Goal: Task Accomplishment & Management: Use online tool/utility

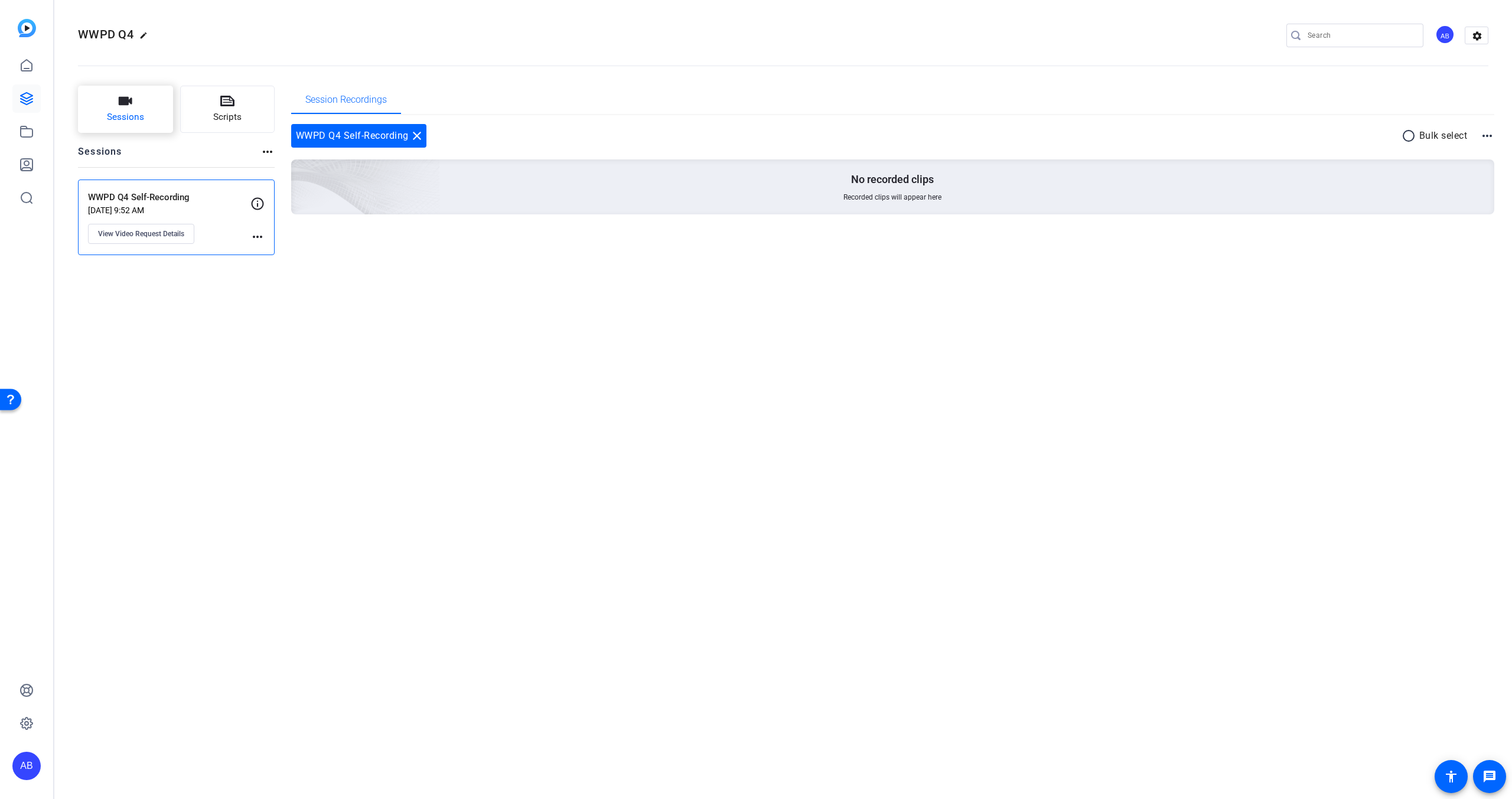
click at [141, 111] on span "Sessions" at bounding box center [125, 117] width 37 height 14
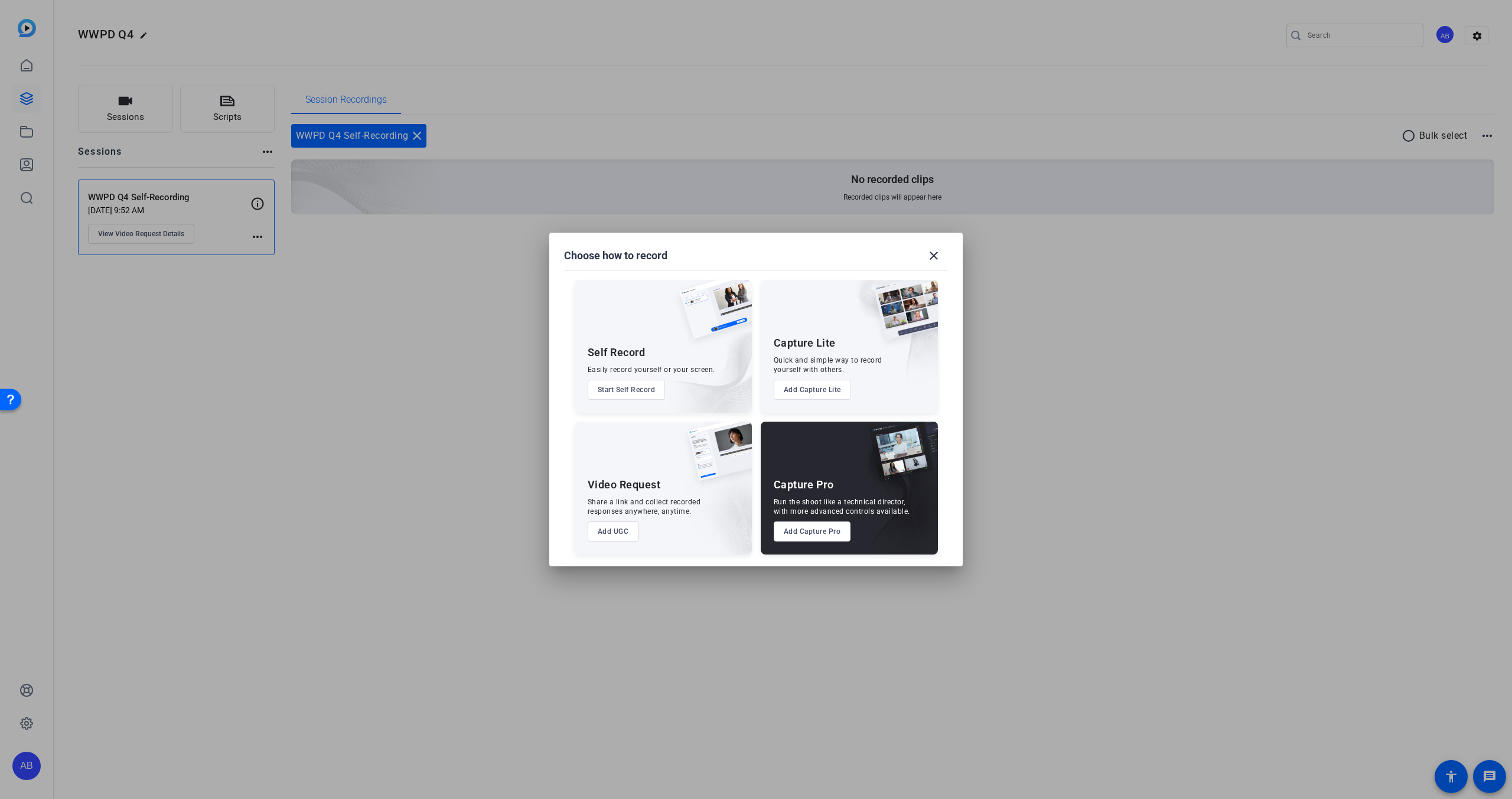
click at [834, 398] on button "Add Capture Lite" at bounding box center [812, 389] width 78 height 20
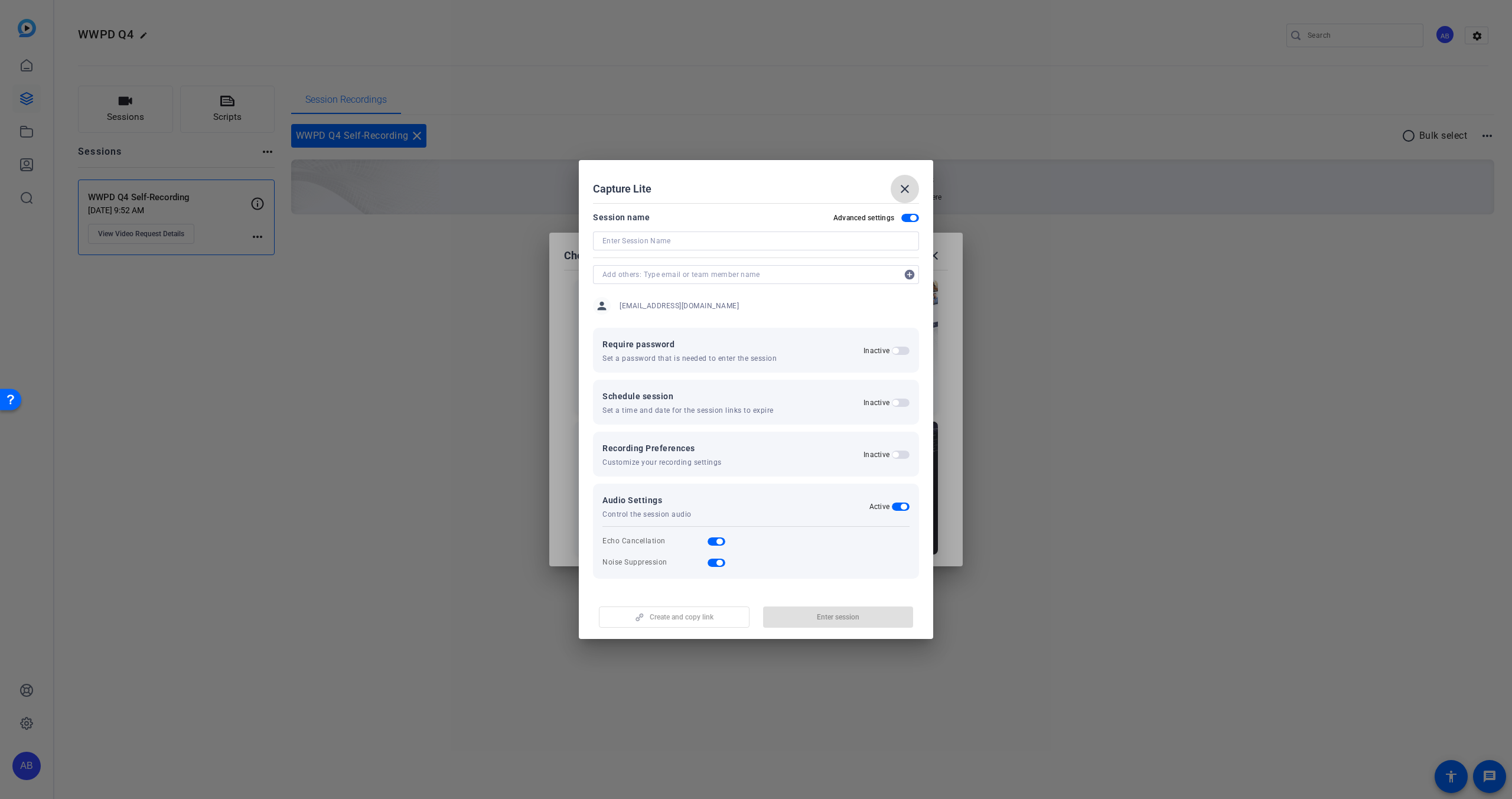
click at [899, 188] on mat-icon "close" at bounding box center [904, 189] width 14 height 14
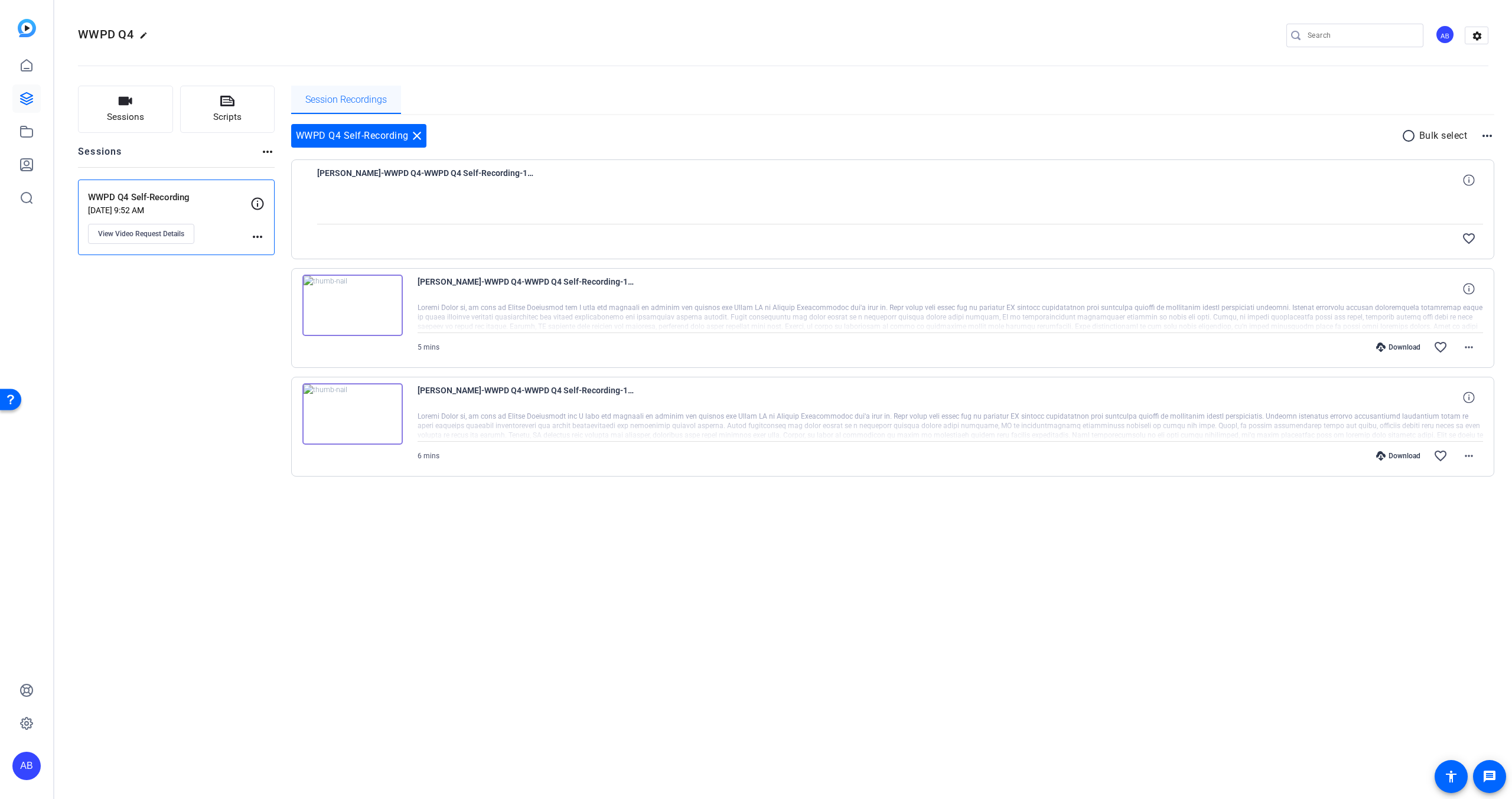
click at [322, 92] on span "Session Recordings" at bounding box center [346, 100] width 81 height 29
click at [171, 206] on p "Sep 09, 2025 @ 9:52 AM" at bounding box center [169, 210] width 163 height 10
click at [261, 203] on icon at bounding box center [258, 203] width 14 height 14
click at [114, 115] on span "Sessions" at bounding box center [125, 117] width 37 height 14
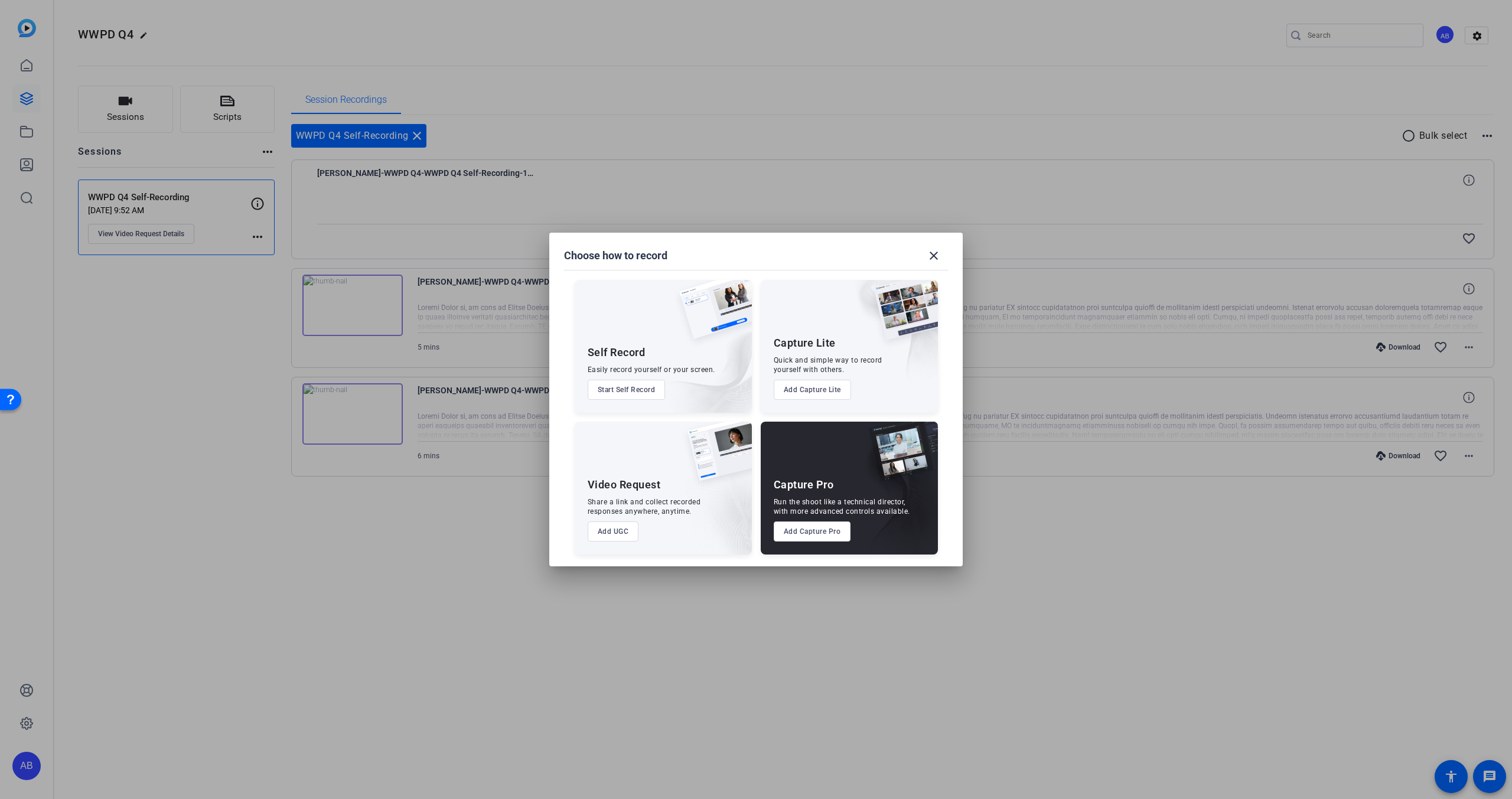
drag, startPoint x: 816, startPoint y: 539, endPoint x: 827, endPoint y: 564, distance: 27.3
click at [827, 564] on mat-dialog-content "Self Record Easily record yourself or your screen. Start Self Record Capture Li…" at bounding box center [755, 411] width 413 height 310
click at [823, 394] on button "Add Capture Lite" at bounding box center [812, 389] width 78 height 20
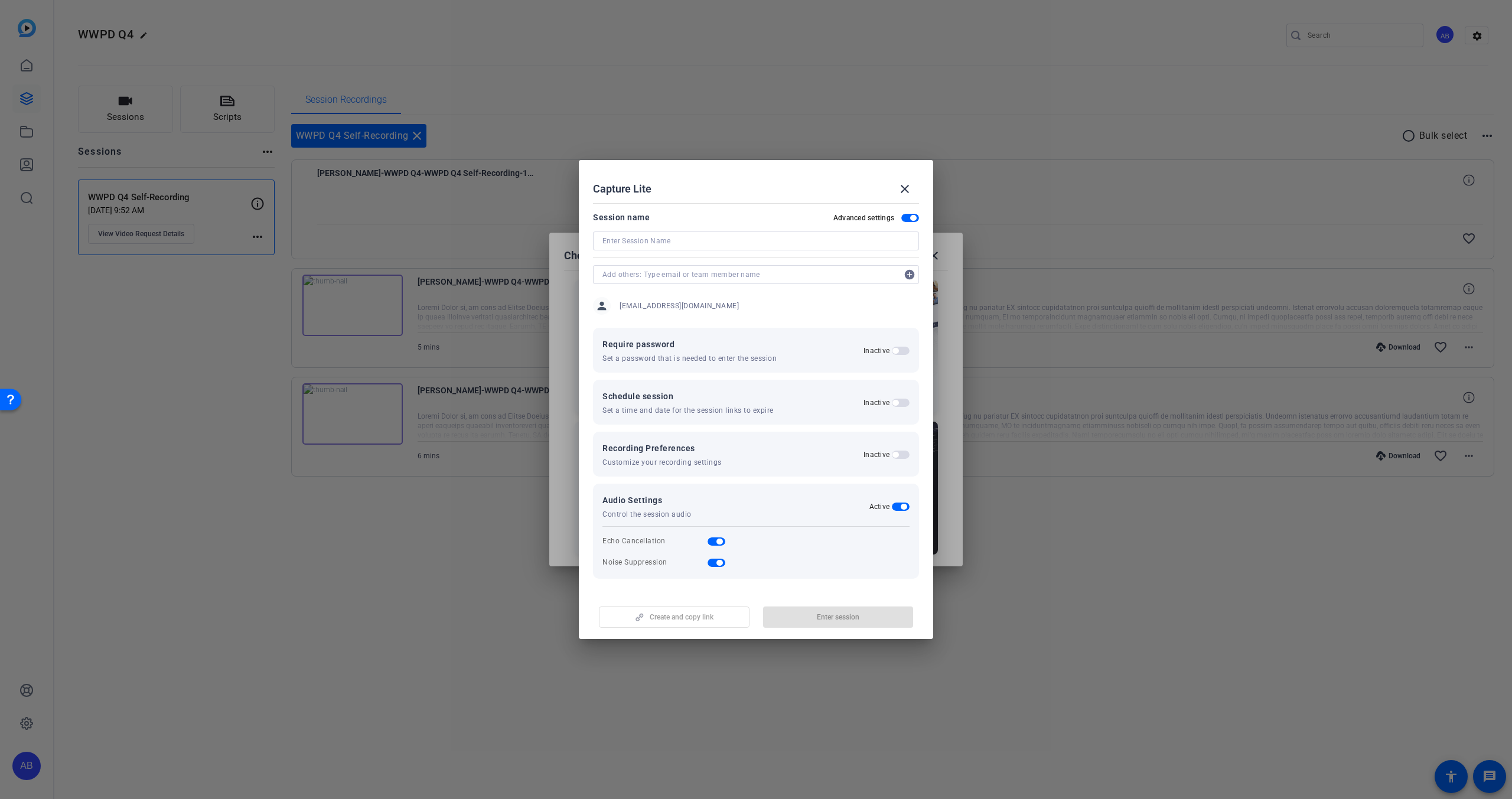
click at [651, 242] on input at bounding box center [756, 241] width 307 height 14
click at [669, 242] on input at bounding box center [756, 241] width 307 height 14
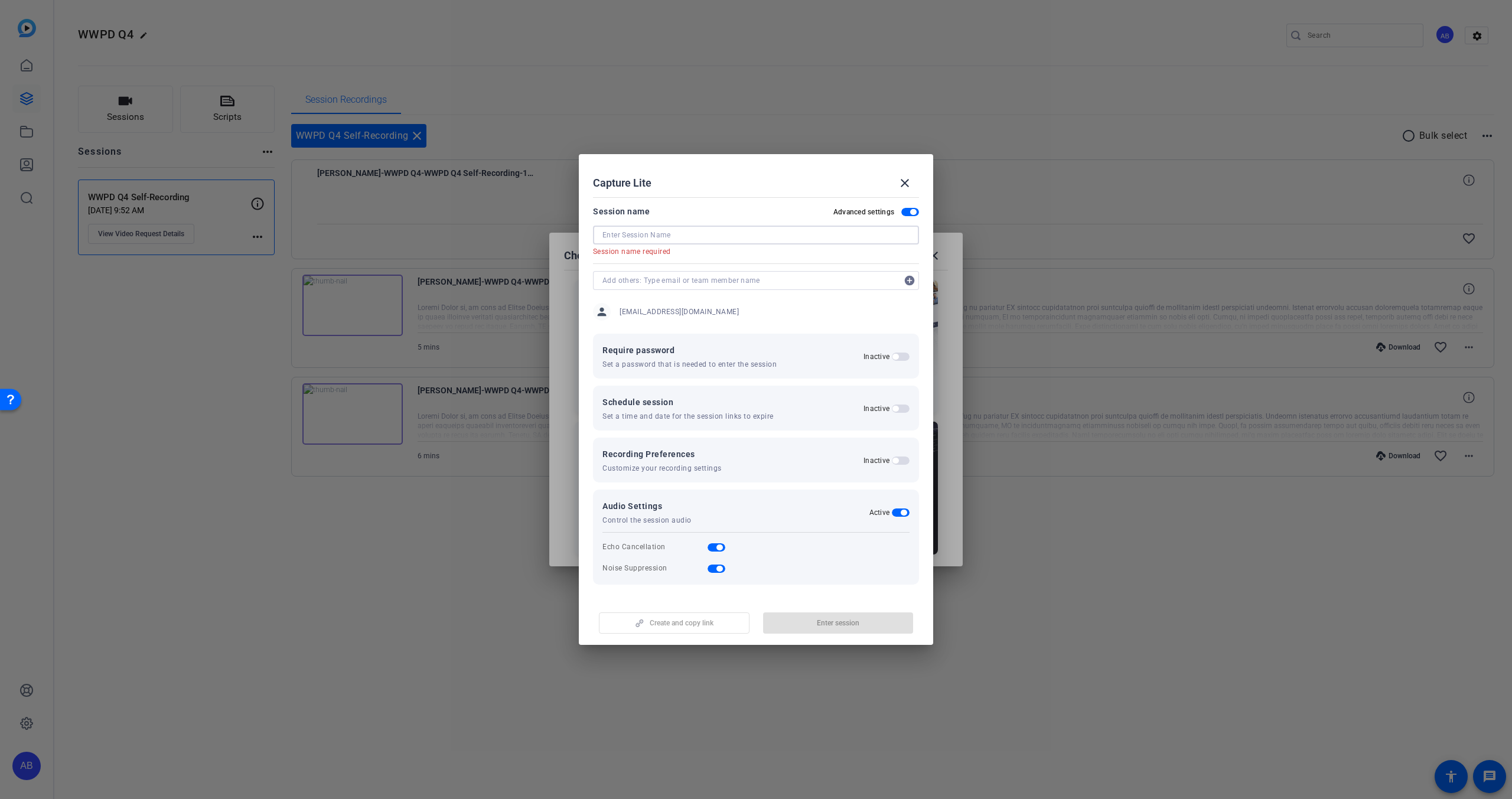
paste input "Migrating Oracle Workloads to AWS"
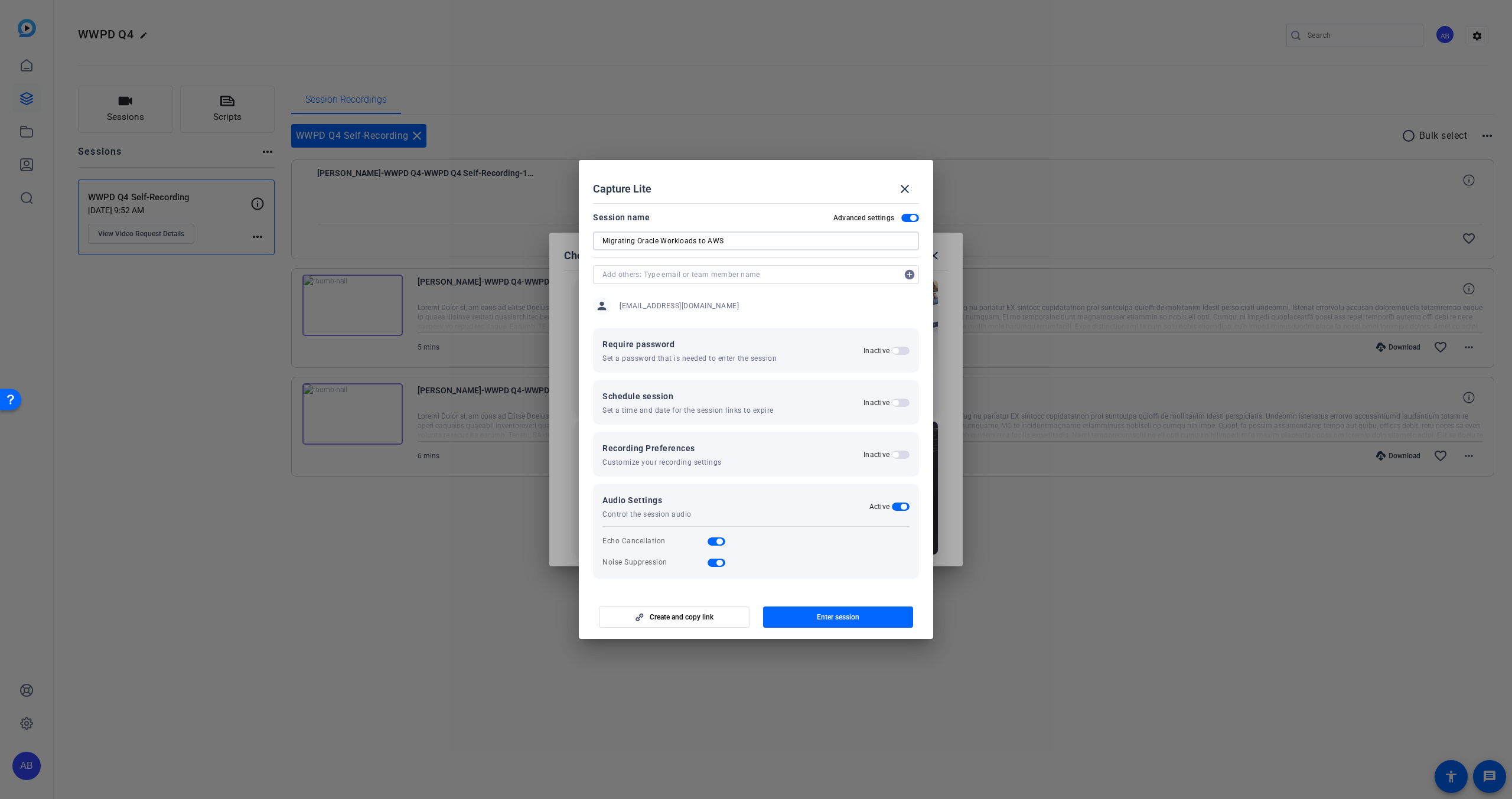
type input "Migrating Oracle Workloads to AWS"
click at [694, 286] on div at bounding box center [755, 290] width 326 height 13
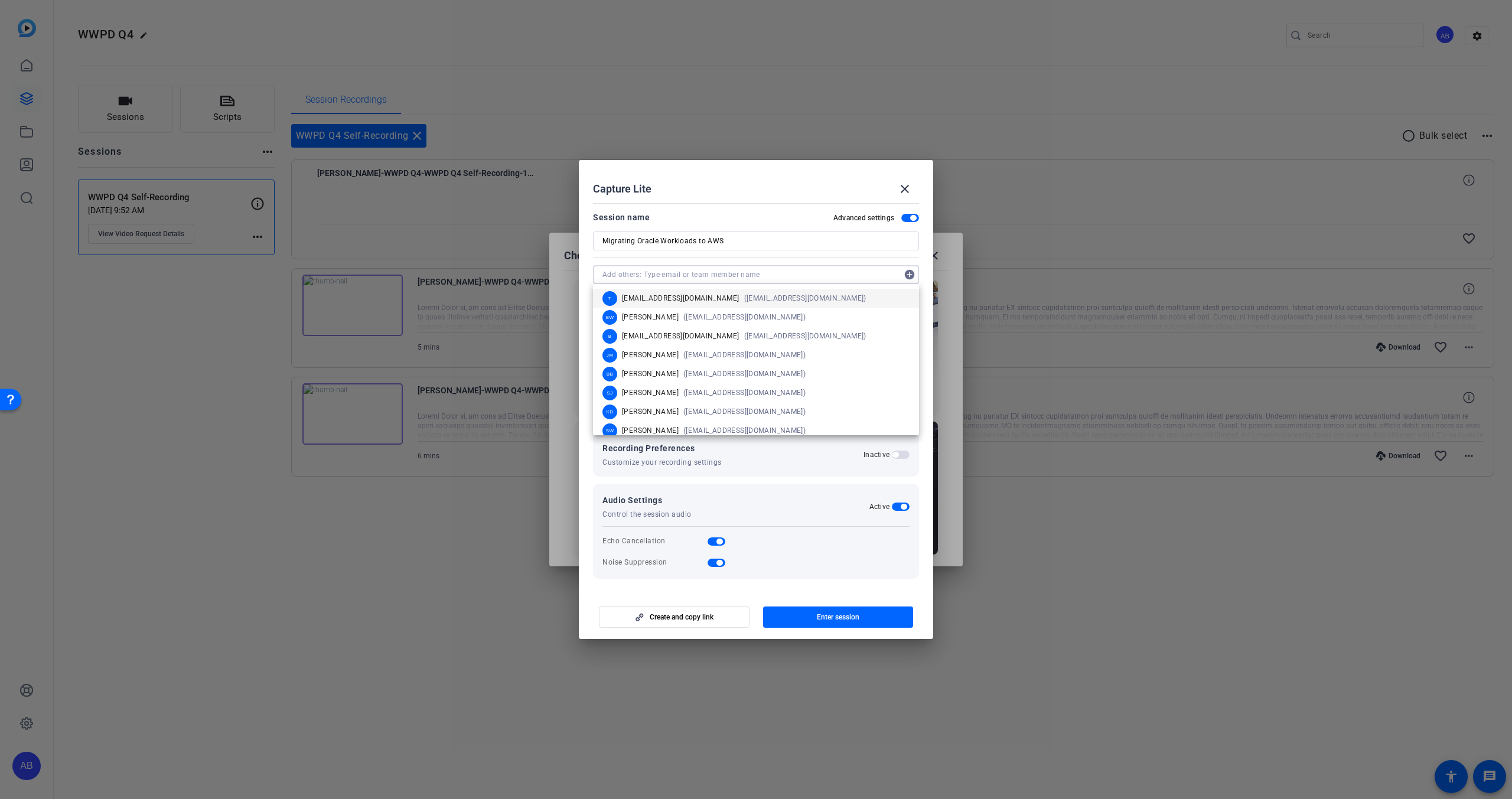
click at [691, 281] on input "text" at bounding box center [750, 274] width 295 height 14
click at [776, 219] on div "Session name Advanced settings" at bounding box center [755, 217] width 326 height 14
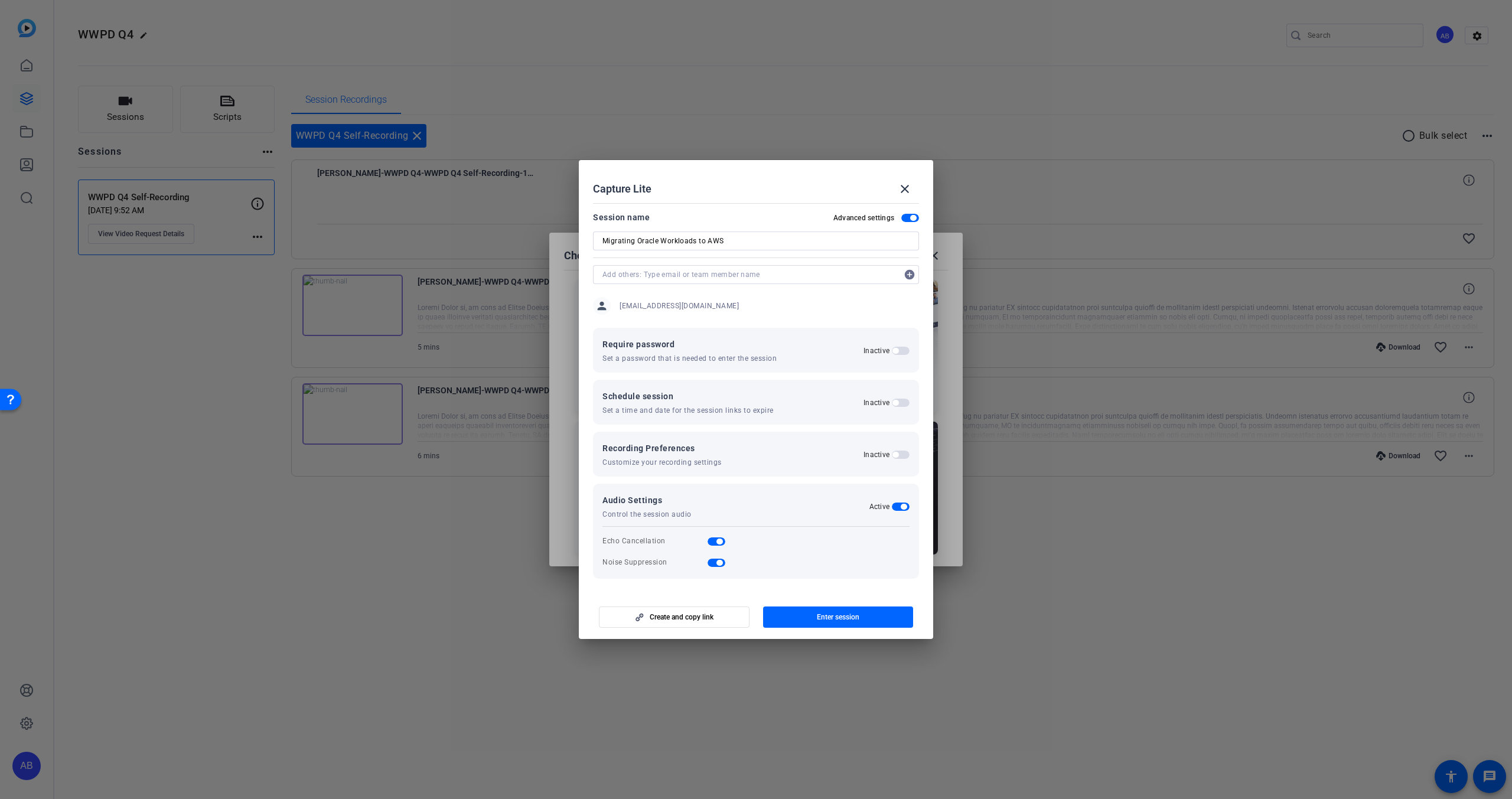
click at [901, 456] on span "button" at bounding box center [901, 454] width 18 height 8
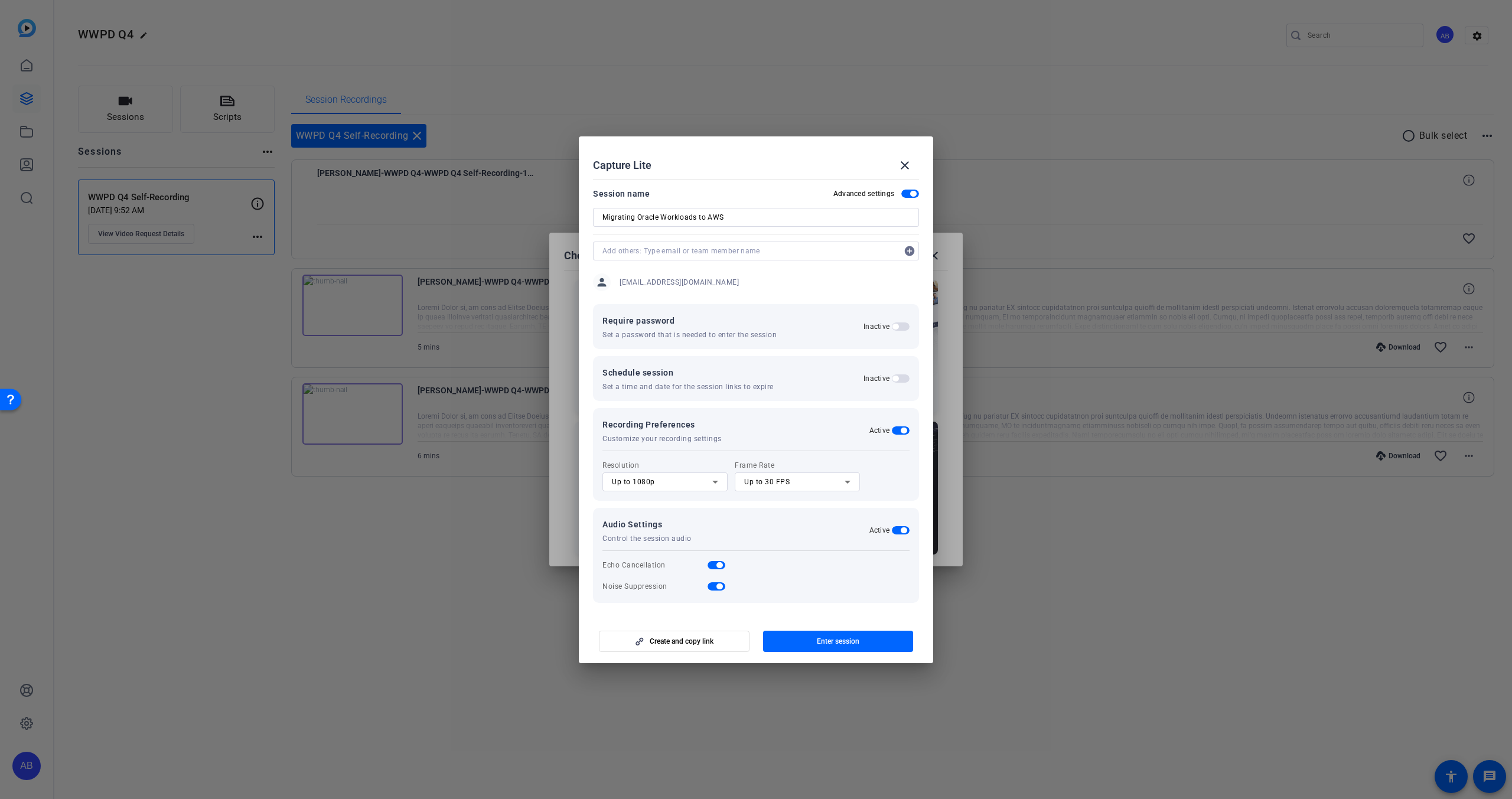
click at [901, 432] on span "button" at bounding box center [904, 431] width 6 height 6
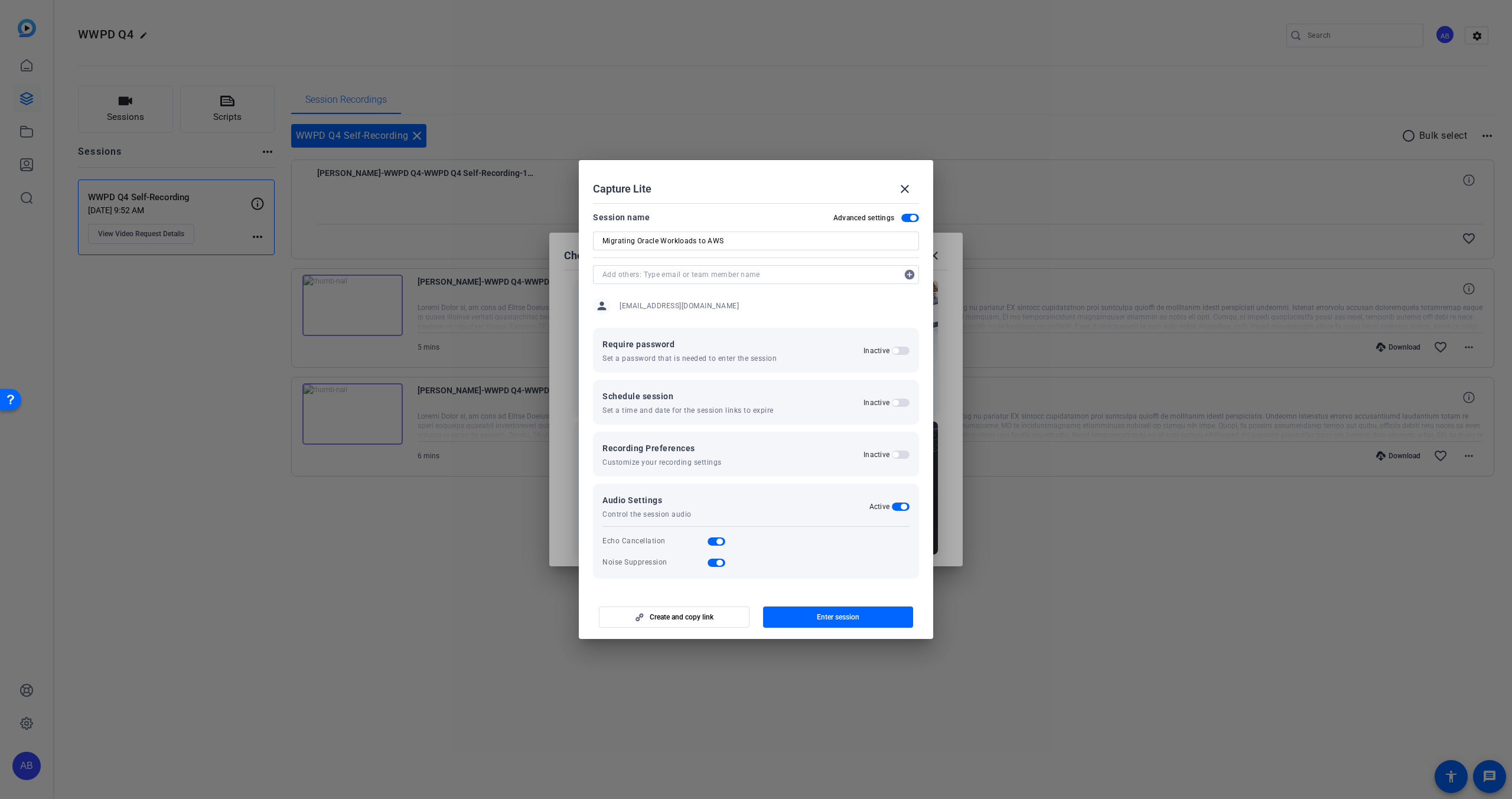
click at [903, 404] on span "button" at bounding box center [901, 402] width 18 height 8
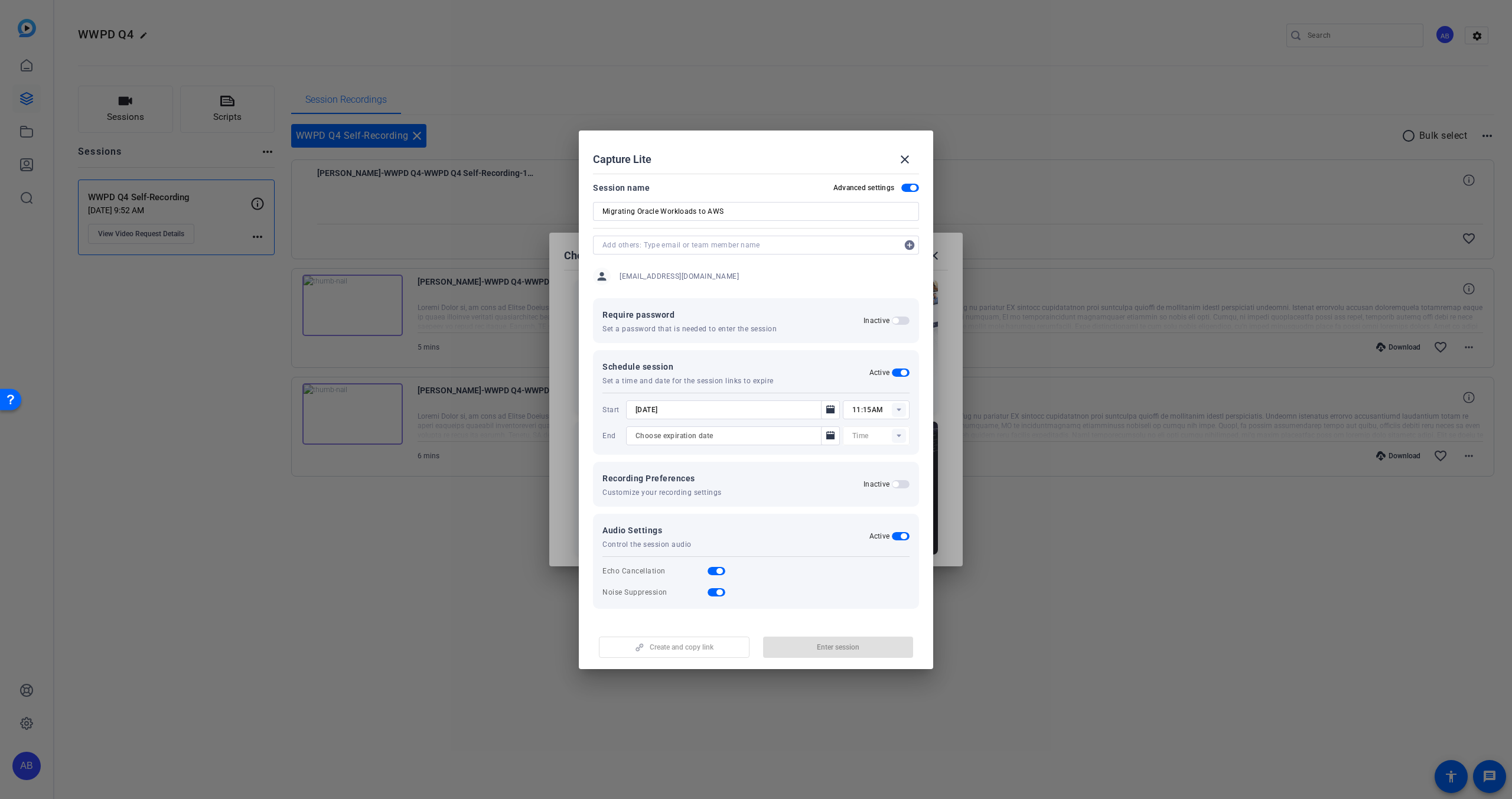
click at [898, 370] on span "button" at bounding box center [901, 372] width 18 height 8
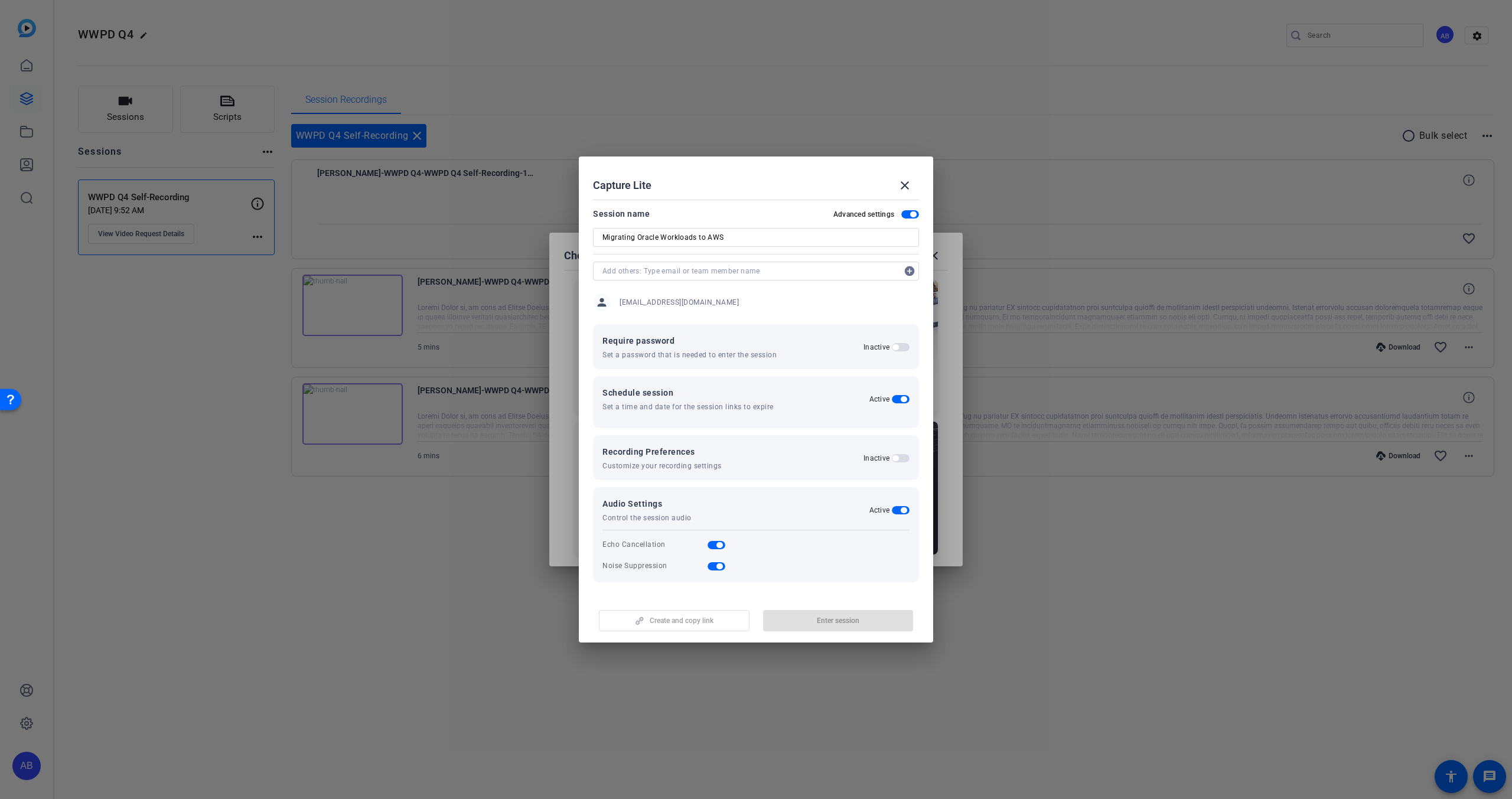
type input "11:16AM"
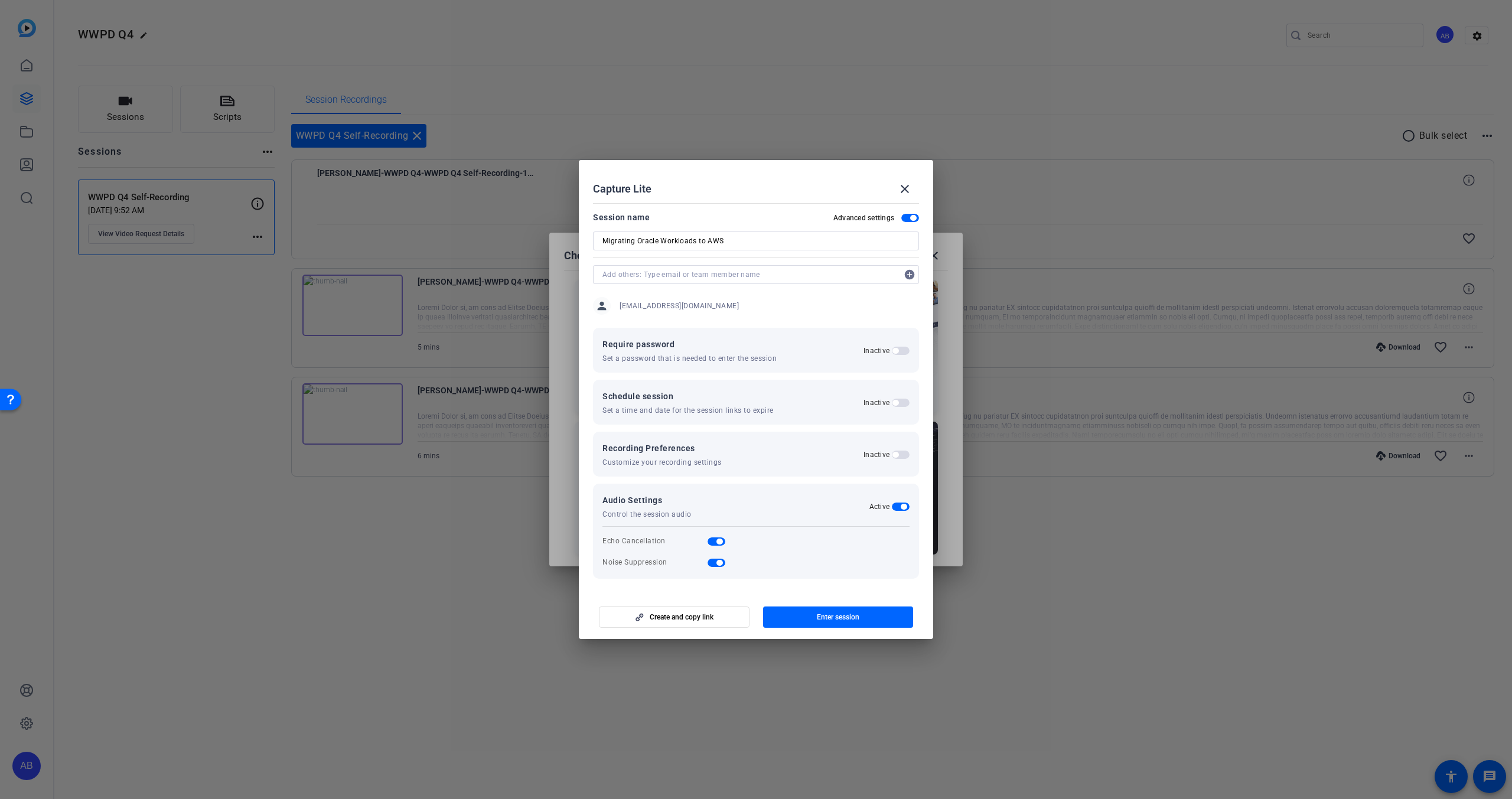
click at [902, 352] on span "button" at bounding box center [901, 350] width 18 height 8
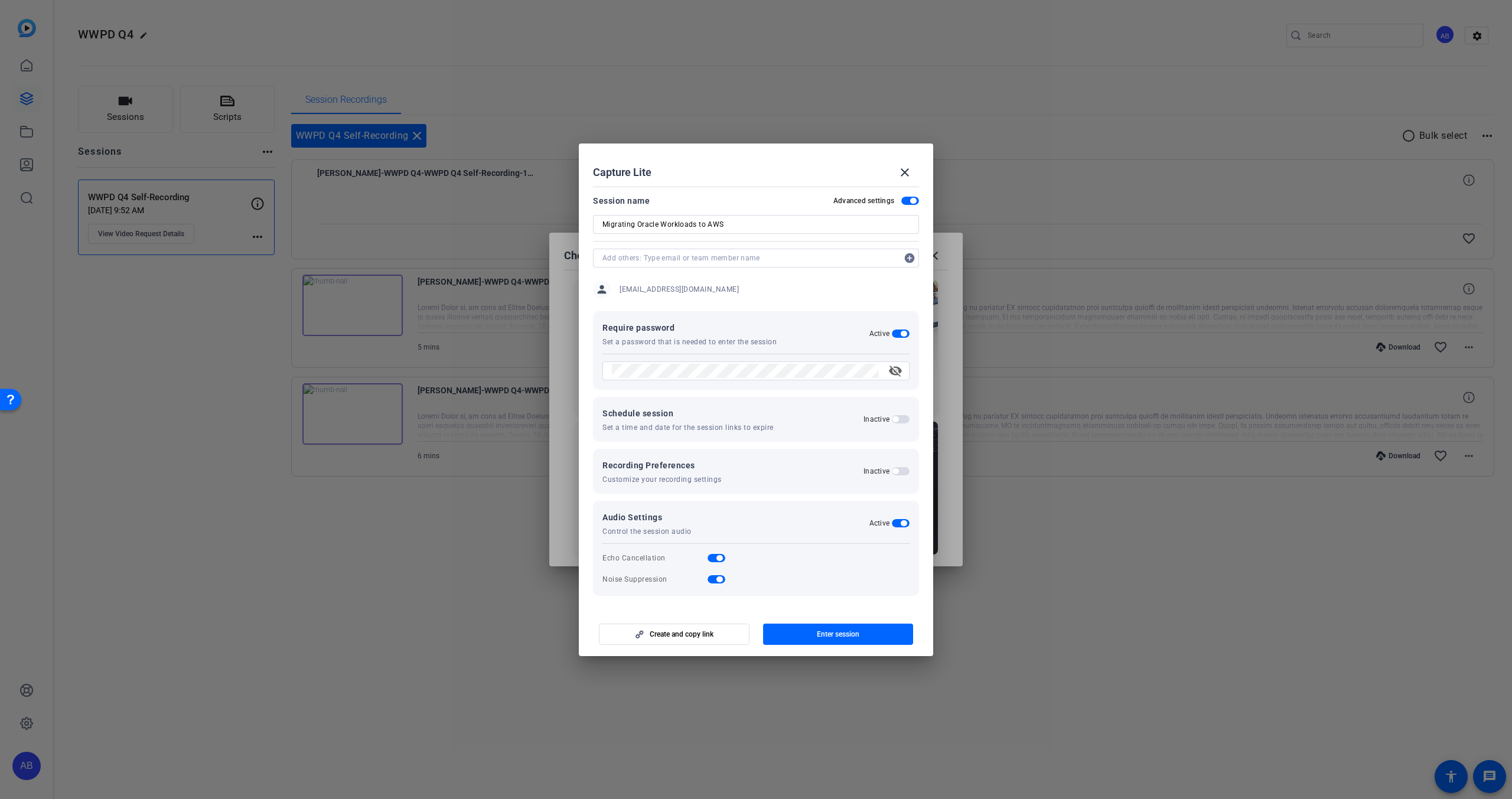
click at [902, 336] on span "button" at bounding box center [904, 334] width 6 height 6
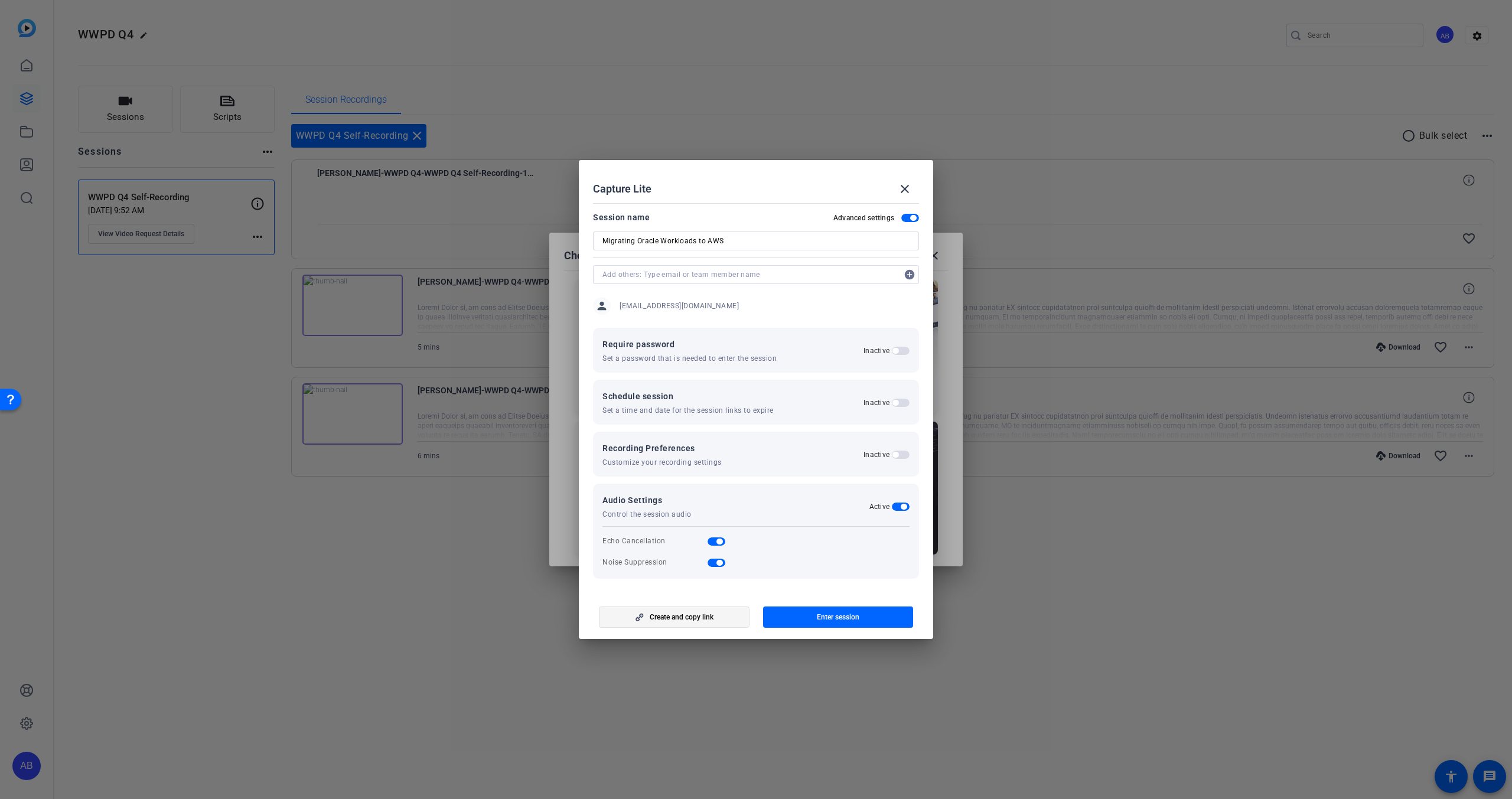
click at [730, 626] on span "button" at bounding box center [674, 618] width 149 height 29
drag, startPoint x: 779, startPoint y: 242, endPoint x: 526, endPoint y: 242, distance: 253.0
click at [526, 242] on div "Choose how to record close Self Record Easily record yourself or your screen. S…" at bounding box center [756, 399] width 1512 height 799
click at [757, 242] on input "Migrating Oracle Workloads to AWS" at bounding box center [756, 241] width 307 height 14
type input "Migrating Oracle Workloads to AWS (Lite)"
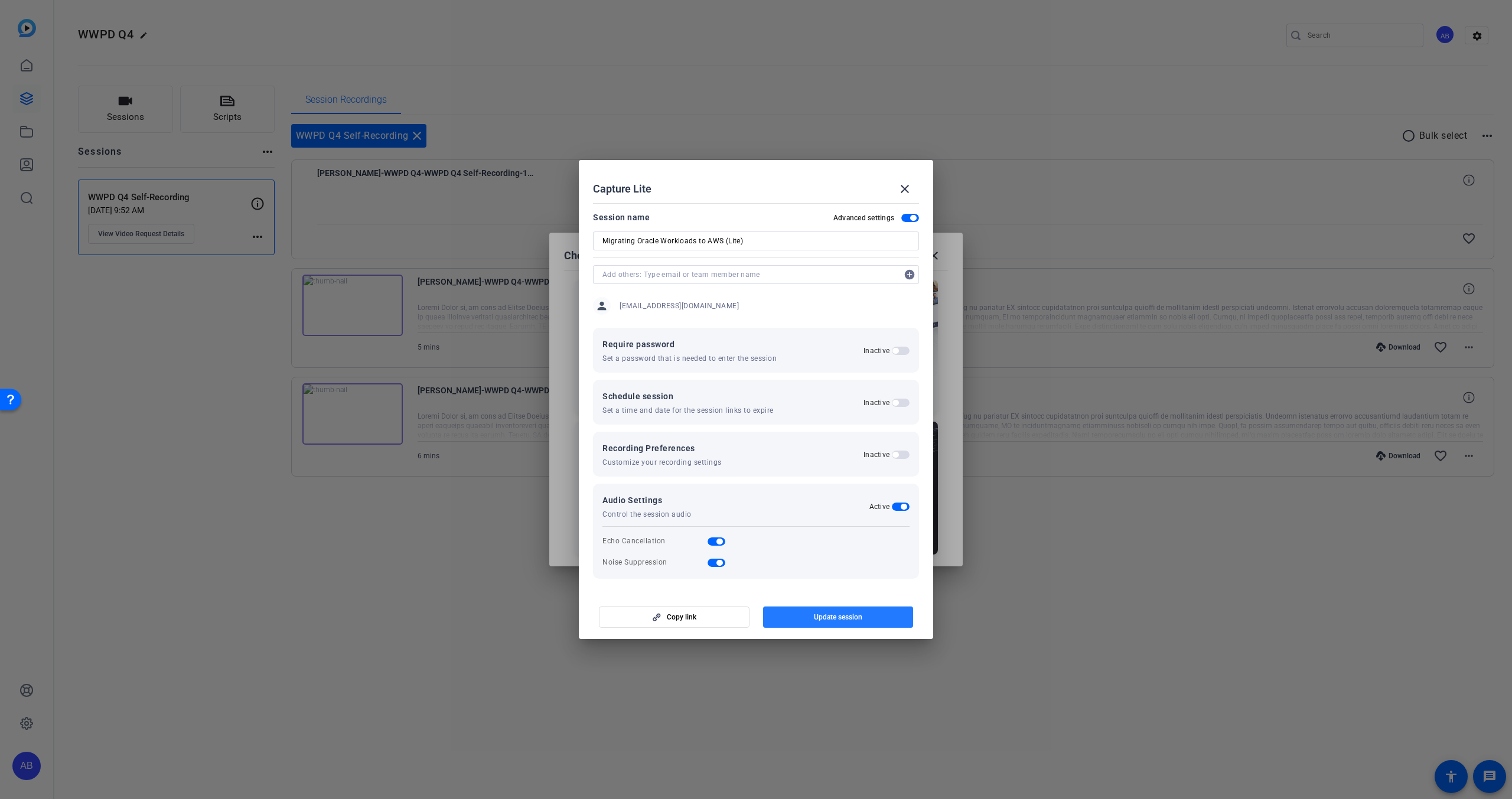
click at [803, 617] on span "button" at bounding box center [838, 618] width 151 height 29
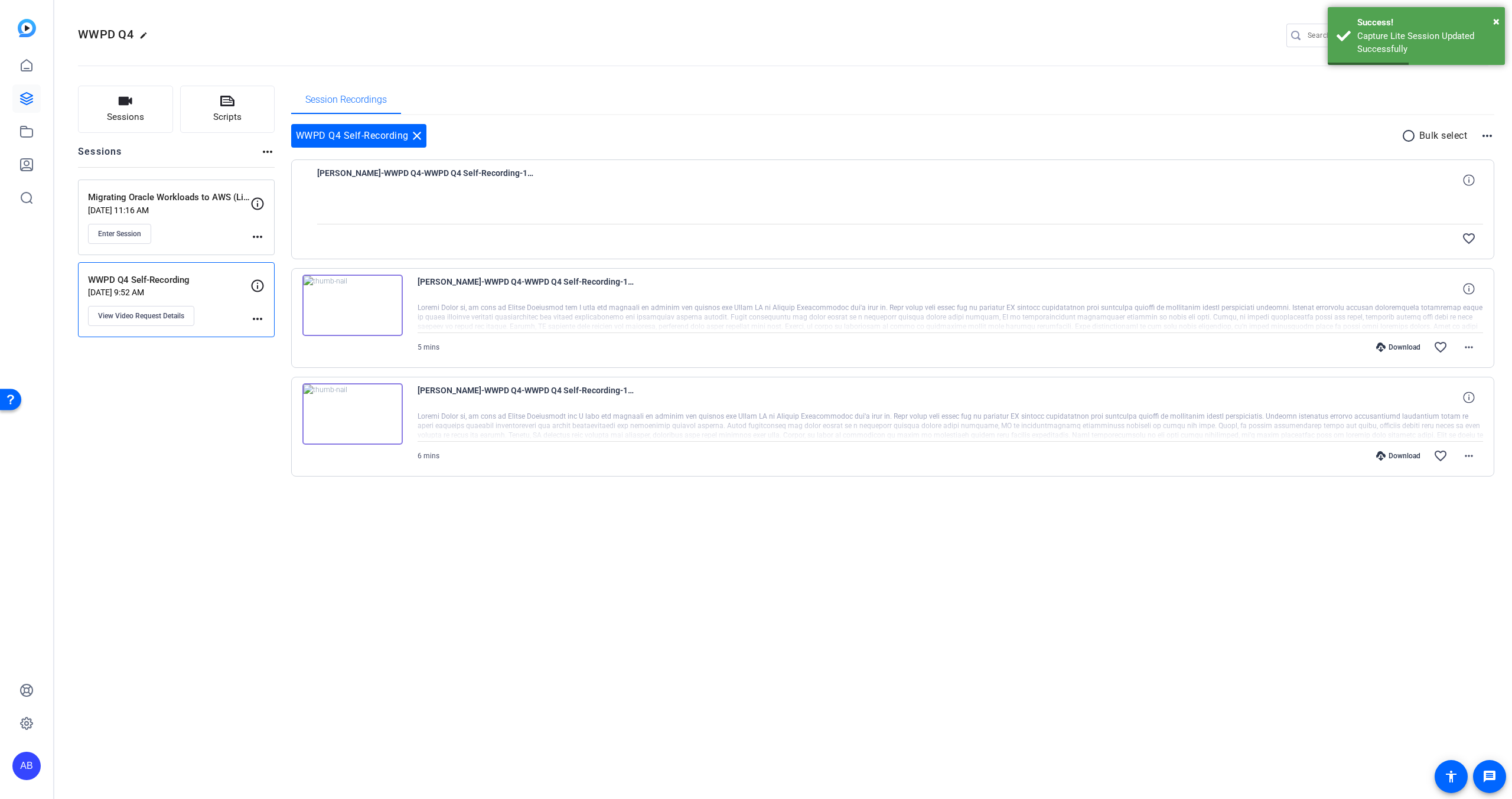
click at [163, 278] on p "WWPD Q4 Self-Recording" at bounding box center [169, 280] width 163 height 14
click at [191, 206] on p "Sep 24, 2025 @ 11:16 AM" at bounding box center [169, 210] width 163 height 10
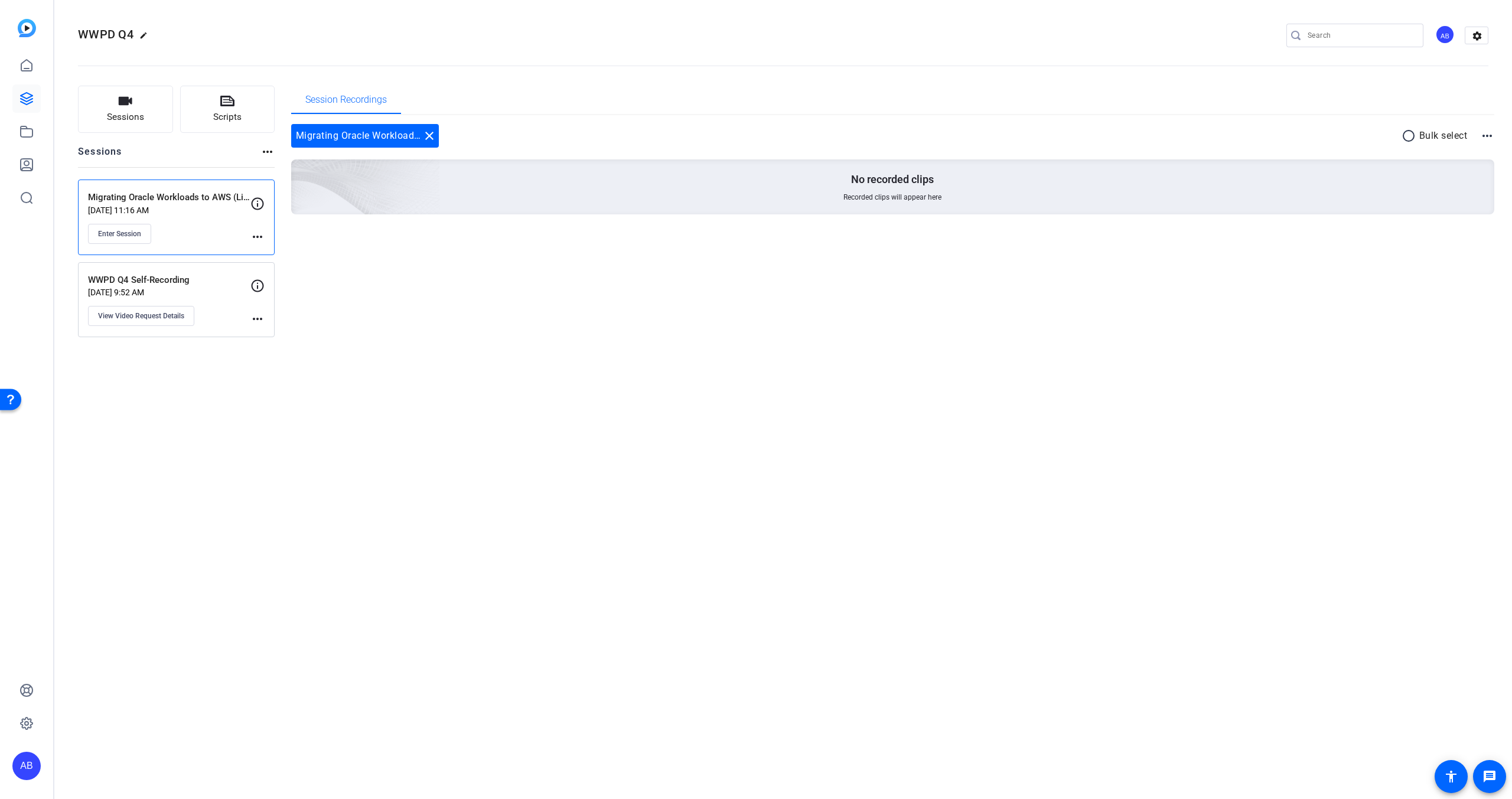
click at [177, 281] on p "WWPD Q4 Self-Recording" at bounding box center [169, 280] width 163 height 14
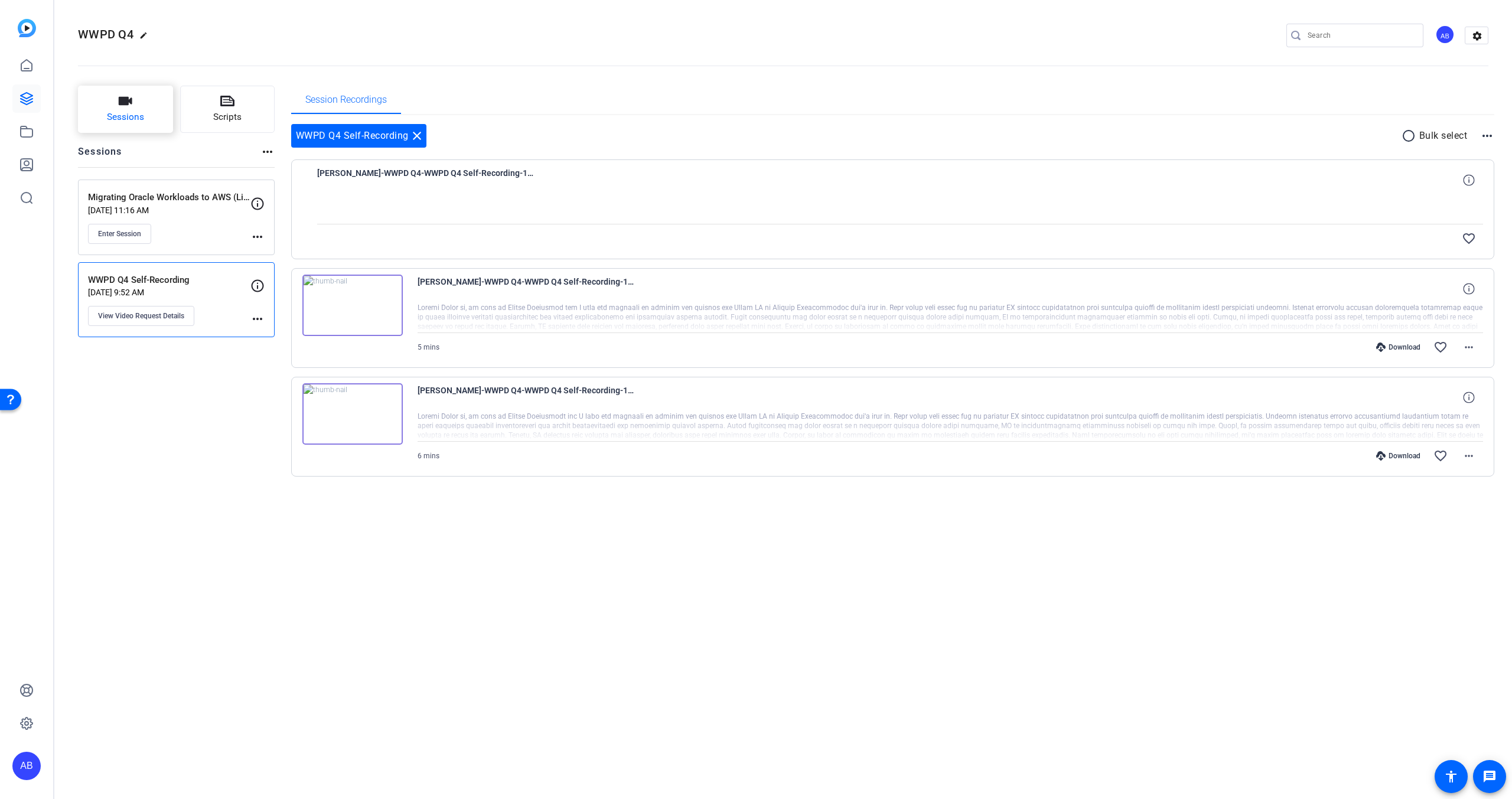
click at [146, 117] on button "Sessions" at bounding box center [126, 109] width 95 height 47
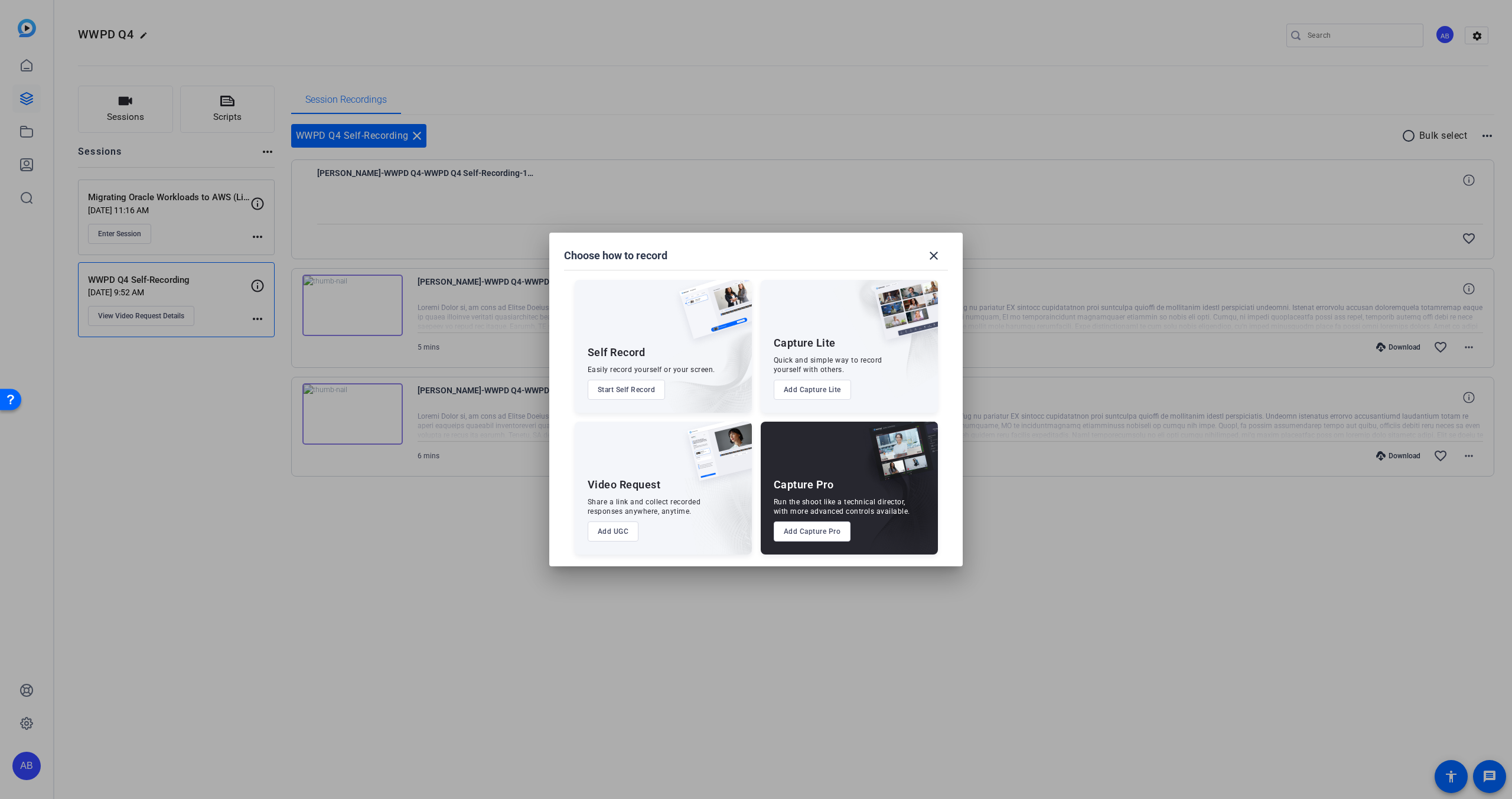
click at [842, 529] on button "Add Capture Pro" at bounding box center [812, 532] width 78 height 20
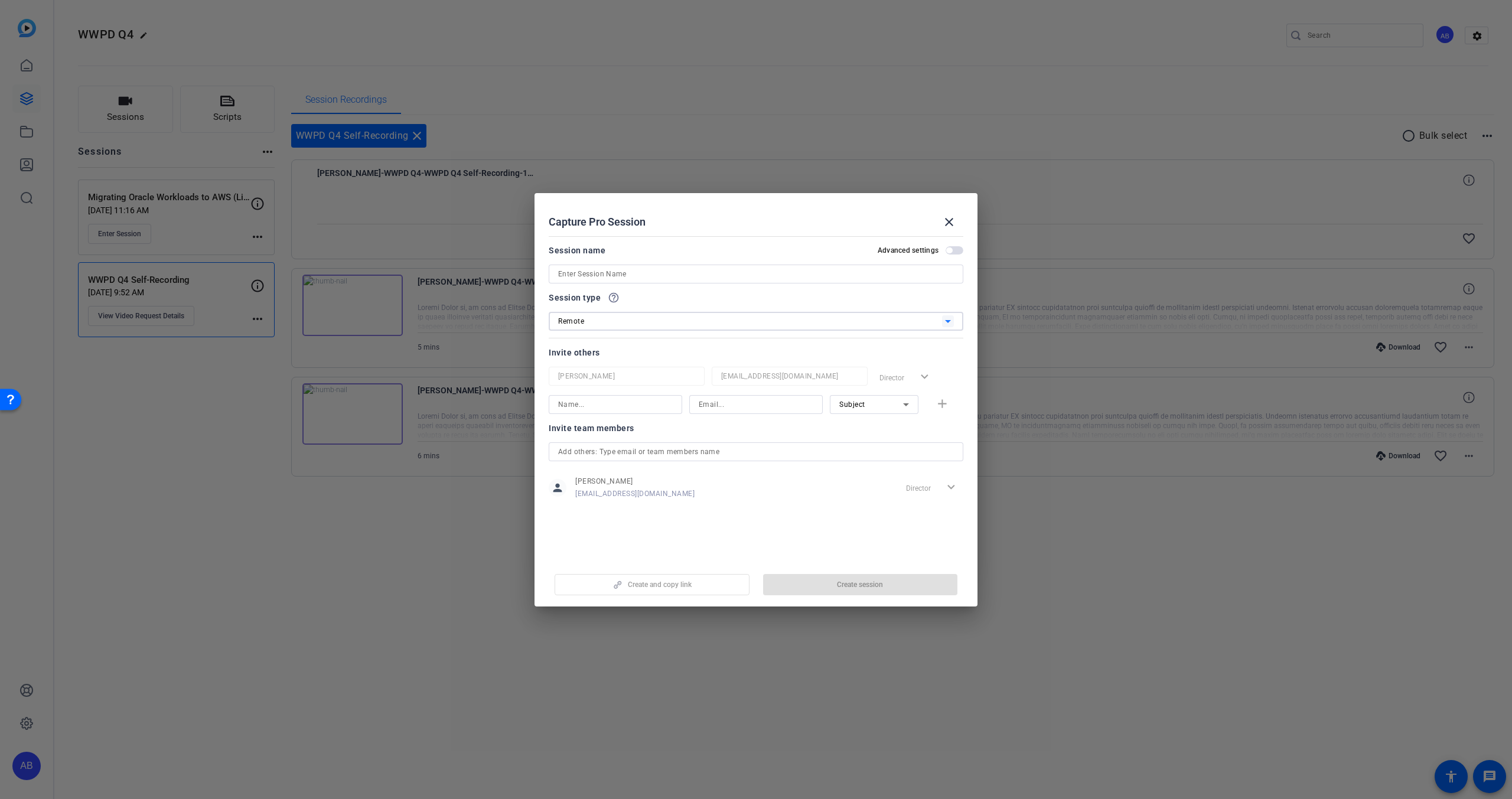
click at [623, 316] on div "Remote" at bounding box center [750, 321] width 384 height 15
click at [623, 320] on div at bounding box center [756, 399] width 1512 height 799
click at [610, 270] on input at bounding box center [755, 274] width 395 height 14
paste input "Migrating Oracle Workloads to AWS"
type input "Migrating Oracle Workloads to AWS"
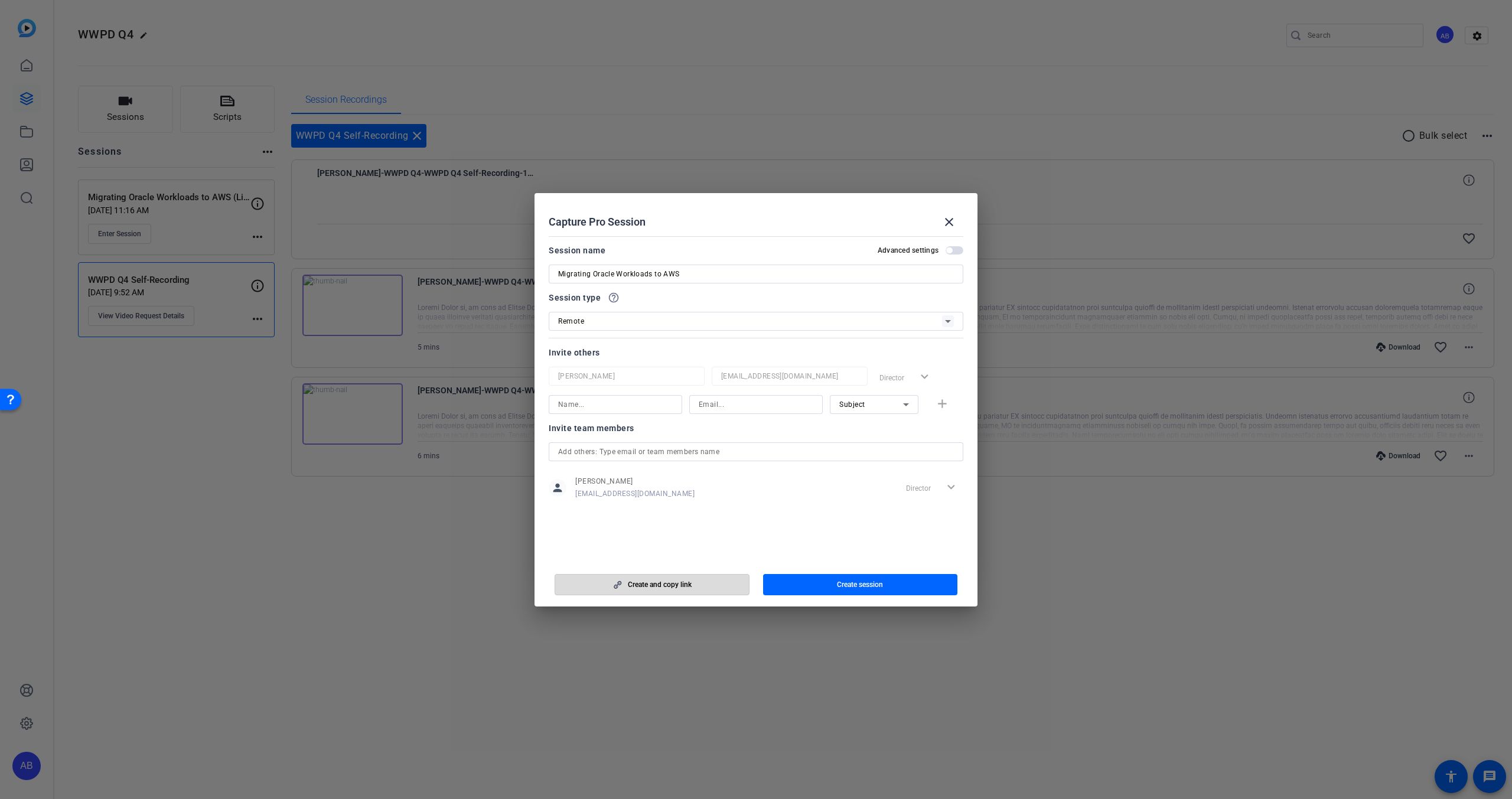
click at [713, 587] on span "button" at bounding box center [651, 585] width 194 height 29
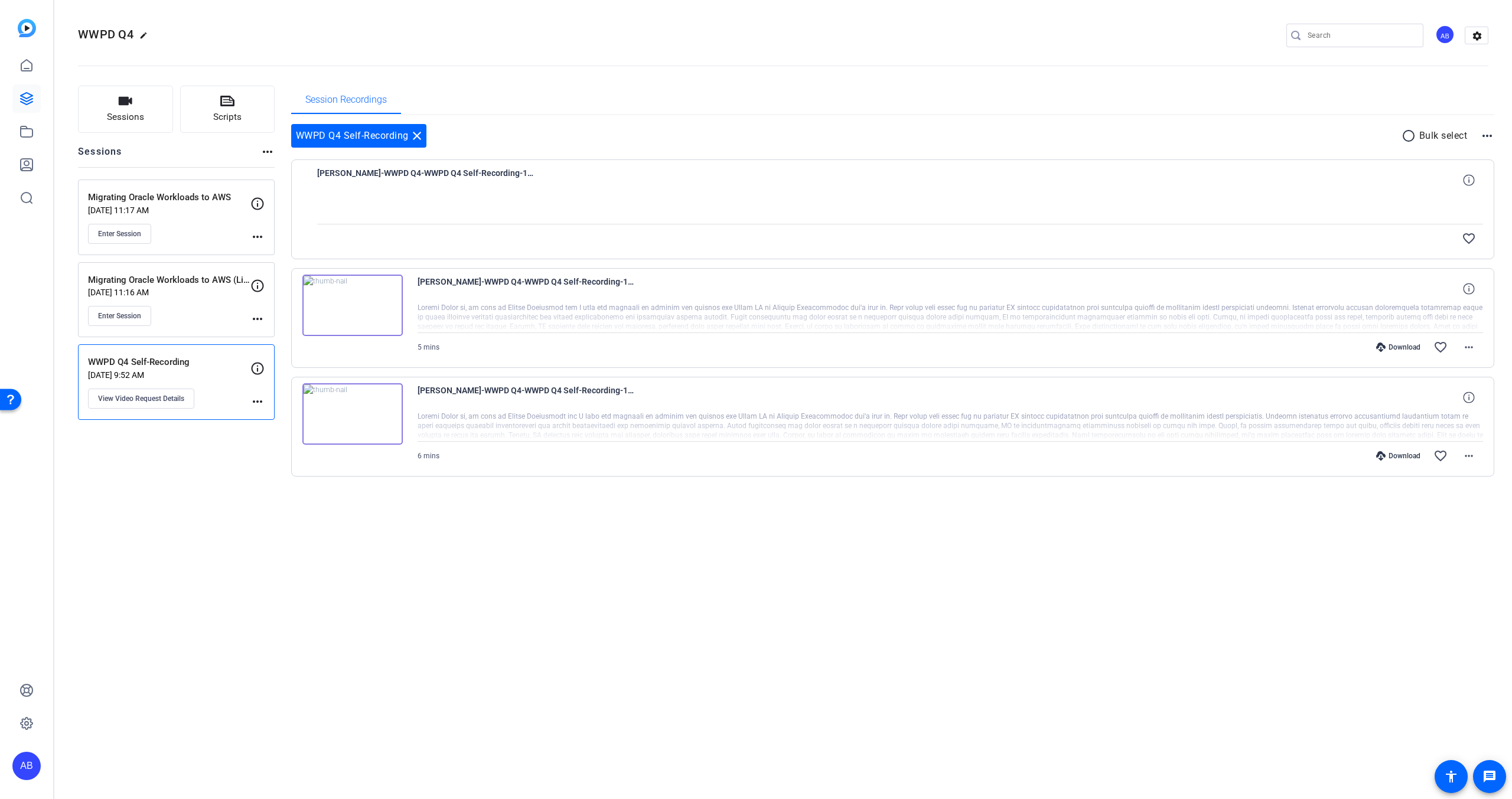
click at [261, 319] on mat-icon "more_horiz" at bounding box center [258, 319] width 14 height 14
click at [289, 352] on span "Archive Session" at bounding box center [286, 351] width 53 height 14
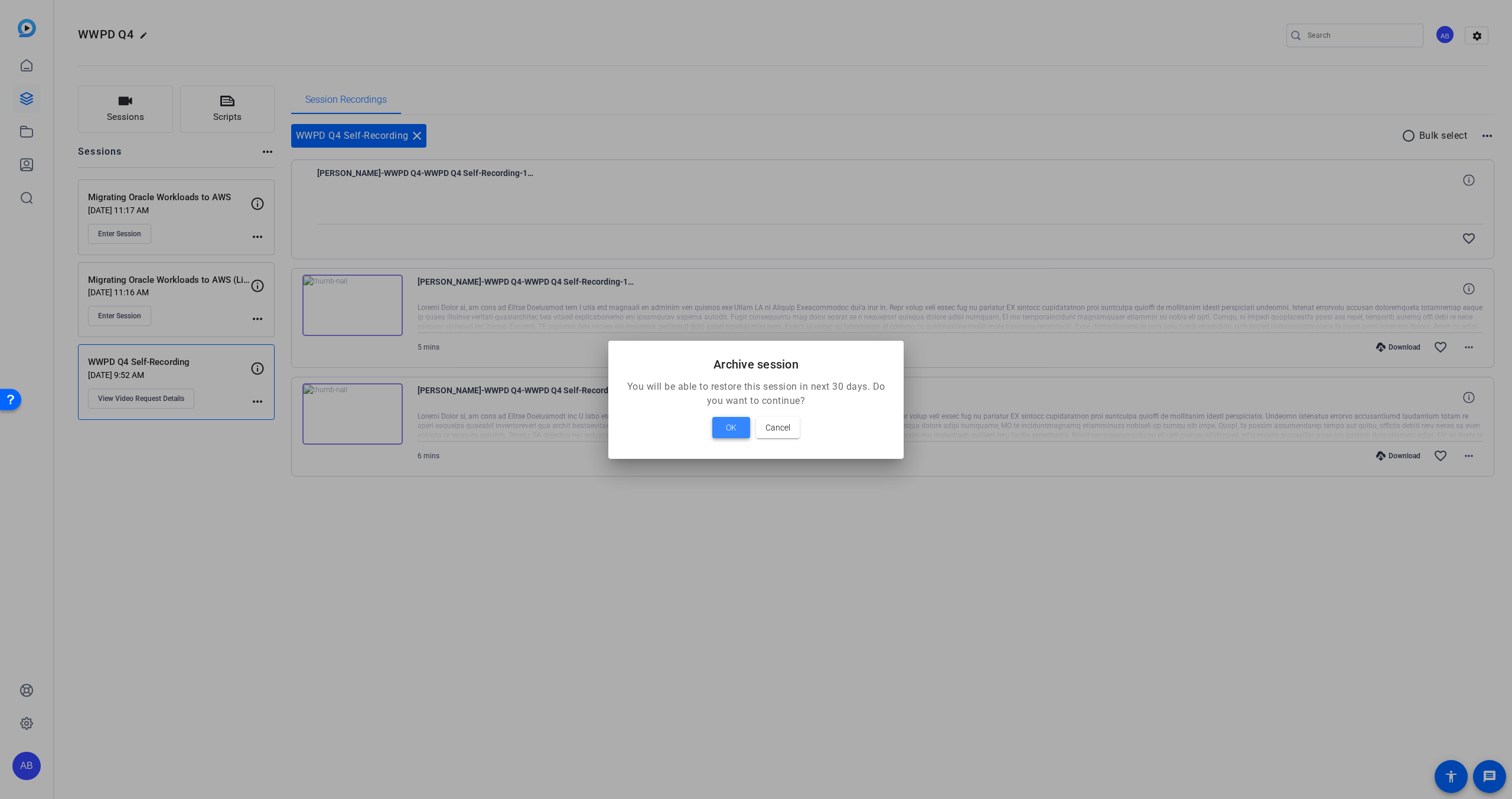
click at [733, 432] on span "OK" at bounding box center [731, 427] width 11 height 14
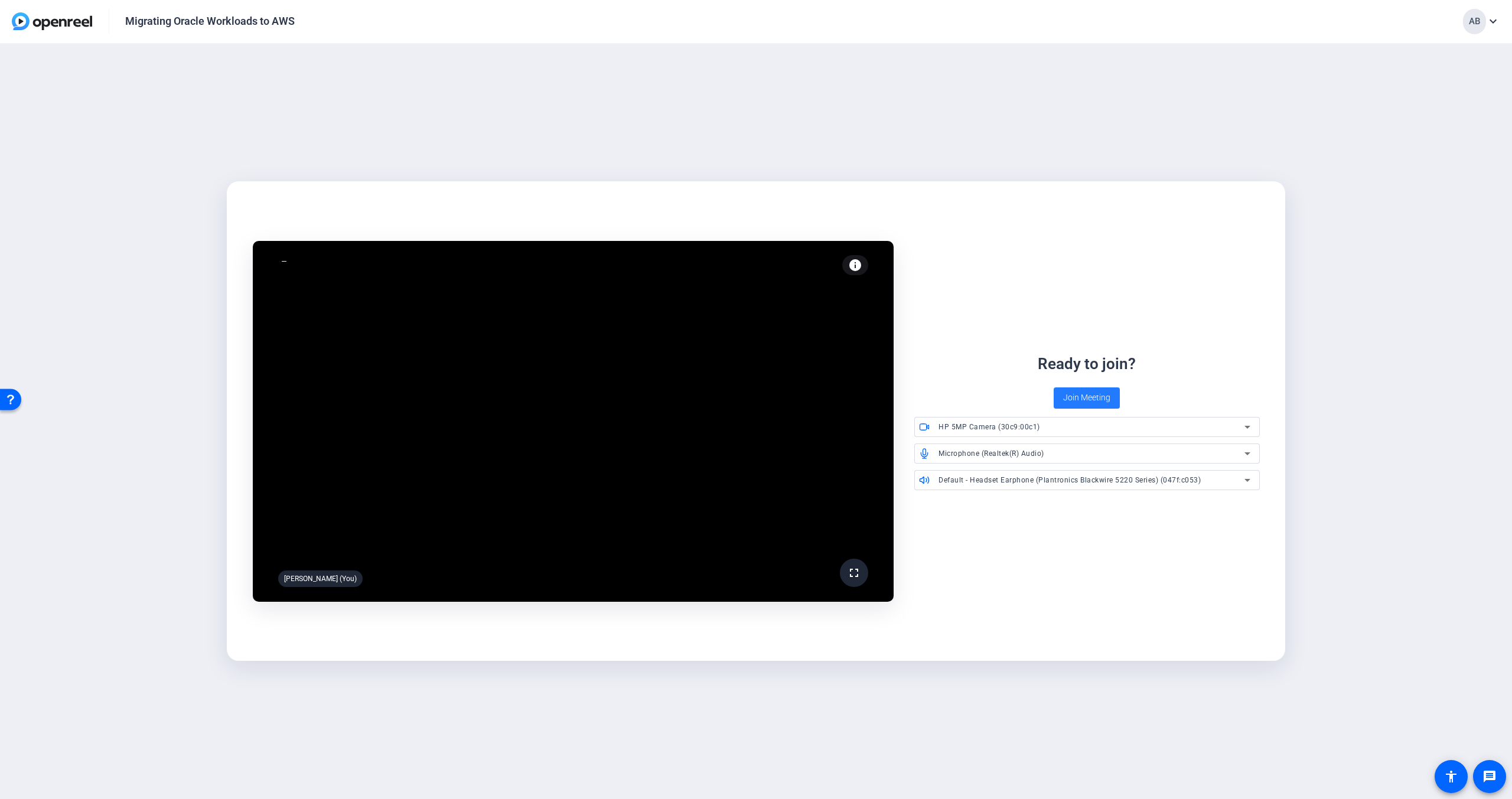
click at [1099, 398] on span "Join Meeting" at bounding box center [1087, 398] width 47 height 12
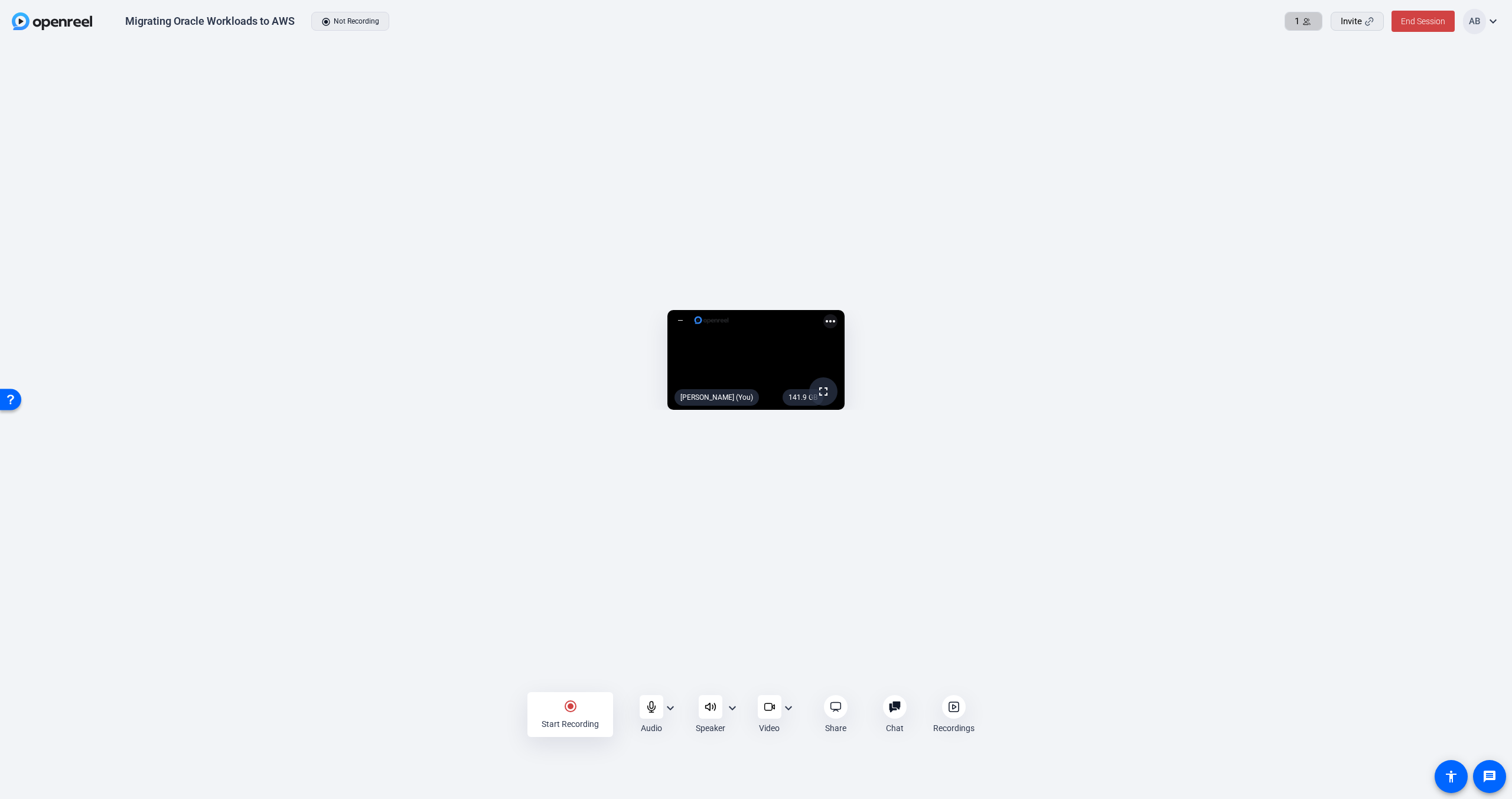
click at [1297, 21] on span "1" at bounding box center [1297, 22] width 5 height 14
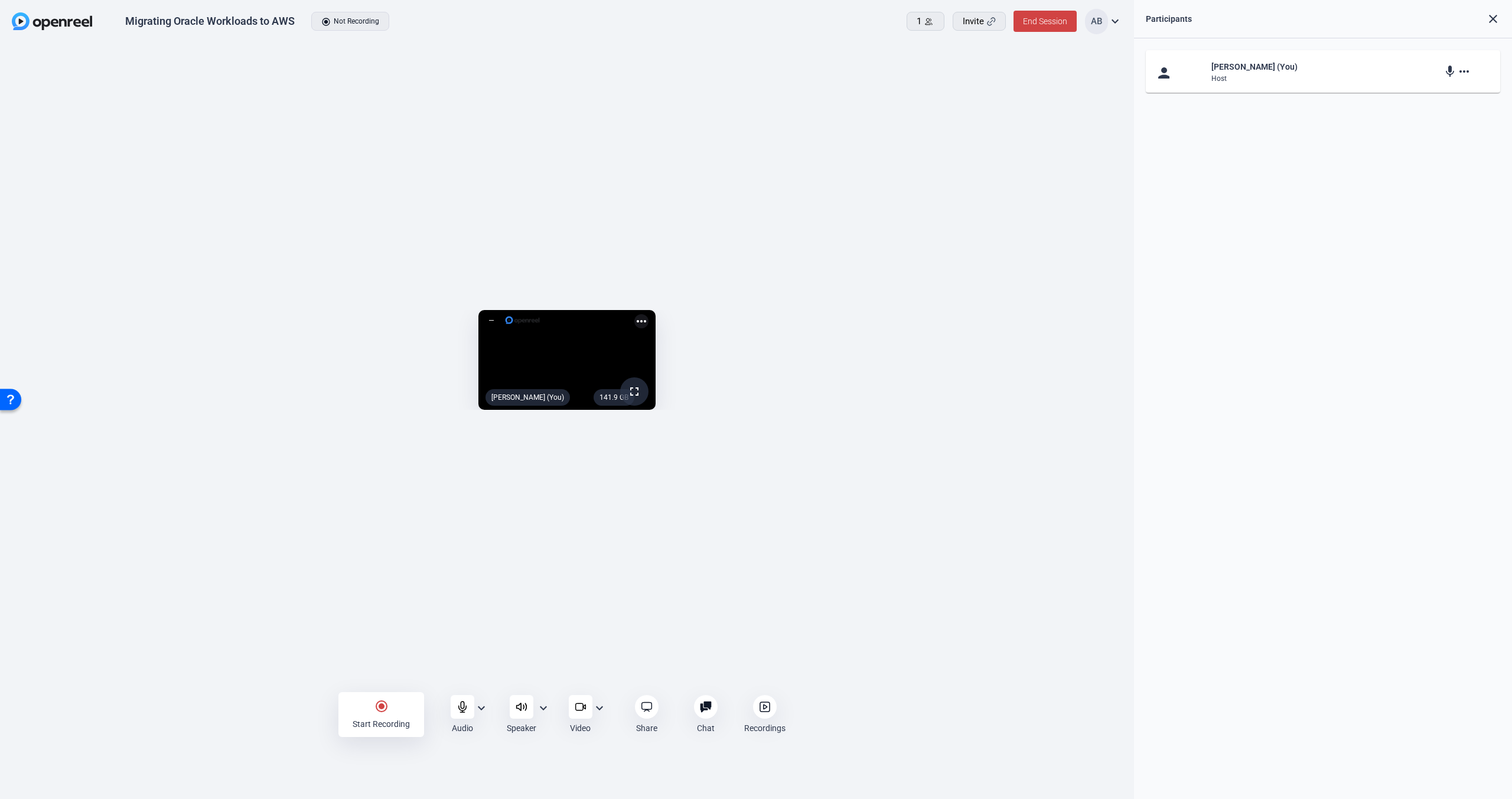
click at [921, 23] on span "1" at bounding box center [919, 22] width 5 height 14
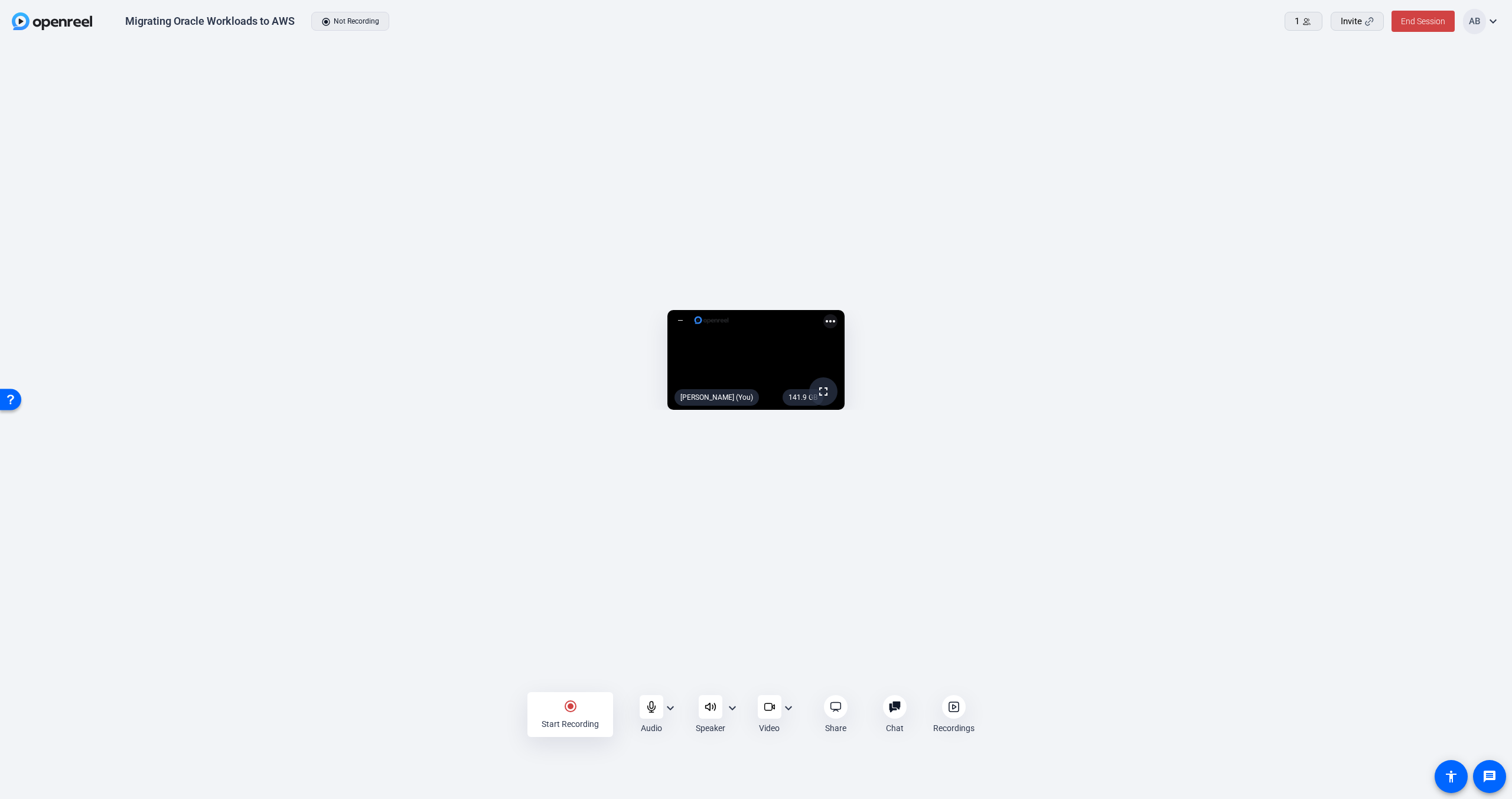
click at [946, 717] on div "Recordings" at bounding box center [953, 715] width 56 height 39
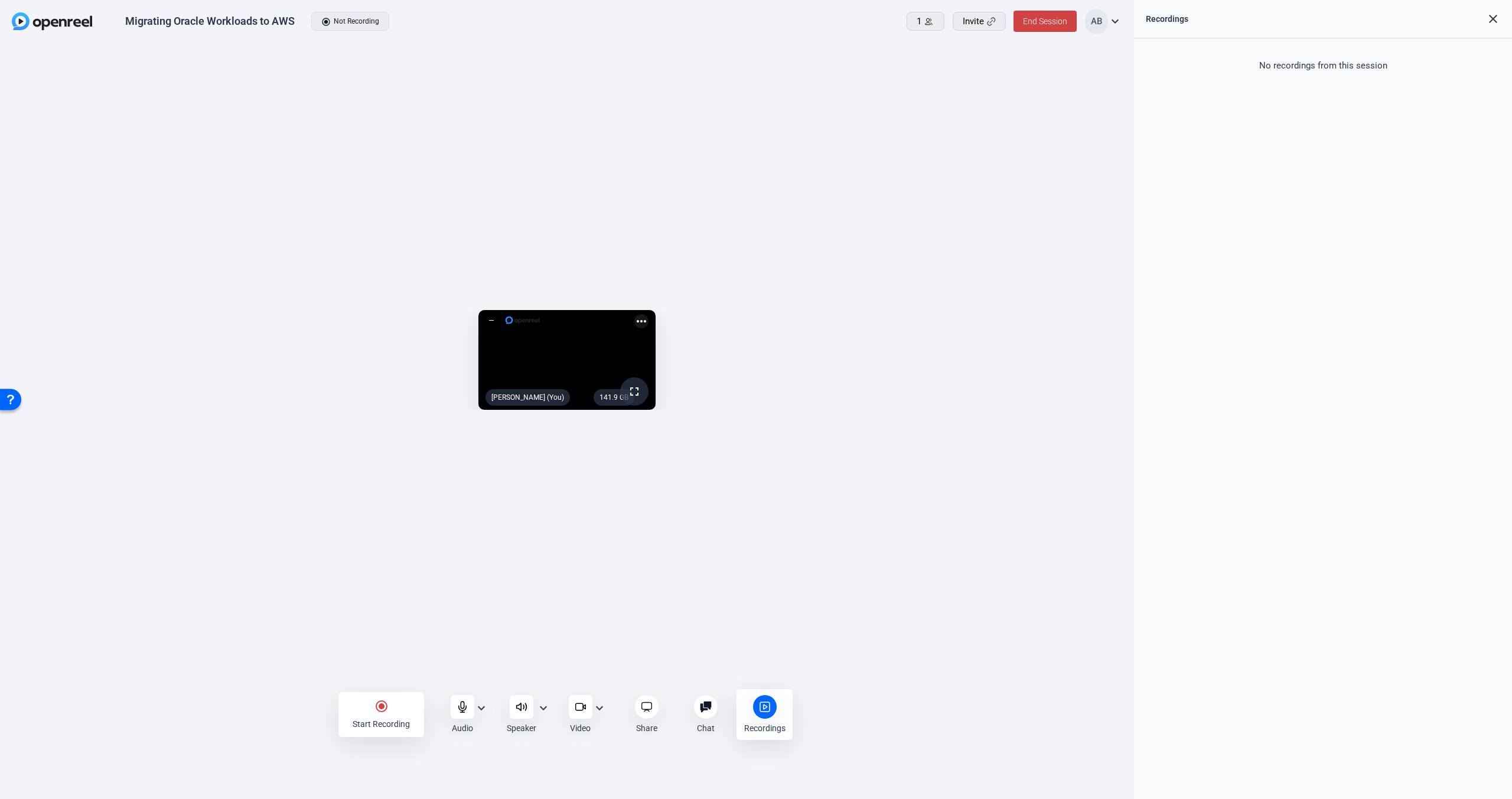
click at [1490, 19] on mat-icon "close" at bounding box center [1492, 19] width 14 height 14
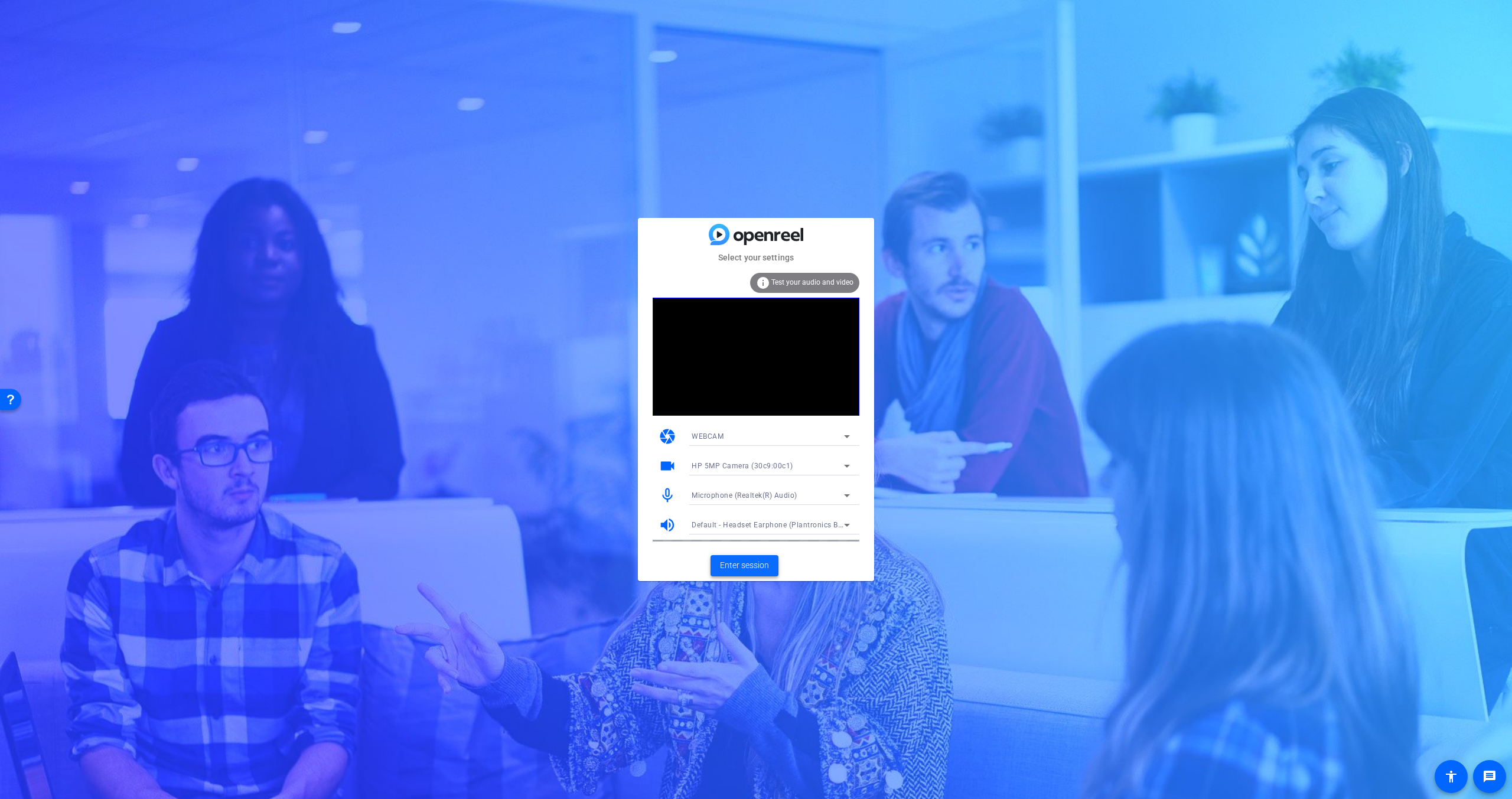
click at [739, 567] on span "Enter session" at bounding box center [744, 566] width 49 height 12
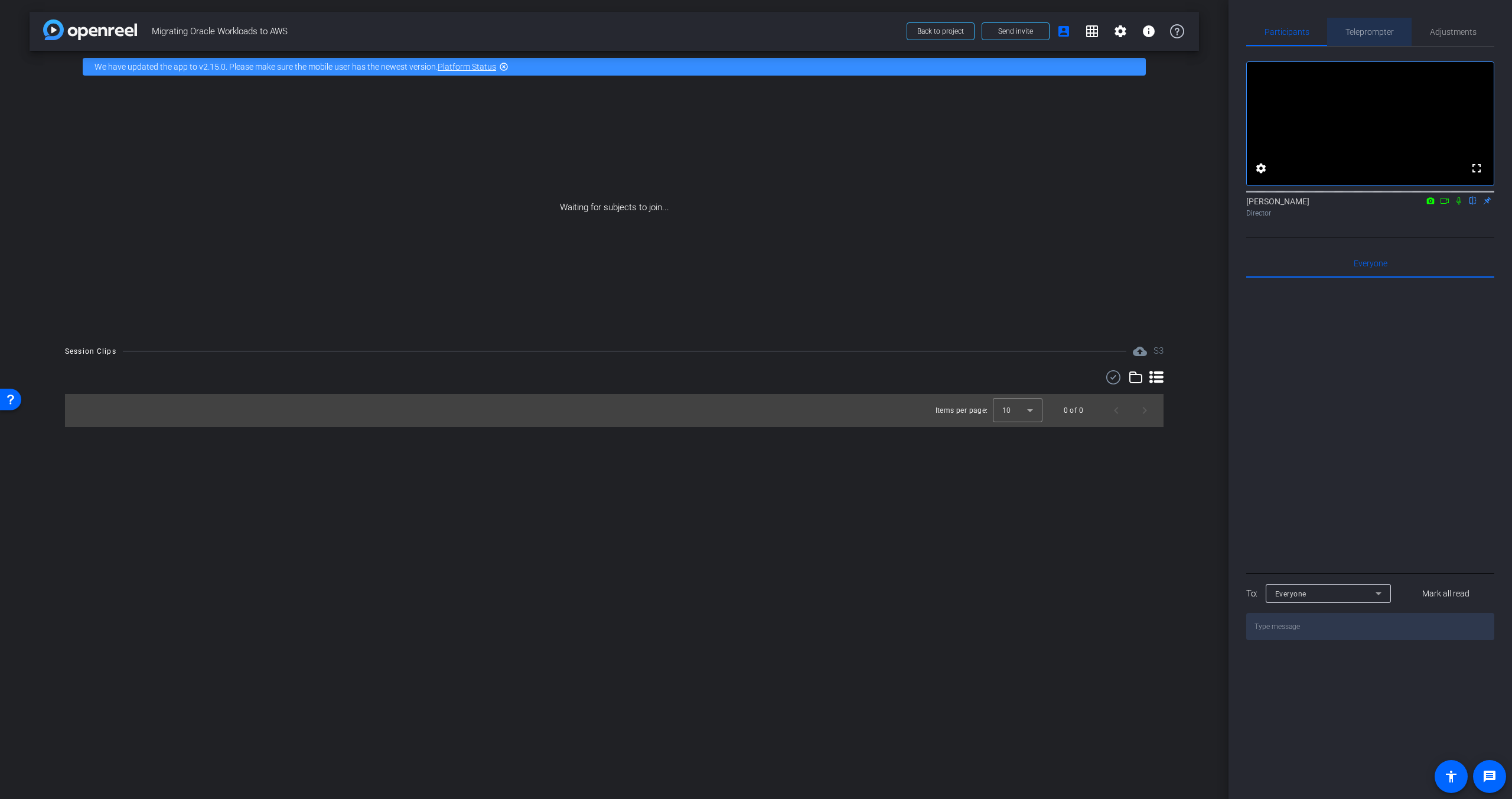
click at [1379, 38] on span "Teleprompter" at bounding box center [1370, 32] width 48 height 29
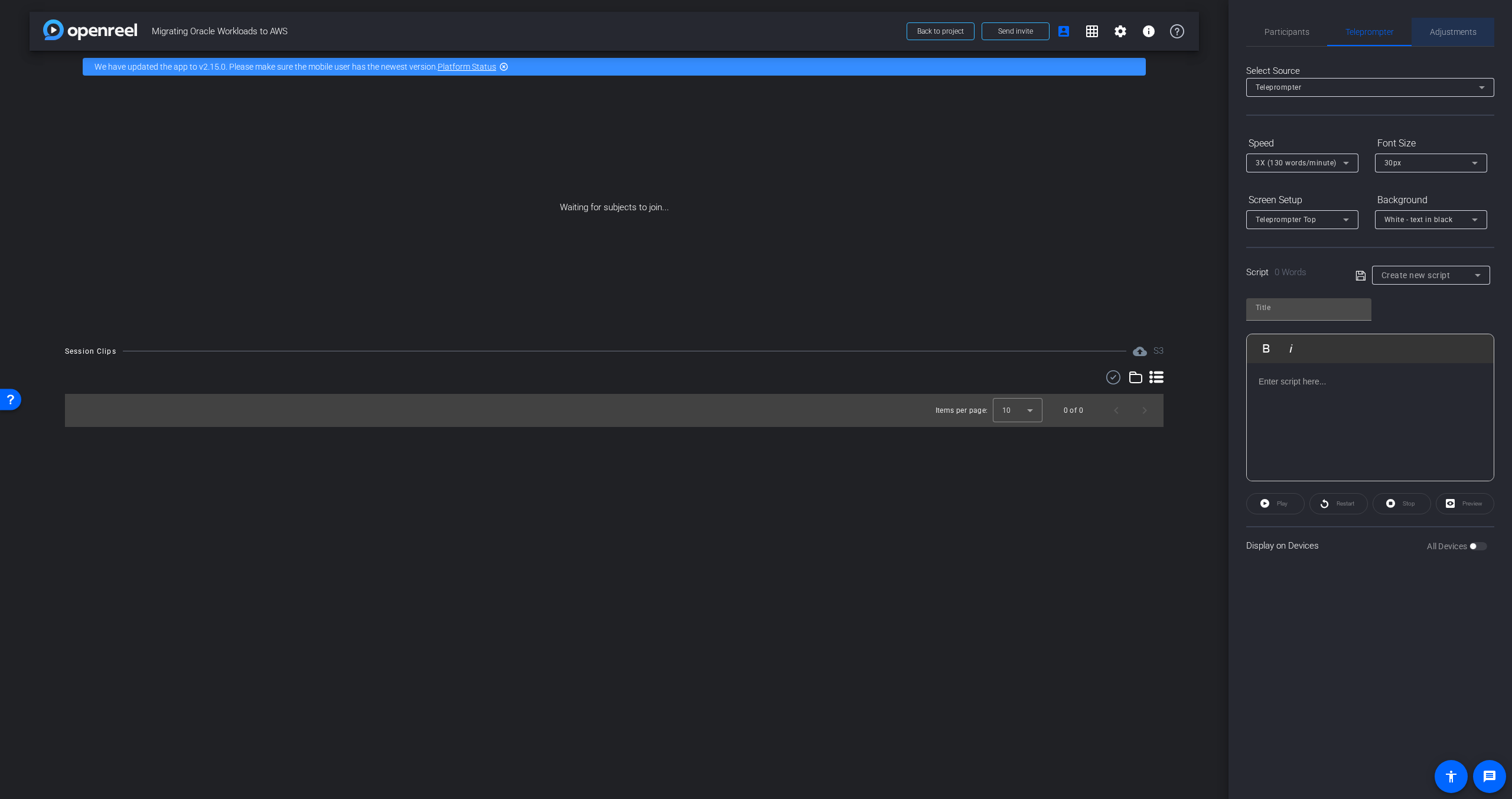
click at [1441, 32] on span "Adjustments" at bounding box center [1453, 32] width 47 height 8
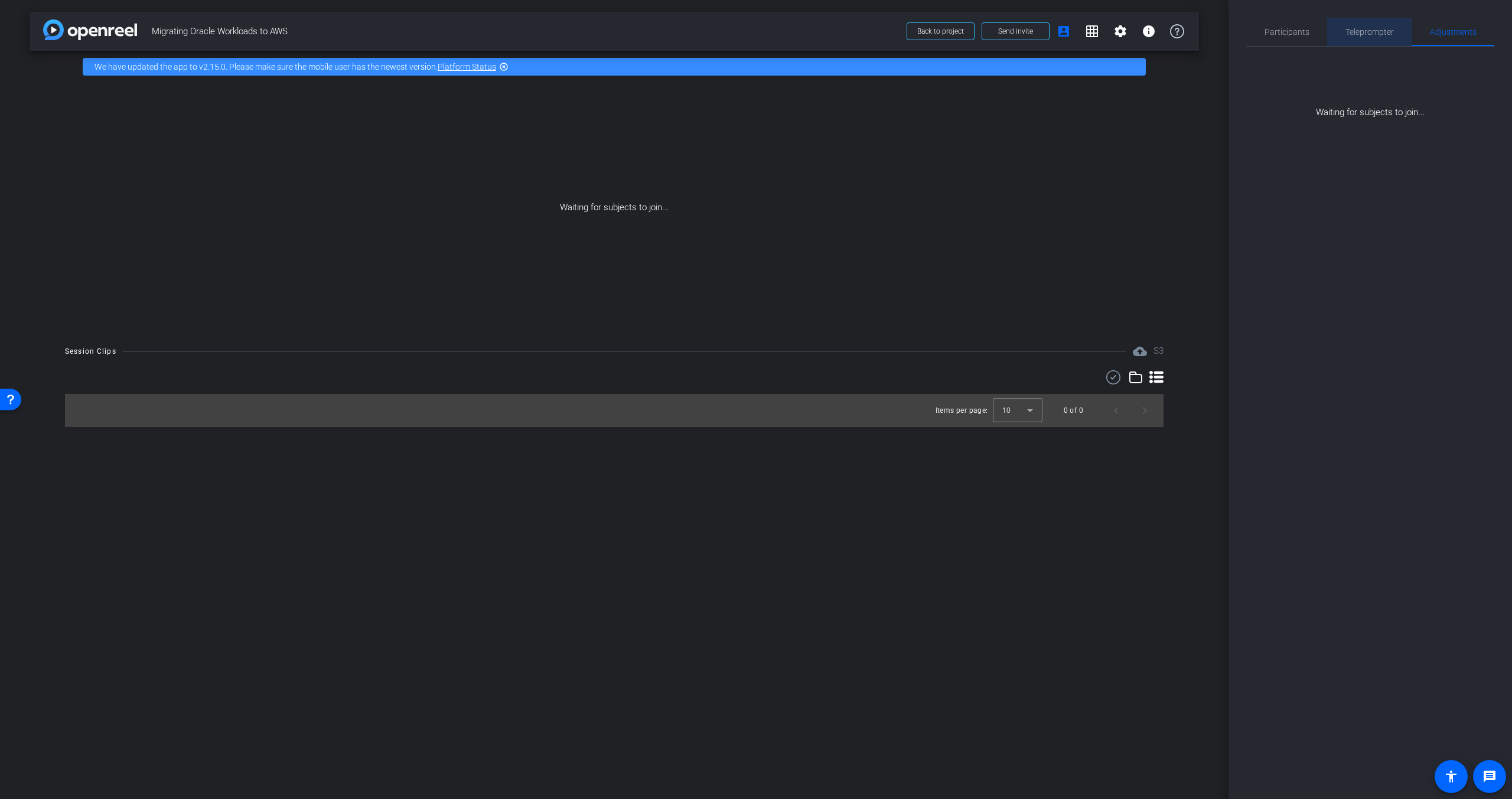
click at [1380, 36] on span "Teleprompter" at bounding box center [1370, 32] width 48 height 8
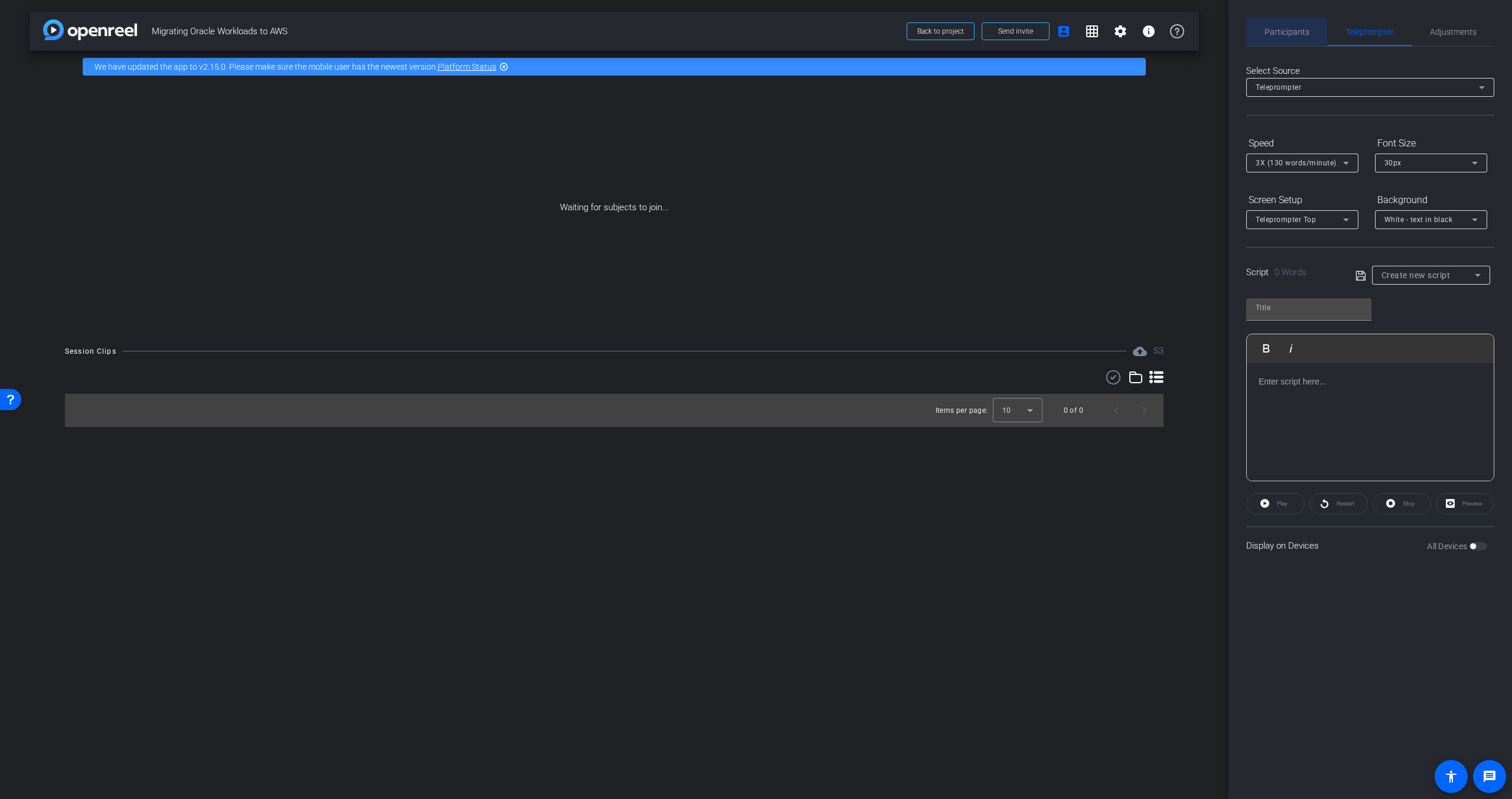
click at [1276, 30] on span "Participants" at bounding box center [1287, 32] width 45 height 8
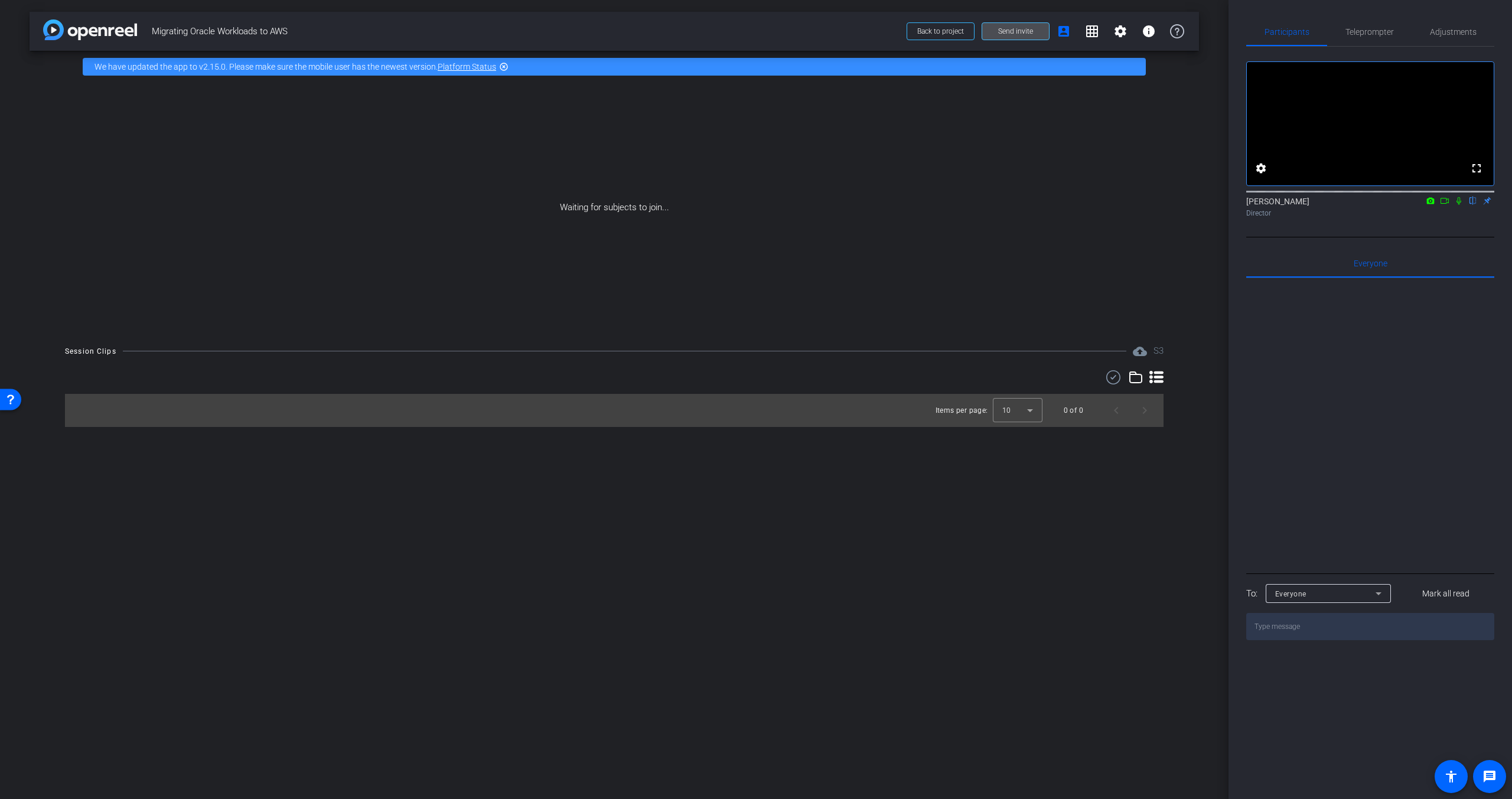
click at [1020, 34] on span "Send invite" at bounding box center [1015, 31] width 35 height 10
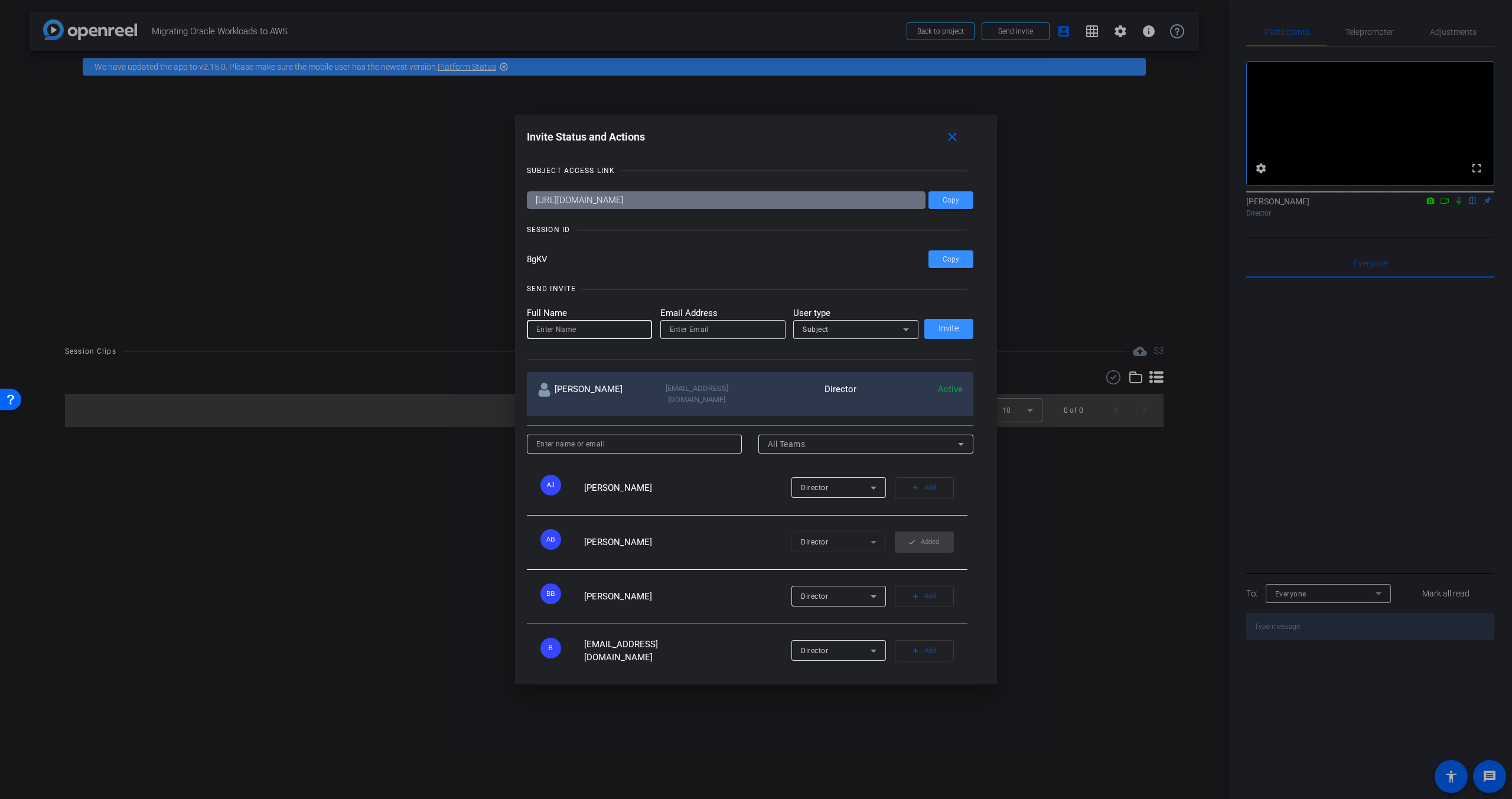
click at [575, 326] on input at bounding box center [589, 329] width 106 height 14
click at [947, 204] on span "Copy" at bounding box center [951, 200] width 17 height 9
click at [943, 201] on span "Copy" at bounding box center [951, 200] width 17 height 9
click at [959, 136] on mat-icon "close" at bounding box center [953, 138] width 15 height 15
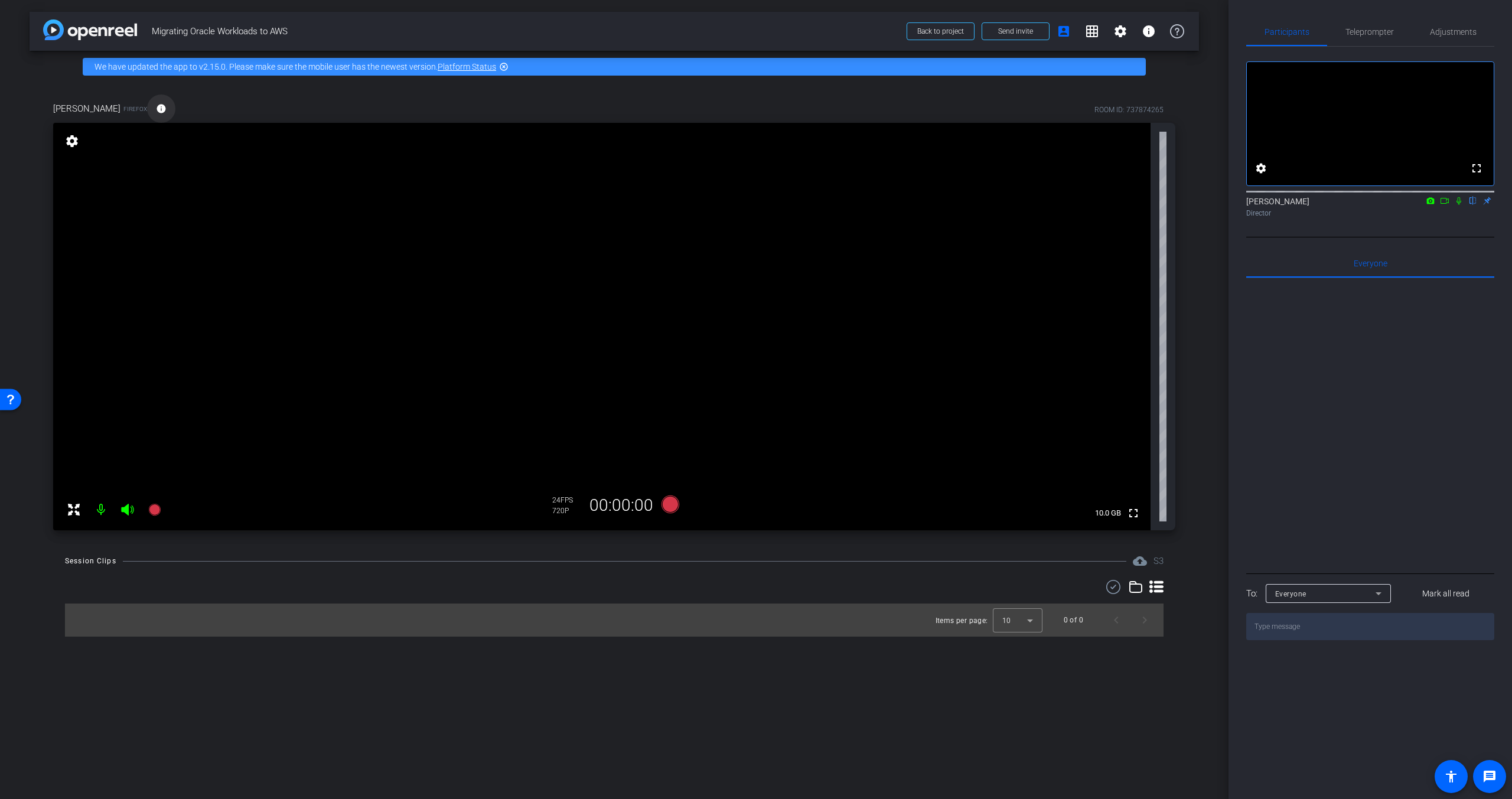
click at [156, 108] on mat-icon "info" at bounding box center [161, 108] width 11 height 11
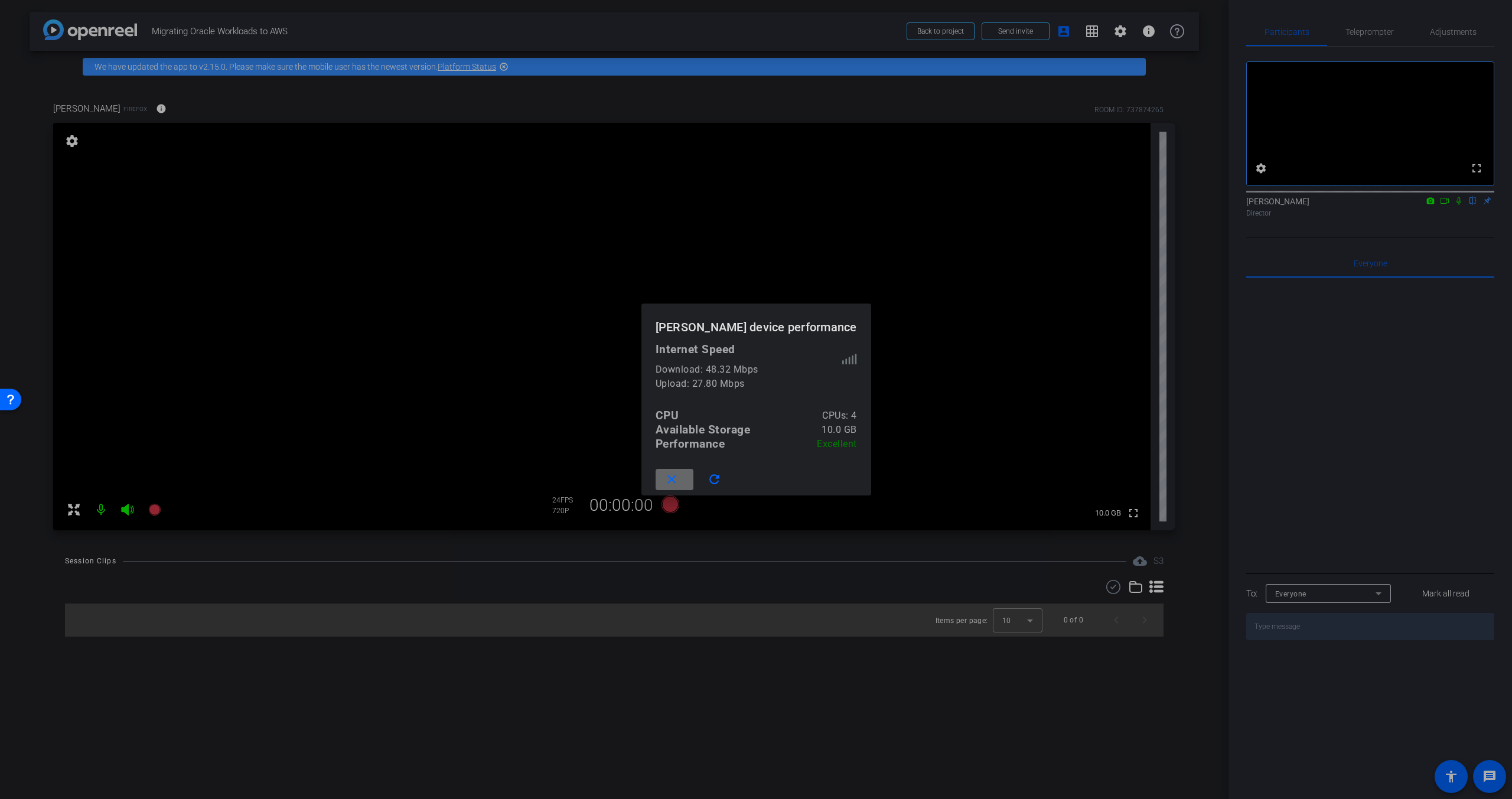
click at [689, 480] on span at bounding box center [675, 480] width 38 height 29
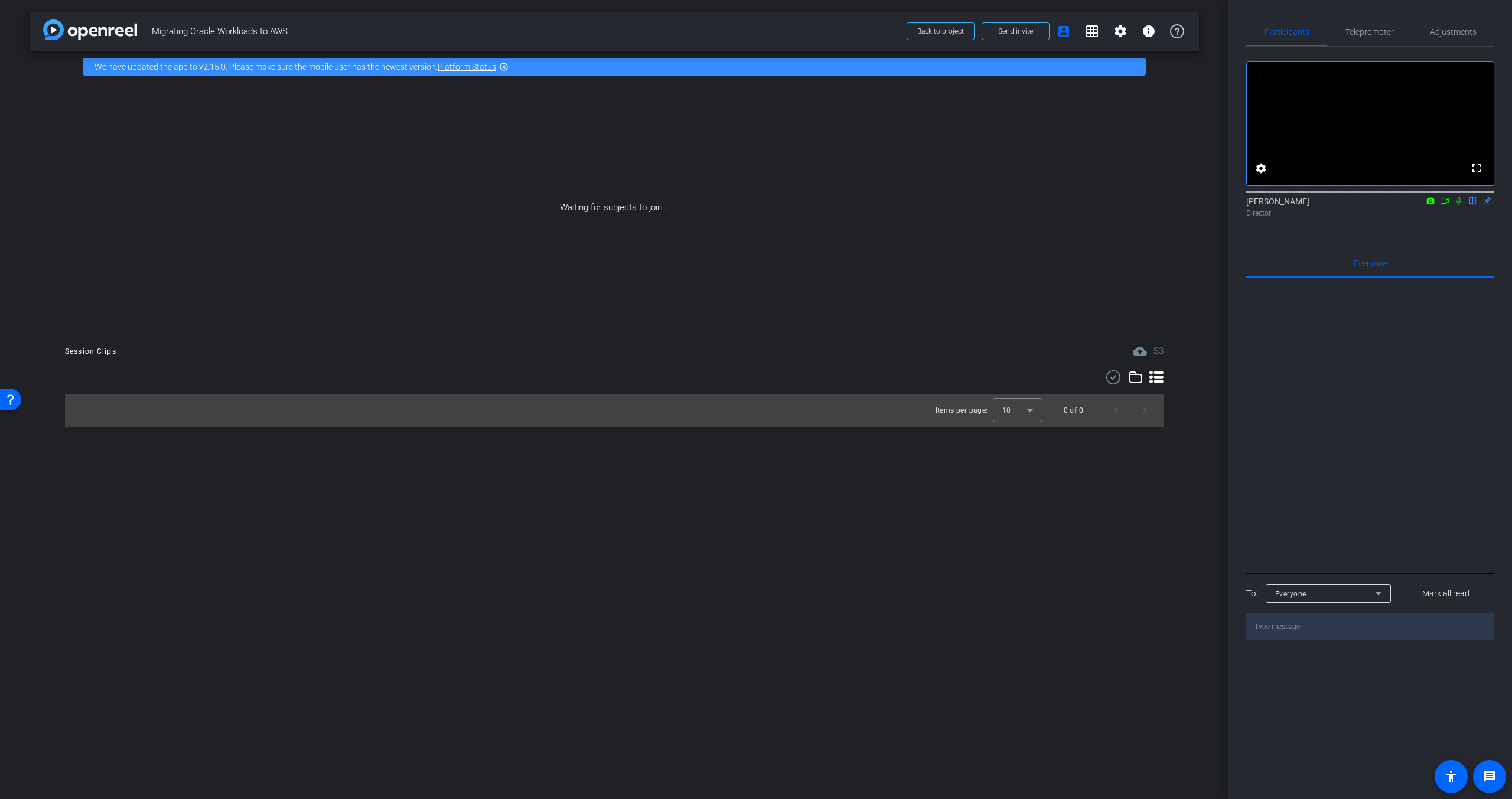
click at [1459, 205] on icon at bounding box center [1459, 200] width 10 height 8
click at [1456, 205] on icon at bounding box center [1459, 200] width 10 height 8
click at [1094, 29] on mat-icon "grid_on" at bounding box center [1092, 31] width 14 height 14
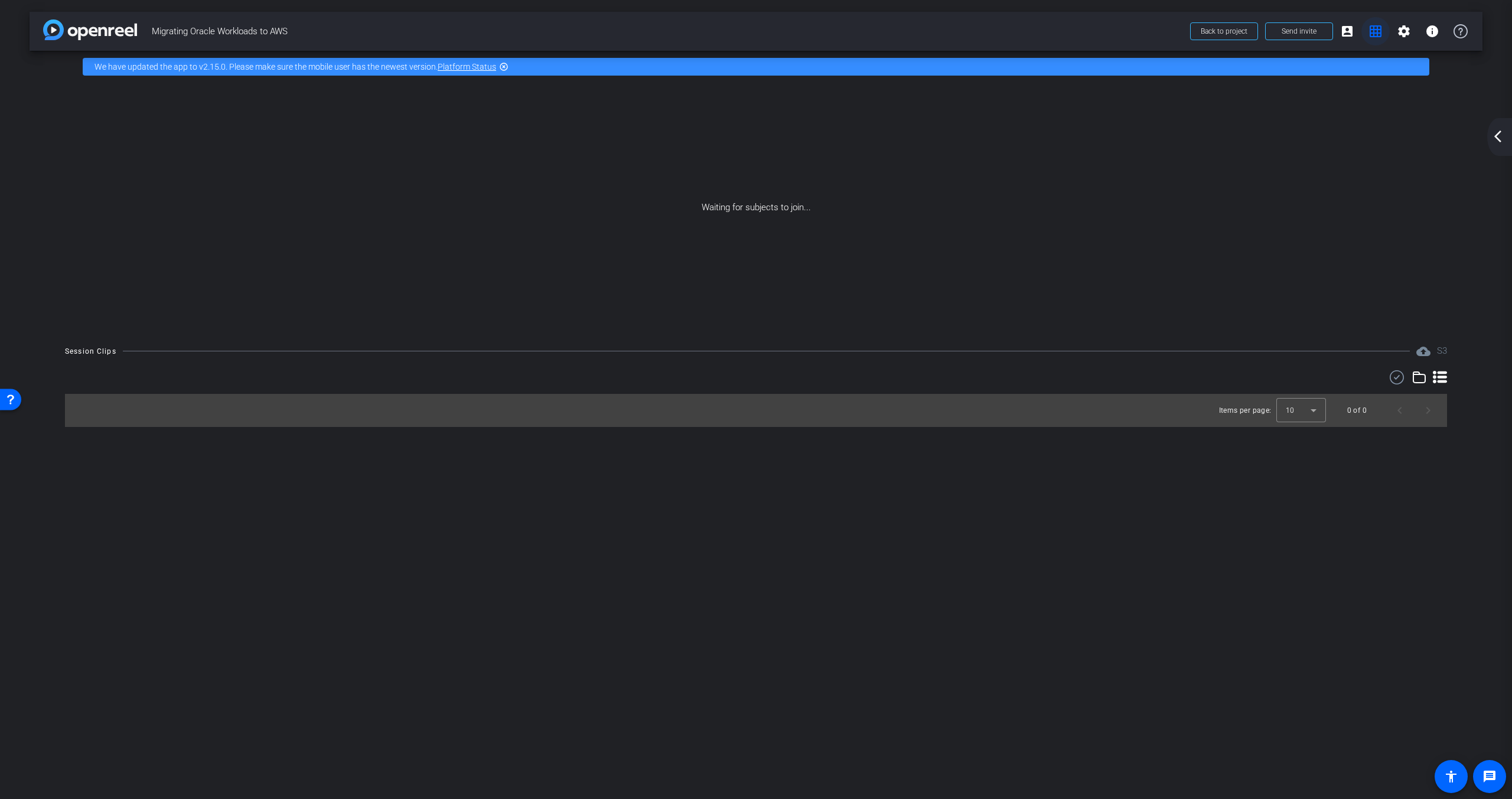
click at [1376, 30] on mat-icon "grid_on" at bounding box center [1375, 31] width 14 height 14
click at [1346, 32] on mat-icon "account_box" at bounding box center [1347, 31] width 14 height 14
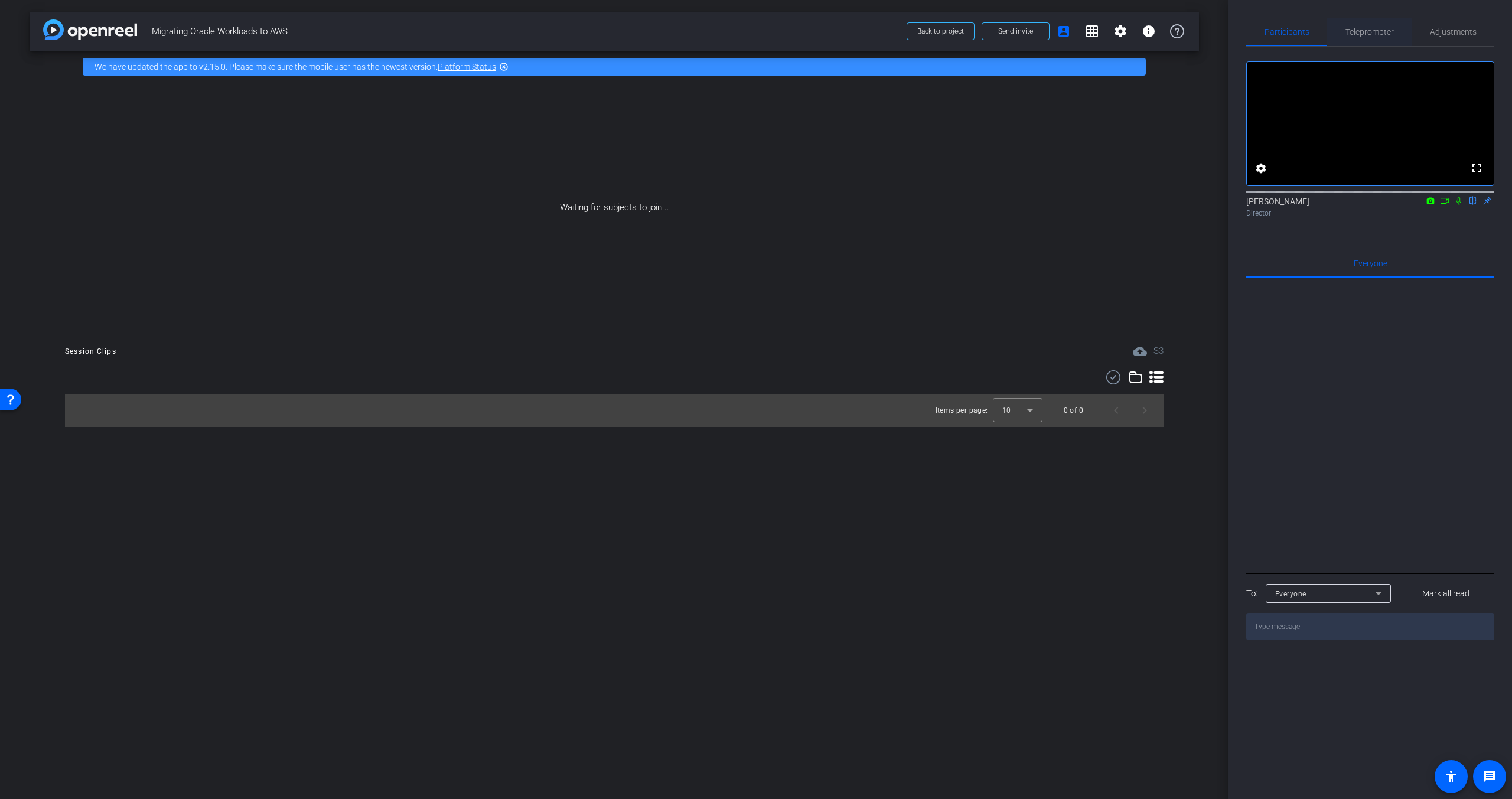
click at [1371, 29] on span "Teleprompter" at bounding box center [1370, 32] width 48 height 8
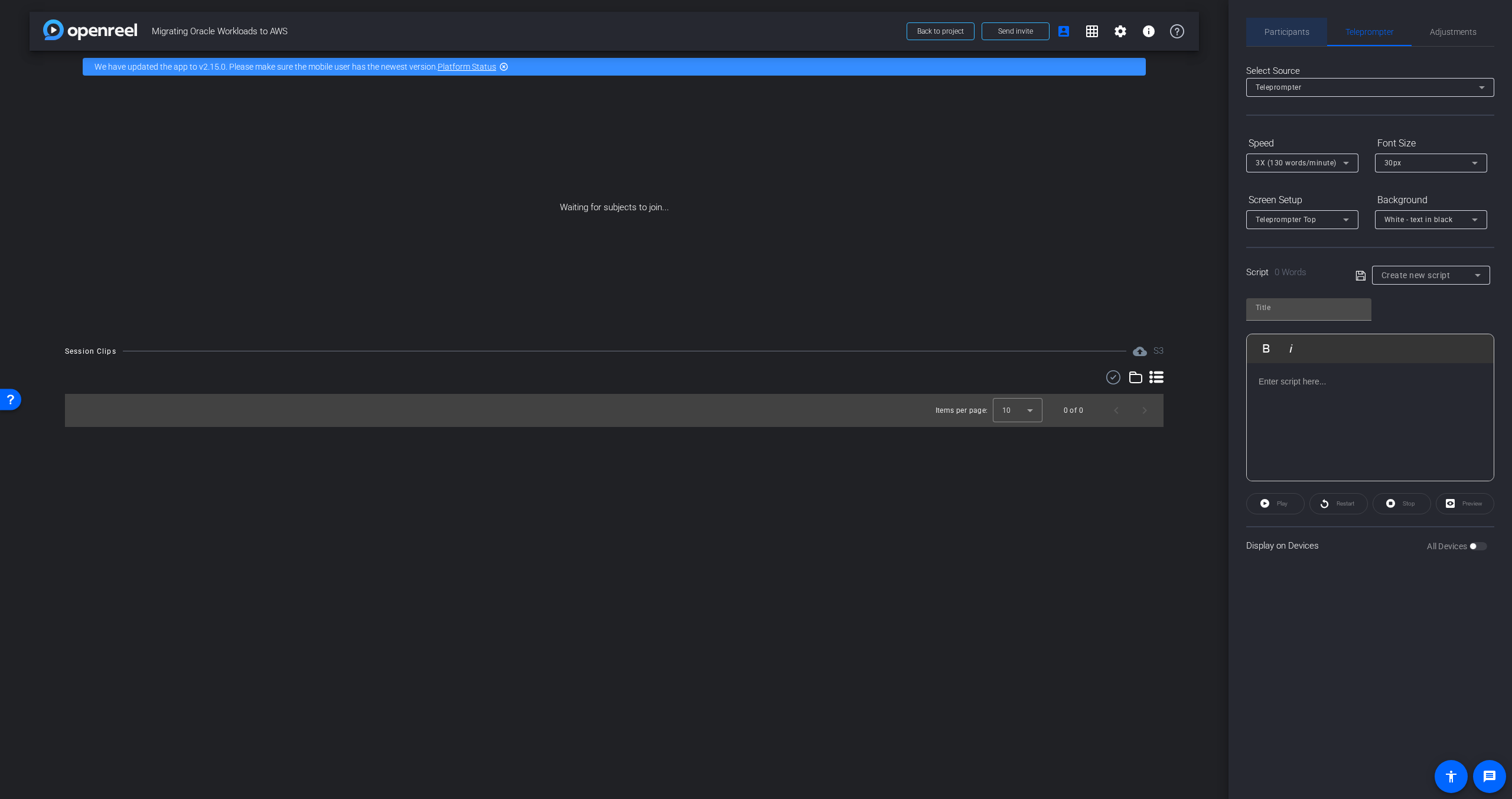
click at [1307, 30] on span "Participants" at bounding box center [1287, 32] width 45 height 8
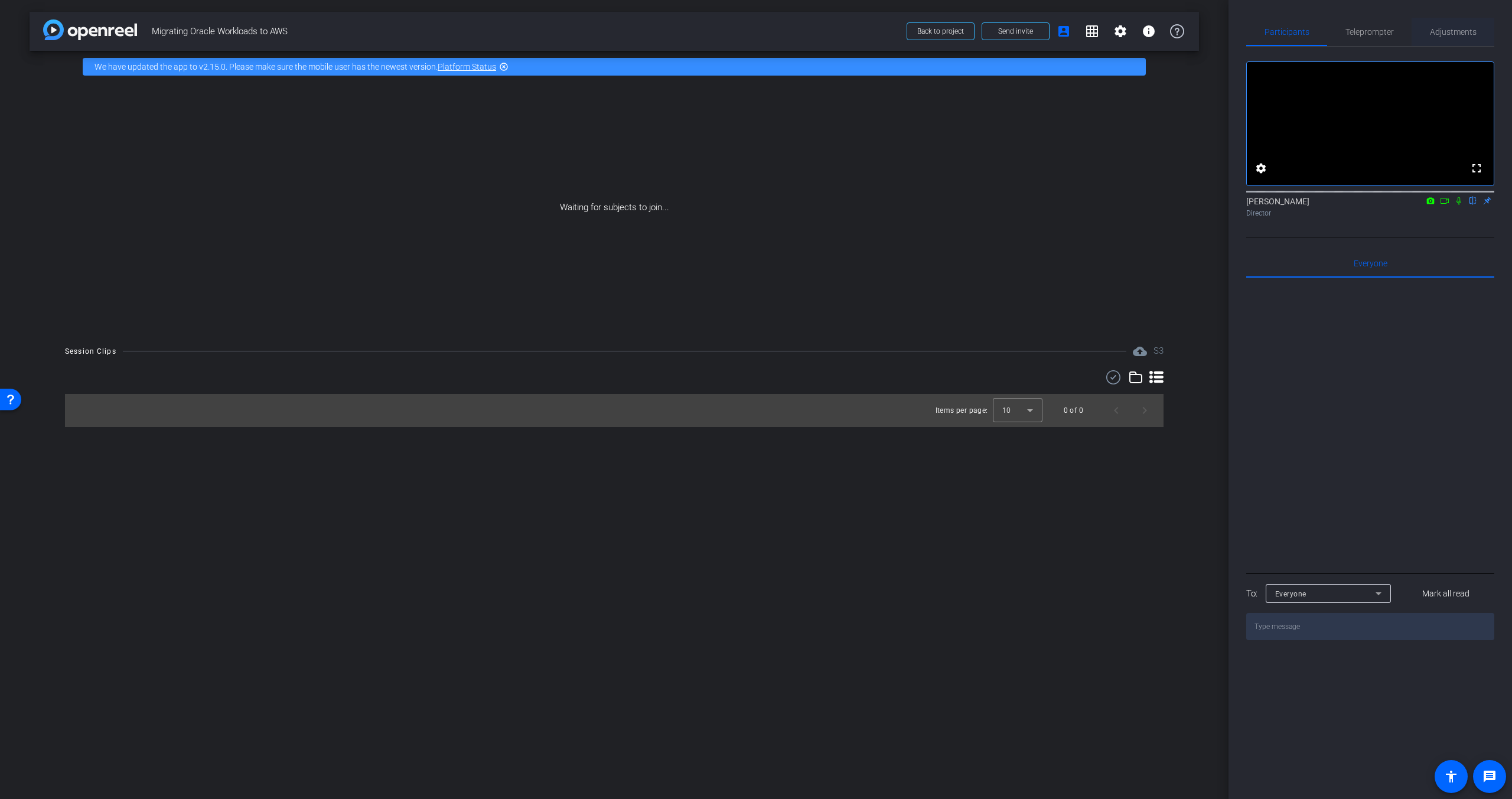
click at [1416, 32] on div "Adjustments" at bounding box center [1453, 32] width 83 height 29
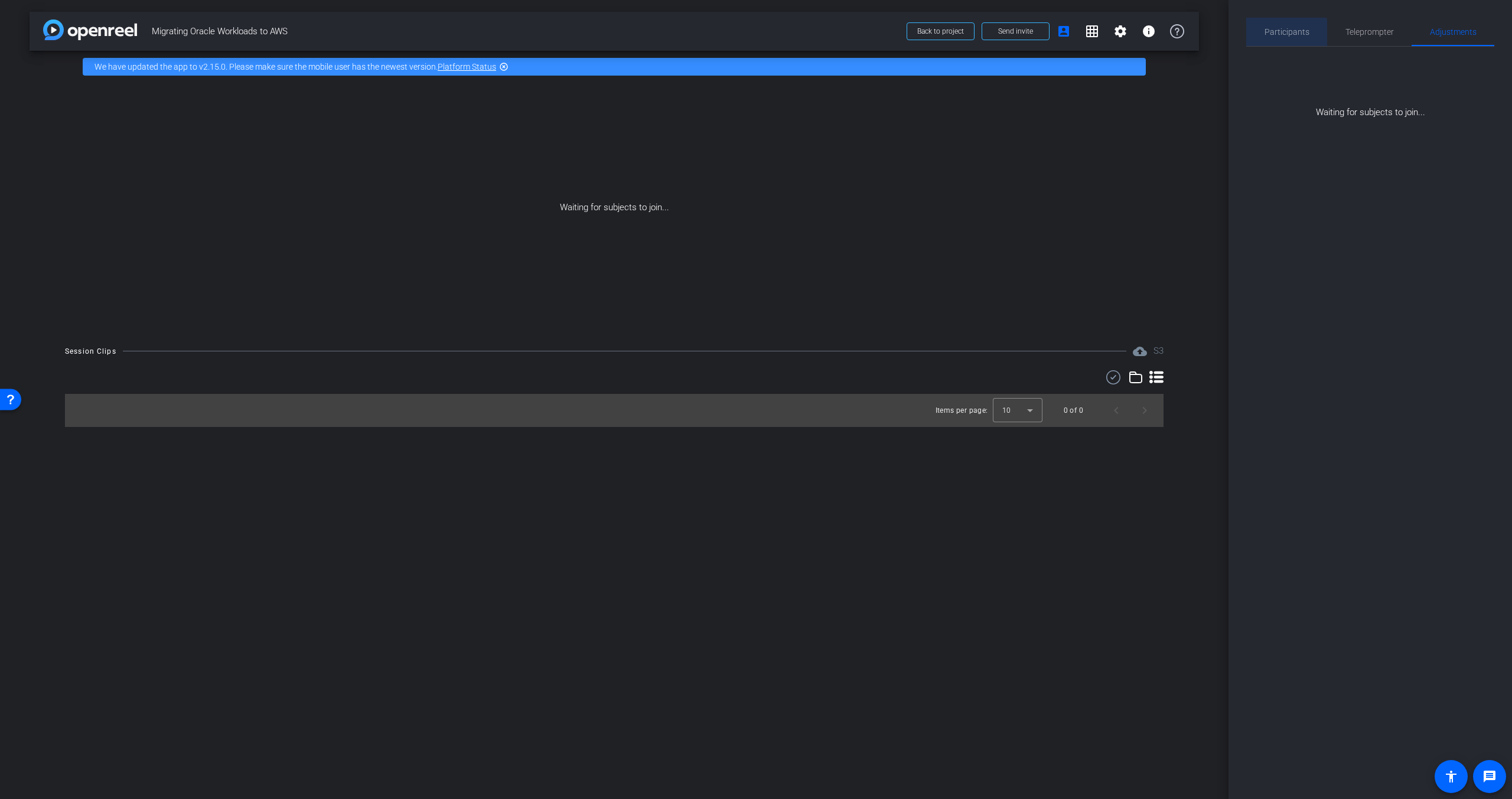
click at [1282, 41] on span "Participants" at bounding box center [1287, 32] width 45 height 29
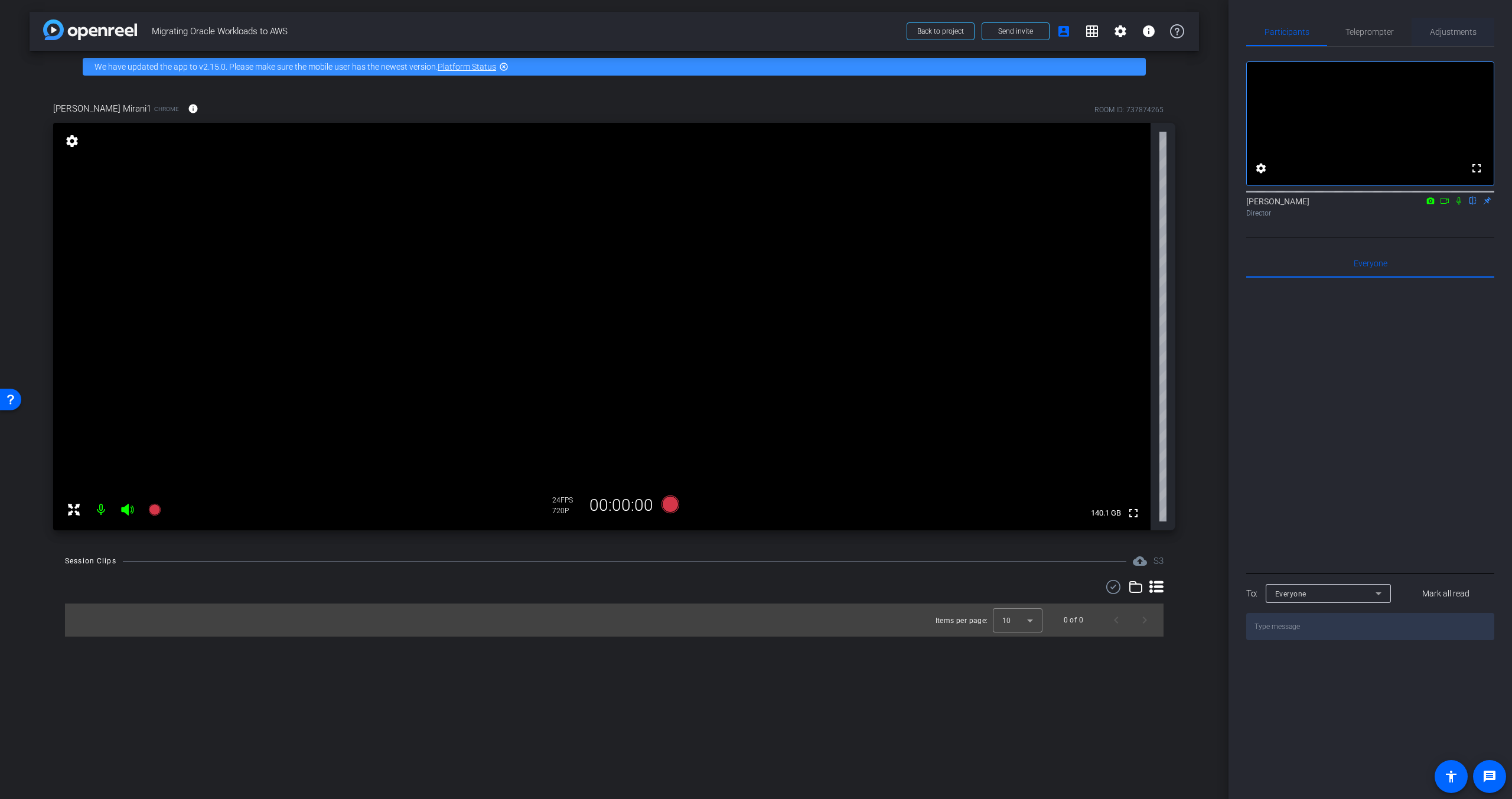
click at [1456, 30] on span "Adjustments" at bounding box center [1453, 32] width 47 height 8
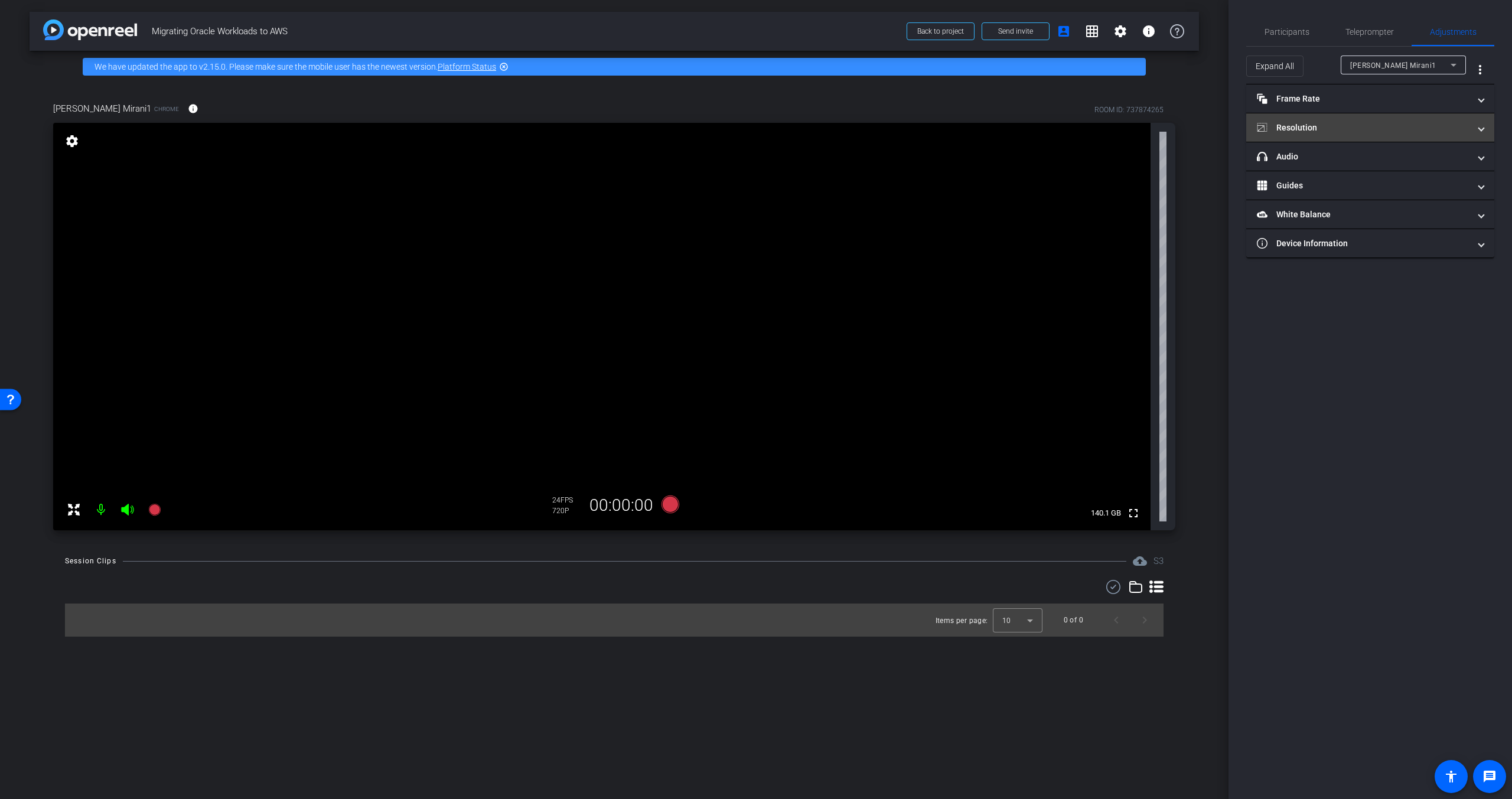
click at [1363, 128] on mat-panel-title "Resolution" at bounding box center [1363, 128] width 212 height 12
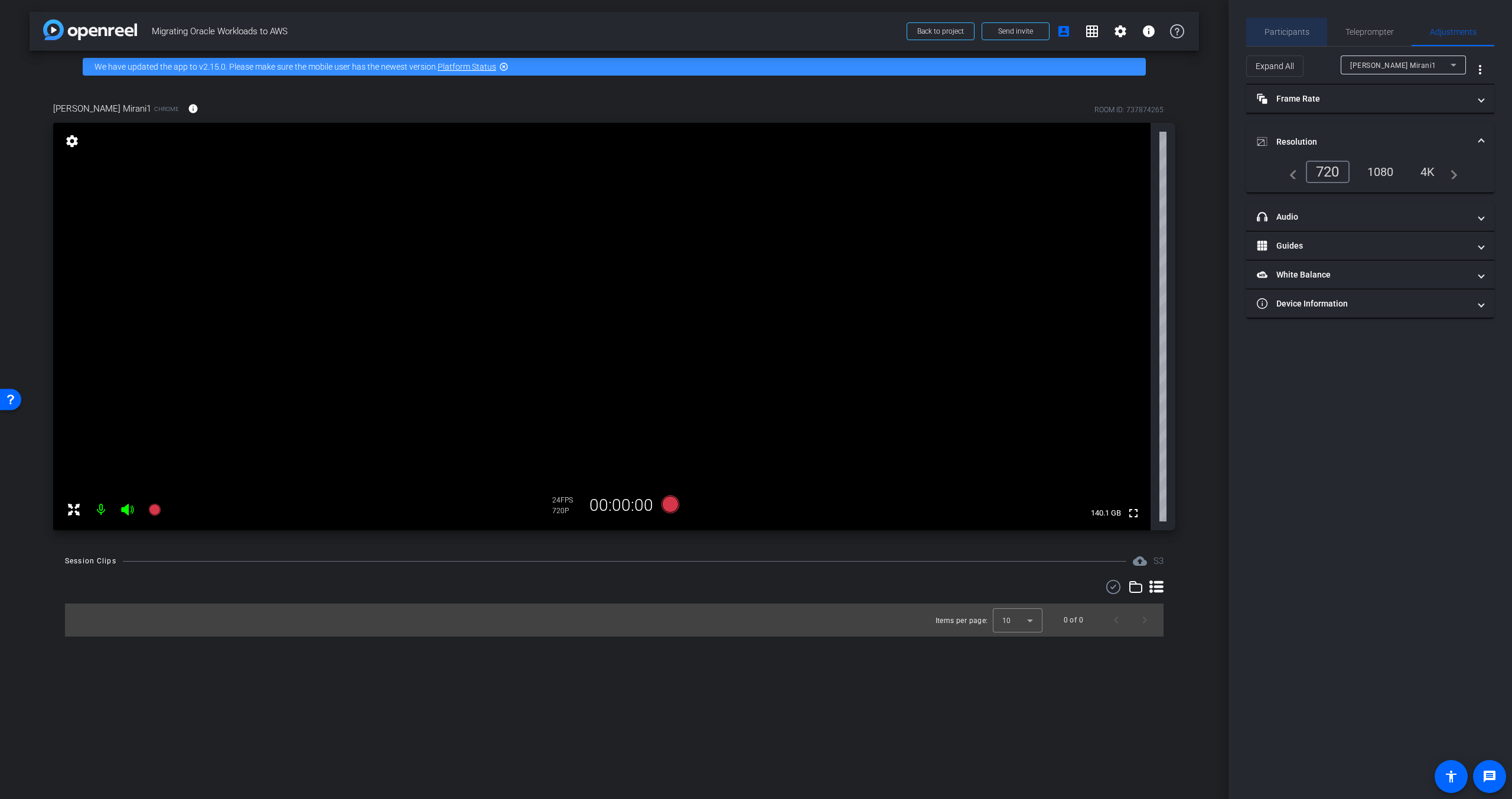
click at [1301, 34] on span "Participants" at bounding box center [1287, 32] width 45 height 8
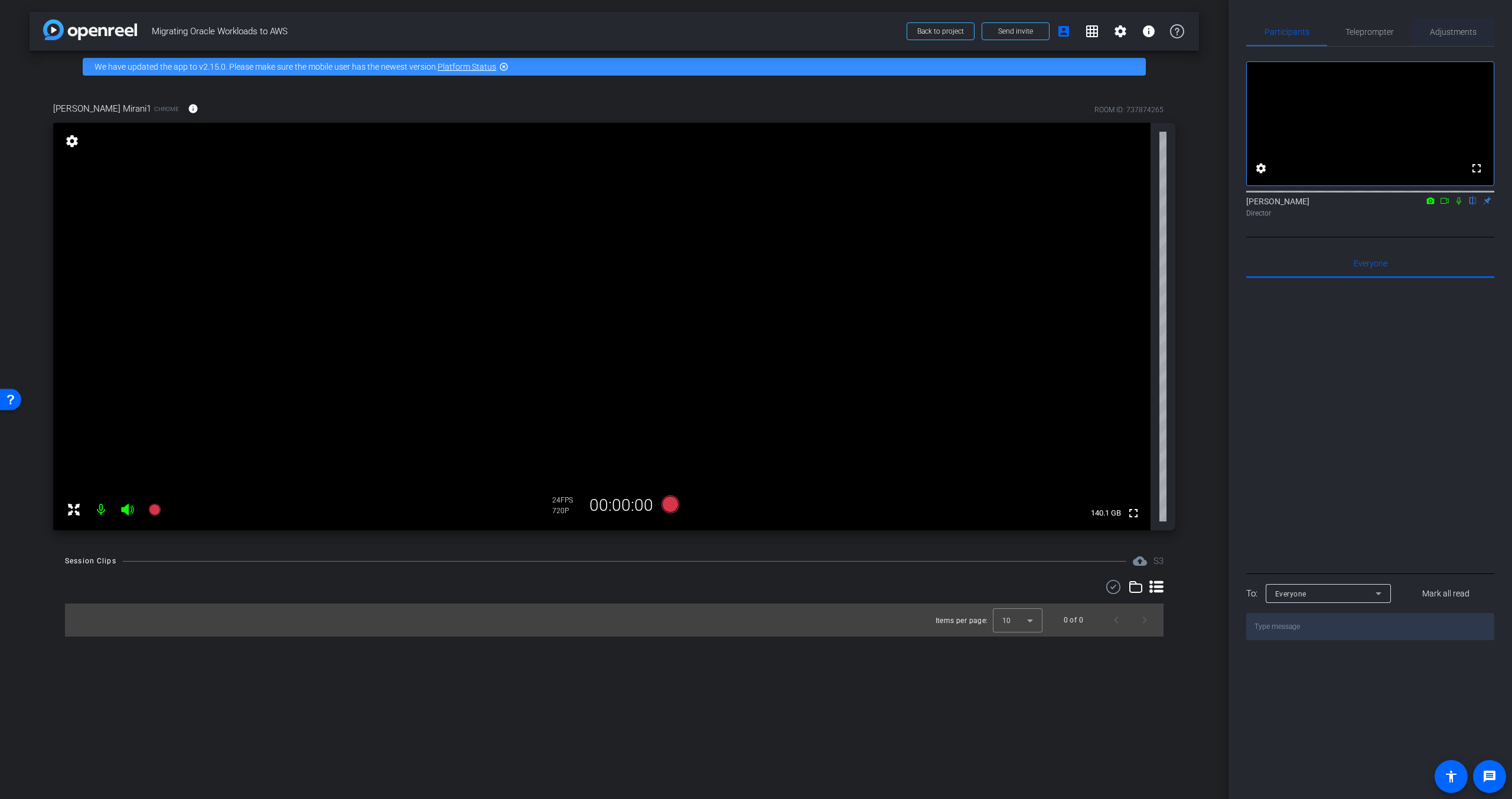
click at [1450, 38] on span "Adjustments" at bounding box center [1453, 32] width 47 height 29
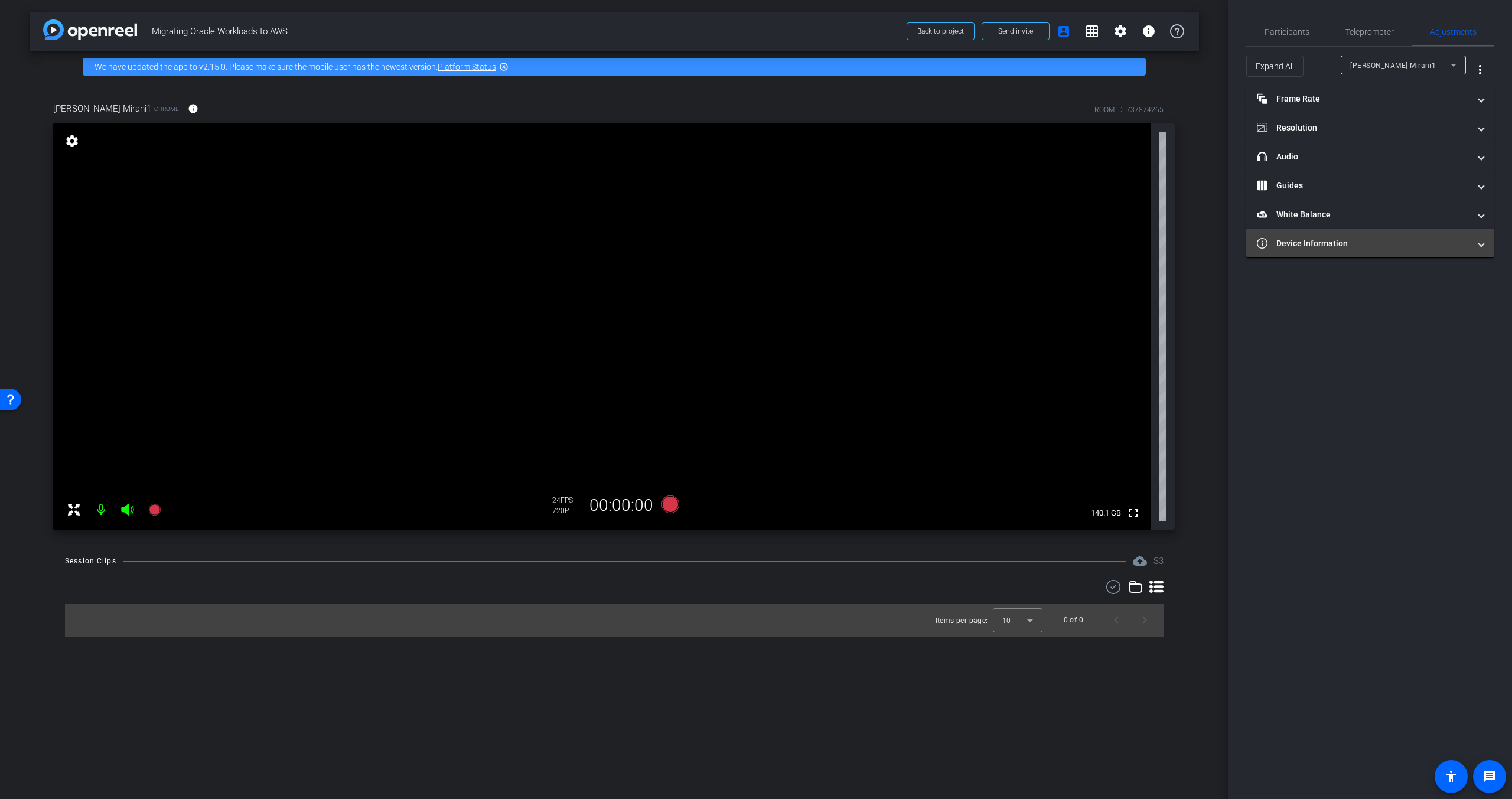
click at [1416, 238] on mat-panel-title "Device Information" at bounding box center [1363, 243] width 212 height 12
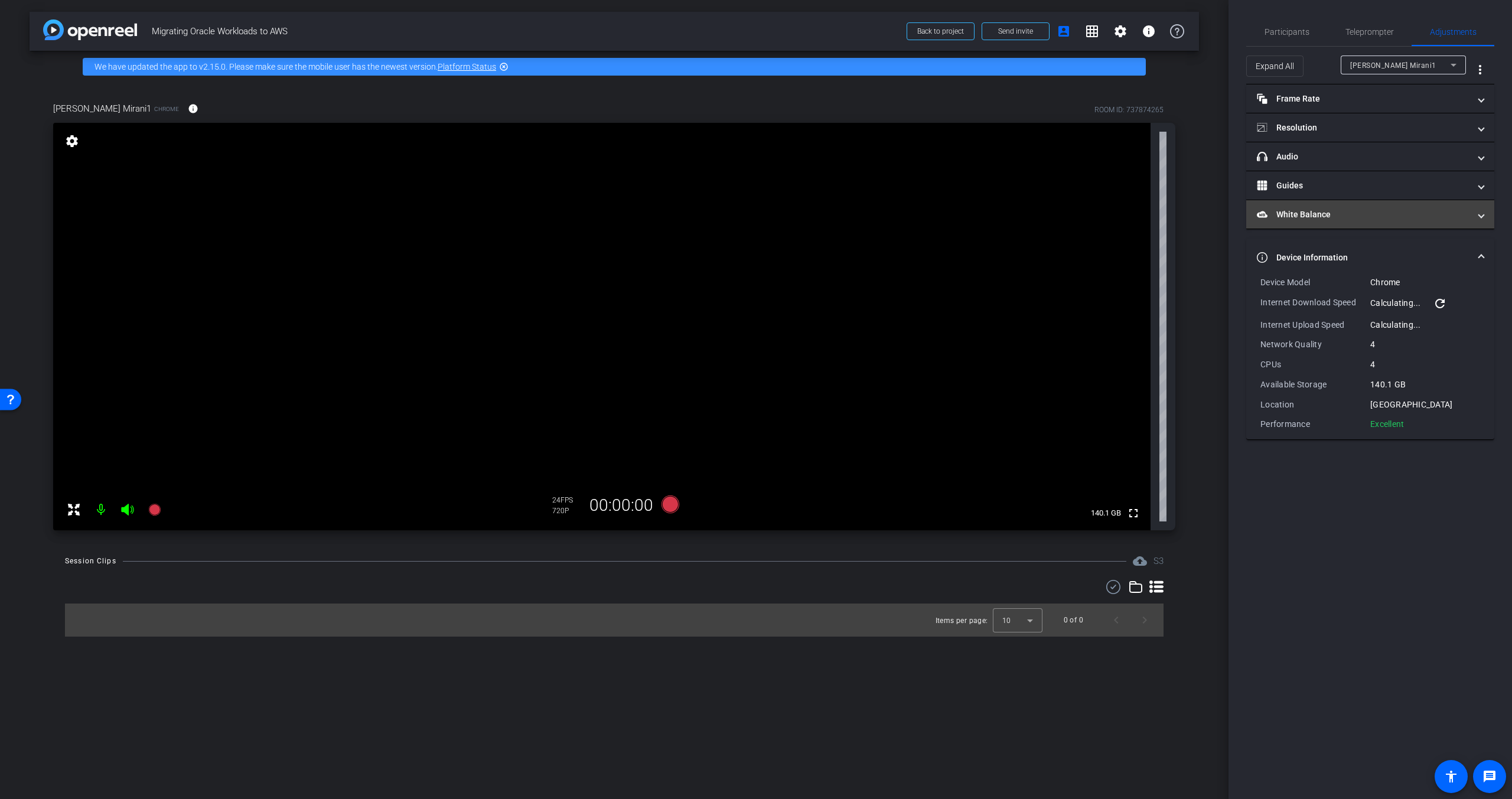
click at [1417, 214] on mat-panel-title "White Balance White Balance" at bounding box center [1363, 215] width 212 height 12
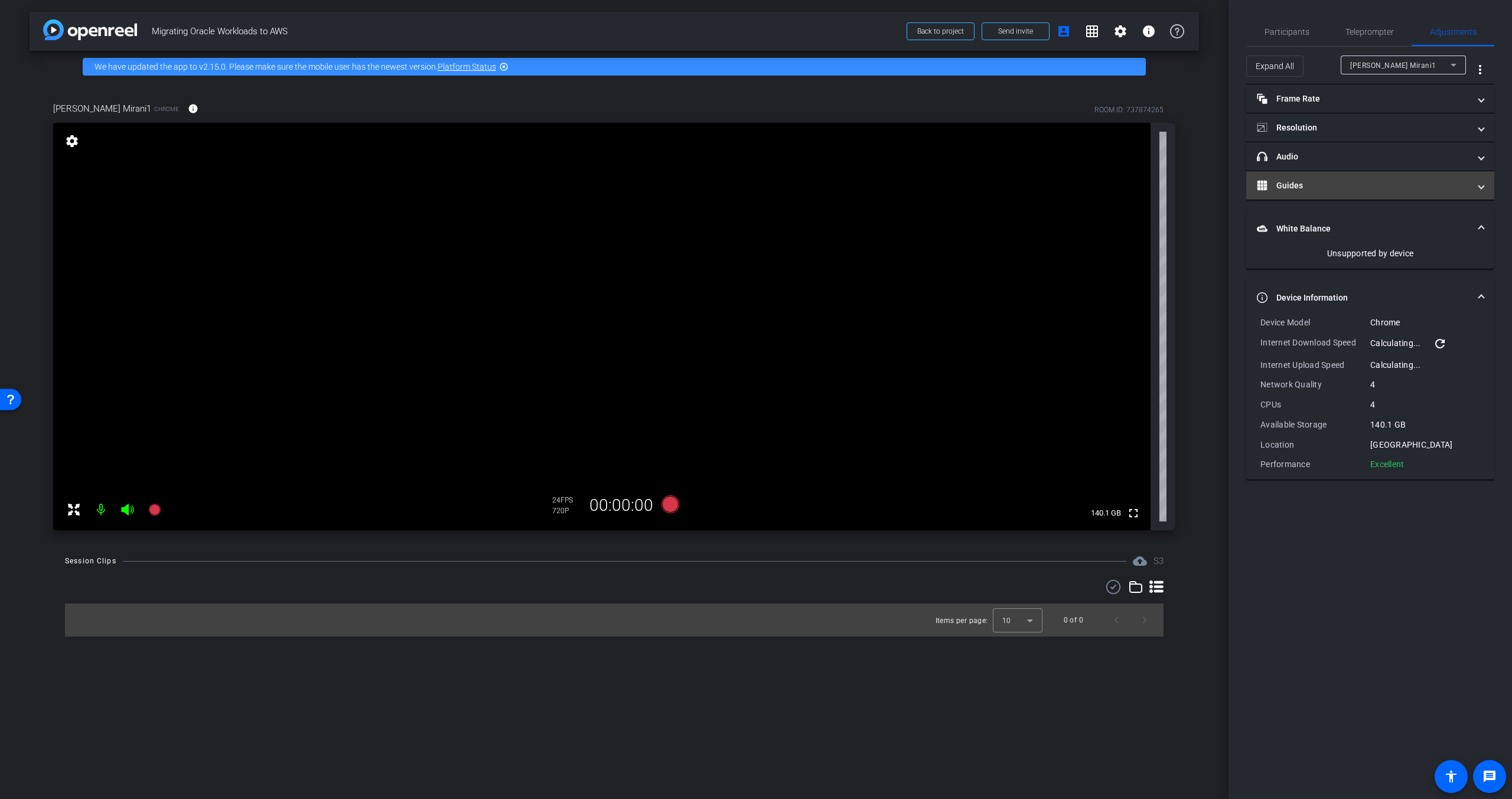
click at [1406, 191] on mat-panel-title "Guides" at bounding box center [1363, 185] width 212 height 12
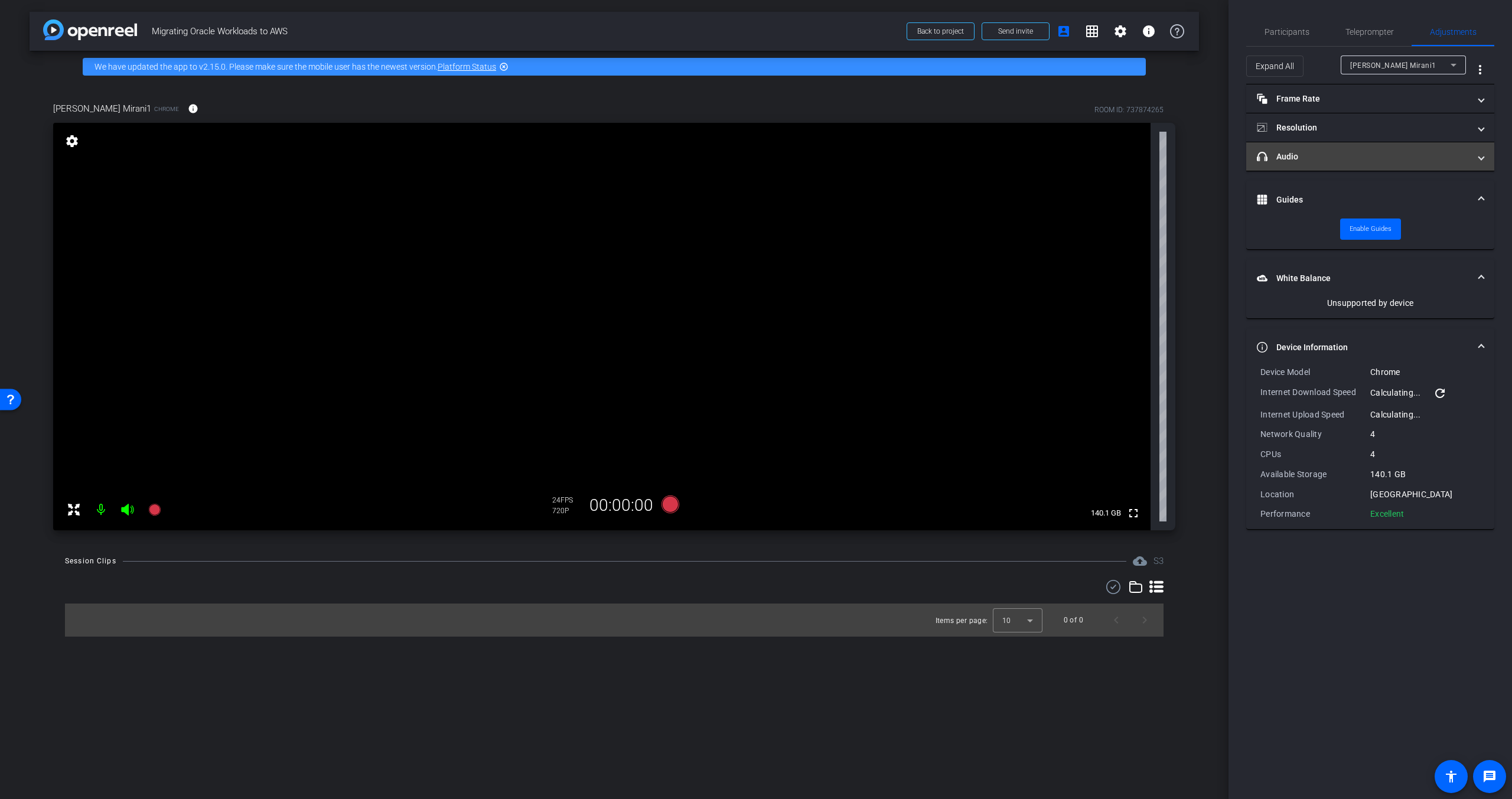
click at [1403, 168] on mat-expansion-panel-header "headphone icon Audio" at bounding box center [1370, 157] width 248 height 29
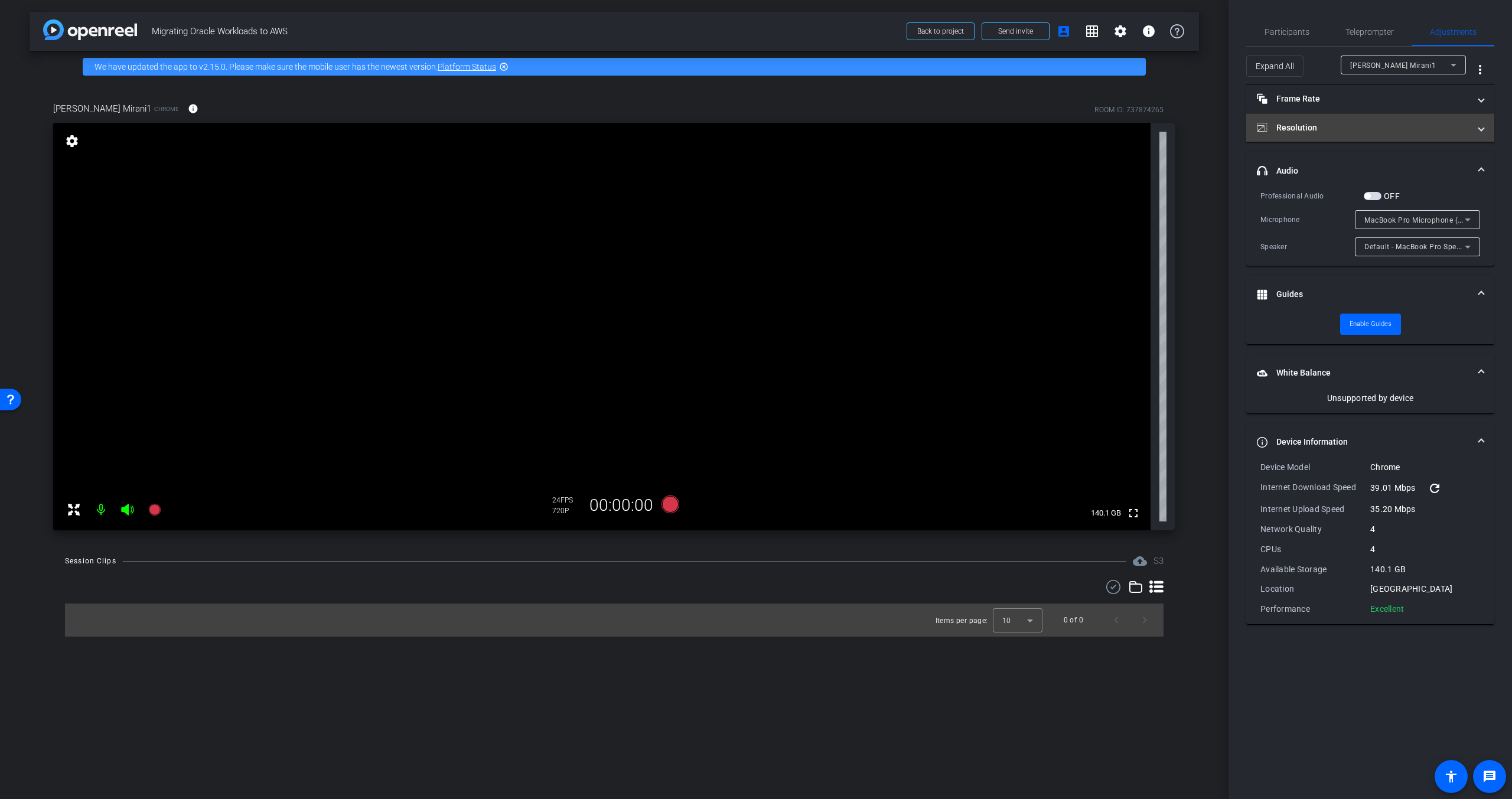
click at [1401, 133] on mat-panel-title "Resolution" at bounding box center [1363, 128] width 212 height 12
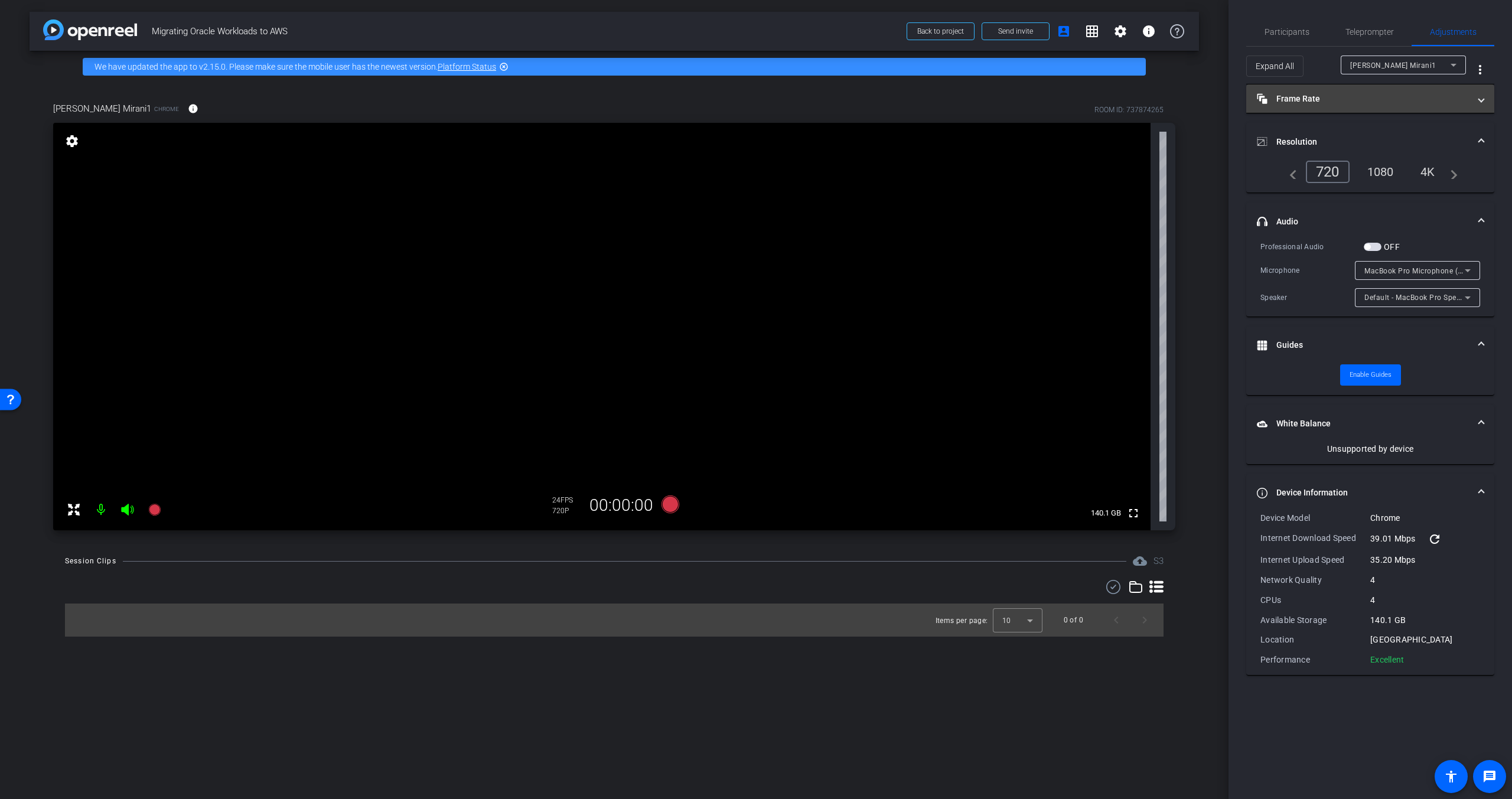
click at [1401, 104] on mat-panel-title "Frame Rate Frame Rate" at bounding box center [1363, 99] width 212 height 12
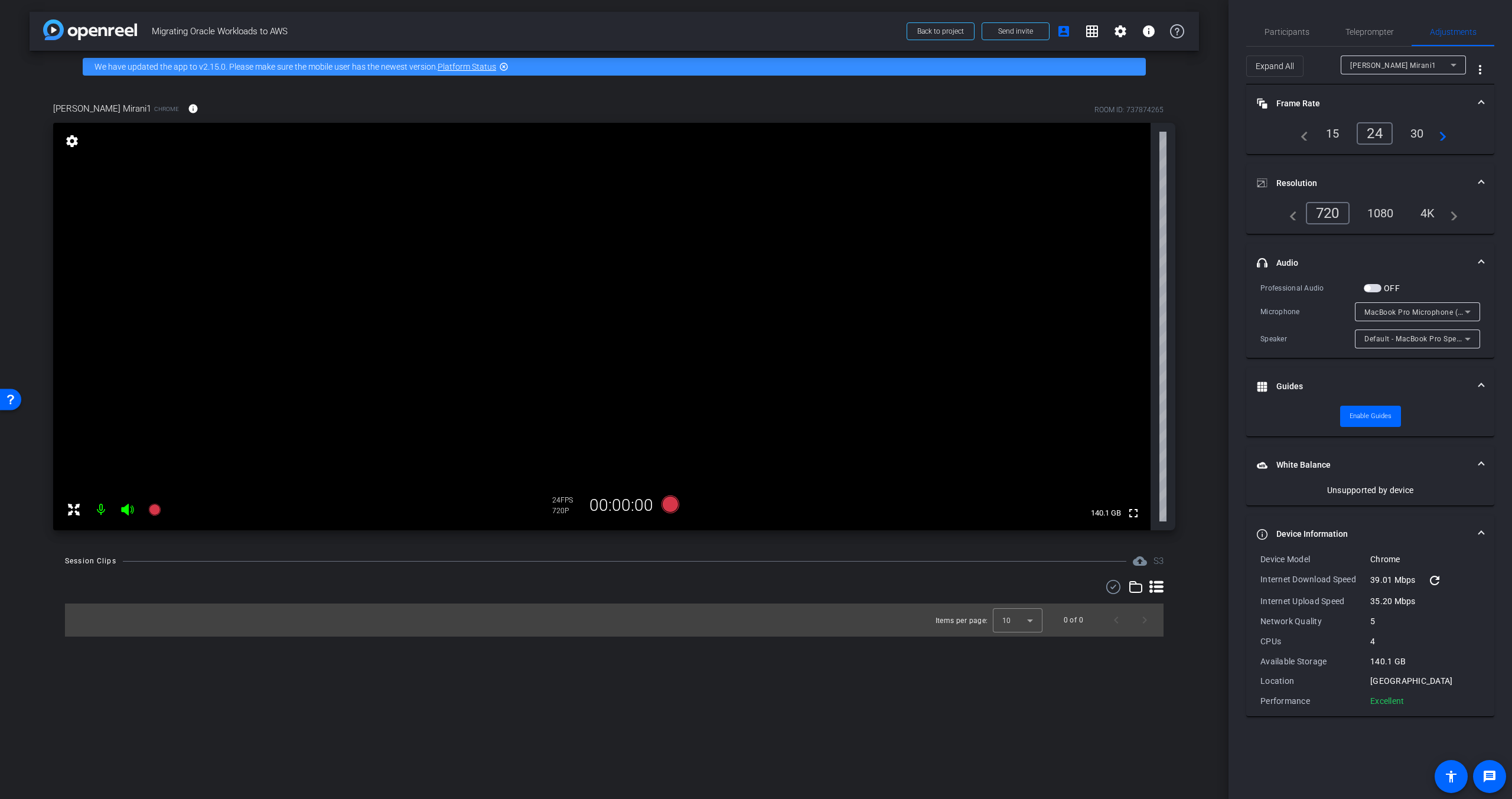
click at [1465, 469] on mat-panel-title "White Balance White Balance" at bounding box center [1363, 465] width 212 height 12
click at [1456, 493] on mat-expansion-panel-header "Device Information" at bounding box center [1370, 504] width 248 height 38
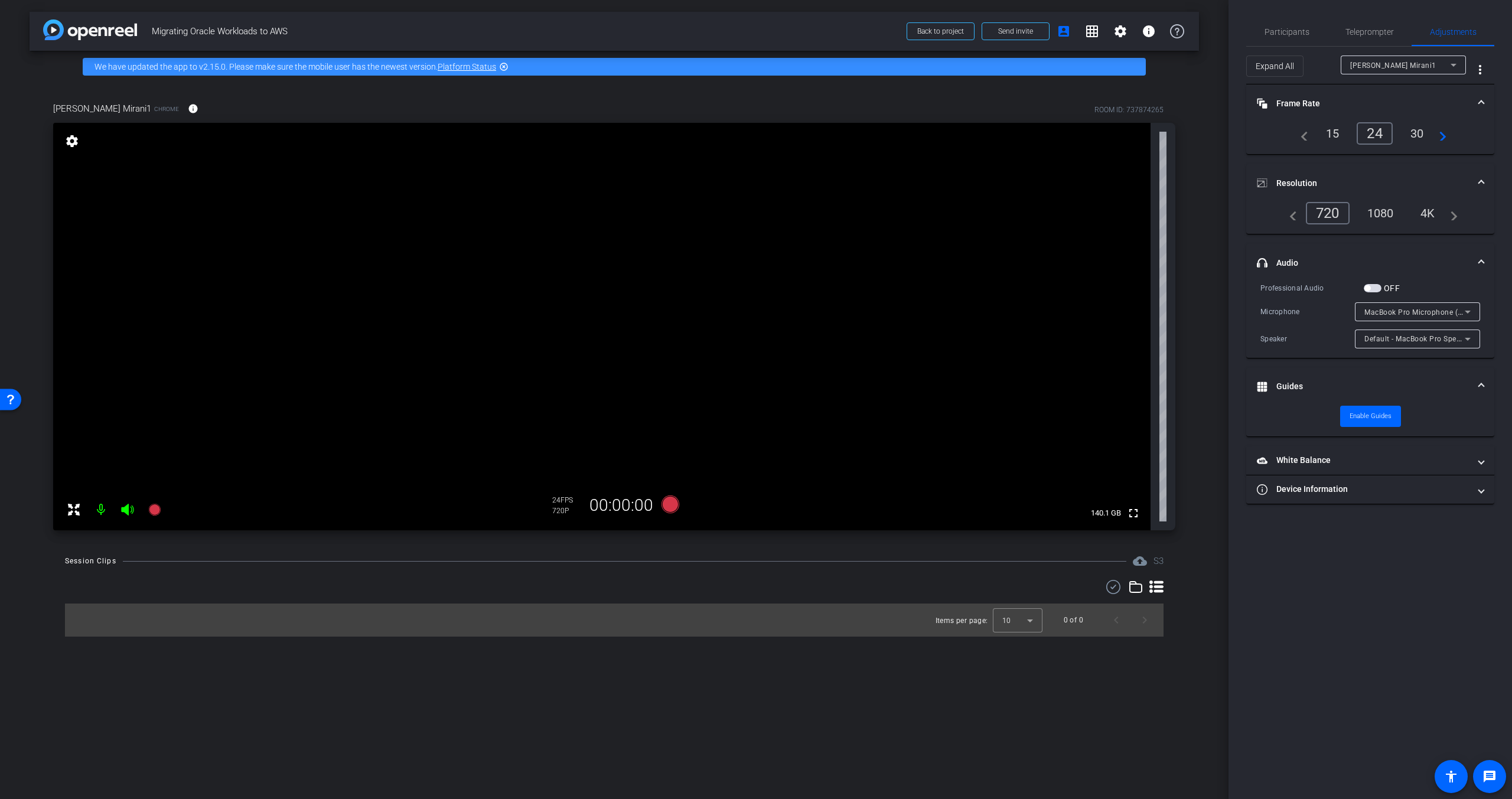
click at [1455, 377] on mat-expansion-panel-header "Guides" at bounding box center [1370, 387] width 248 height 38
click at [1448, 265] on mat-panel-title "headphone icon Audio" at bounding box center [1363, 263] width 212 height 12
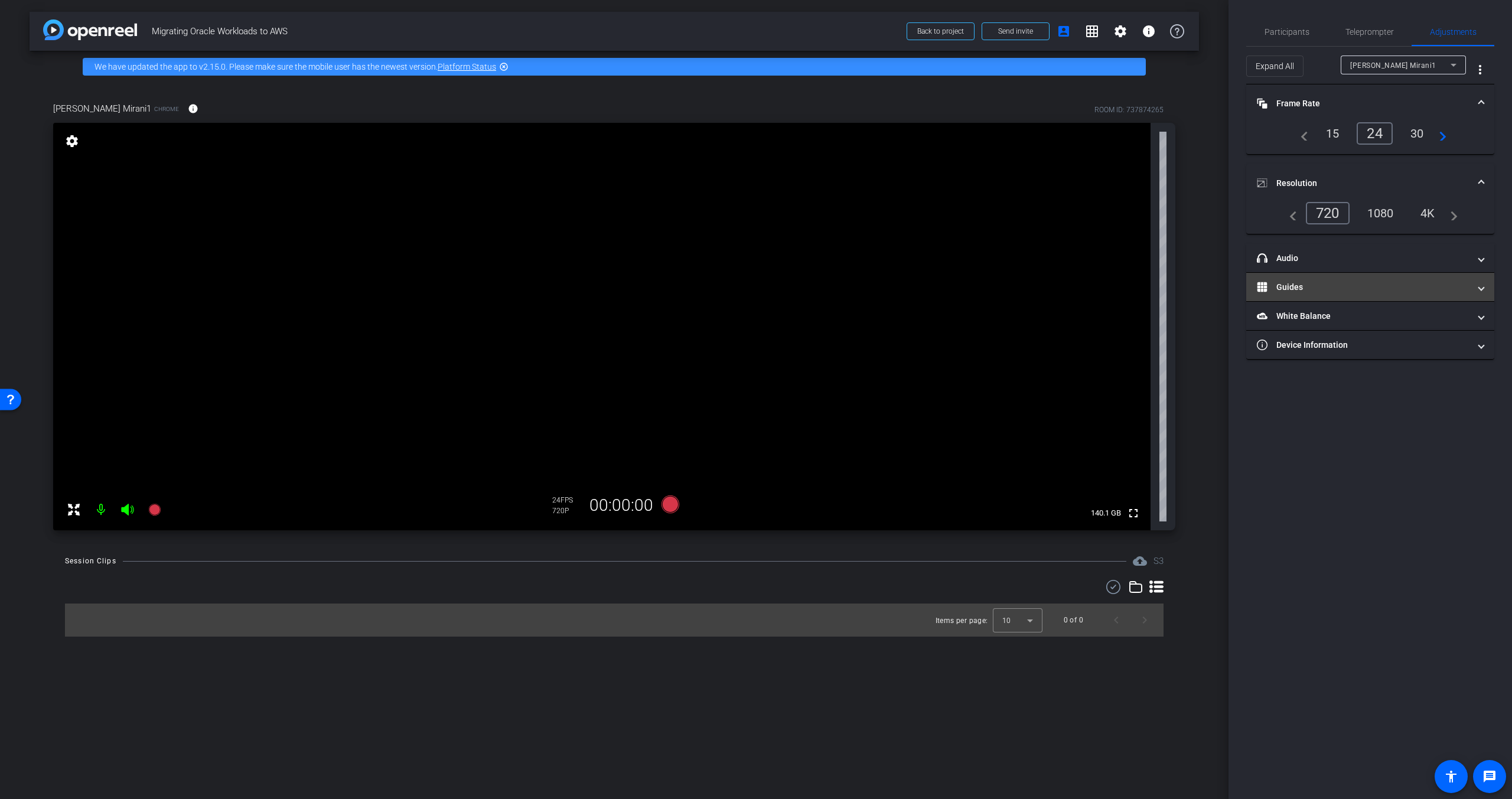
click at [1323, 290] on mat-panel-title "Guides" at bounding box center [1363, 287] width 212 height 12
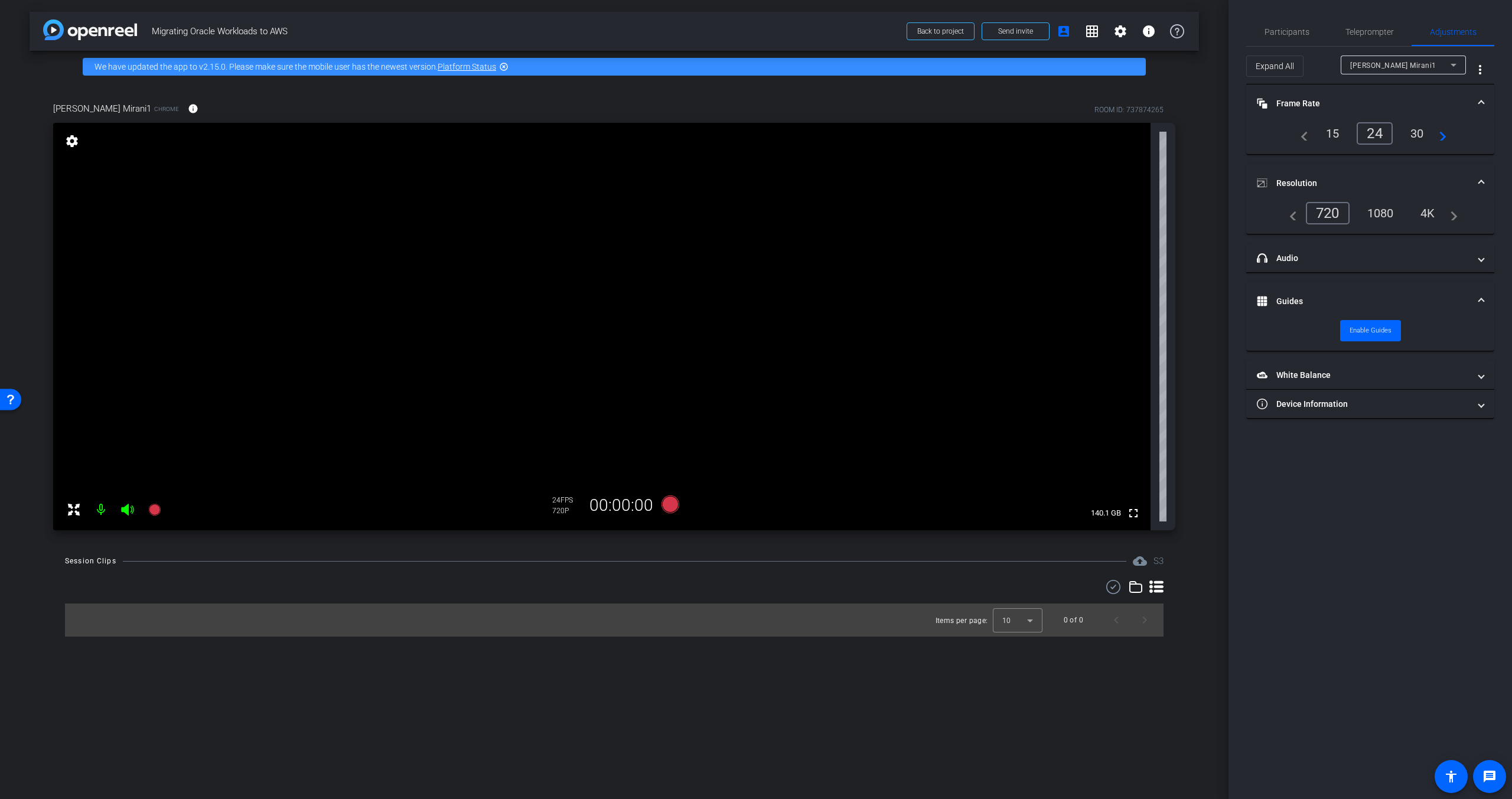
click at [1329, 296] on mat-panel-title "Guides" at bounding box center [1363, 301] width 212 height 12
click at [1375, 34] on span "Teleprompter" at bounding box center [1370, 32] width 48 height 8
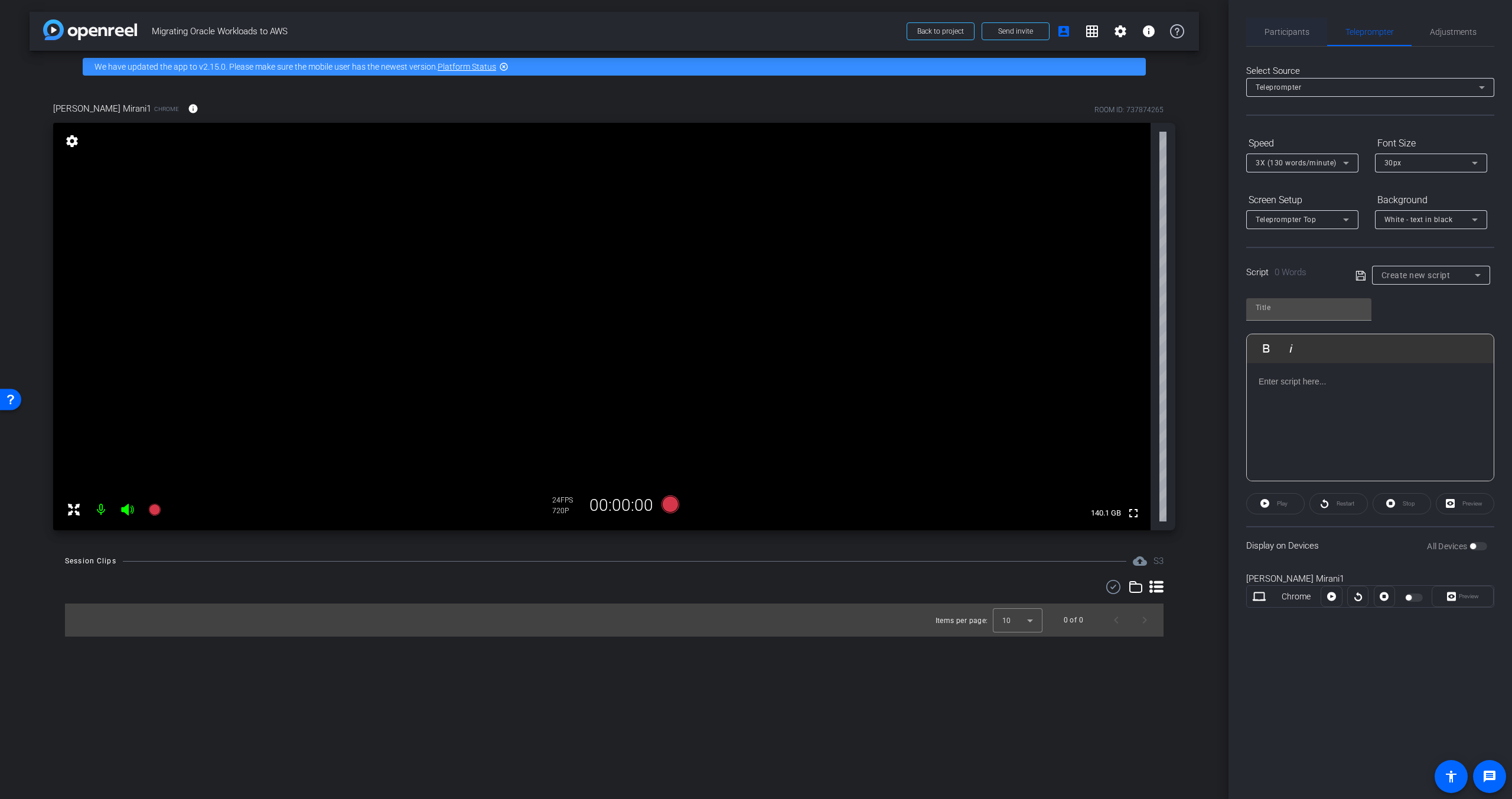
click at [1296, 34] on span "Participants" at bounding box center [1287, 32] width 45 height 8
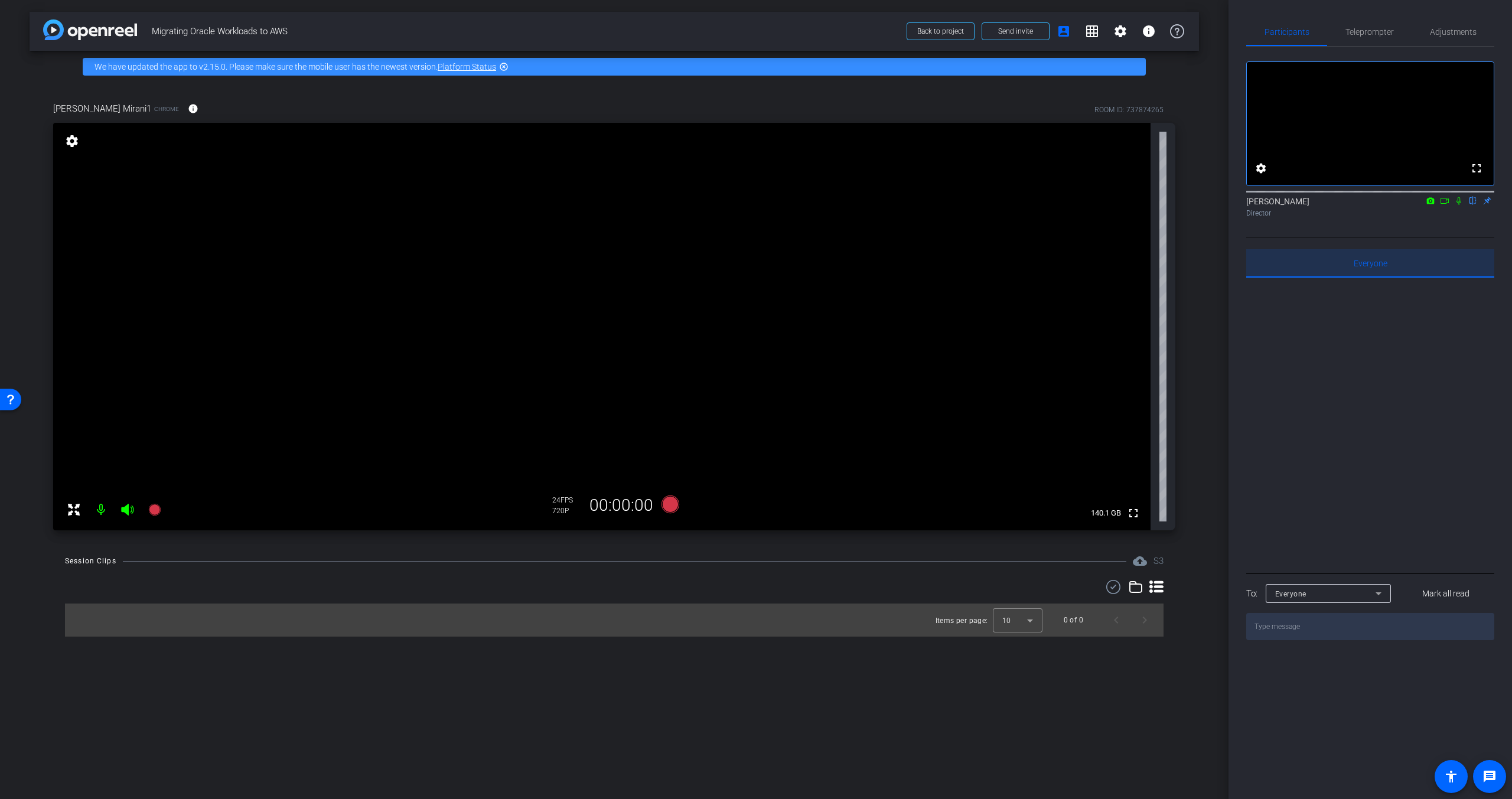
click at [1370, 267] on span "Everyone 0" at bounding box center [1370, 263] width 34 height 8
click at [1448, 33] on span "Adjustments" at bounding box center [1453, 32] width 47 height 8
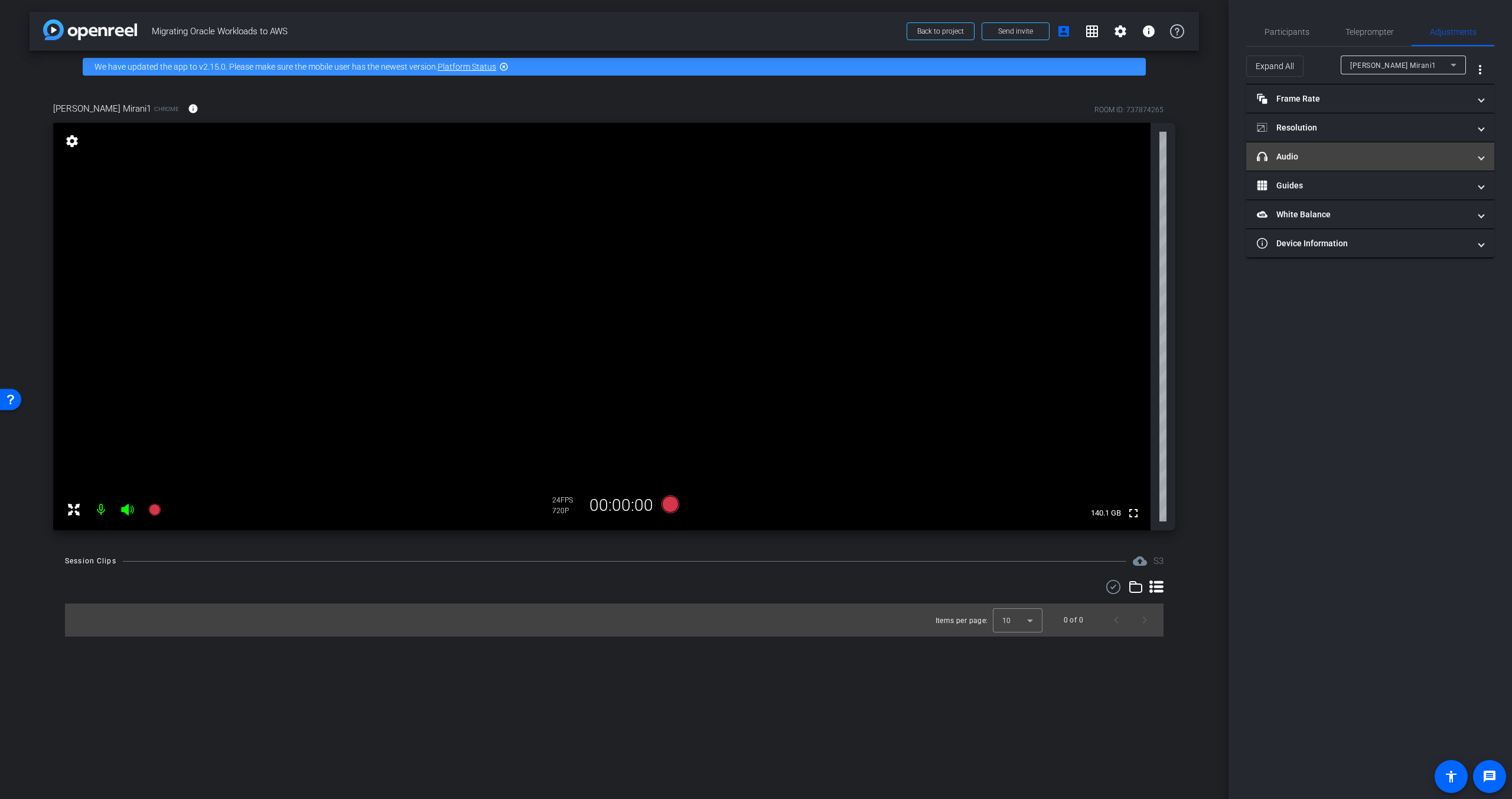
click at [1343, 156] on mat-panel-title "headphone icon Audio" at bounding box center [1363, 157] width 212 height 12
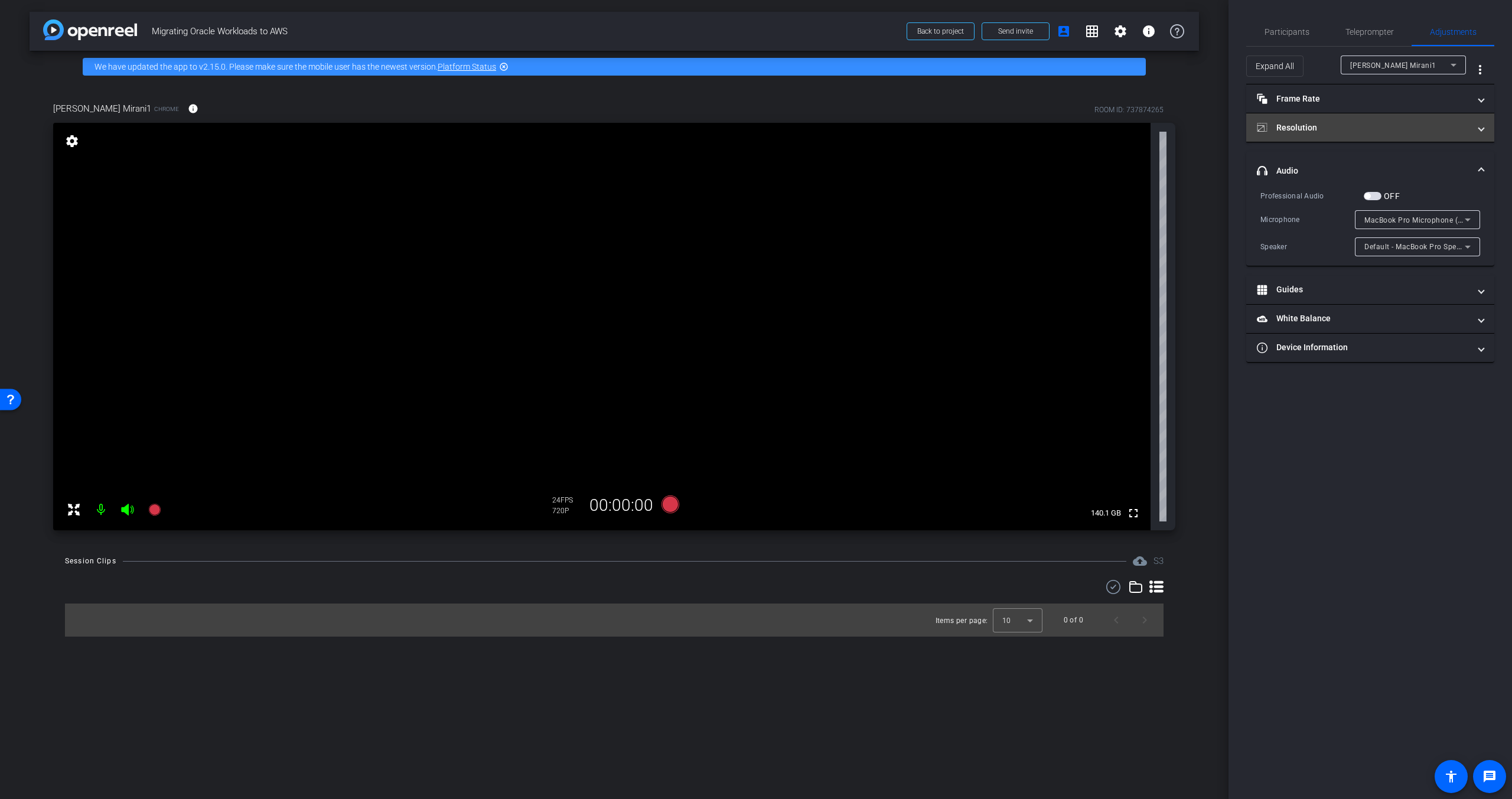
click at [1340, 131] on mat-panel-title "Resolution" at bounding box center [1363, 128] width 212 height 12
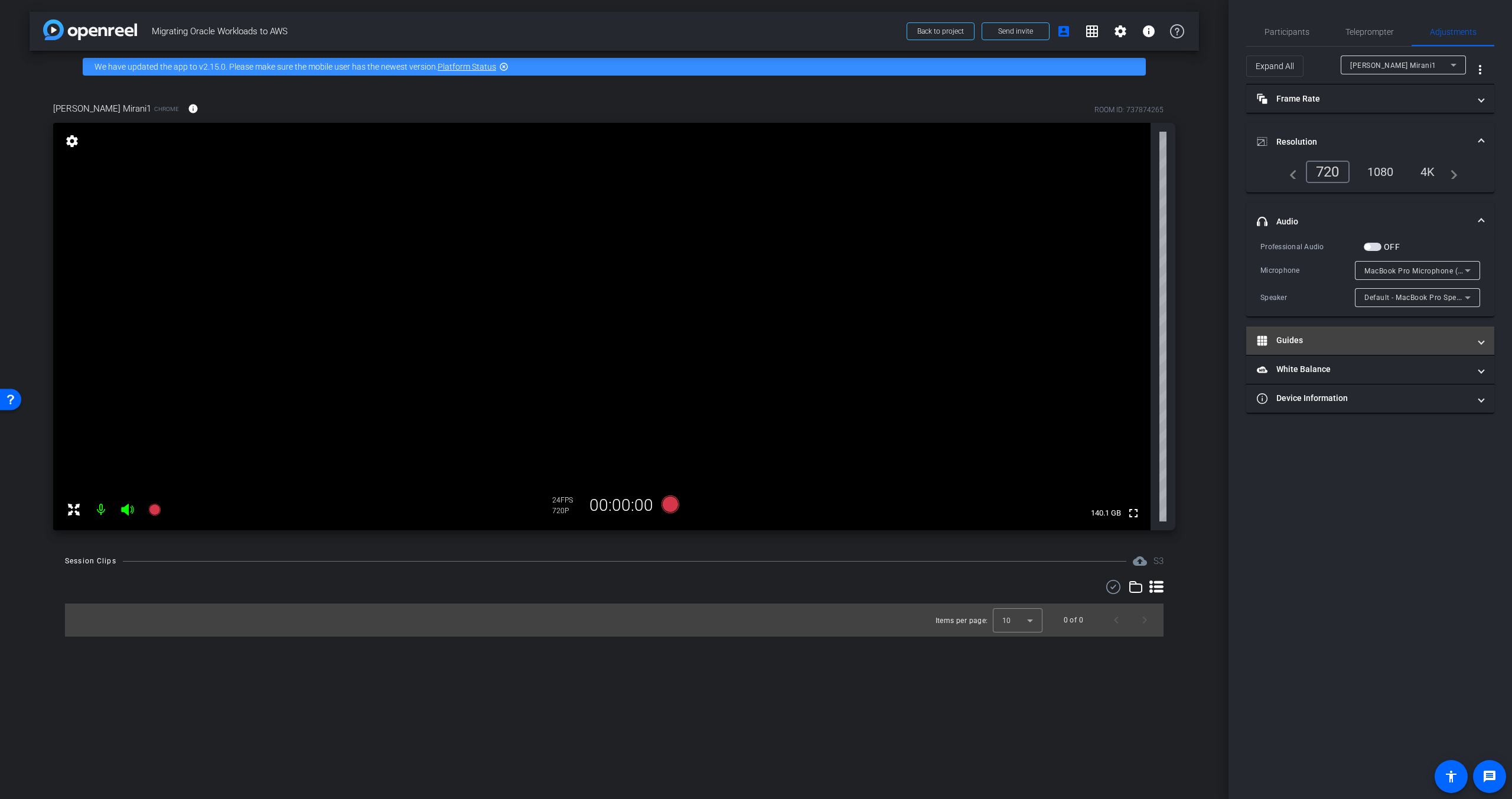
click at [1343, 343] on mat-panel-title "Guides" at bounding box center [1363, 340] width 212 height 12
click at [556, 513] on div "720P" at bounding box center [566, 511] width 29 height 10
click at [1153, 587] on icon at bounding box center [1156, 587] width 14 height 14
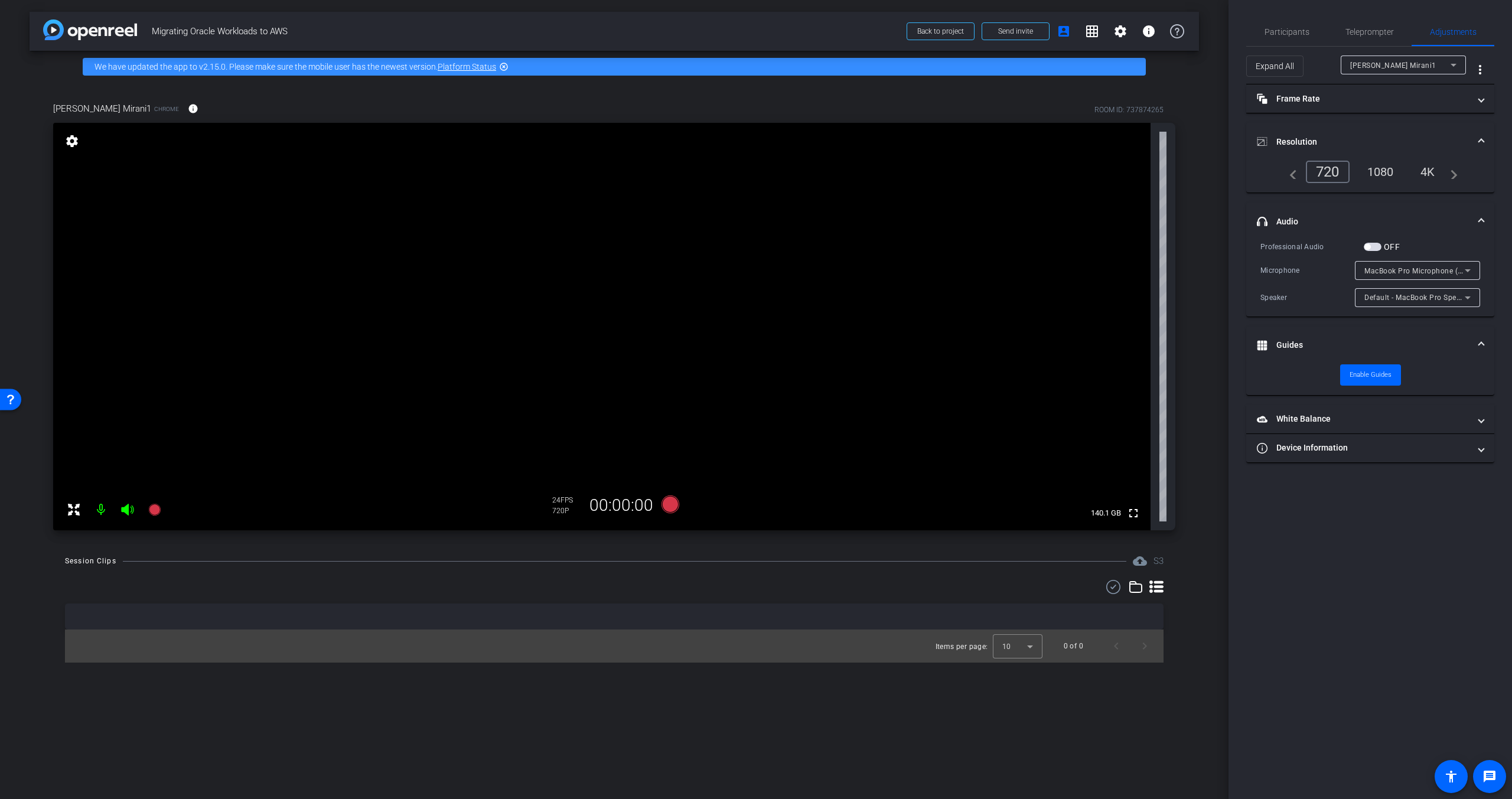
click at [1154, 587] on icon at bounding box center [1156, 587] width 14 height 14
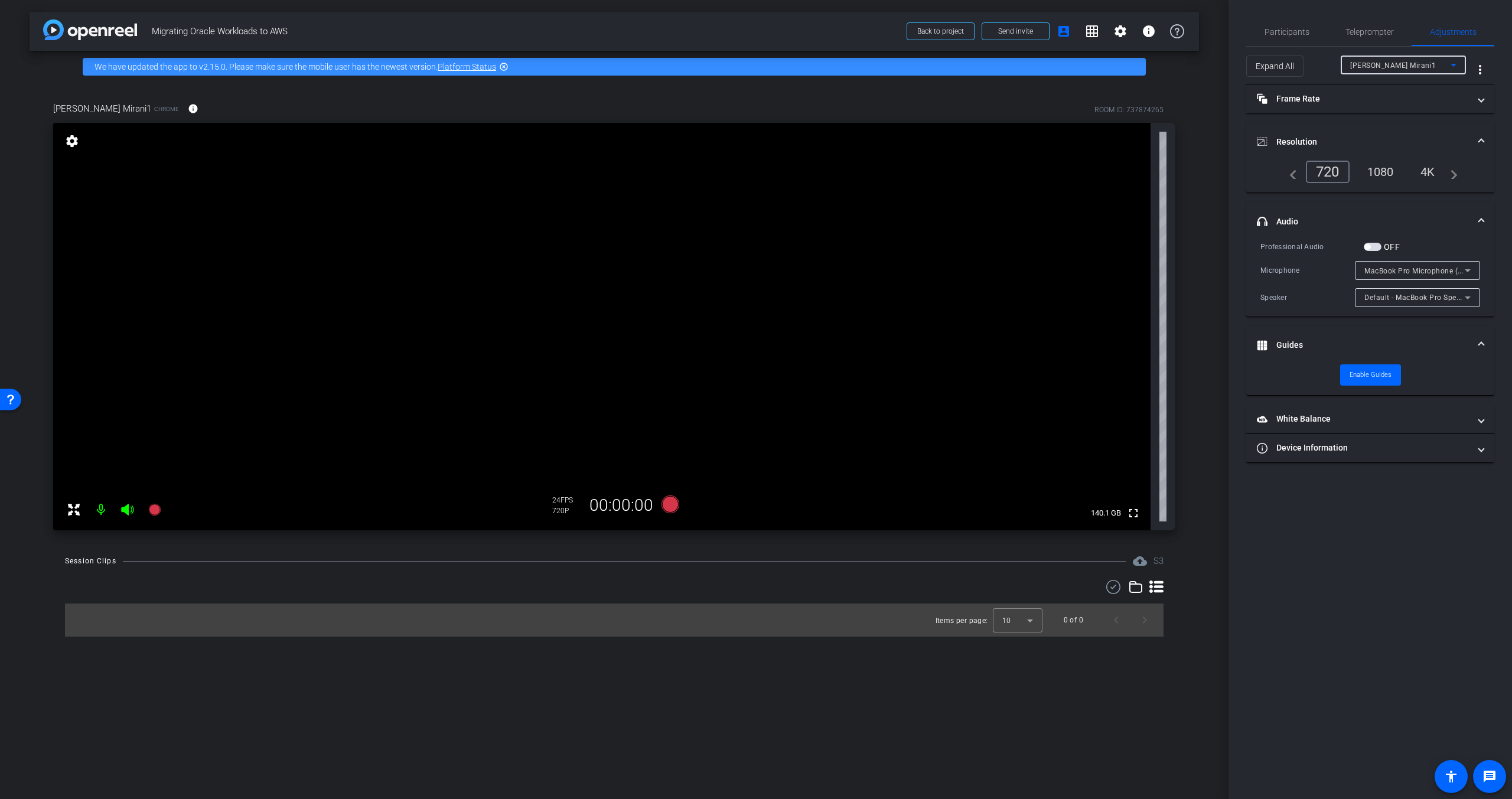
click at [1460, 62] on icon at bounding box center [1453, 65] width 14 height 14
click at [1453, 63] on div at bounding box center [756, 399] width 1512 height 799
click at [1384, 32] on span "Teleprompter" at bounding box center [1370, 32] width 48 height 8
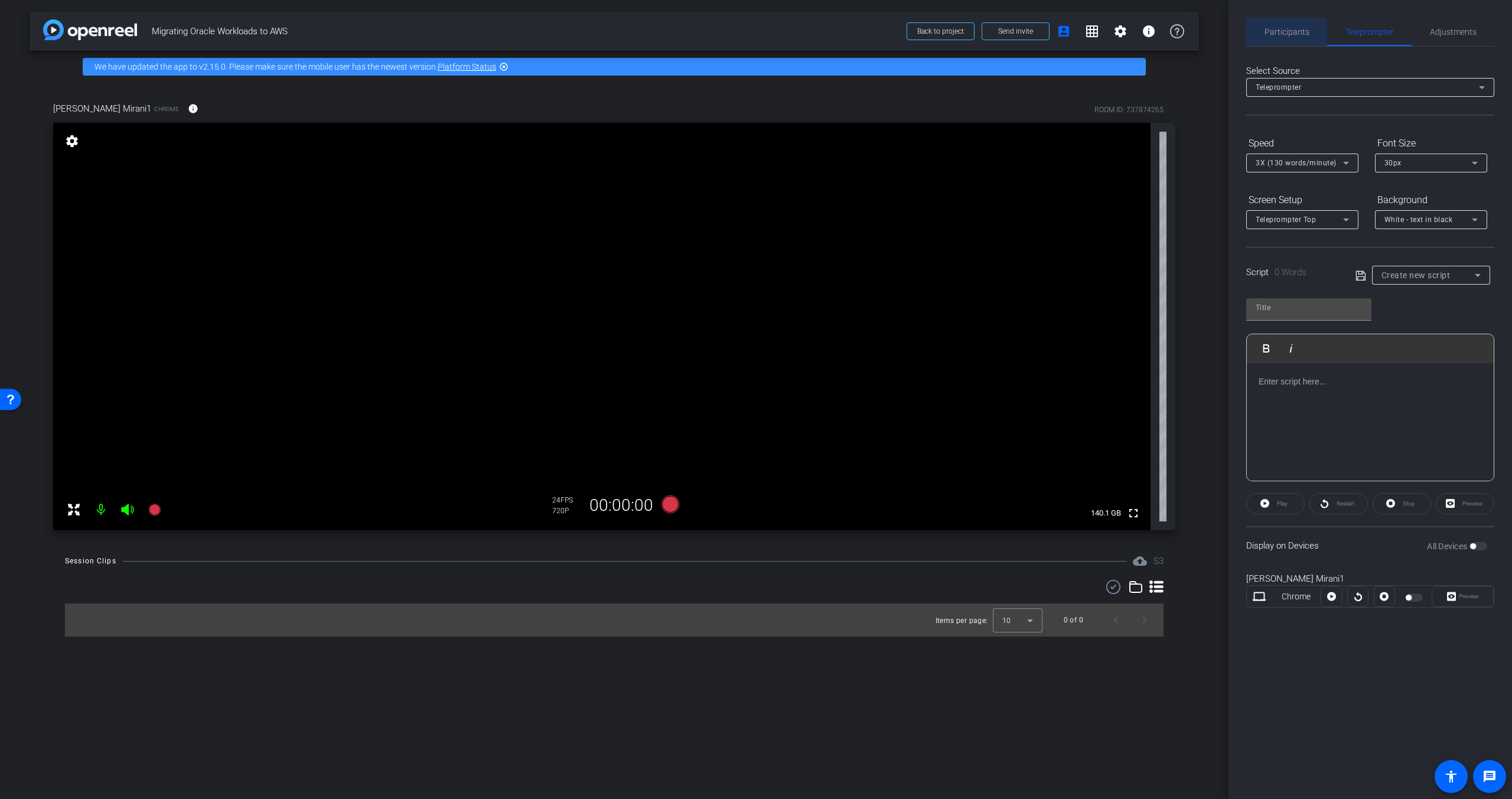
click at [1247, 32] on div "Participants" at bounding box center [1286, 32] width 81 height 29
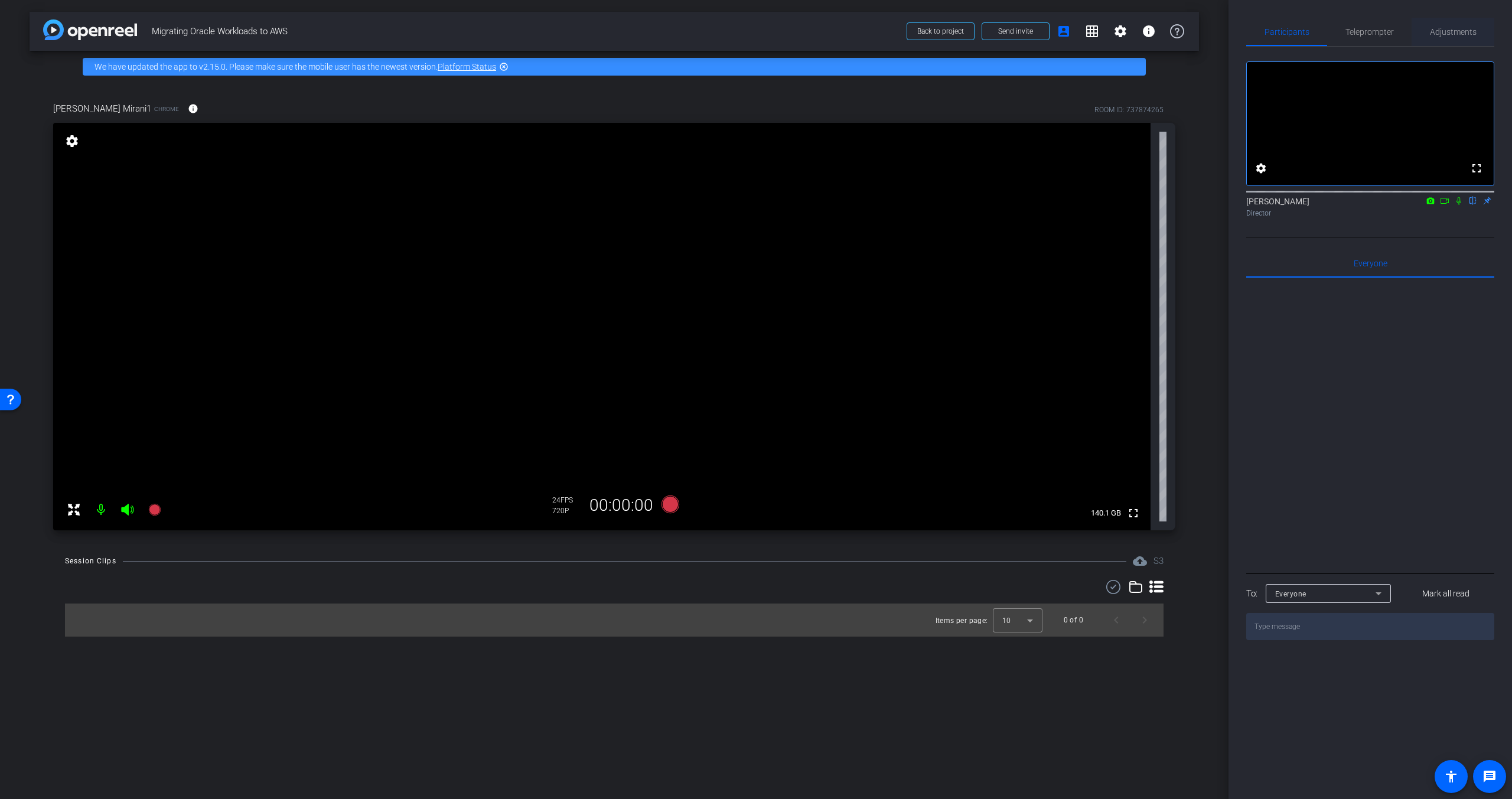
click at [1481, 33] on div "Adjustments" at bounding box center [1453, 32] width 83 height 29
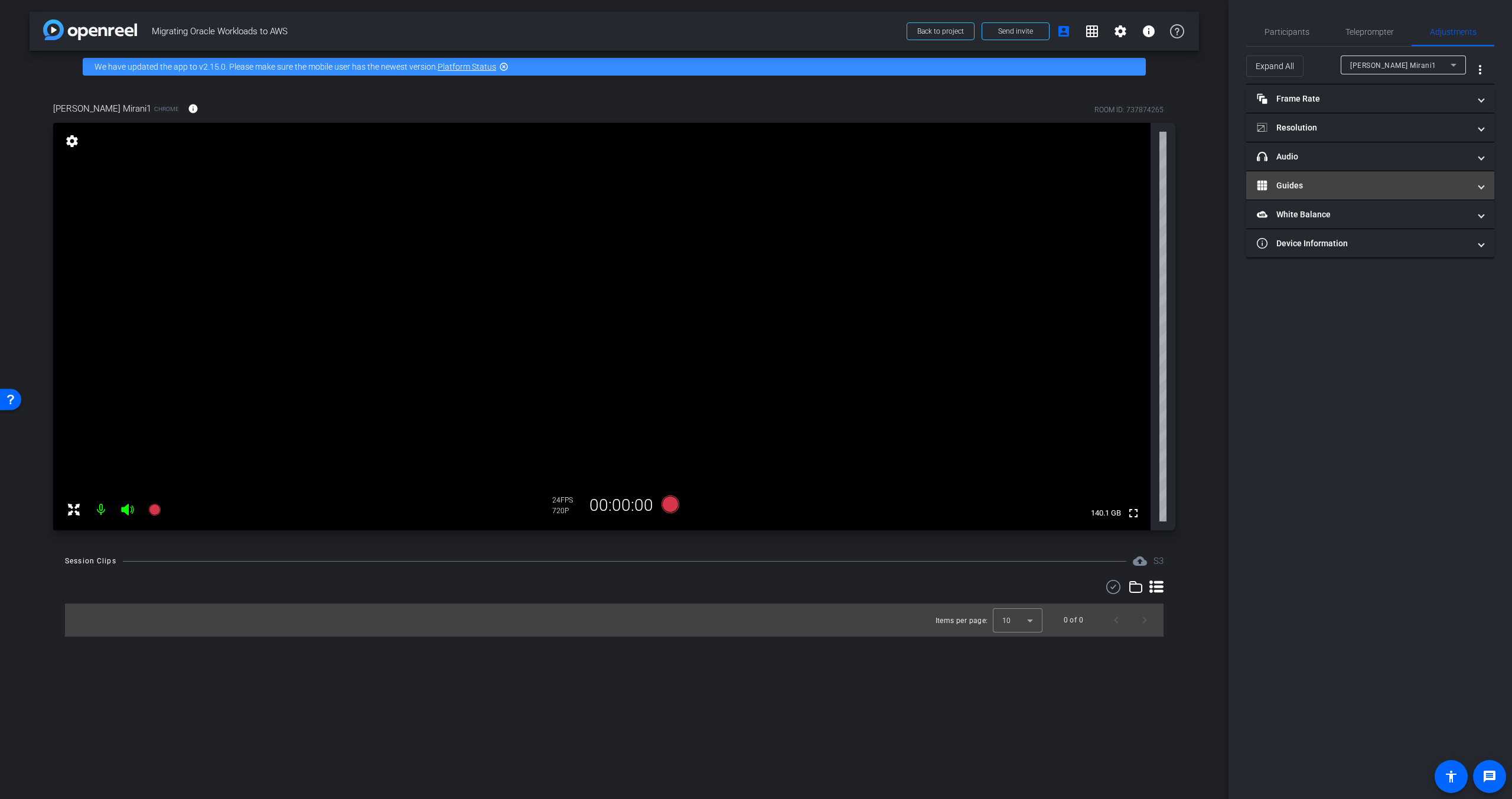
click at [1381, 188] on mat-panel-title "Guides" at bounding box center [1363, 185] width 212 height 12
click at [1369, 195] on mat-panel-title "Guides" at bounding box center [1363, 200] width 212 height 12
click at [1026, 26] on span "Send invite" at bounding box center [1015, 31] width 35 height 10
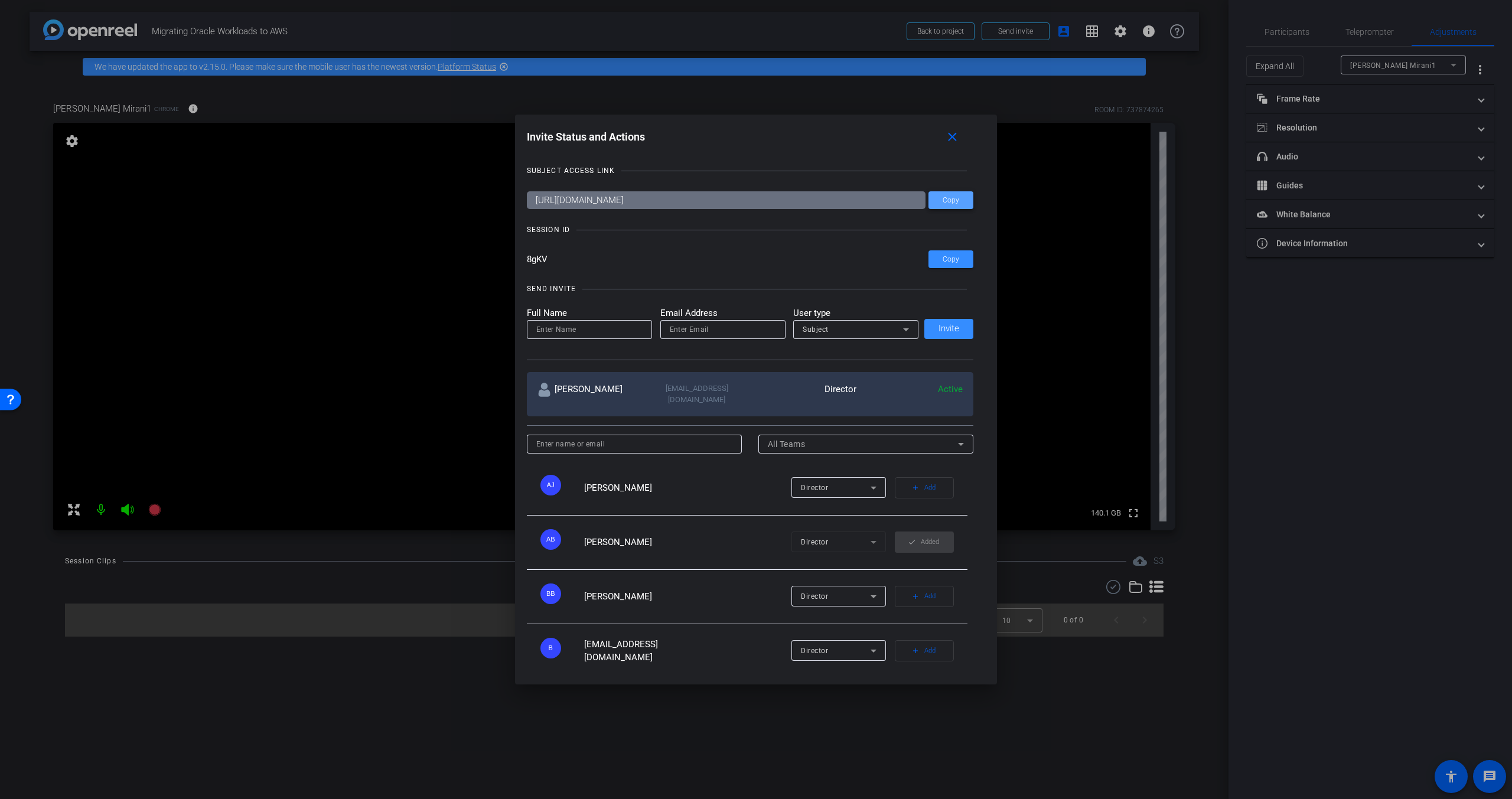
click at [951, 201] on span "Copy" at bounding box center [951, 200] width 17 height 9
click at [954, 133] on mat-icon "close" at bounding box center [953, 138] width 15 height 15
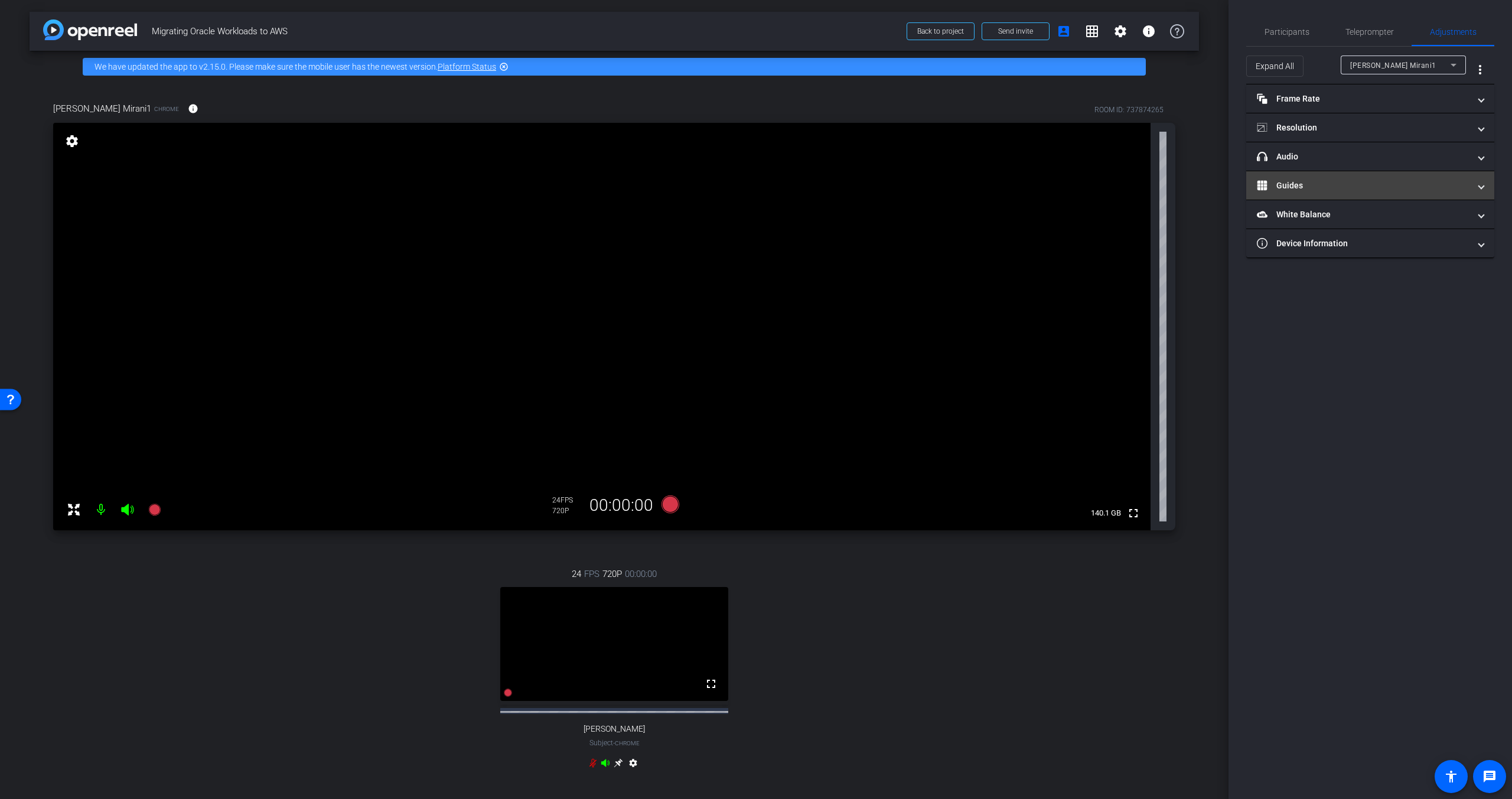
click at [1330, 191] on mat-panel-title "Guides" at bounding box center [1363, 185] width 212 height 12
click at [1346, 190] on mat-expansion-panel-header "Guides" at bounding box center [1370, 200] width 248 height 38
click at [1343, 166] on mat-expansion-panel-header "headphone icon Audio" at bounding box center [1370, 157] width 248 height 29
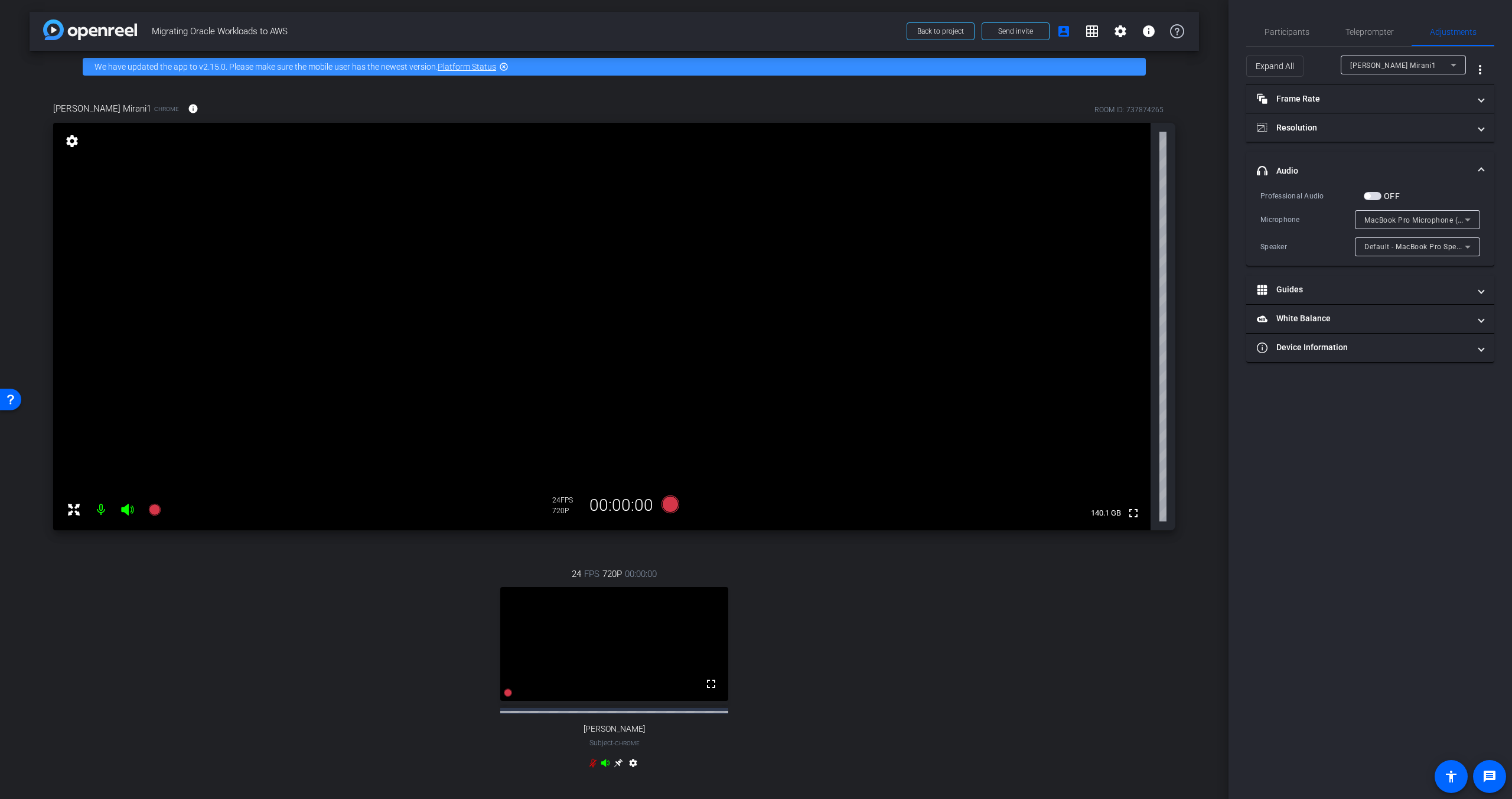
click at [1349, 163] on mat-expansion-panel-header "headphone icon Audio" at bounding box center [1370, 171] width 248 height 38
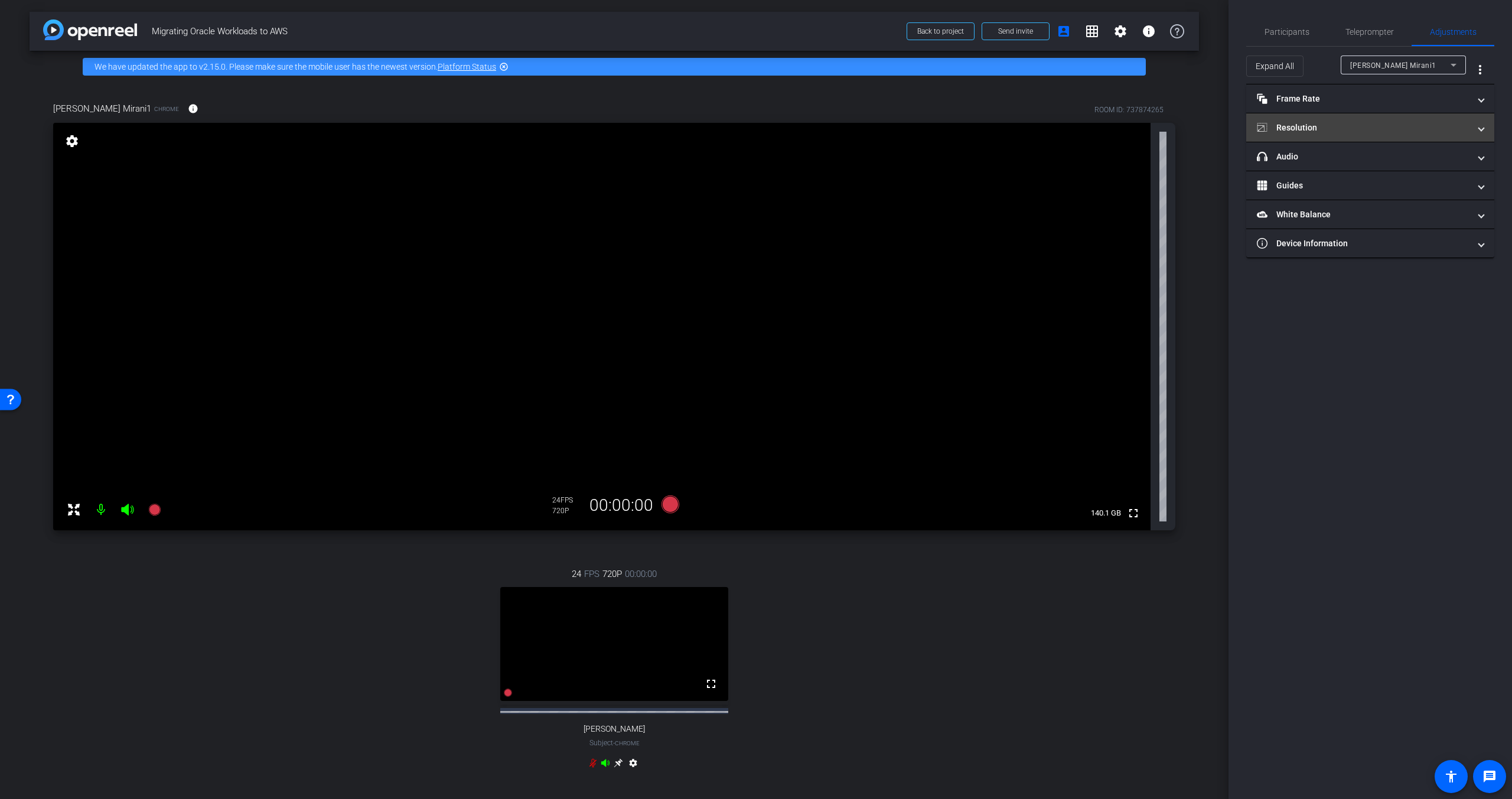
click at [1343, 140] on mat-expansion-panel-header "Resolution" at bounding box center [1370, 128] width 248 height 29
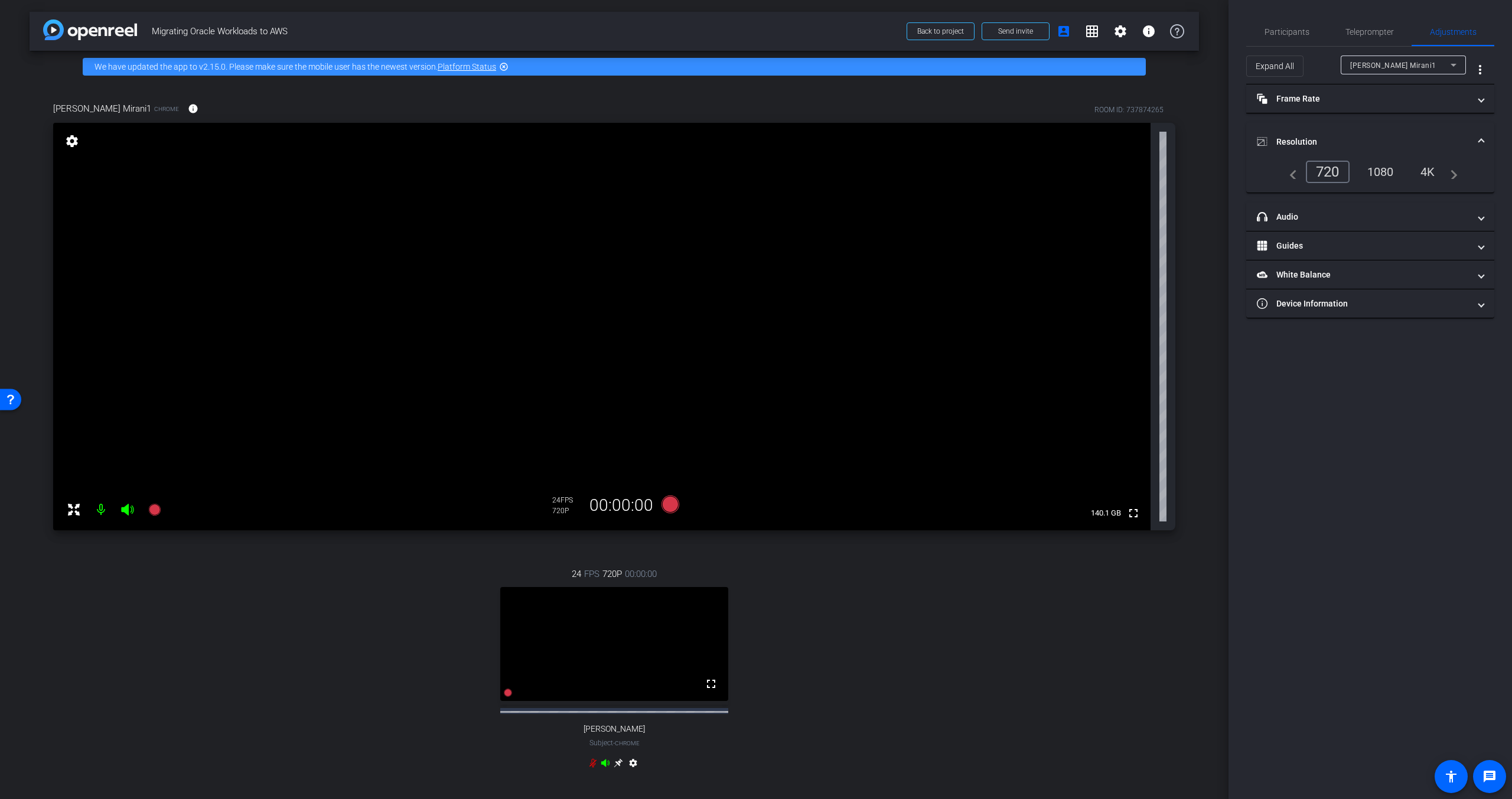
click at [1344, 133] on mat-expansion-panel-header "Resolution" at bounding box center [1370, 142] width 248 height 38
click at [1264, 29] on div "Participants" at bounding box center [1286, 32] width 81 height 29
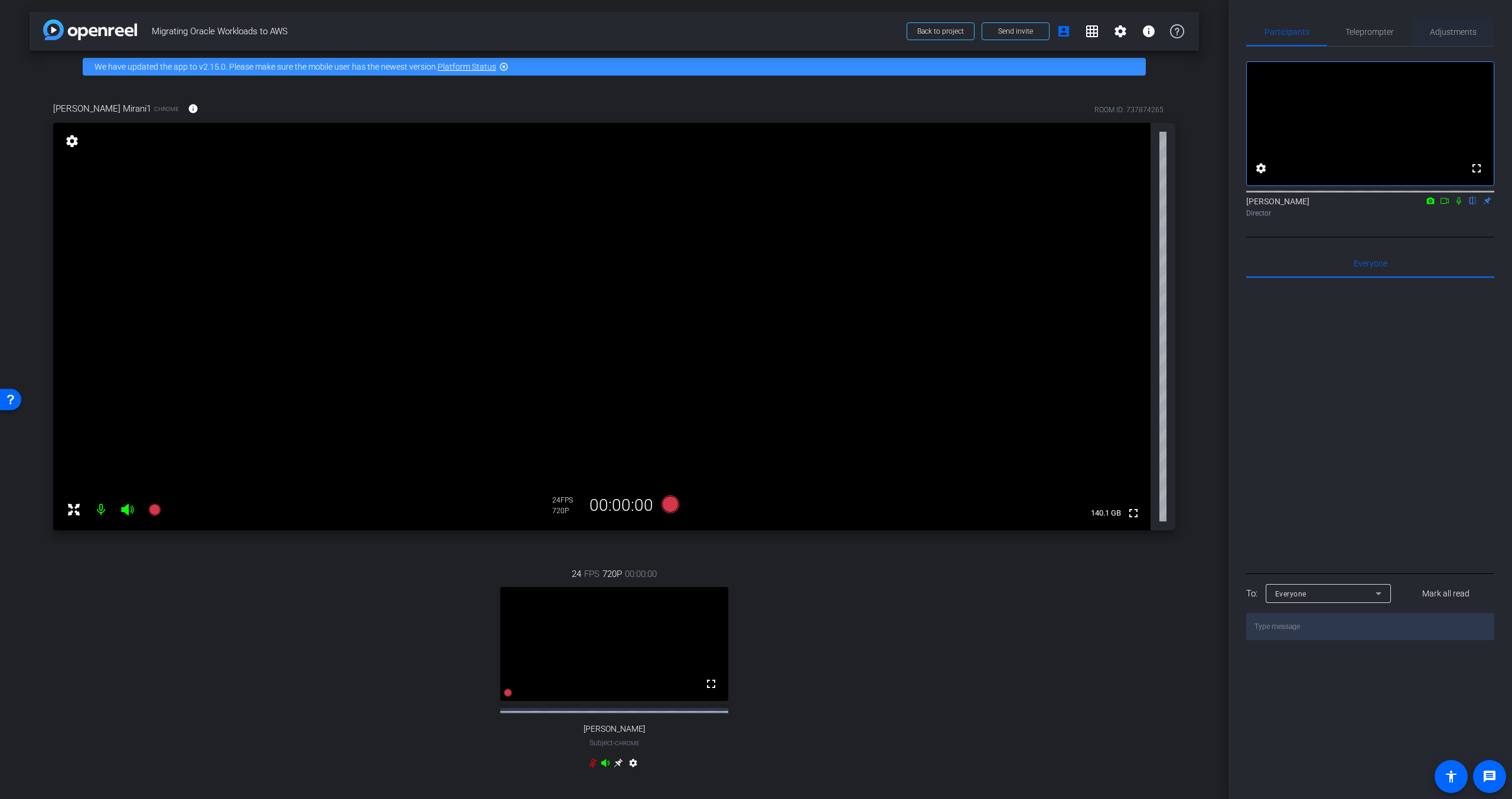
click at [1460, 34] on span "Adjustments" at bounding box center [1453, 32] width 47 height 8
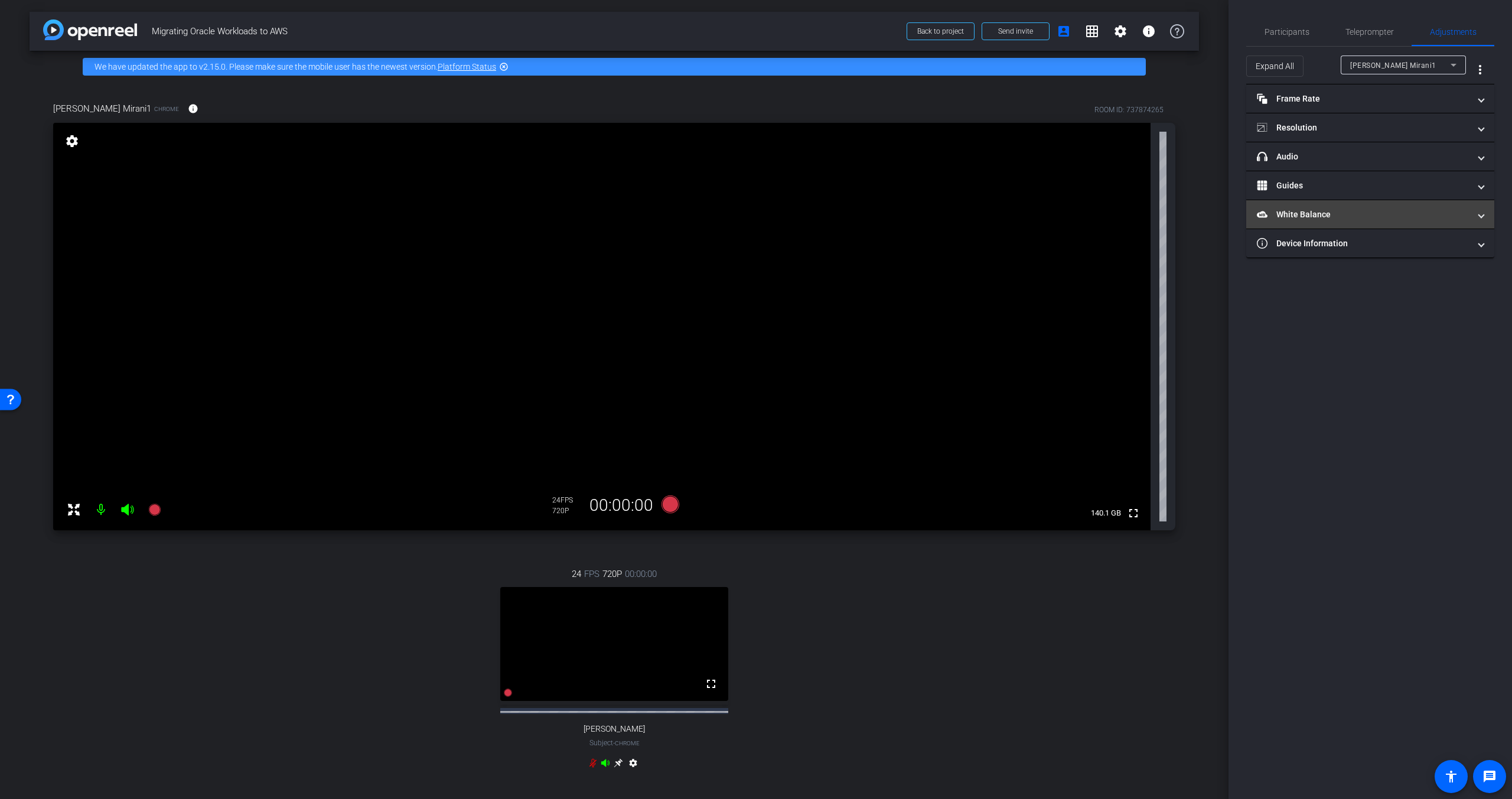
click at [1414, 216] on mat-panel-title "White Balance White Balance" at bounding box center [1363, 215] width 212 height 12
drag, startPoint x: 1414, startPoint y: 218, endPoint x: 1401, endPoint y: 247, distance: 31.8
click at [1414, 218] on mat-expansion-panel-header "White Balance White Balance" at bounding box center [1370, 228] width 248 height 38
click at [1401, 260] on div "Participants Teleprompter Adjustments settings [PERSON_NAME] flip Director Ever…" at bounding box center [1370, 399] width 283 height 799
click at [1391, 247] on mat-panel-title "Device Information" at bounding box center [1363, 243] width 212 height 12
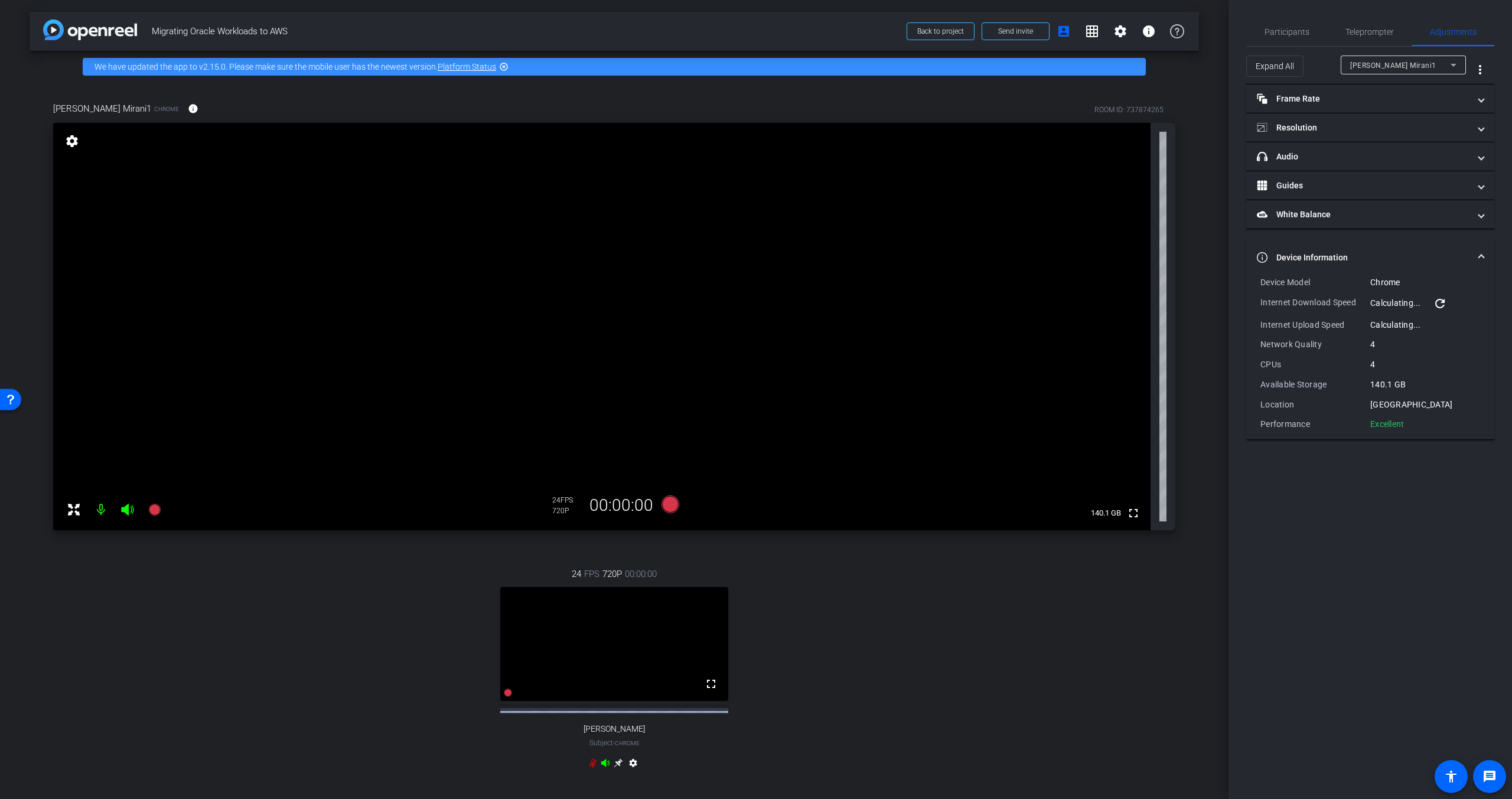
click at [1378, 248] on mat-expansion-panel-header "Device Information" at bounding box center [1370, 258] width 248 height 38
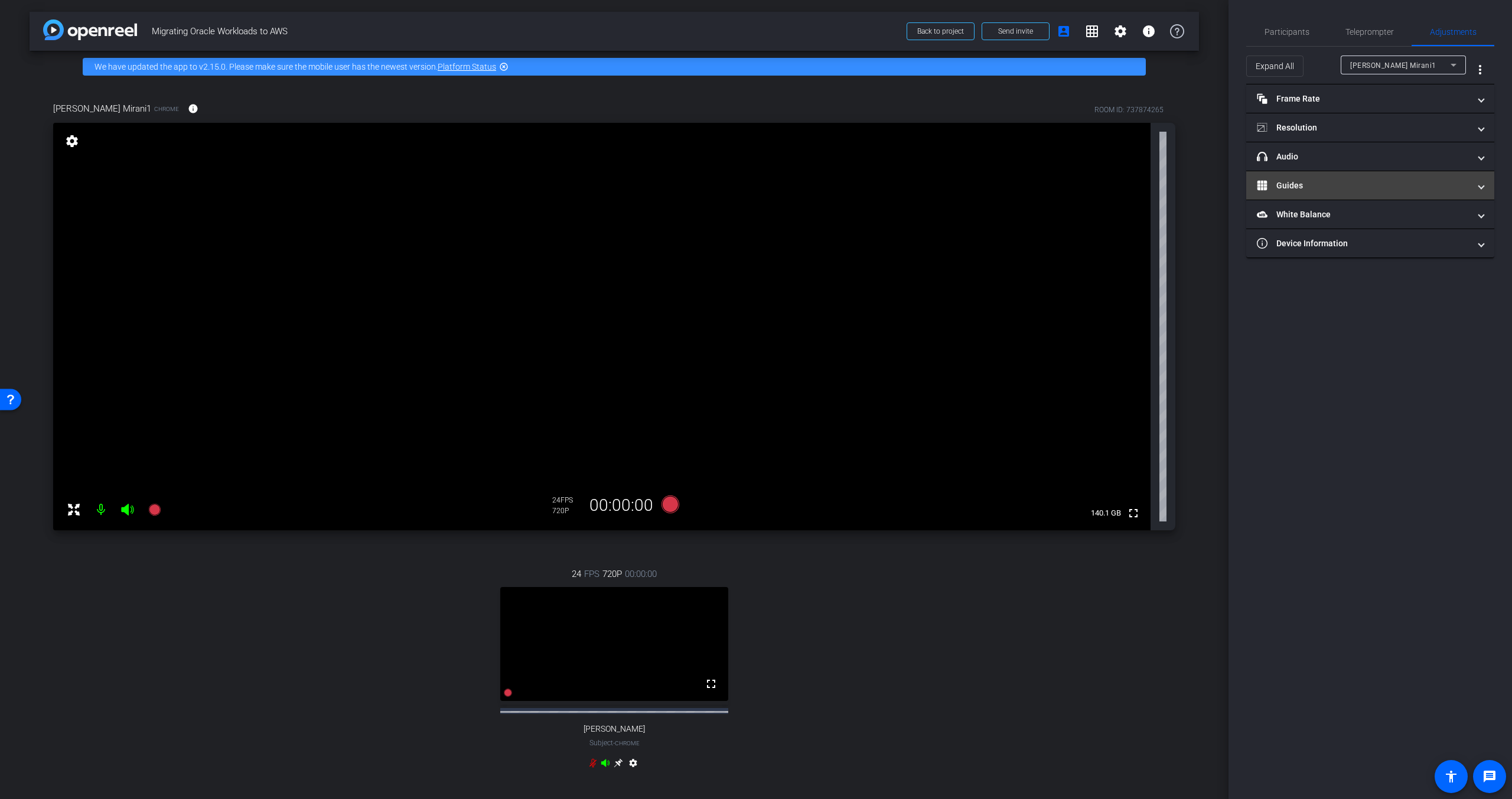
click at [1323, 179] on mat-panel-title "Guides" at bounding box center [1363, 185] width 212 height 12
click at [1337, 185] on mat-expansion-panel-header "Guides" at bounding box center [1370, 200] width 248 height 38
click at [1336, 161] on mat-panel-title "headphone icon Audio" at bounding box center [1363, 157] width 212 height 12
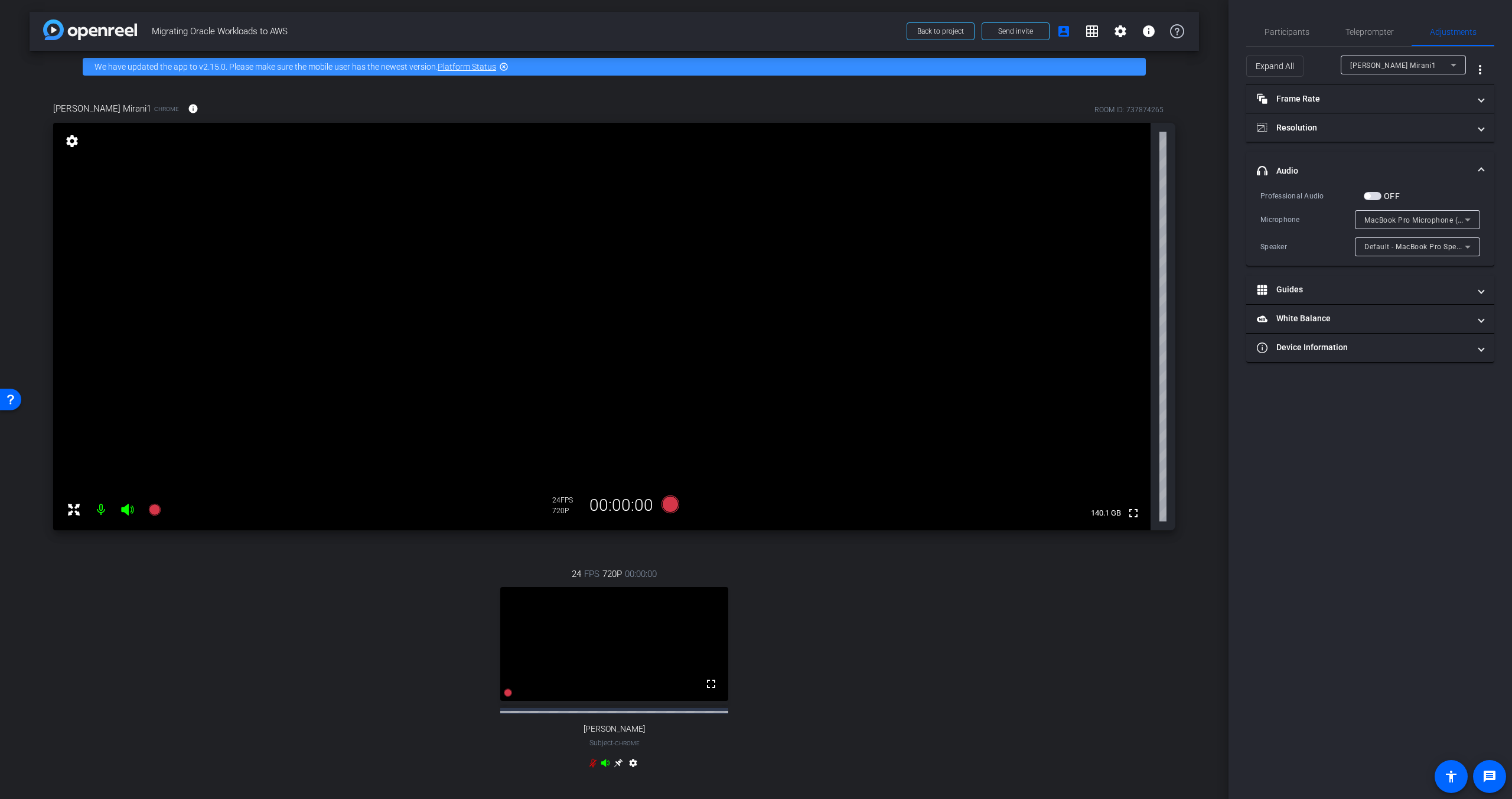
click at [1336, 161] on mat-expansion-panel-header "headphone icon Audio" at bounding box center [1370, 171] width 248 height 38
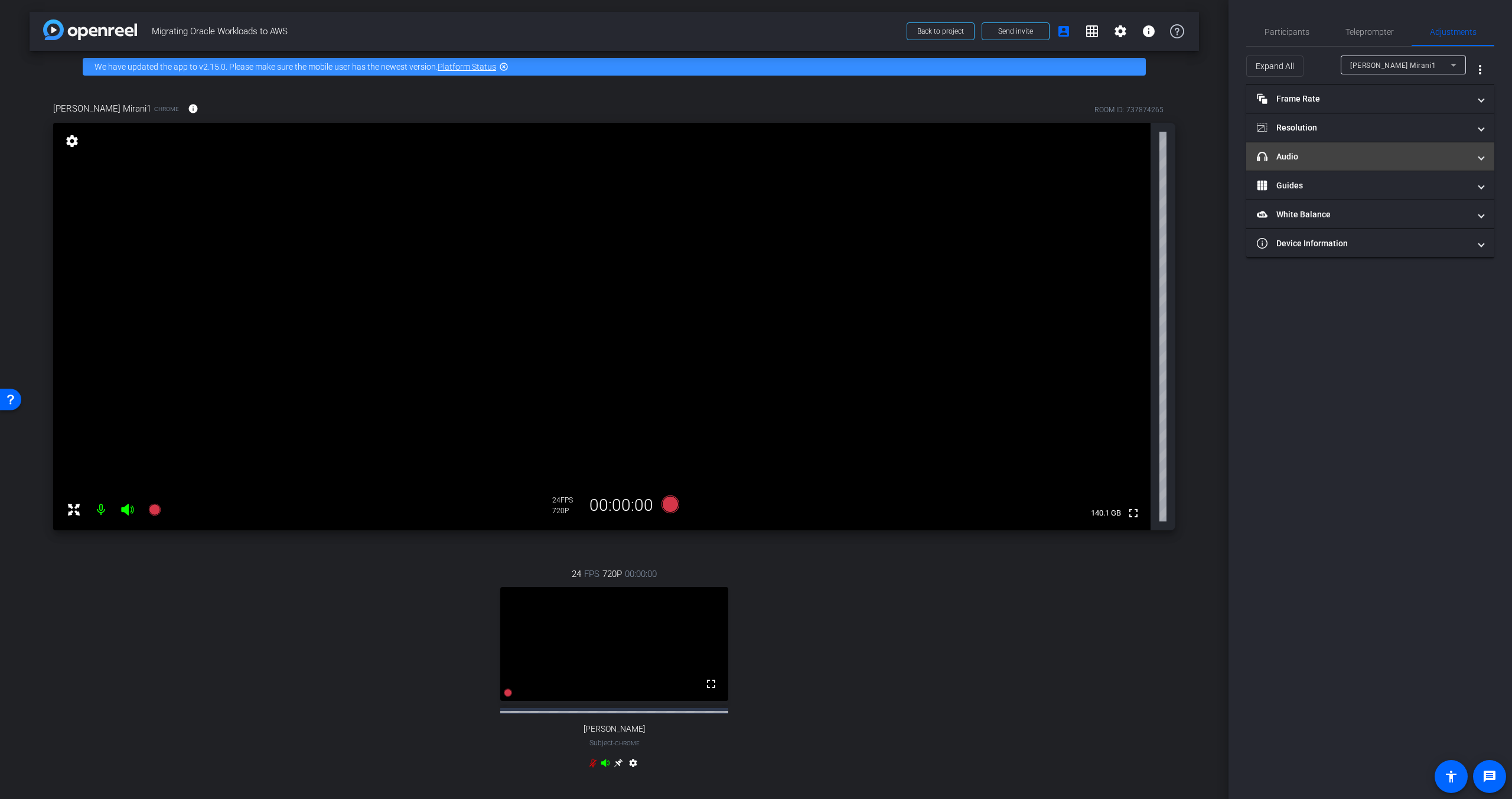
click at [1328, 147] on mat-expansion-panel-header "headphone icon Audio" at bounding box center [1370, 157] width 248 height 29
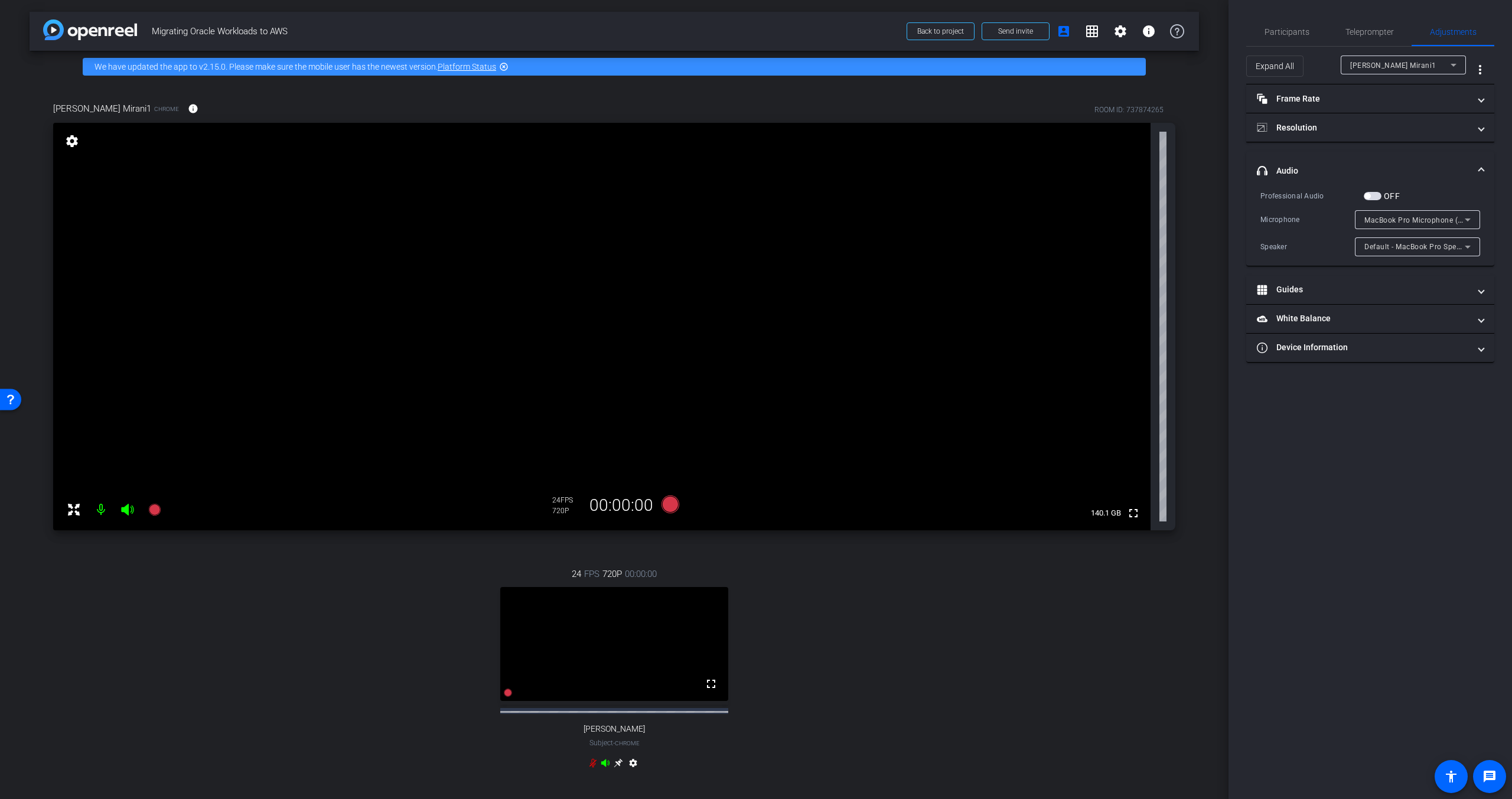
click at [1335, 165] on mat-panel-title "headphone icon Audio" at bounding box center [1363, 171] width 212 height 12
click at [1396, 68] on span "[PERSON_NAME] Mirani1" at bounding box center [1393, 66] width 87 height 8
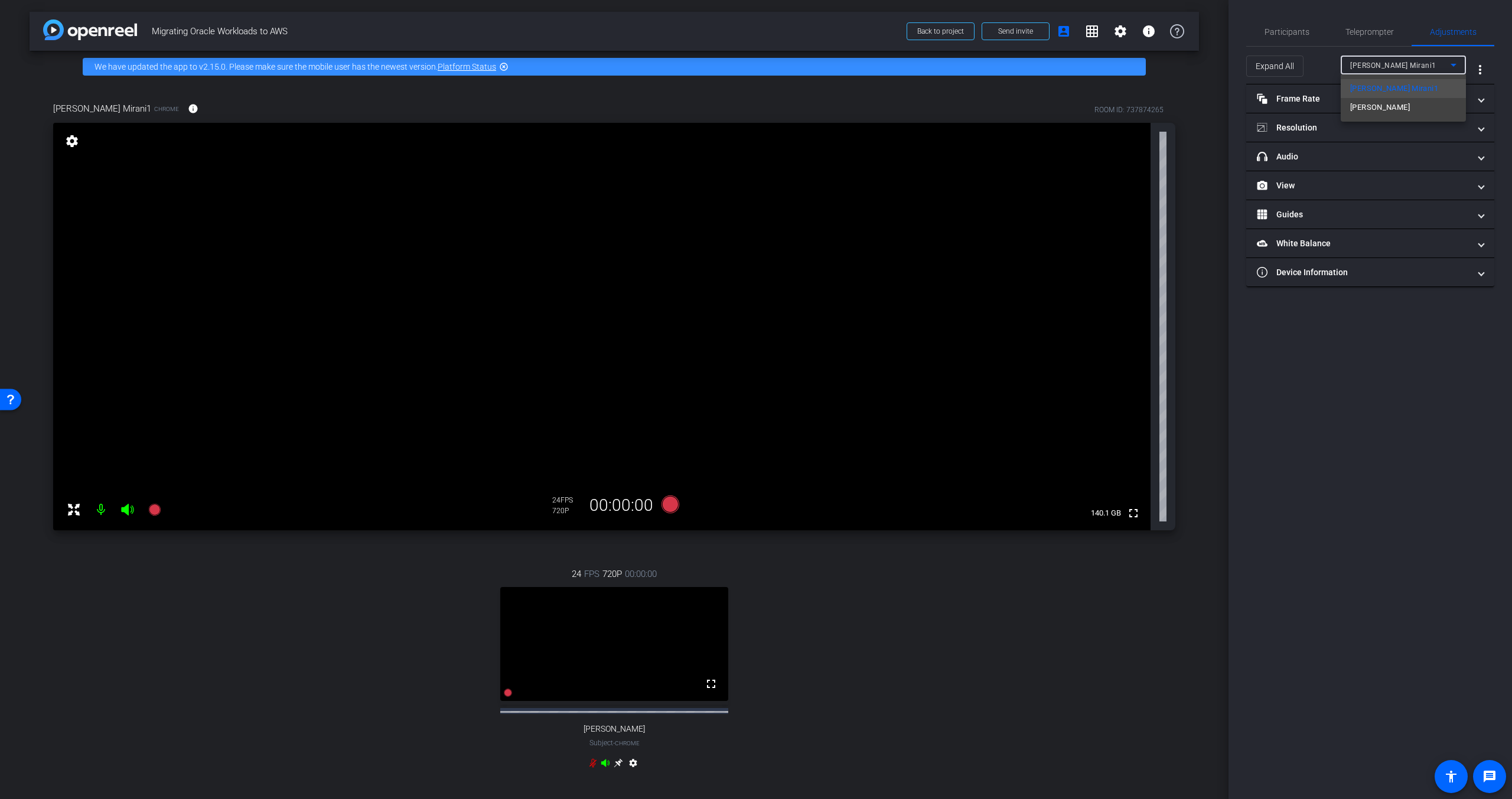
click at [1406, 68] on div at bounding box center [756, 399] width 1512 height 799
click at [1398, 64] on span "[PERSON_NAME] Mirani1" at bounding box center [1393, 66] width 87 height 8
click at [1401, 105] on span "[PERSON_NAME]" at bounding box center [1379, 107] width 59 height 14
click at [1357, 199] on mat-expansion-panel-header "View" at bounding box center [1370, 185] width 248 height 29
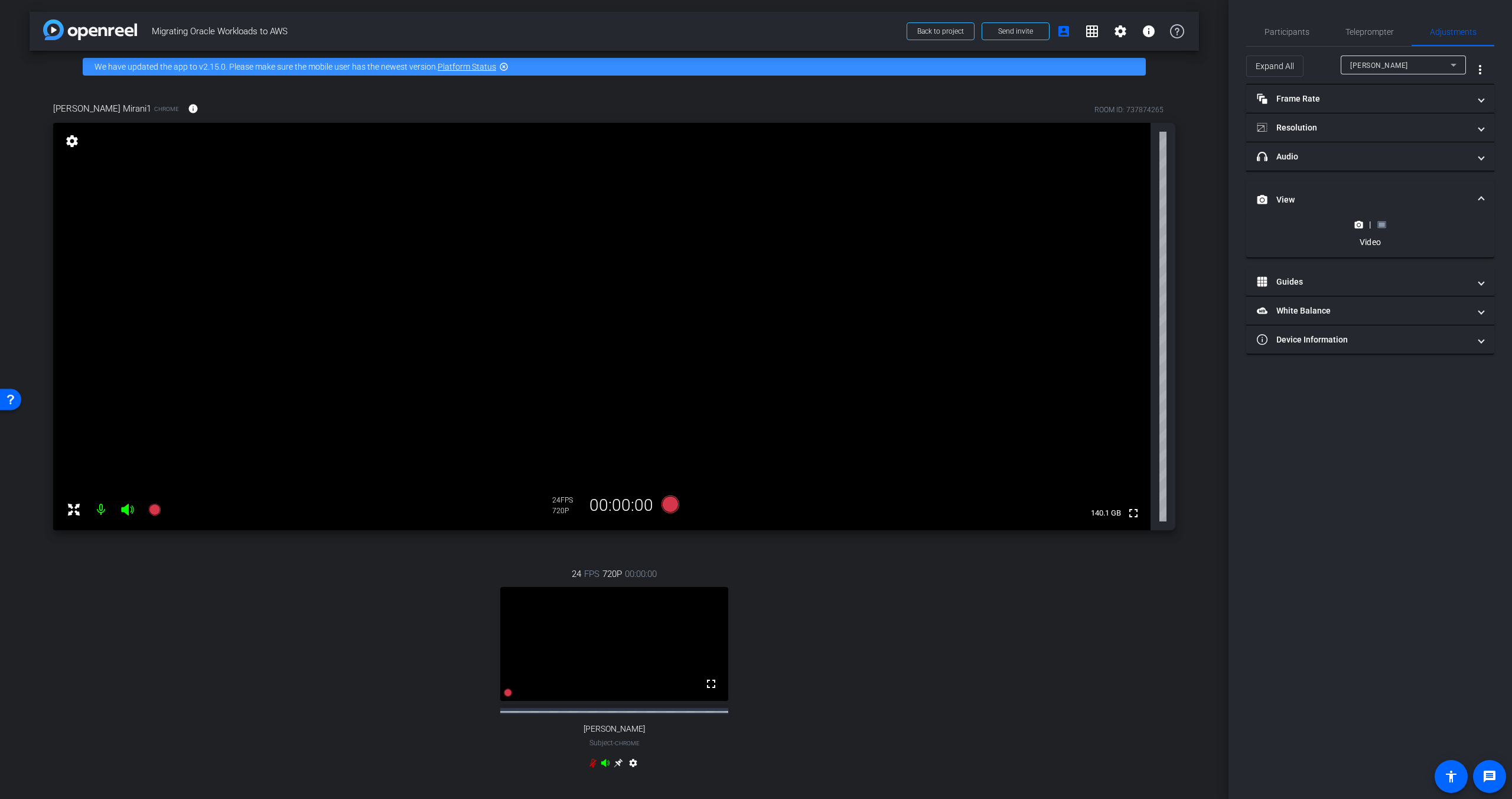
click at [1358, 194] on mat-panel-title "View" at bounding box center [1363, 200] width 212 height 12
click at [1376, 63] on span "[PERSON_NAME]" at bounding box center [1379, 66] width 58 height 8
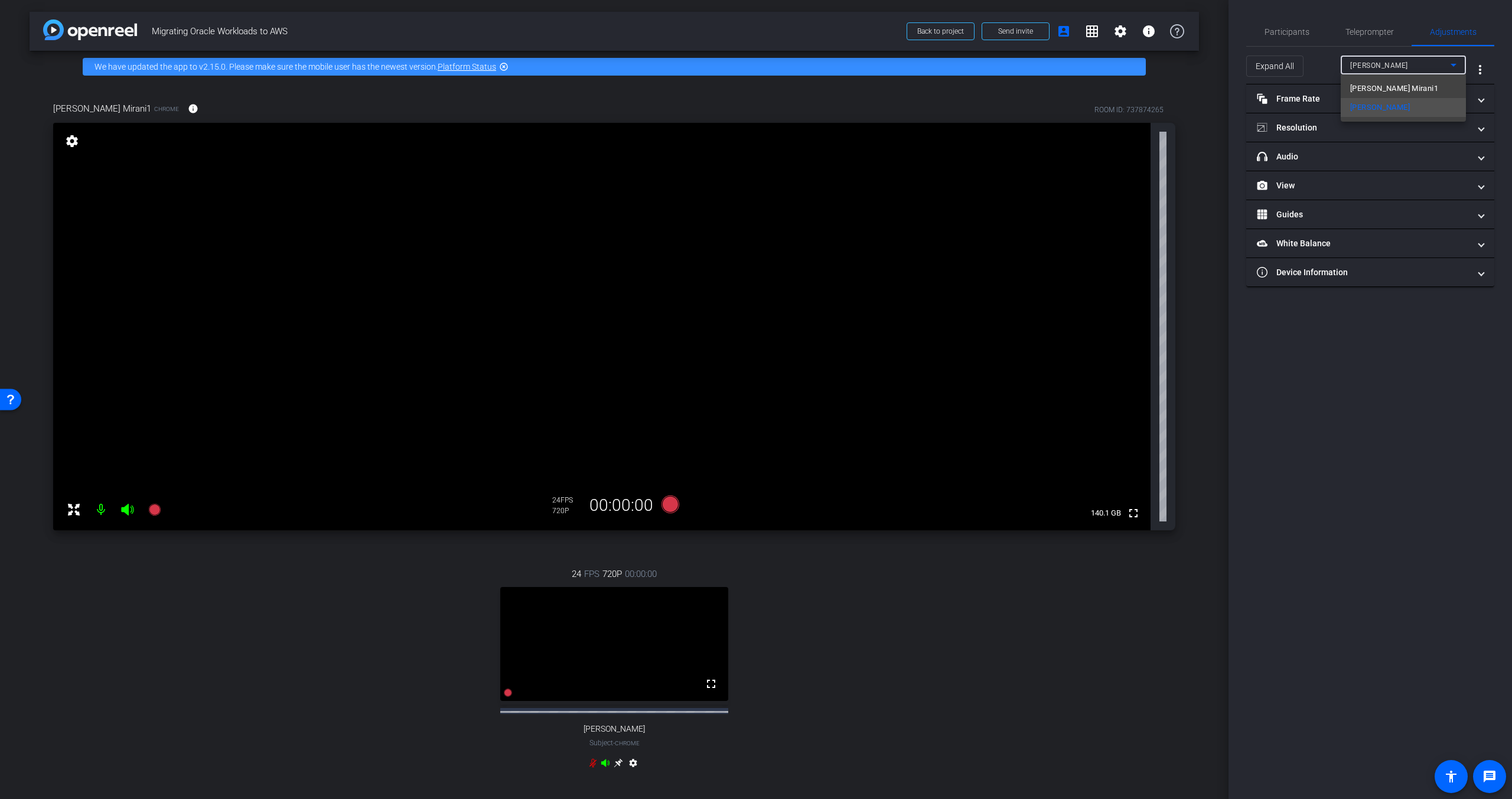
click at [1376, 63] on div at bounding box center [756, 399] width 1512 height 799
click at [1372, 175] on mat-expansion-panel-header "View" at bounding box center [1370, 185] width 248 height 29
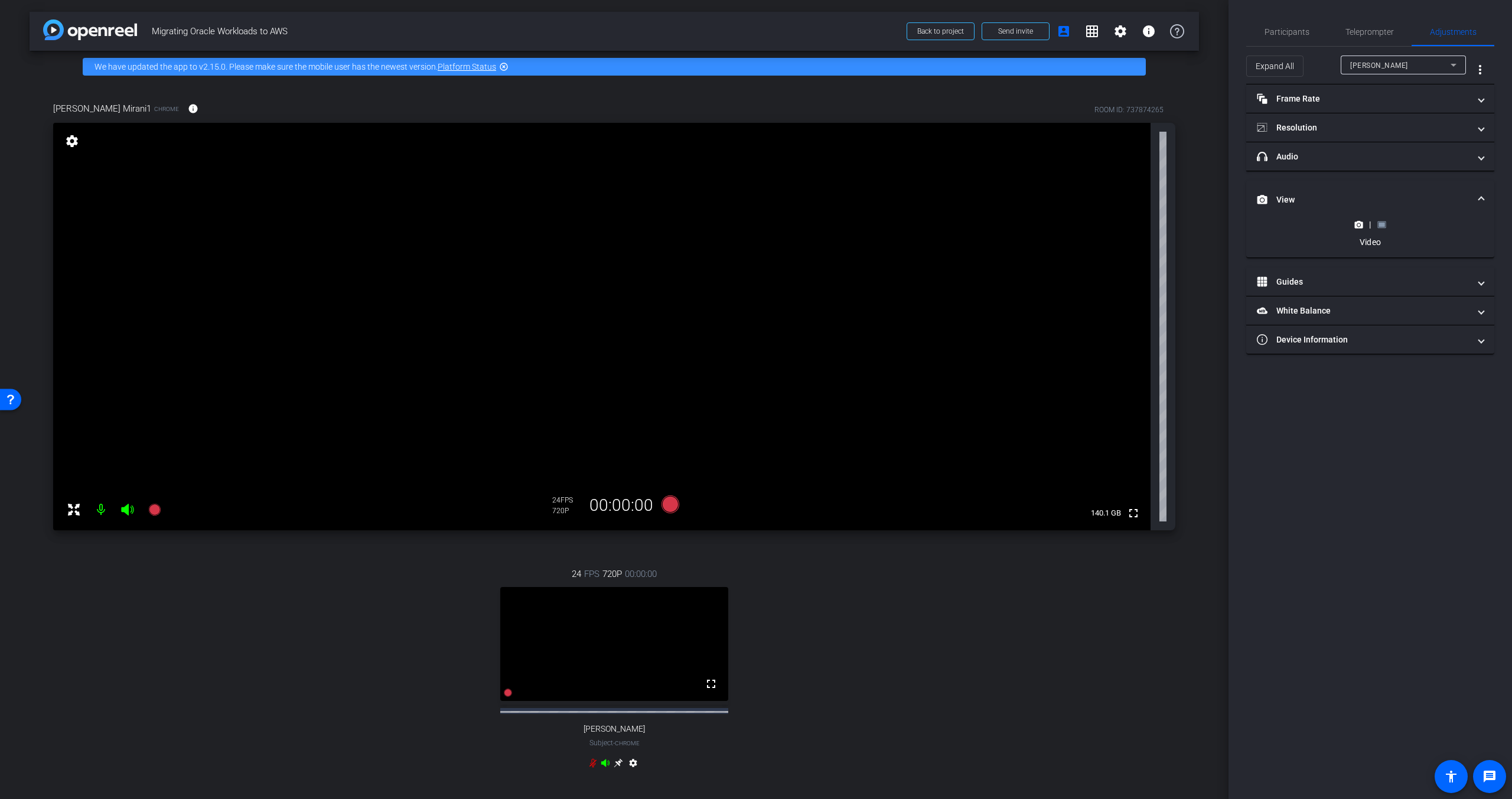
click at [1381, 201] on mat-panel-title "View" at bounding box center [1363, 200] width 212 height 12
click at [1392, 64] on span "[PERSON_NAME]" at bounding box center [1379, 66] width 58 height 8
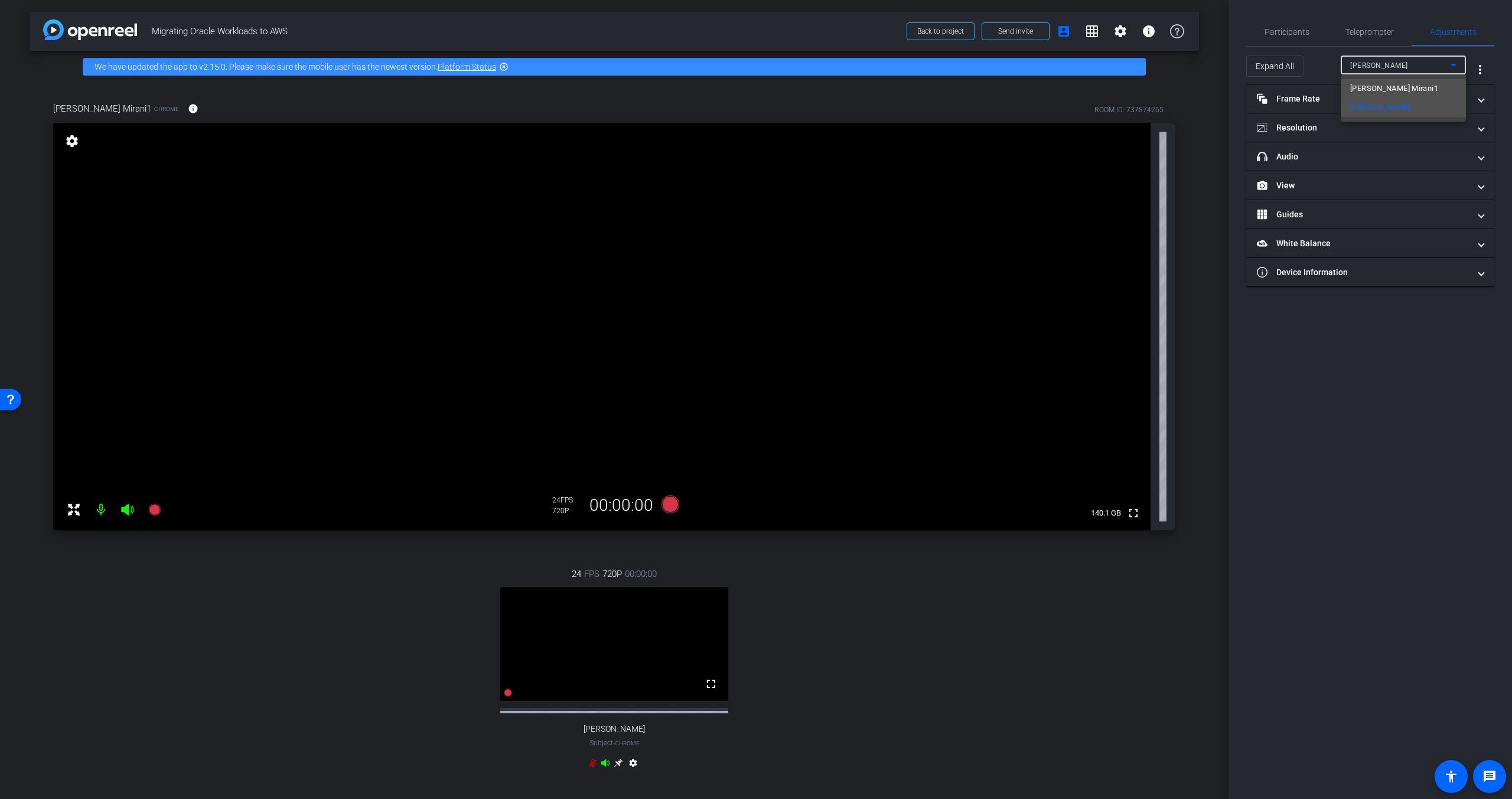
click at [1389, 87] on span "[PERSON_NAME] Mirani1" at bounding box center [1394, 88] width 88 height 14
click at [1389, 190] on mat-panel-title "View" at bounding box center [1363, 185] width 212 height 12
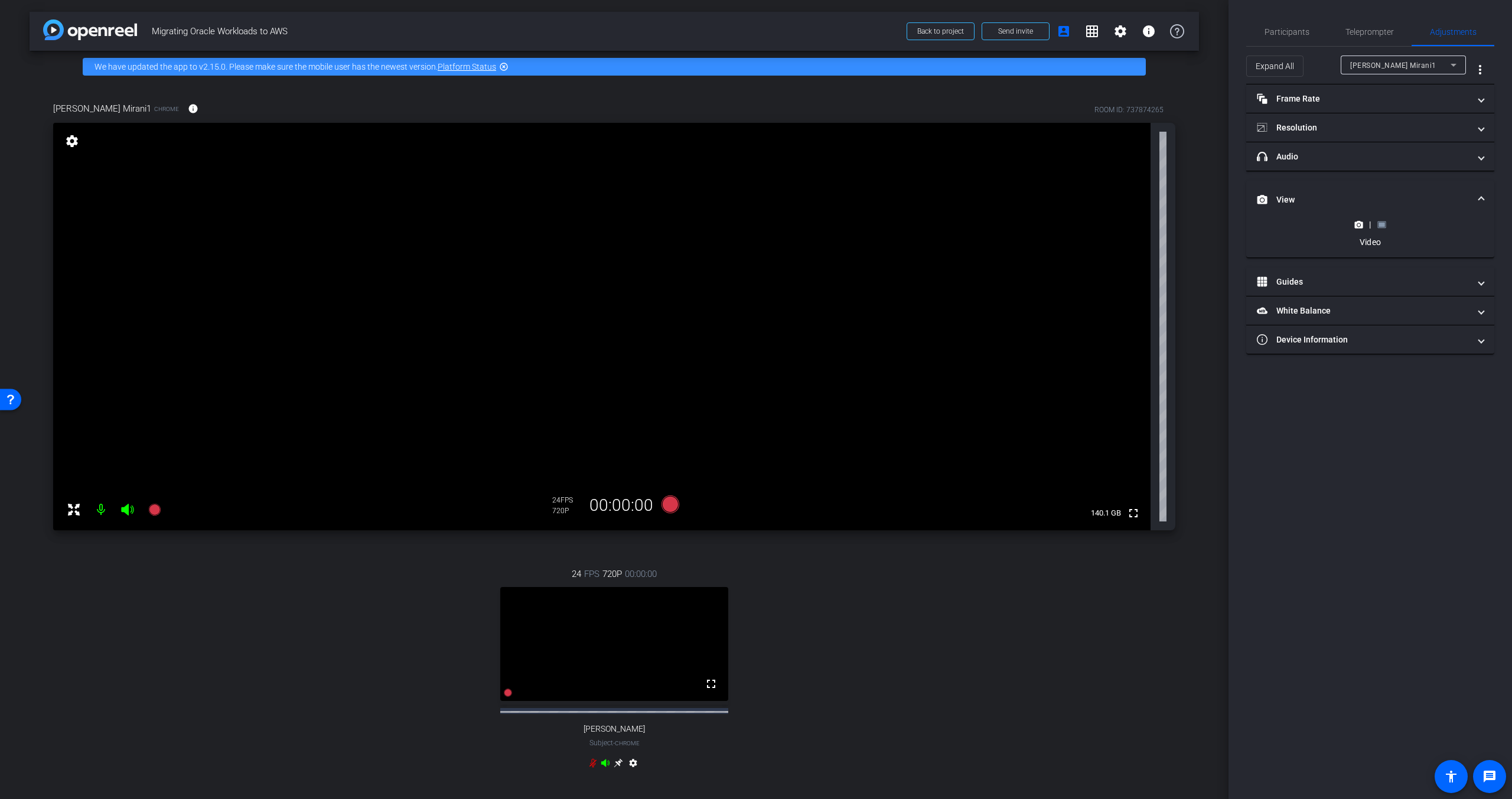
click at [1390, 195] on mat-panel-title "View" at bounding box center [1363, 200] width 212 height 12
click at [1389, 191] on mat-panel-title "View" at bounding box center [1363, 185] width 212 height 12
click at [1389, 222] on div "|" at bounding box center [1370, 224] width 43 height 12
click at [1384, 224] on rect at bounding box center [1382, 224] width 7 height 5
click at [1370, 37] on span "Teleprompter" at bounding box center [1370, 32] width 48 height 29
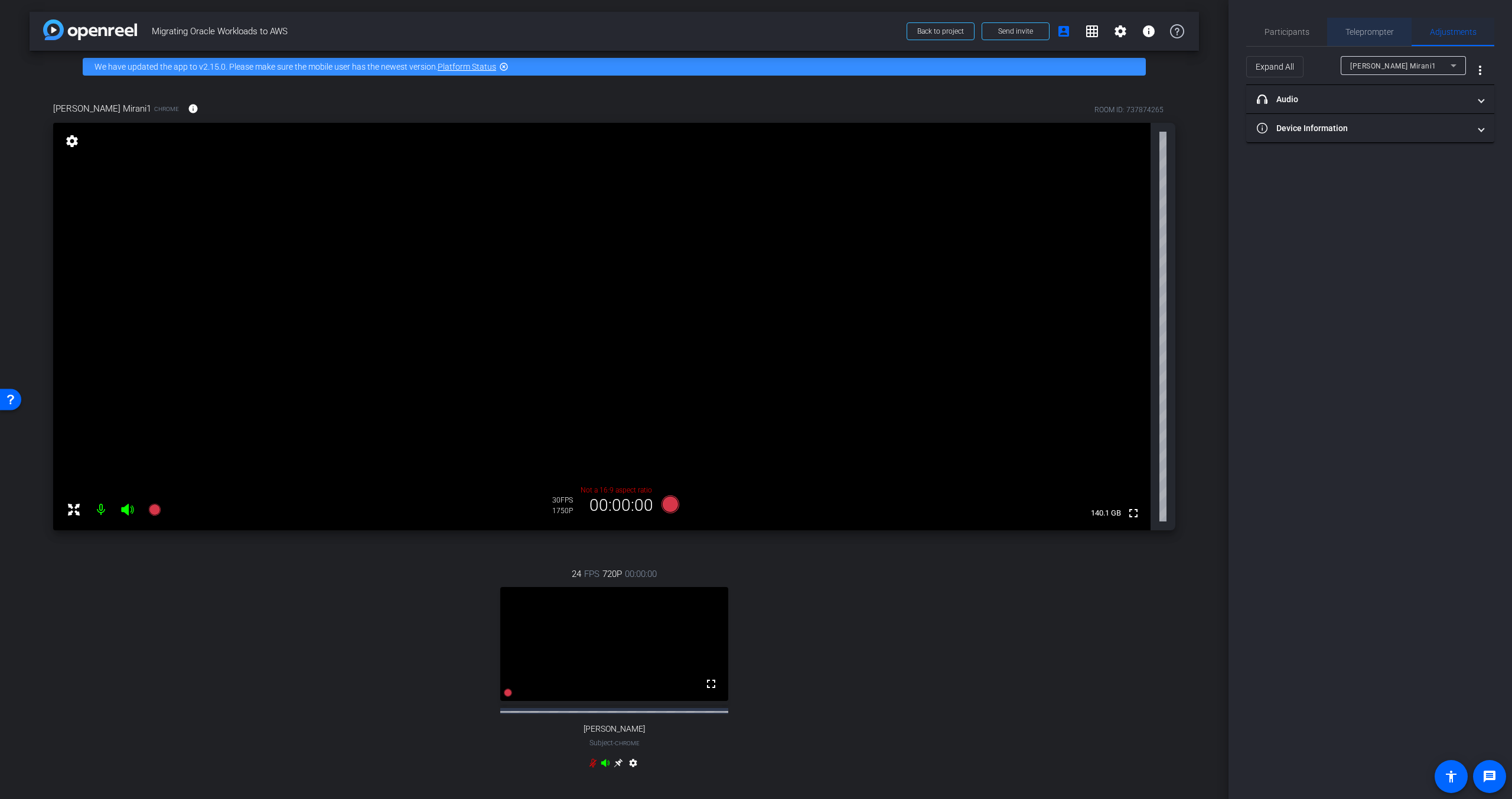
click at [1439, 37] on span "Adjustments" at bounding box center [1453, 32] width 47 height 29
click at [1278, 33] on span "Participants" at bounding box center [1287, 32] width 45 height 8
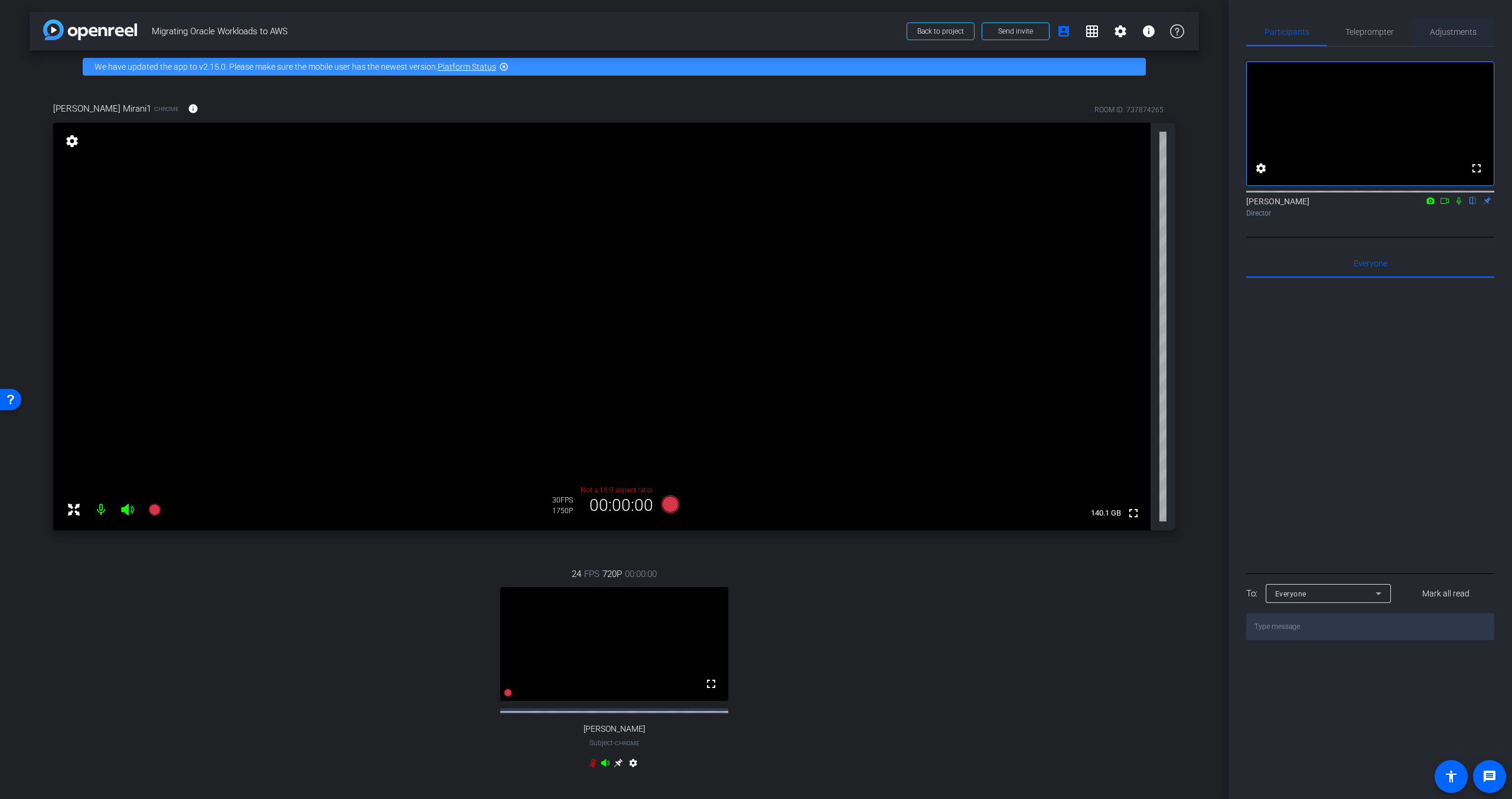
click at [1442, 34] on span "Adjustments" at bounding box center [1453, 32] width 47 height 8
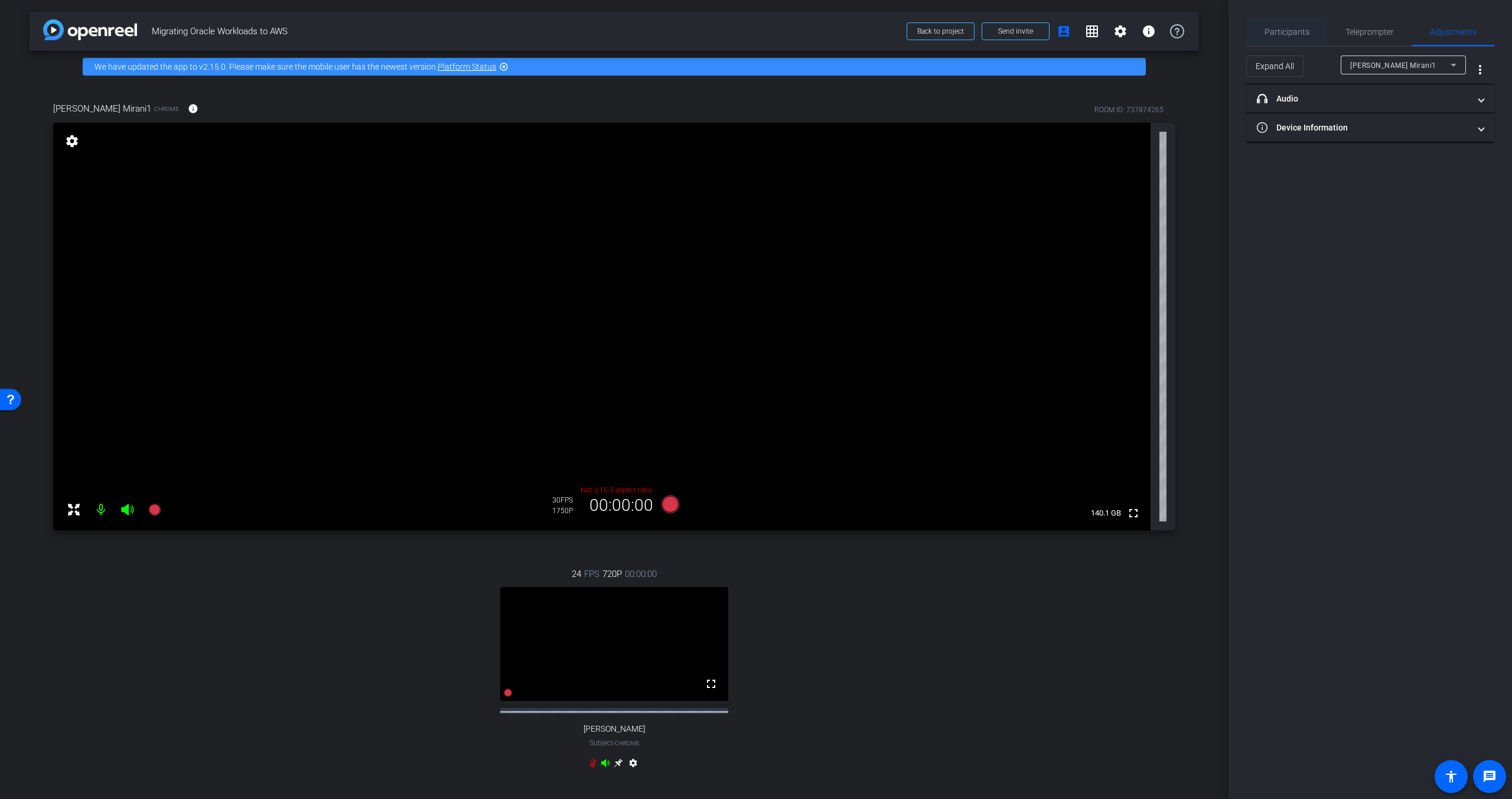
click at [1282, 39] on span "Participants" at bounding box center [1287, 32] width 45 height 29
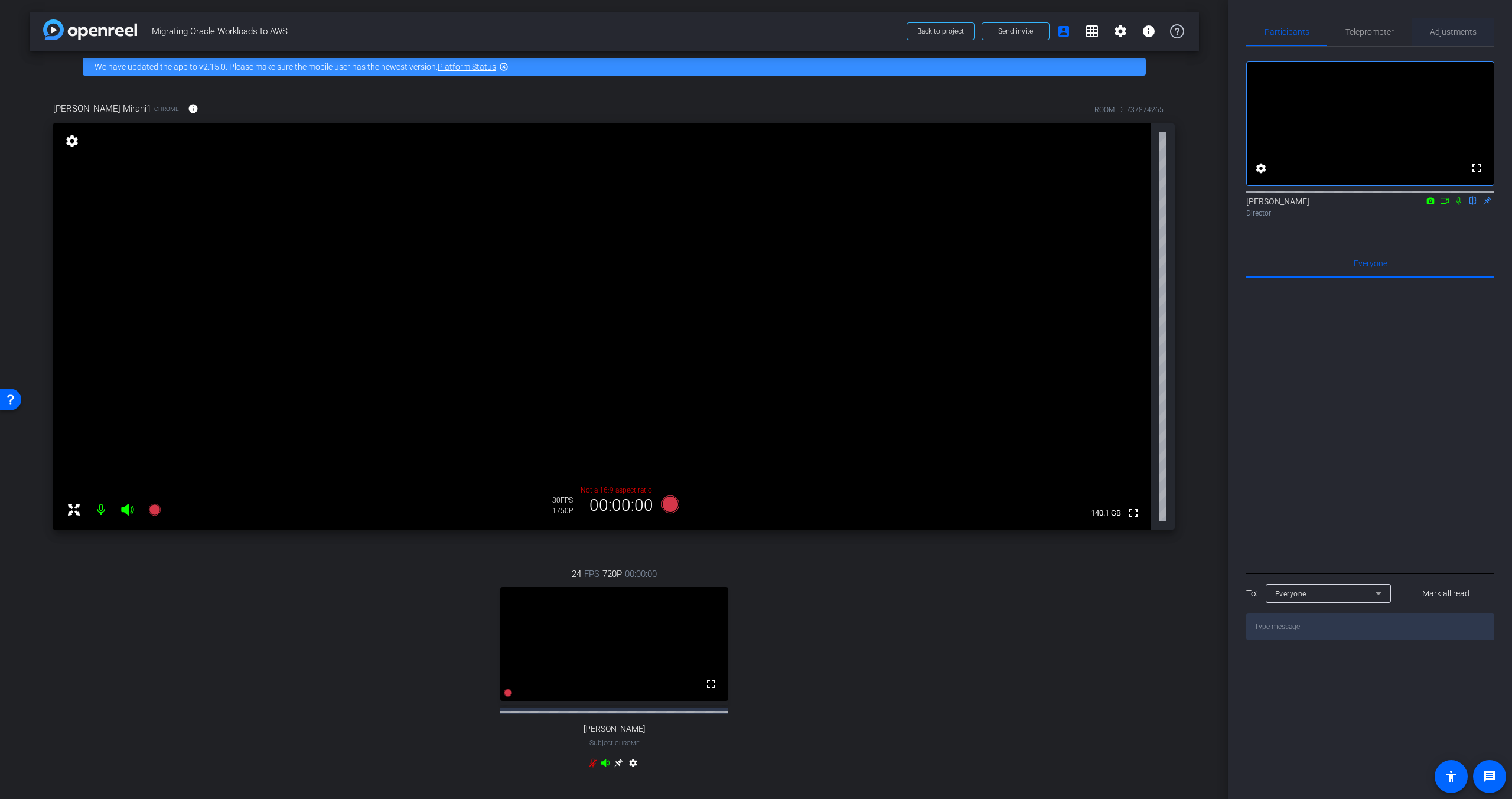
click at [1415, 31] on div "Adjustments" at bounding box center [1453, 32] width 83 height 29
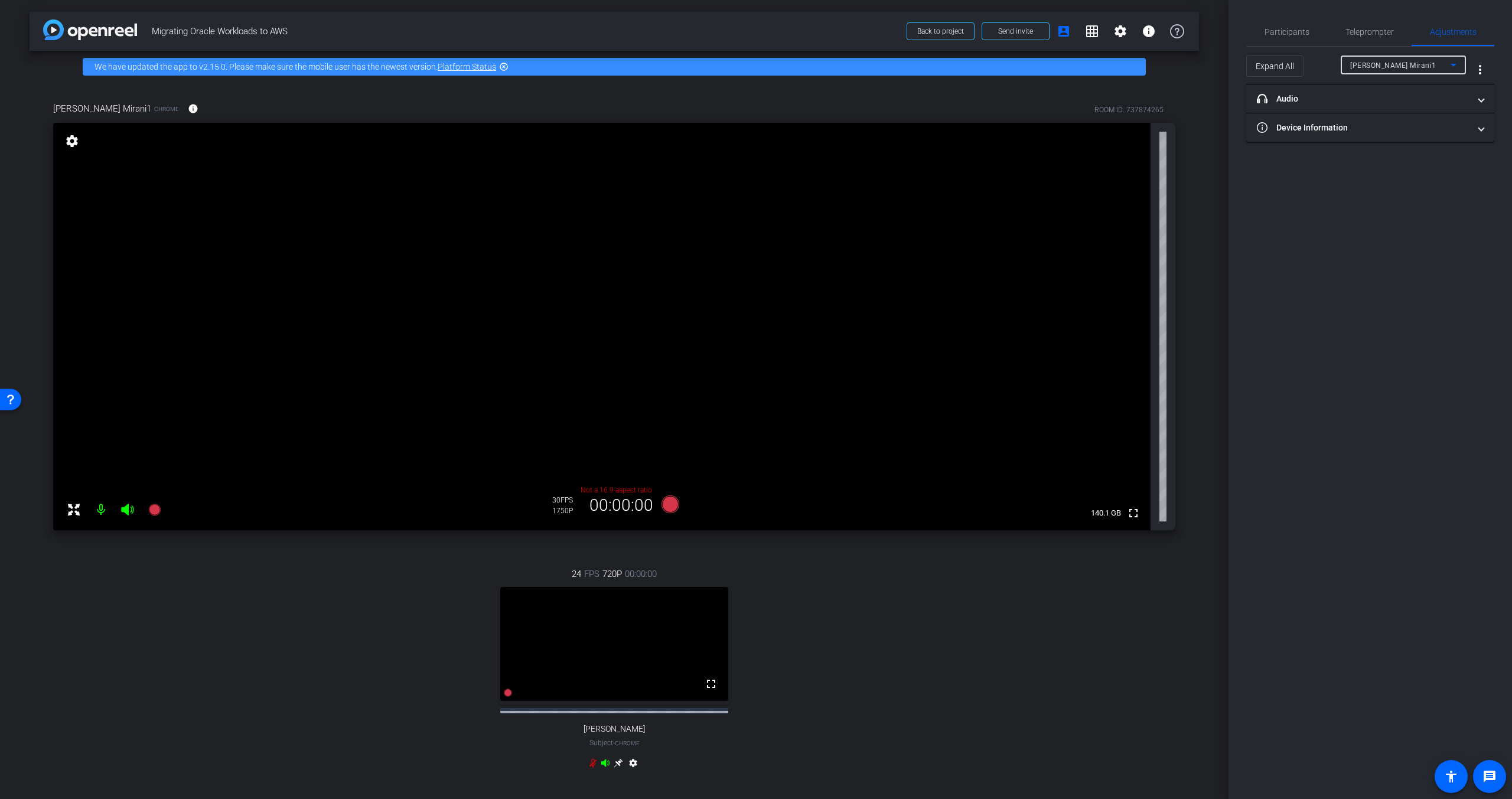
click at [1407, 65] on div "[PERSON_NAME] Mirani1" at bounding box center [1400, 66] width 100 height 15
click at [1395, 107] on span "[PERSON_NAME]" at bounding box center [1379, 107] width 59 height 14
click at [1396, 66] on span "[PERSON_NAME]" at bounding box center [1379, 66] width 58 height 8
click at [1396, 79] on mat-option "[PERSON_NAME] Mirani1" at bounding box center [1403, 88] width 125 height 19
click at [1378, 97] on mat-panel-title "headphone icon Audio" at bounding box center [1363, 99] width 212 height 12
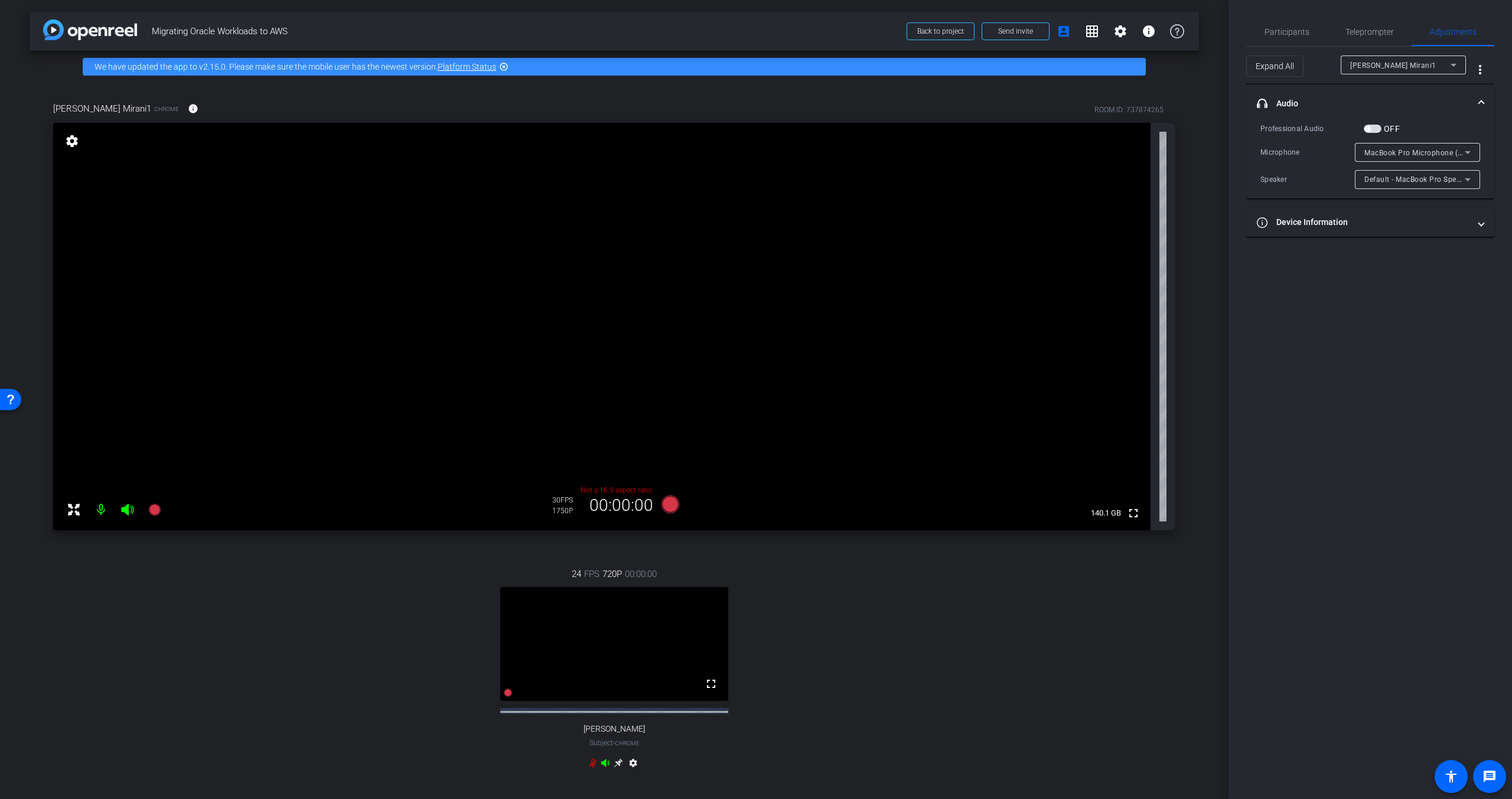
click at [1378, 97] on mat-panel-title "headphone icon Audio" at bounding box center [1363, 103] width 212 height 12
click at [1284, 35] on span "Participants" at bounding box center [1287, 32] width 45 height 8
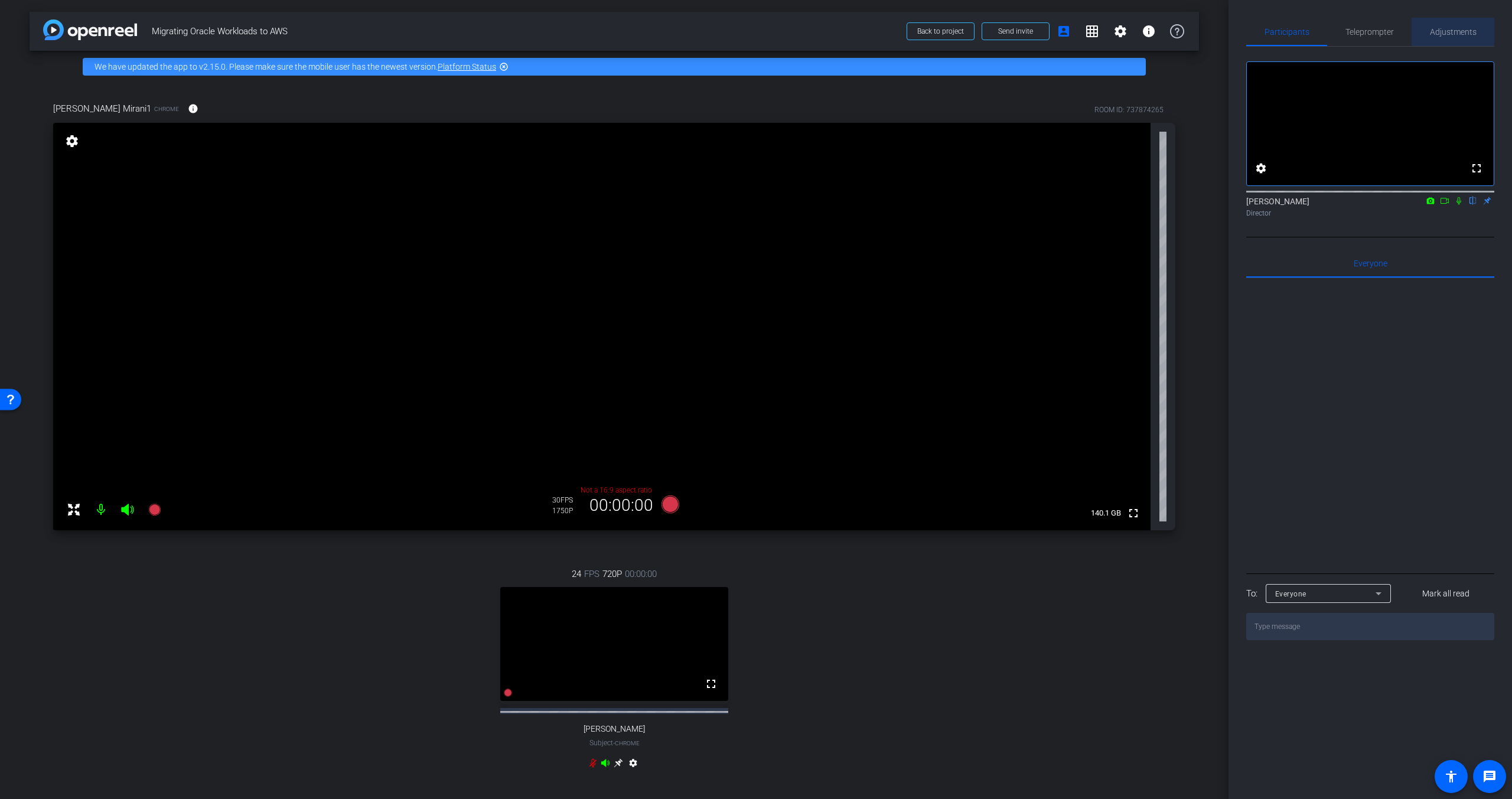
click at [1434, 19] on span "Adjustments" at bounding box center [1453, 32] width 47 height 29
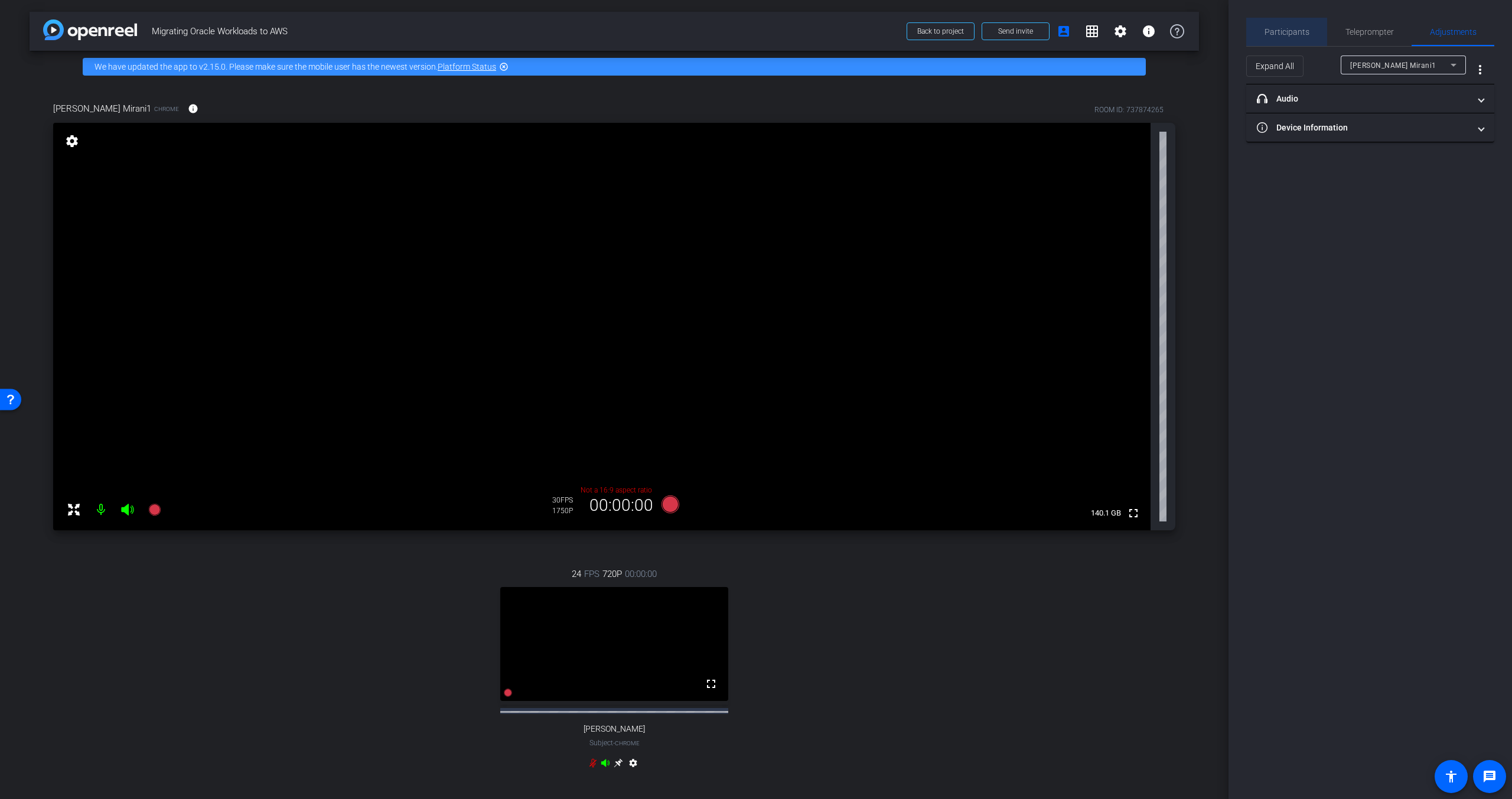
click at [1306, 34] on span "Participants" at bounding box center [1287, 32] width 45 height 8
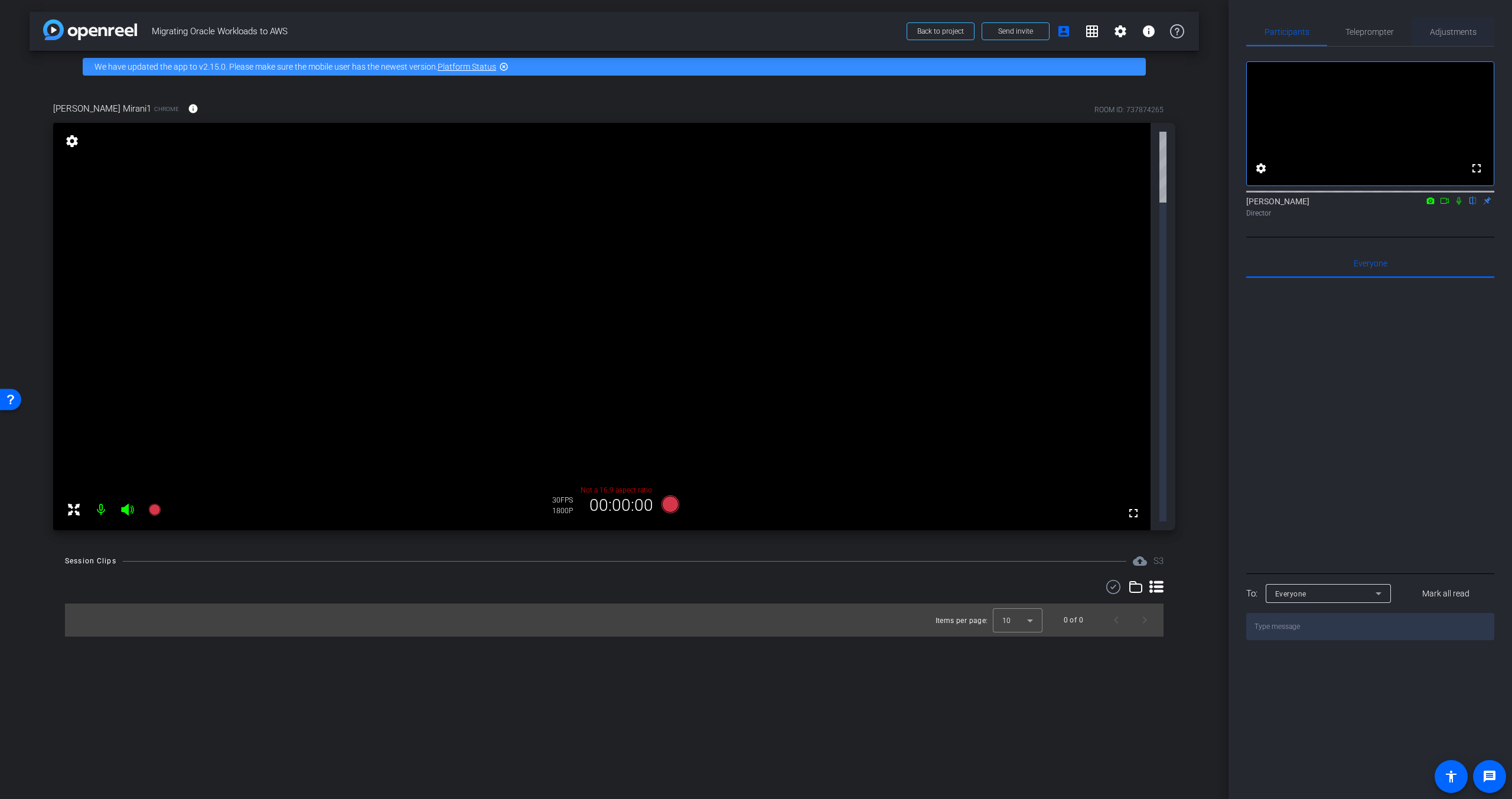
click at [1441, 28] on span "Adjustments" at bounding box center [1453, 32] width 47 height 8
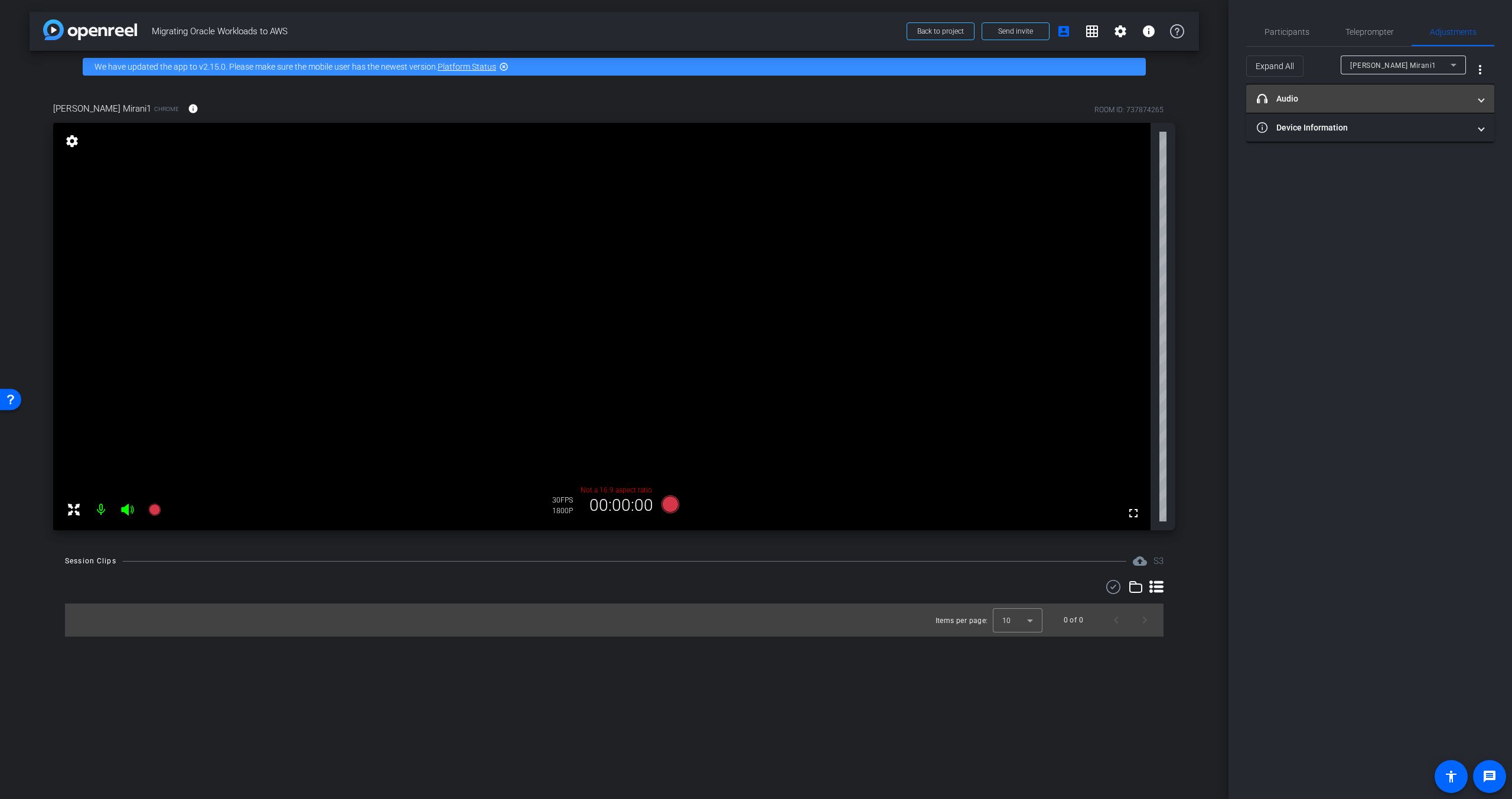
click at [1320, 104] on mat-panel-title "headphone icon Audio" at bounding box center [1363, 99] width 212 height 12
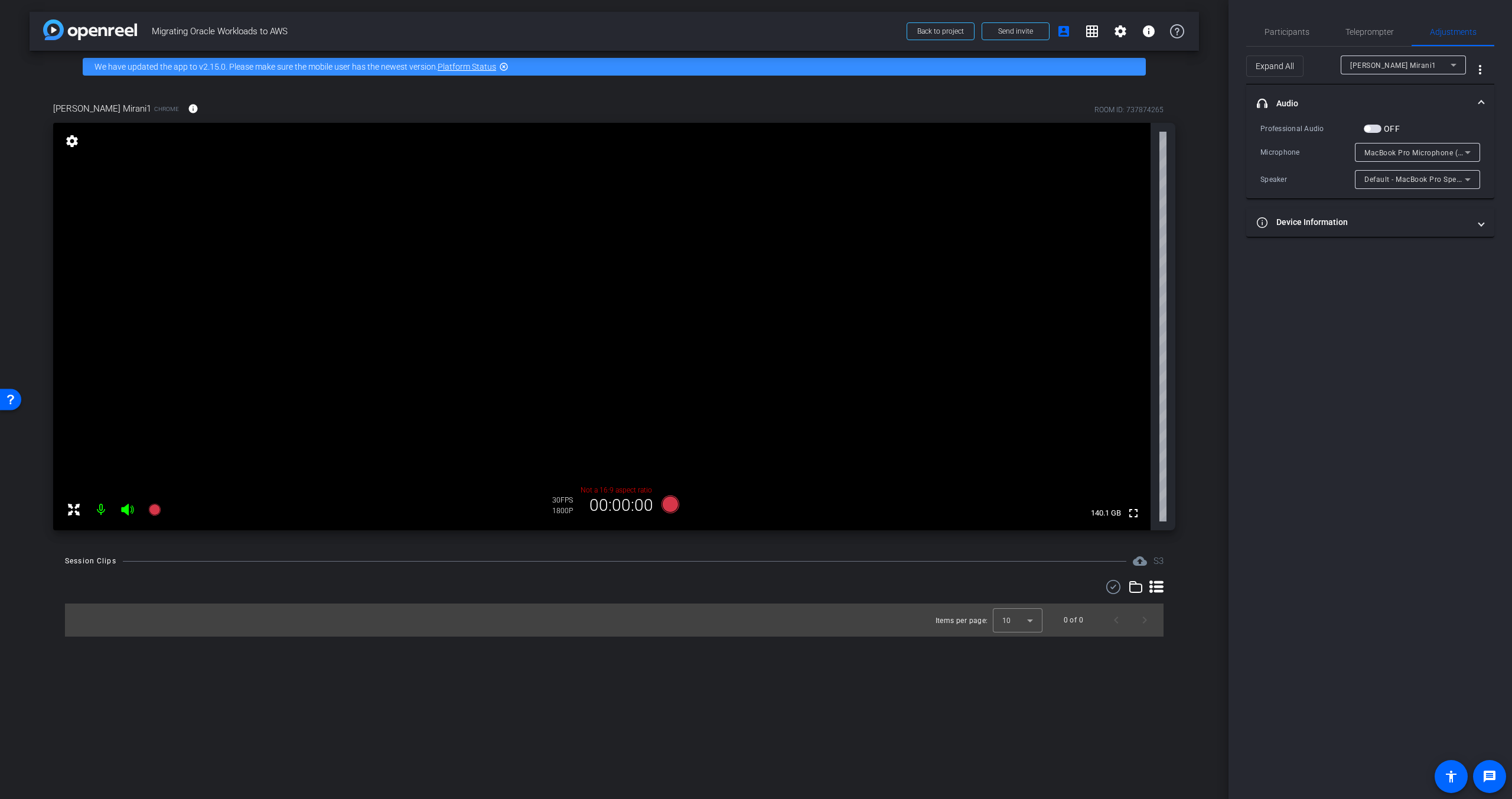
click at [1365, 102] on mat-panel-title "headphone icon Audio" at bounding box center [1363, 103] width 212 height 12
click at [1287, 33] on span "Participants" at bounding box center [1287, 32] width 45 height 8
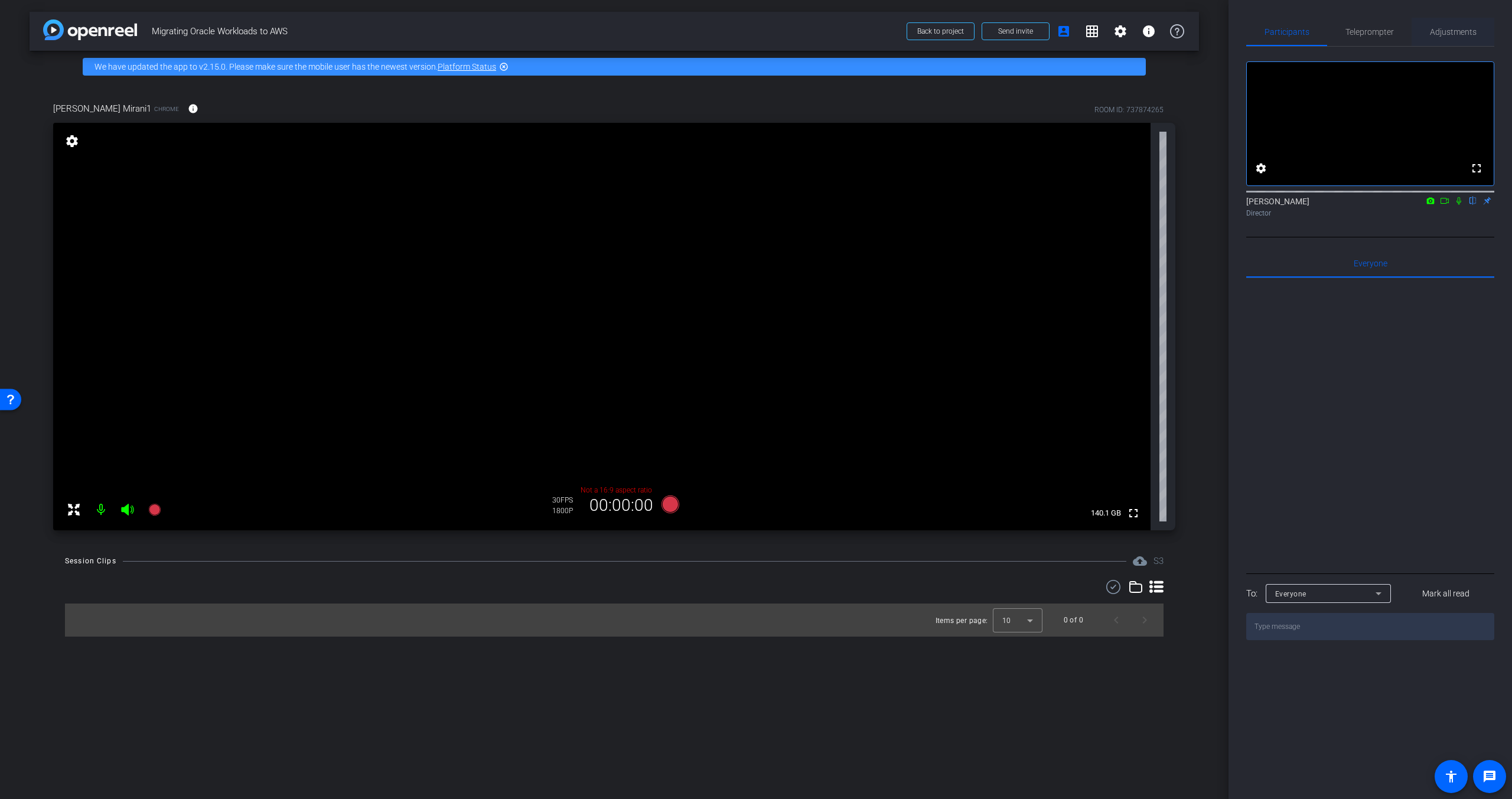
click at [1450, 39] on span "Adjustments" at bounding box center [1453, 32] width 47 height 29
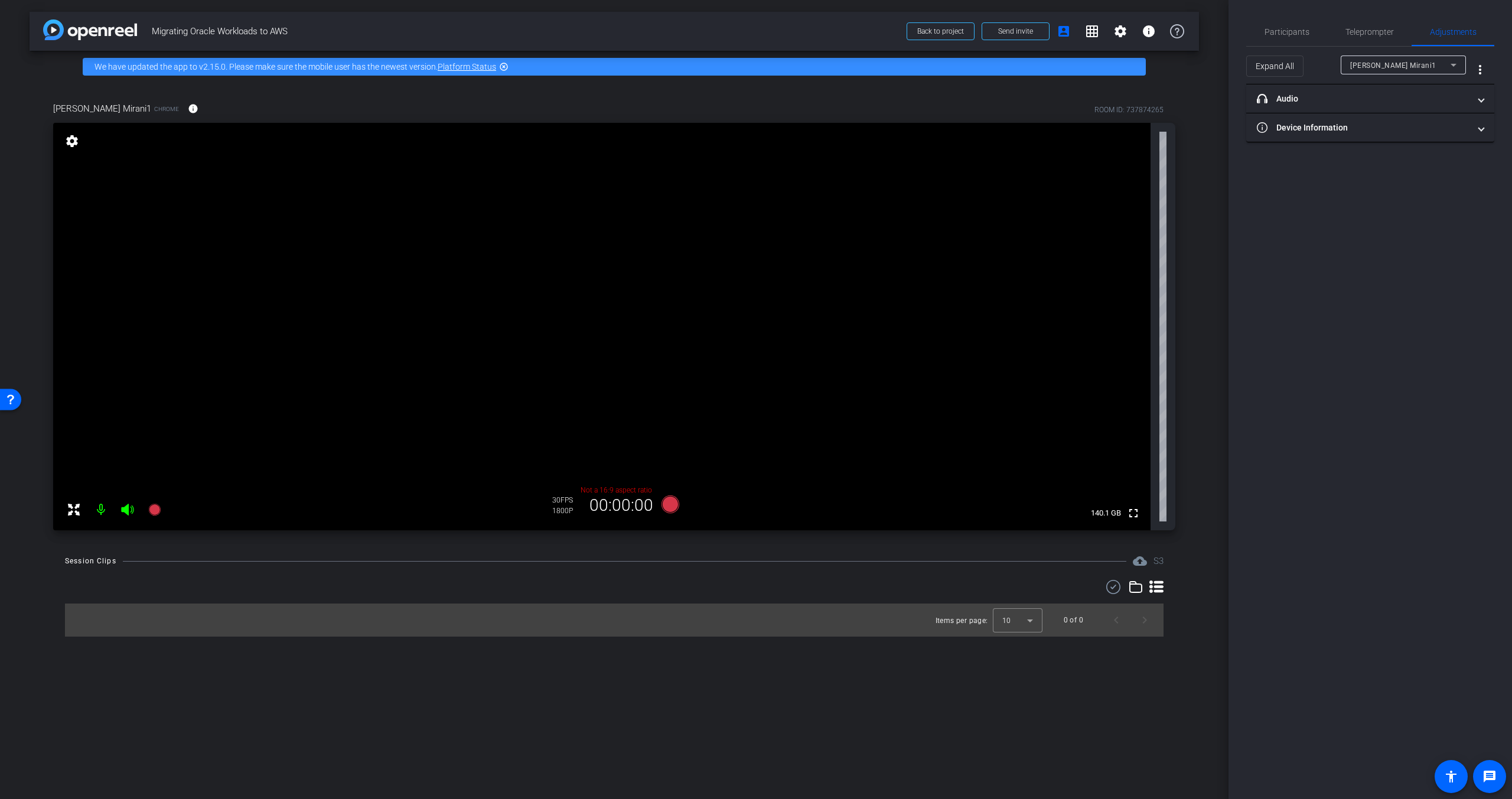
click at [1395, 66] on span "[PERSON_NAME] Mirani1" at bounding box center [1393, 66] width 87 height 8
click at [1395, 66] on div at bounding box center [756, 399] width 1512 height 799
click at [1291, 34] on span "Participants" at bounding box center [1287, 32] width 45 height 8
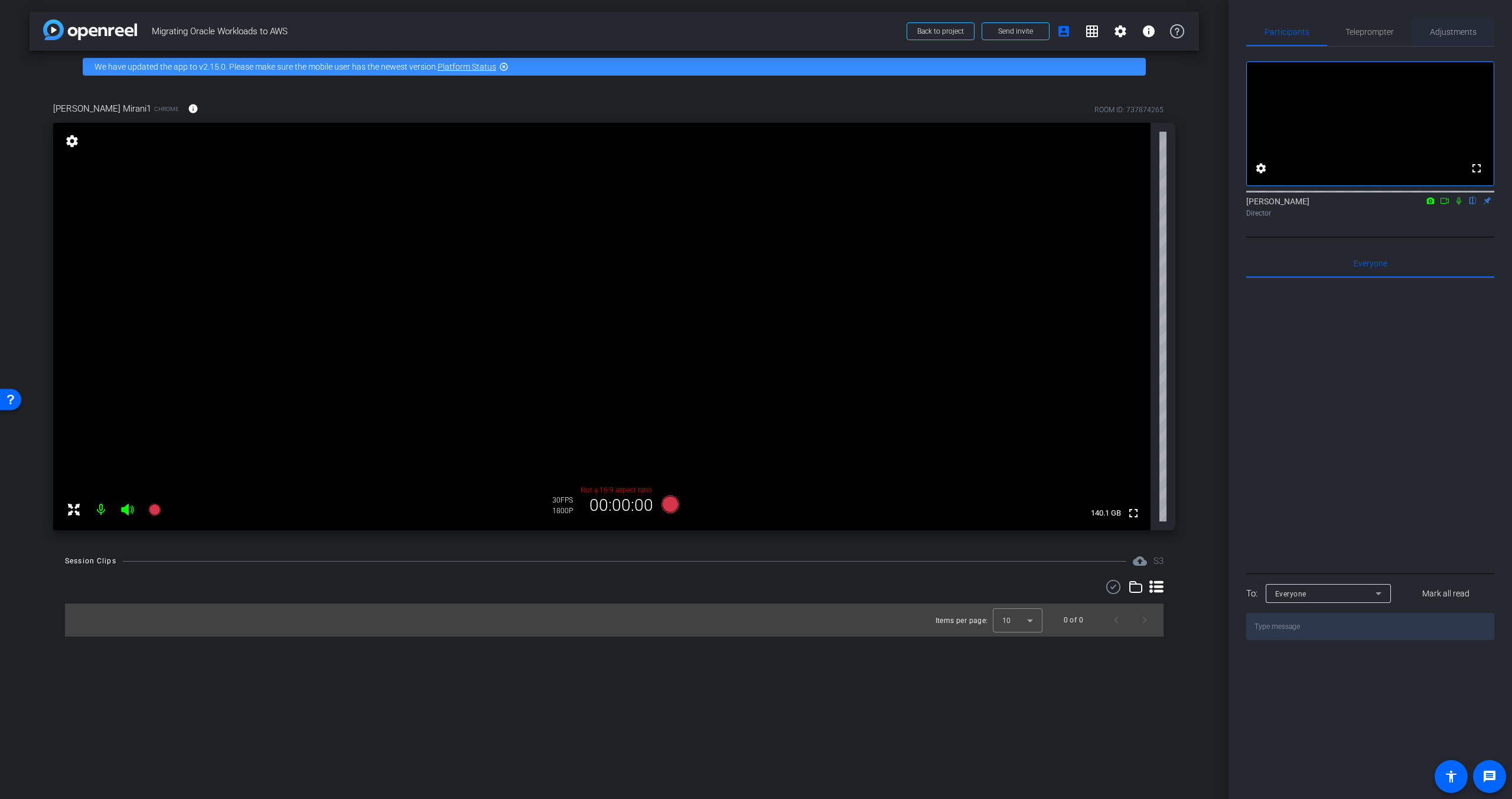
click at [1434, 32] on span "Adjustments" at bounding box center [1453, 32] width 47 height 8
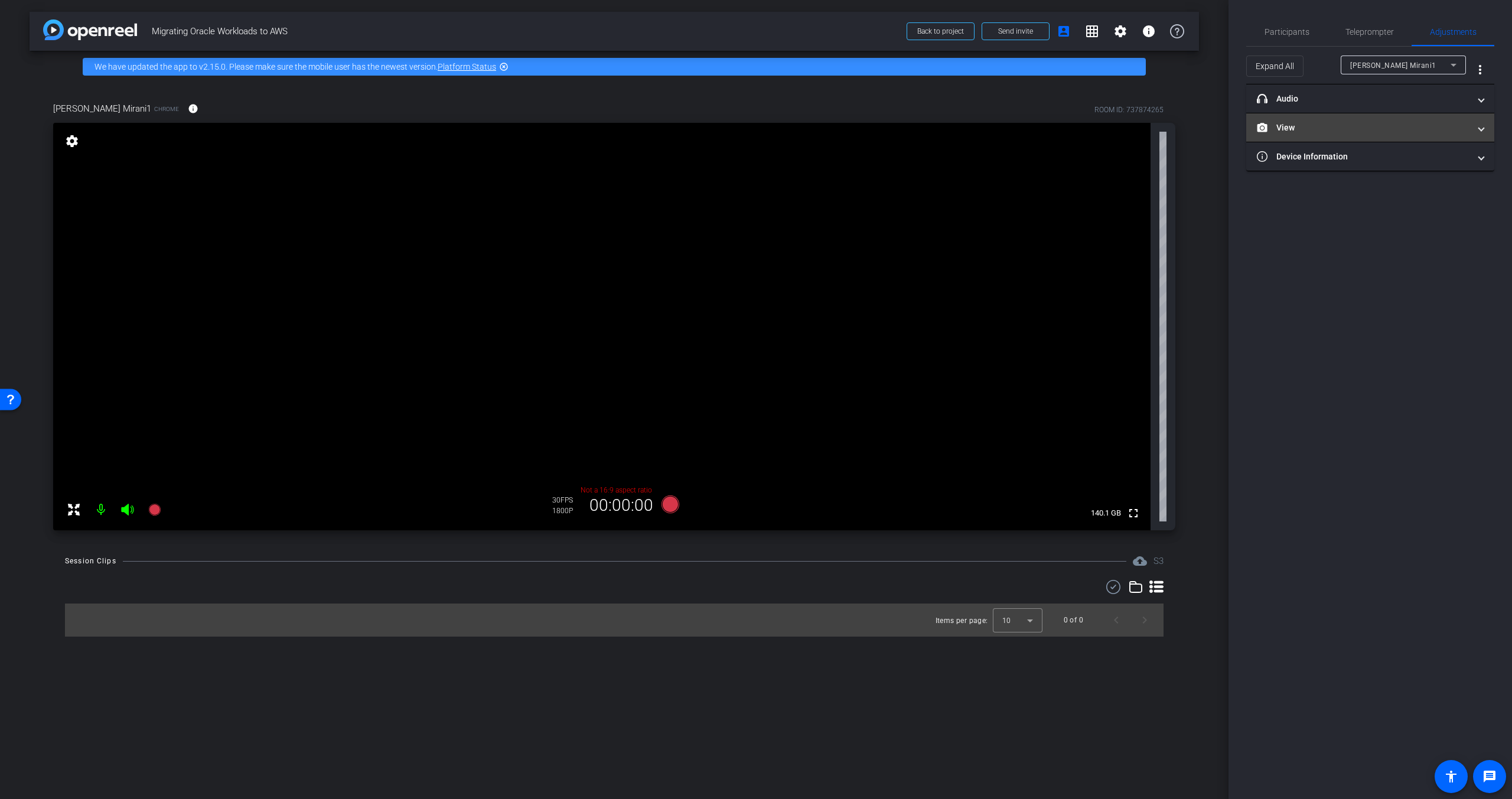
click at [1371, 119] on mat-expansion-panel-header "View" at bounding box center [1370, 128] width 248 height 29
click at [1364, 163] on div "|" at bounding box center [1370, 166] width 43 height 12
click at [1359, 166] on circle at bounding box center [1358, 167] width 3 height 3
click at [1381, 113] on mat-expansion-panel-header "headphone icon Audio" at bounding box center [1370, 99] width 248 height 29
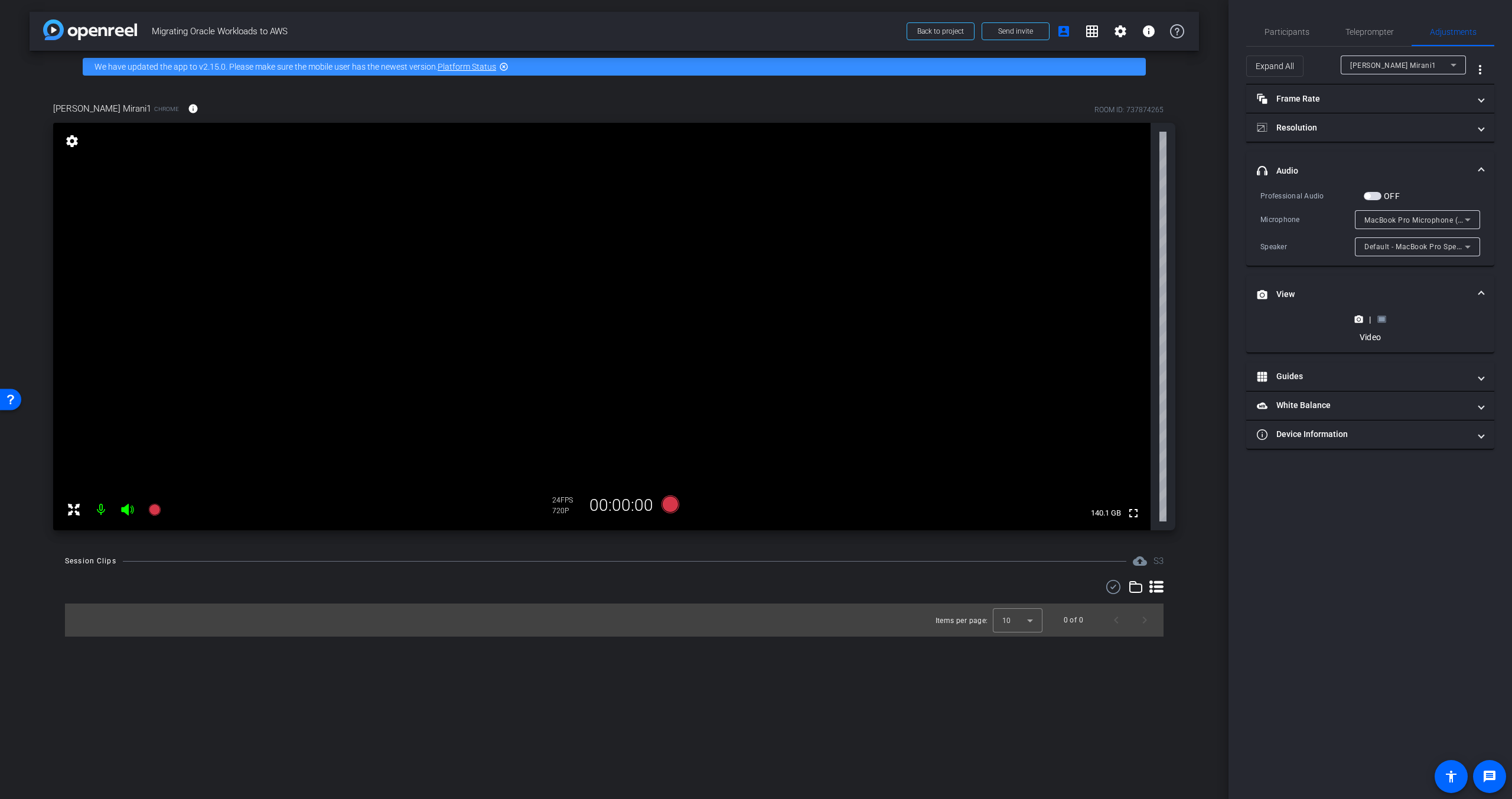
click at [1373, 160] on mat-expansion-panel-header "headphone icon Audio" at bounding box center [1370, 171] width 248 height 38
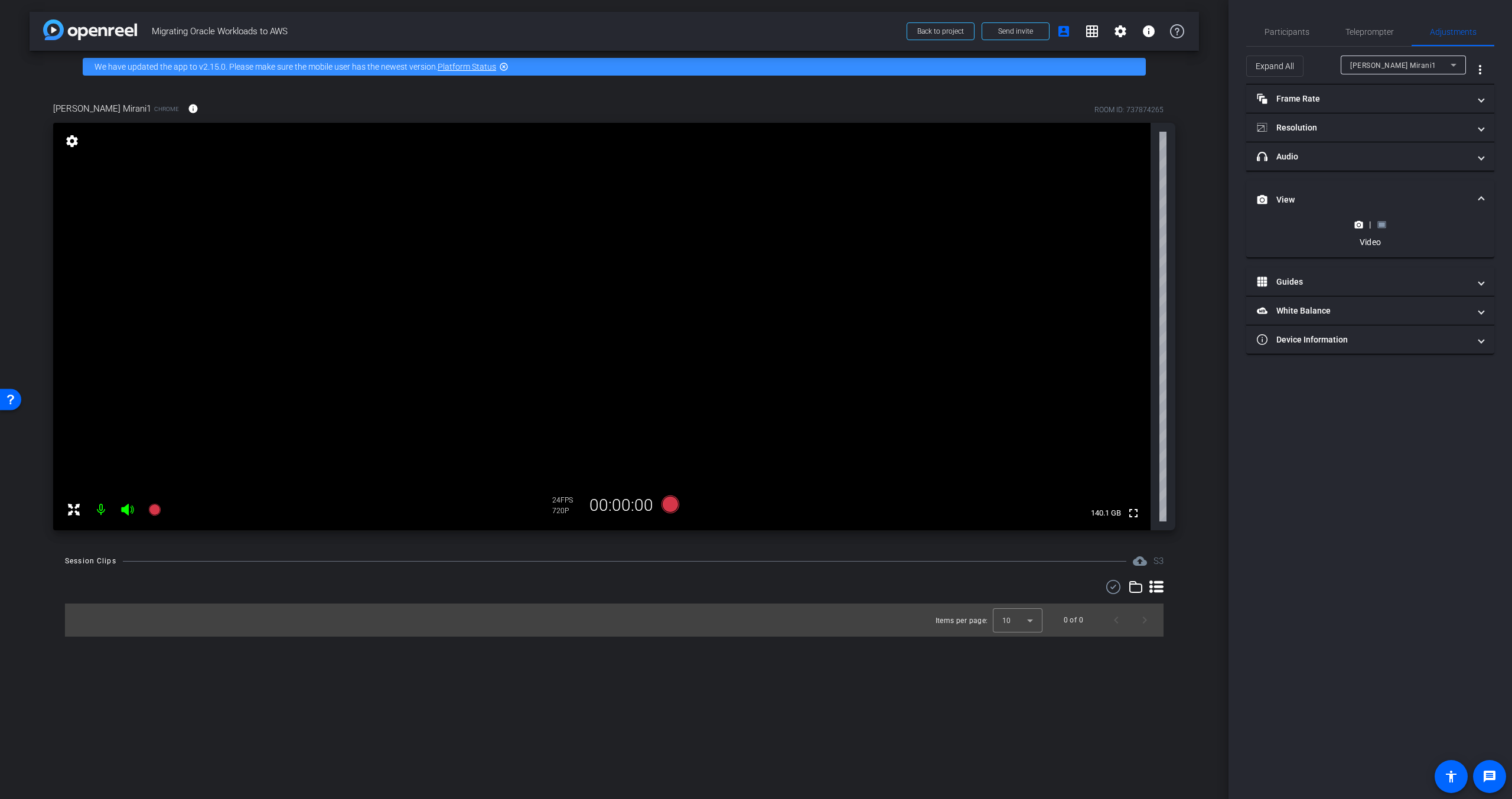
click at [1382, 224] on rect at bounding box center [1382, 224] width 7 height 5
click at [1358, 167] on circle at bounding box center [1358, 167] width 3 height 3
click at [1377, 222] on icon at bounding box center [1382, 225] width 9 height 9
click at [1361, 163] on icon at bounding box center [1358, 167] width 9 height 9
click at [1380, 226] on rect at bounding box center [1382, 224] width 7 height 5
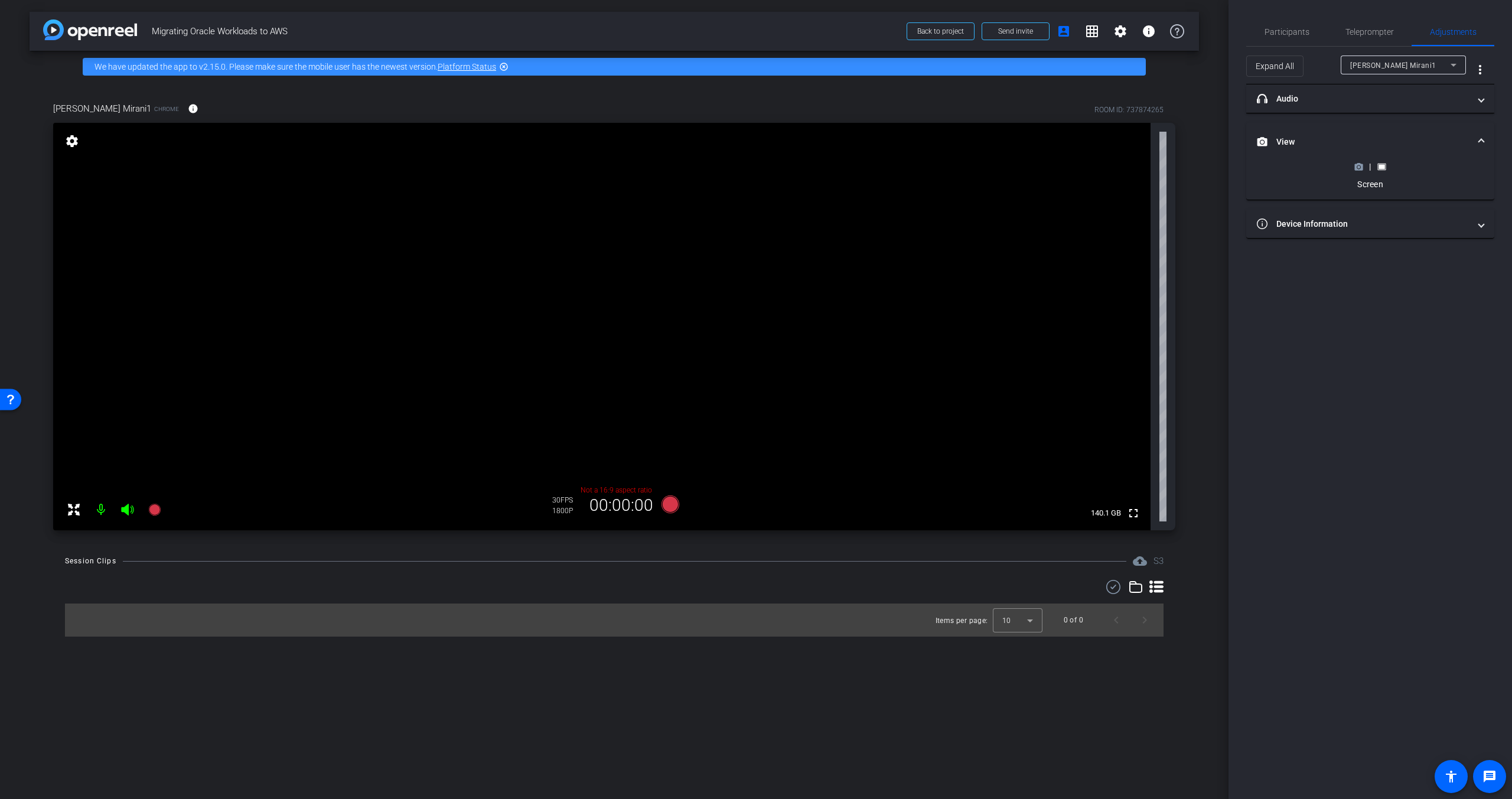
click at [1385, 163] on icon at bounding box center [1382, 167] width 9 height 9
click at [1379, 167] on icon at bounding box center [1382, 167] width 9 height 9
drag, startPoint x: 1385, startPoint y: 165, endPoint x: 1436, endPoint y: 160, distance: 51.2
click at [1425, 166] on div "| Screen" at bounding box center [1370, 175] width 220 height 29
click at [1482, 138] on span at bounding box center [1481, 142] width 5 height 12
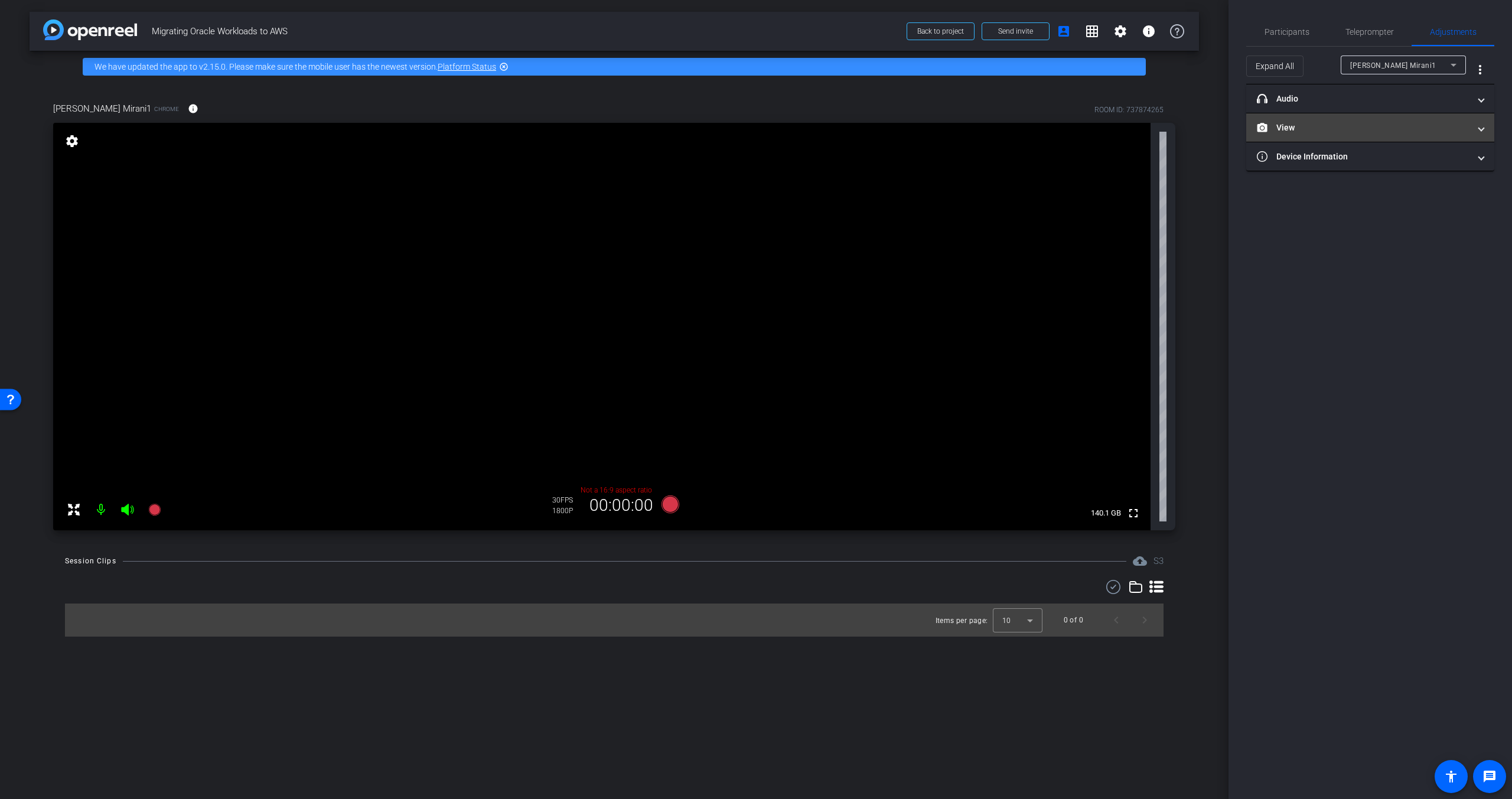
click at [1482, 138] on mat-expansion-panel-header "View" at bounding box center [1370, 128] width 248 height 29
click at [1303, 34] on span "Participants" at bounding box center [1287, 32] width 45 height 8
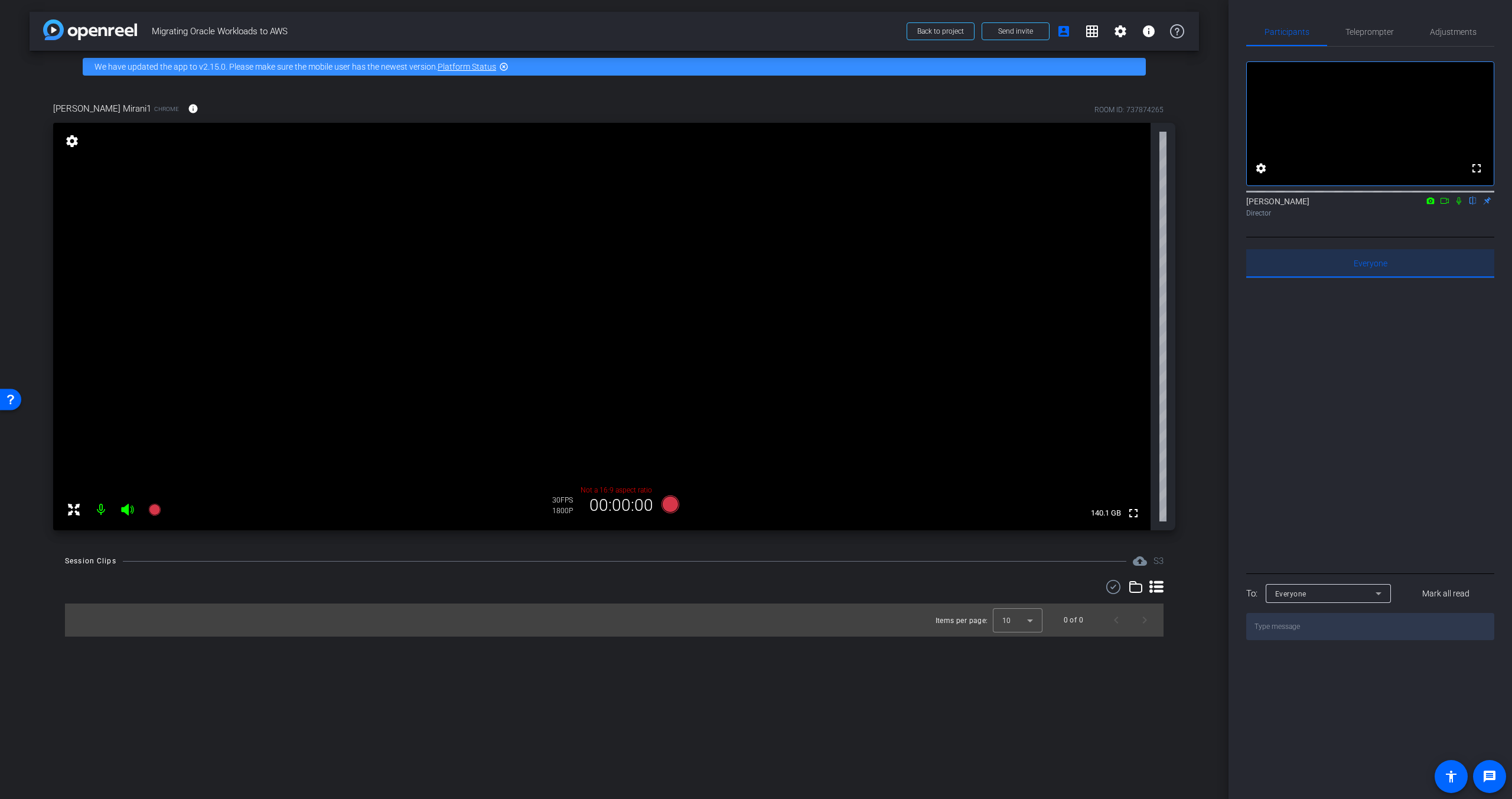
click at [1370, 278] on span "Everyone 0" at bounding box center [1370, 264] width 34 height 29
click at [1370, 267] on span "Everyone 0" at bounding box center [1370, 263] width 34 height 8
click at [1379, 24] on span "Teleprompter" at bounding box center [1370, 32] width 48 height 29
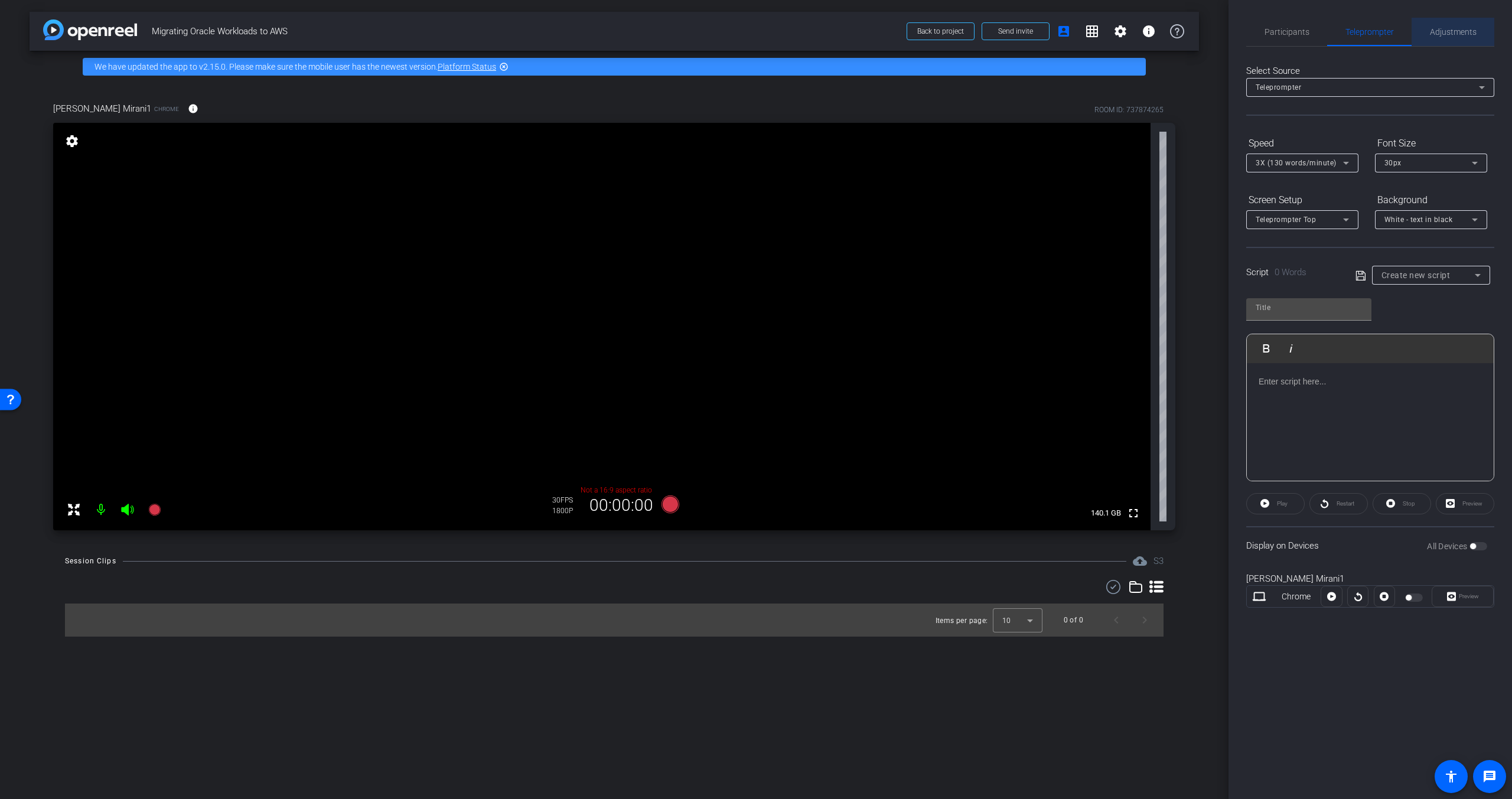
click at [1456, 30] on span "Adjustments" at bounding box center [1453, 32] width 47 height 8
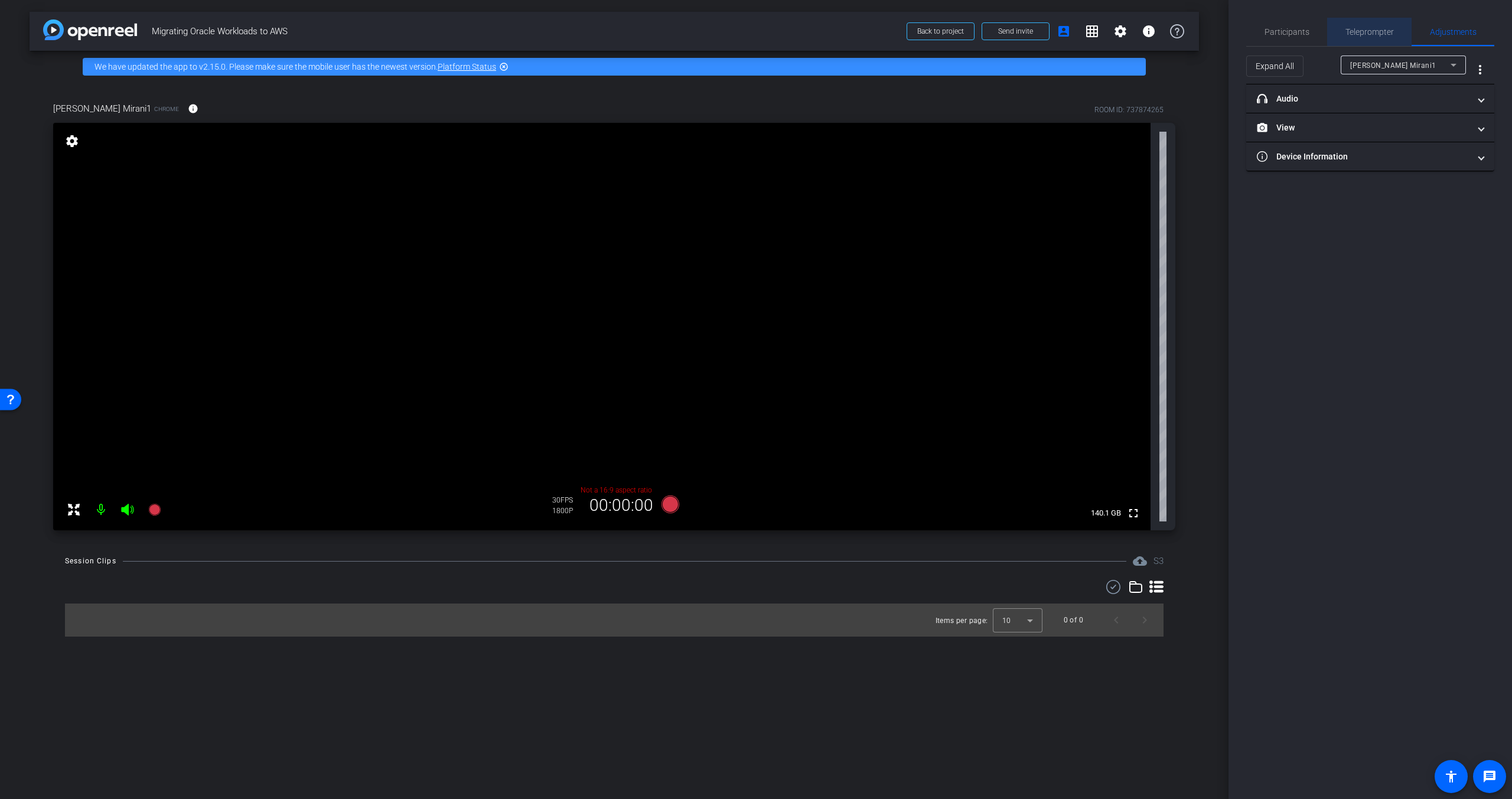
click at [1385, 29] on span "Teleprompter" at bounding box center [1370, 32] width 48 height 8
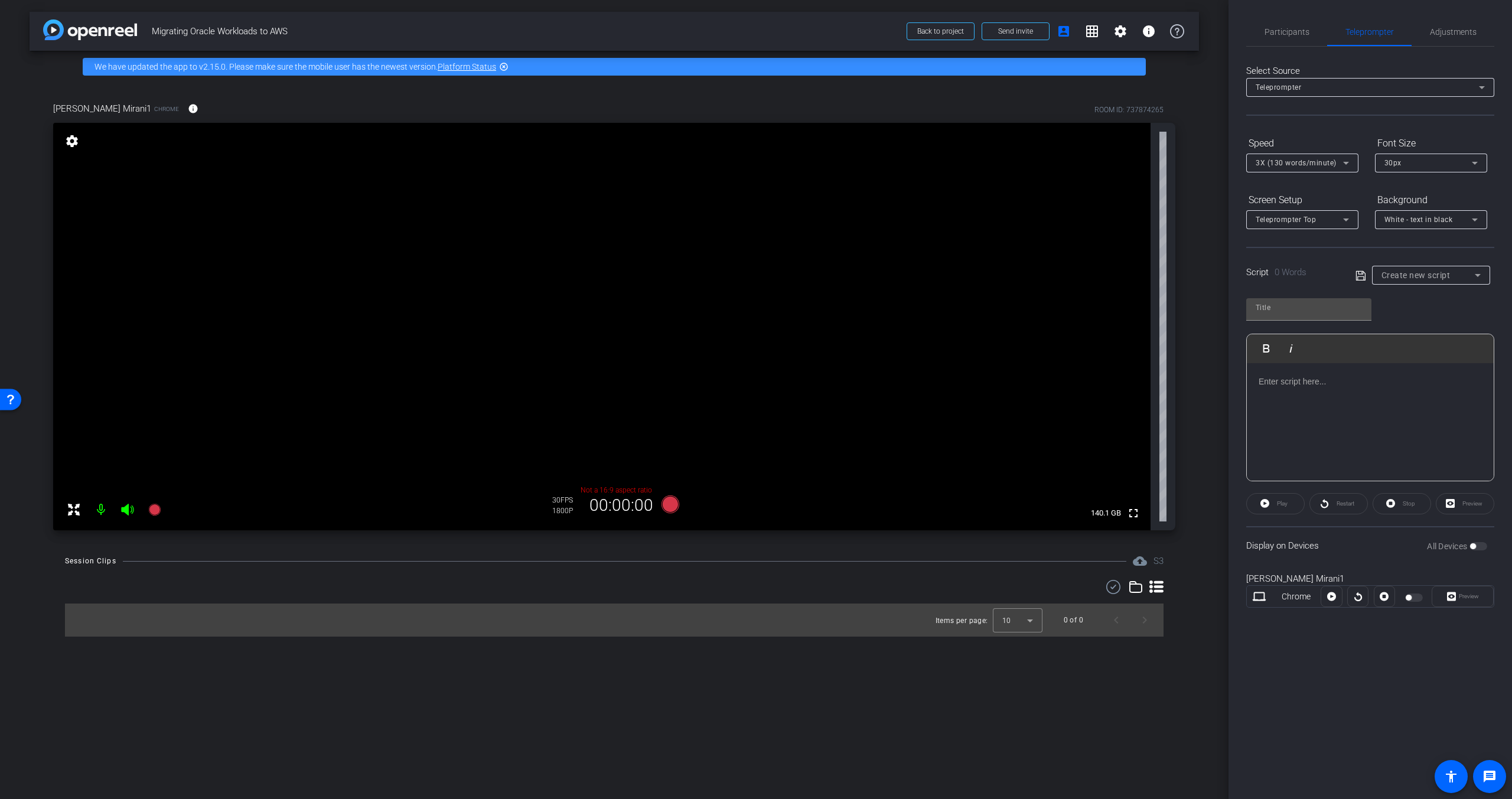
click at [1414, 601] on mat-slide-toggle at bounding box center [1415, 596] width 20 height 14
click at [1413, 596] on div at bounding box center [1415, 597] width 20 height 8
drag, startPoint x: 1348, startPoint y: 596, endPoint x: 1357, endPoint y: 596, distance: 9.0
click at [1349, 596] on div at bounding box center [1358, 596] width 21 height 21
click at [1362, 596] on div at bounding box center [1358, 596] width 21 height 21
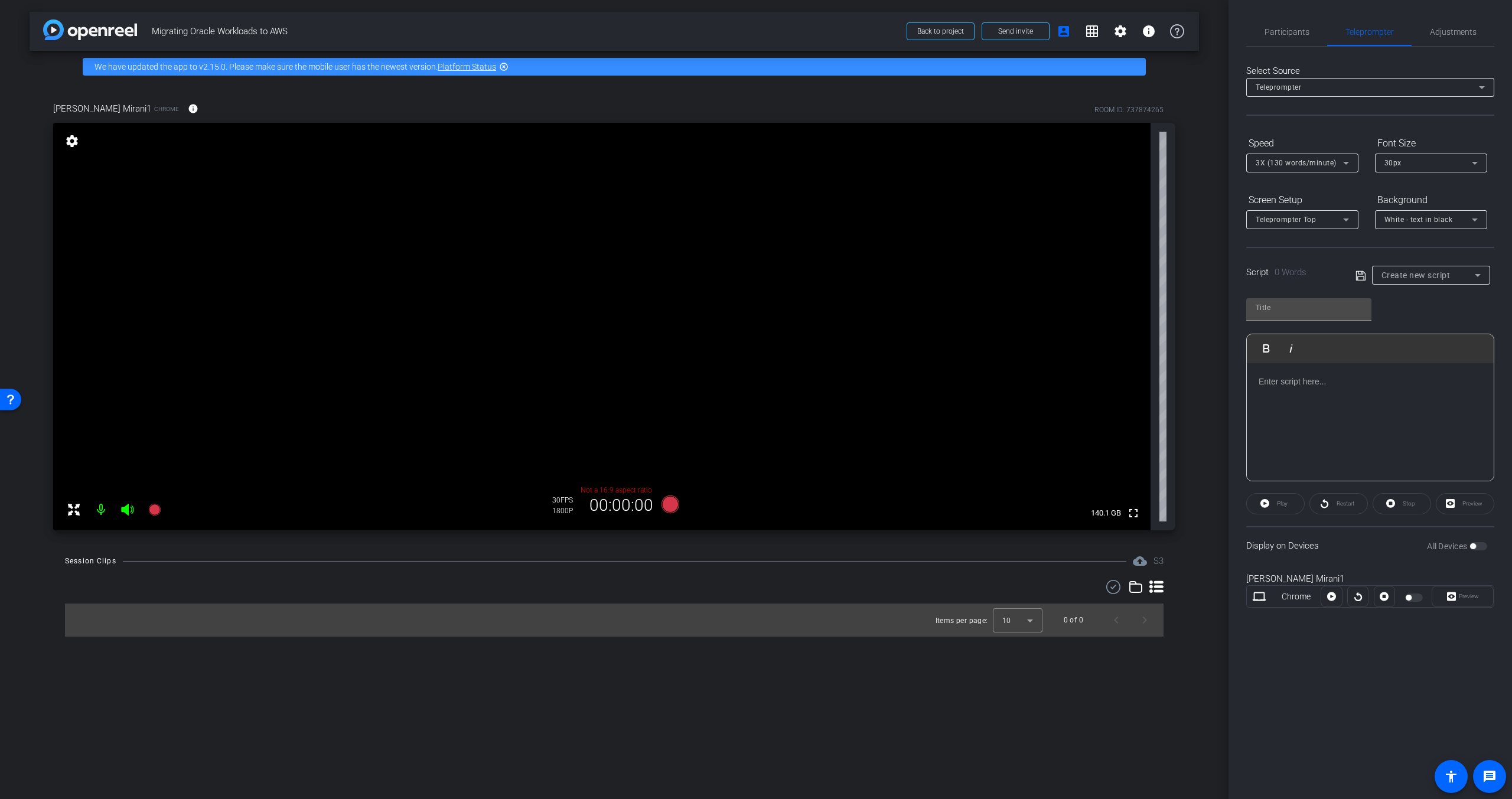
click at [1264, 576] on div "[PERSON_NAME] Mirani1" at bounding box center [1370, 579] width 248 height 14
click at [1477, 548] on div "All Devices" at bounding box center [1457, 547] width 60 height 12
click at [1457, 36] on span "Adjustments" at bounding box center [1453, 32] width 47 height 8
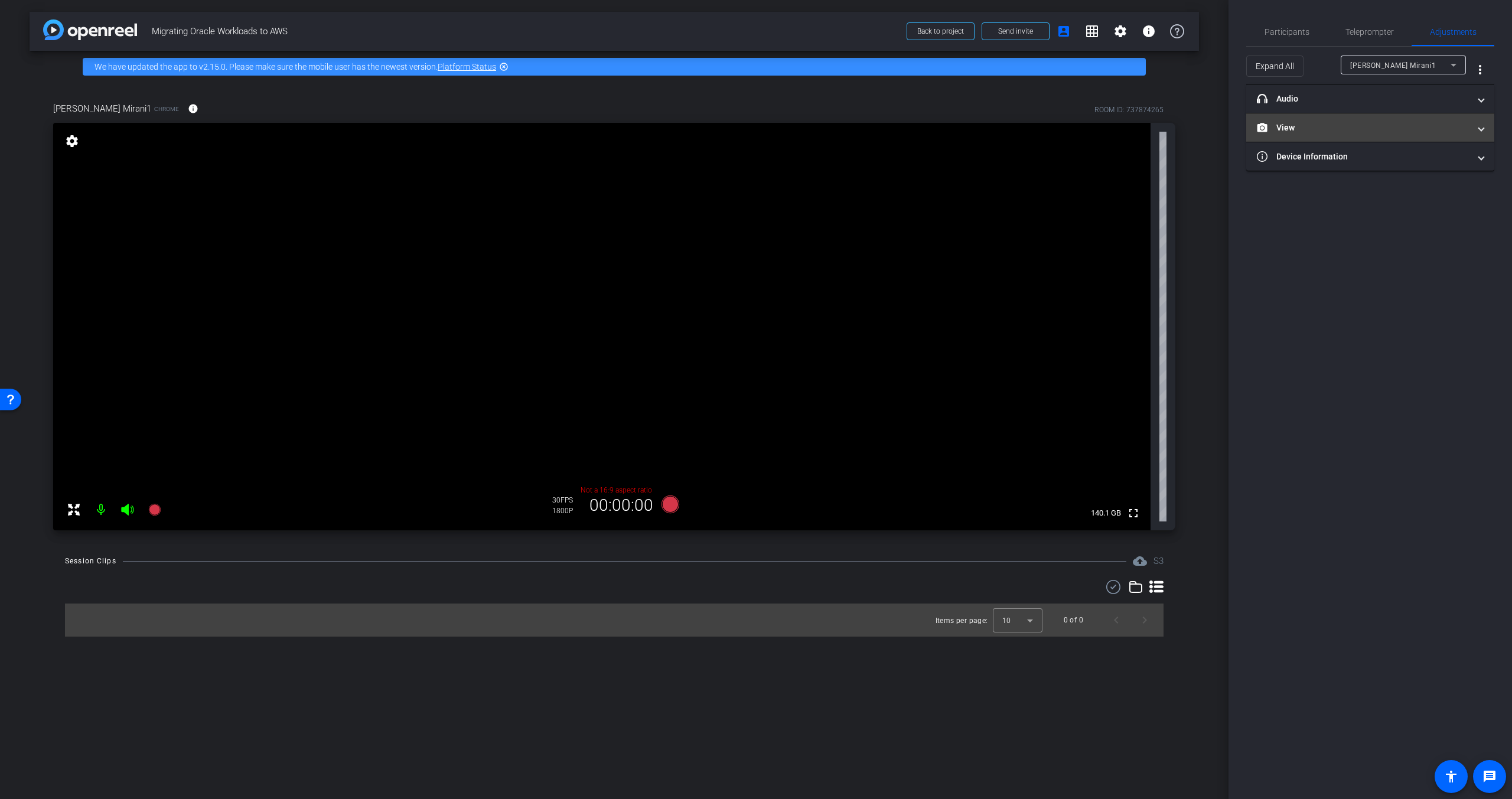
click at [1337, 131] on mat-panel-title "View" at bounding box center [1363, 128] width 212 height 12
click at [1386, 169] on div "|" at bounding box center [1370, 166] width 43 height 12
click at [1382, 166] on rect at bounding box center [1382, 166] width 7 height 5
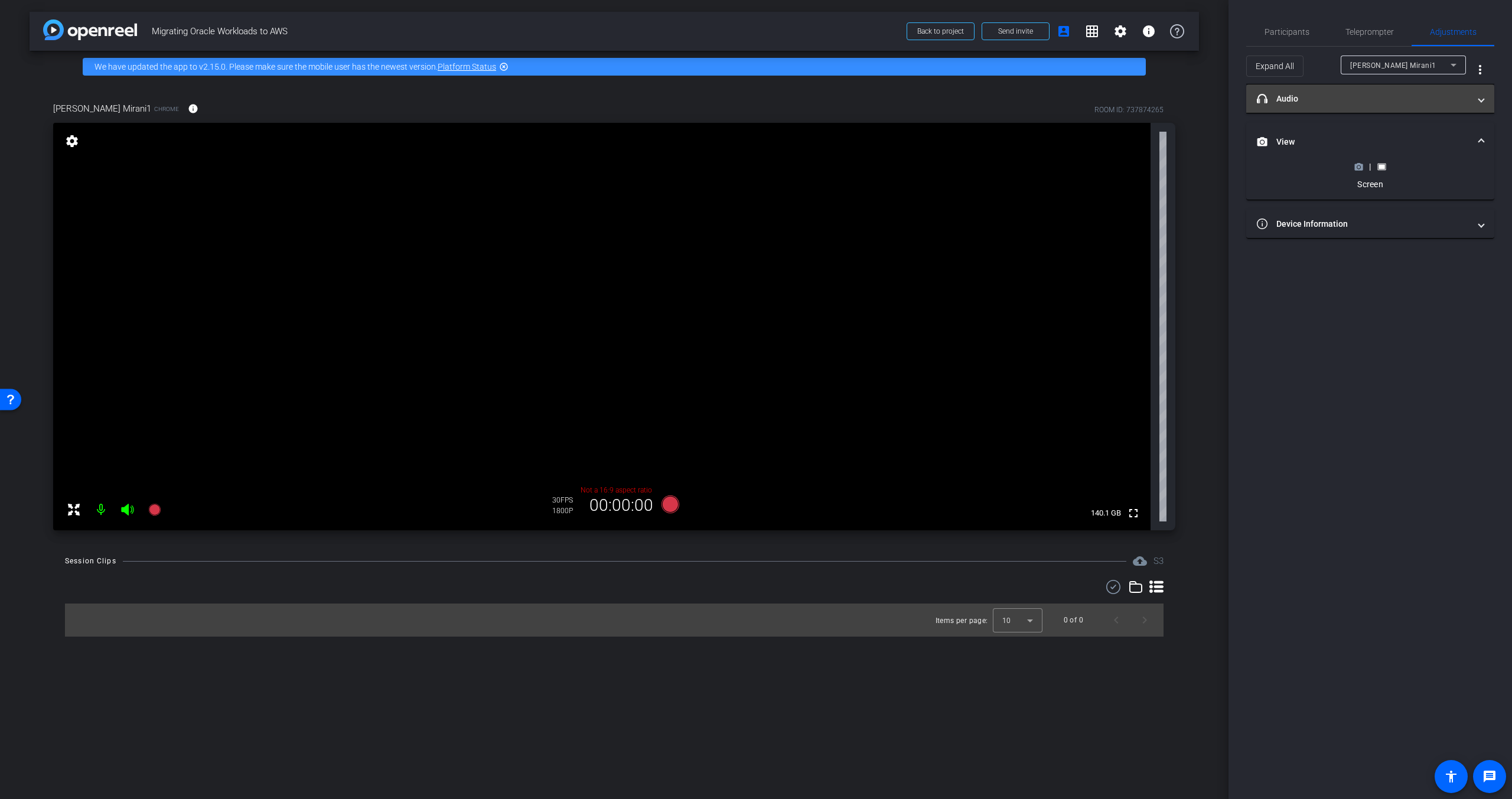
click at [1367, 103] on mat-panel-title "headphone icon Audio" at bounding box center [1363, 99] width 212 height 12
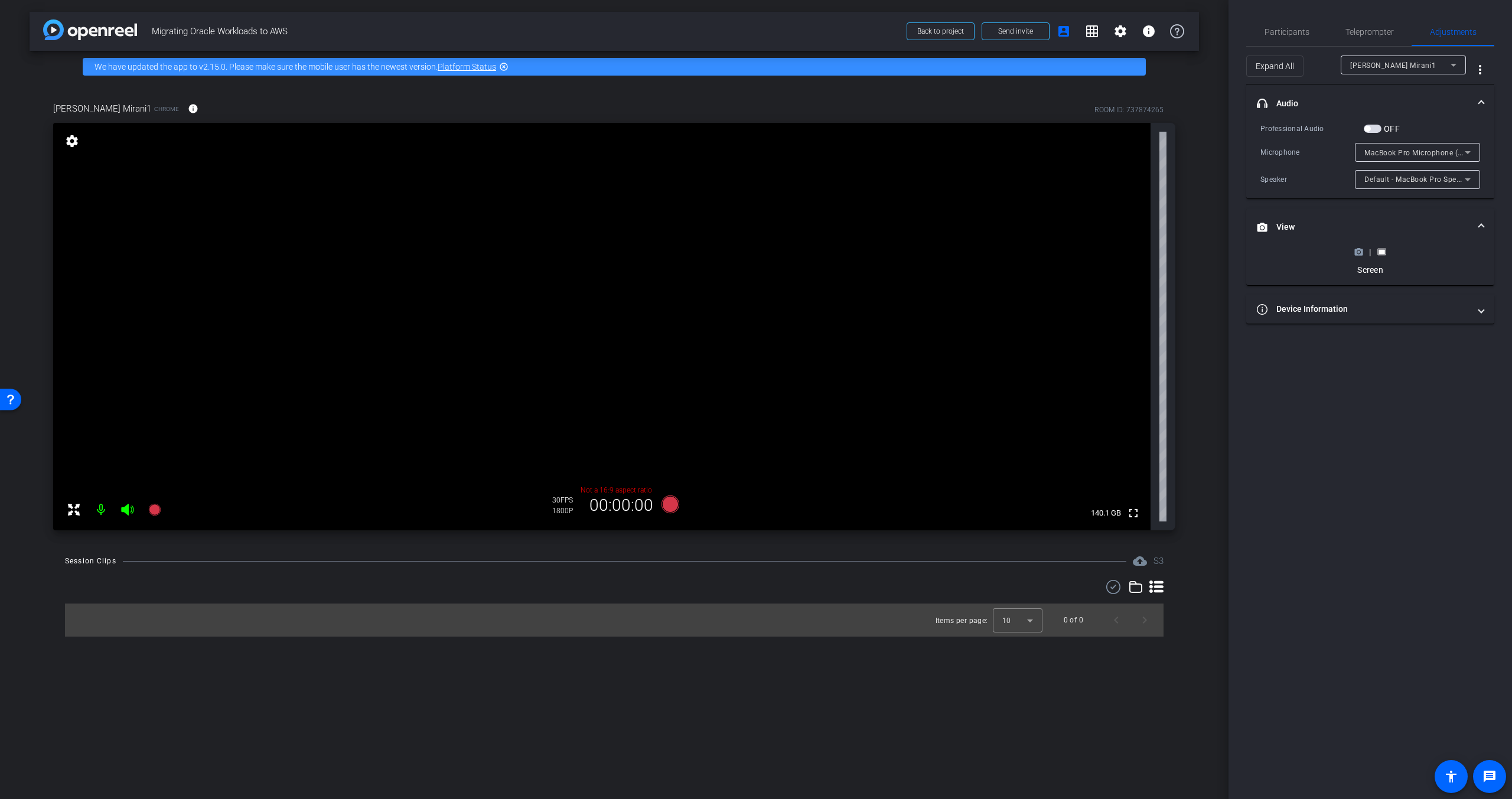
click at [1367, 103] on mat-panel-title "headphone icon Audio" at bounding box center [1363, 103] width 212 height 12
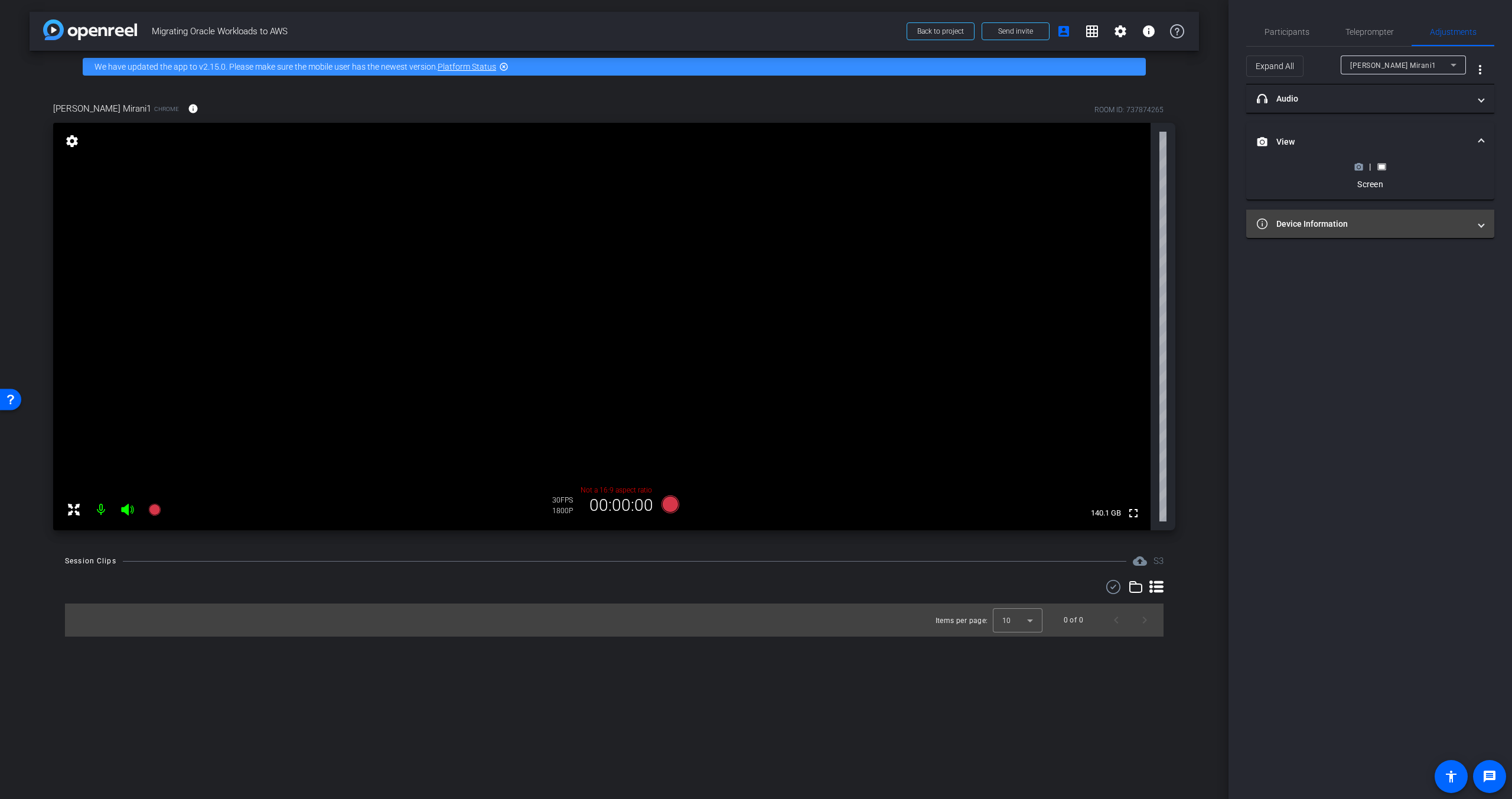
click at [1374, 212] on mat-expansion-panel-header "Device Information" at bounding box center [1370, 224] width 248 height 29
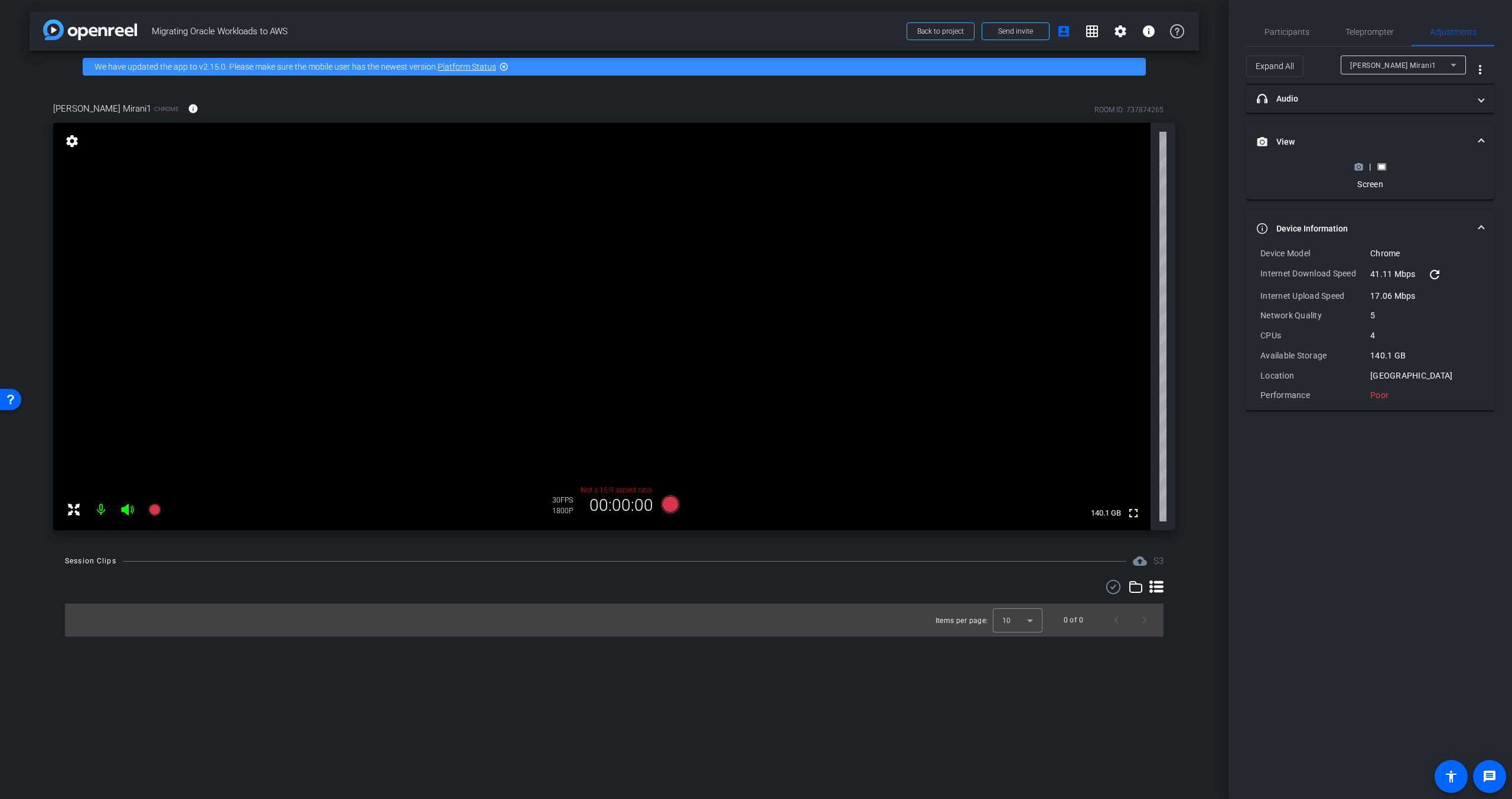
click at [1374, 221] on mat-expansion-panel-header "Device Information" at bounding box center [1370, 228] width 248 height 38
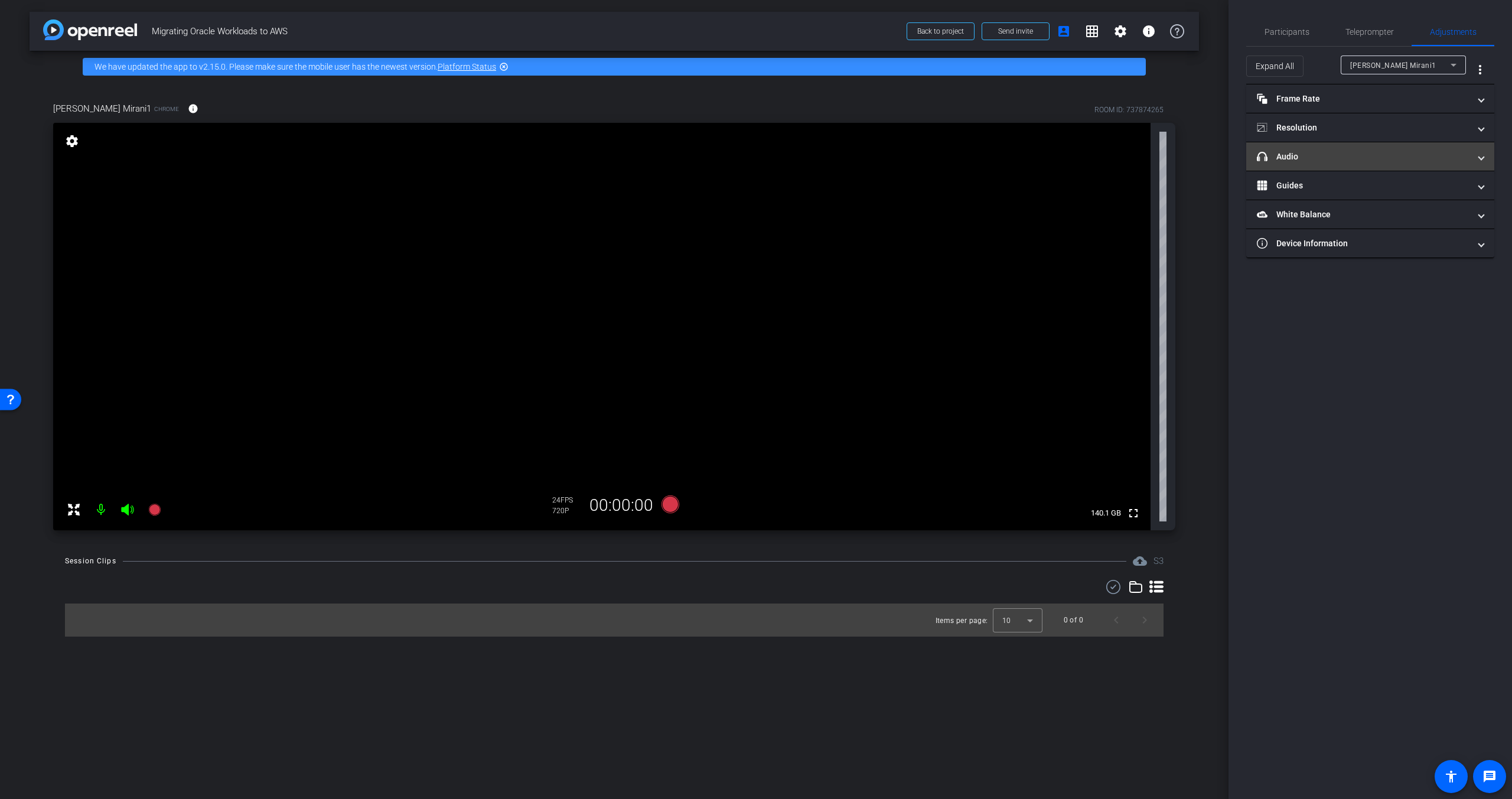
click at [1349, 154] on mat-panel-title "headphone icon Audio" at bounding box center [1363, 157] width 212 height 12
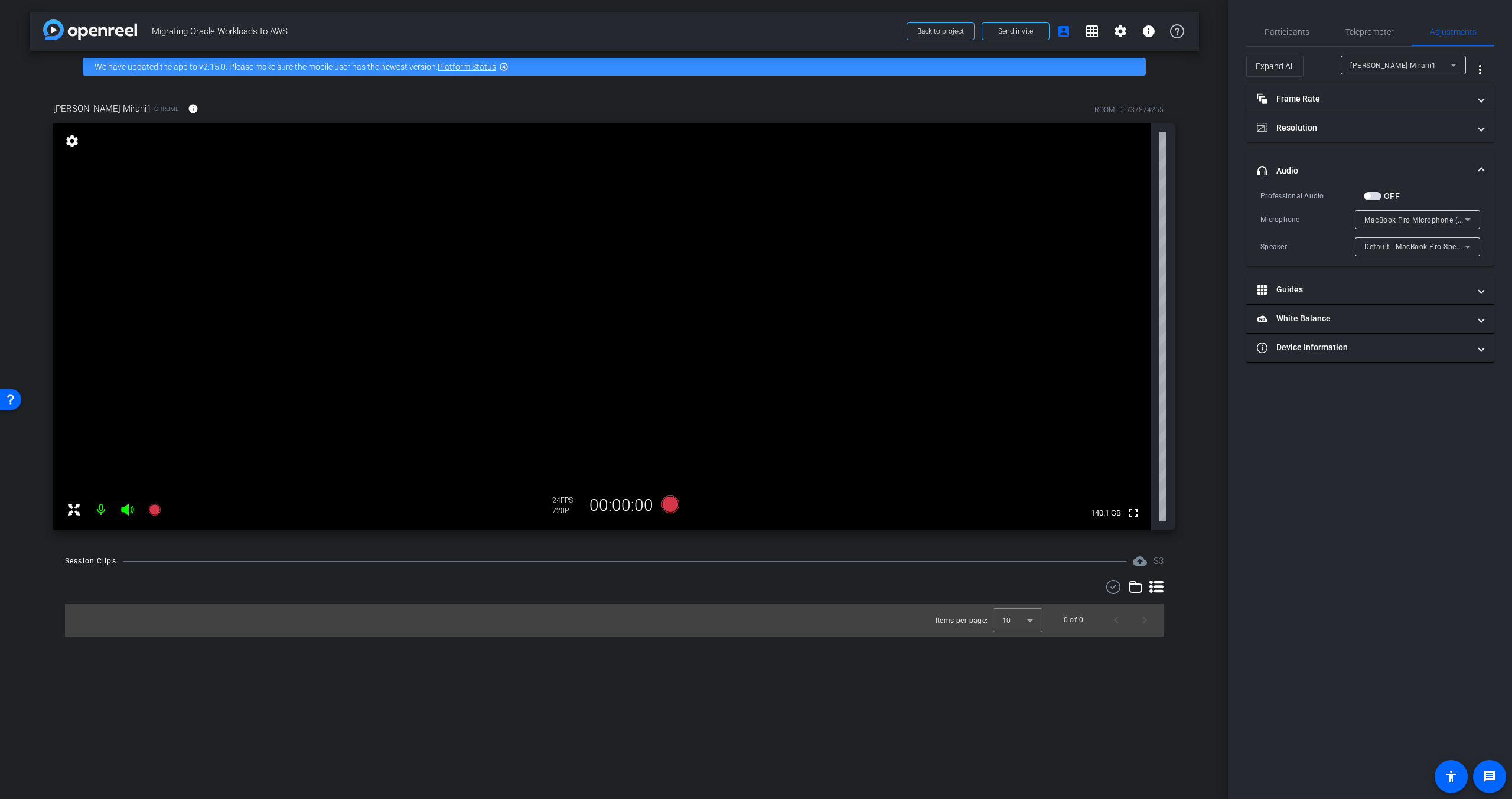
click at [1351, 156] on mat-expansion-panel-header "headphone icon Audio" at bounding box center [1370, 171] width 248 height 38
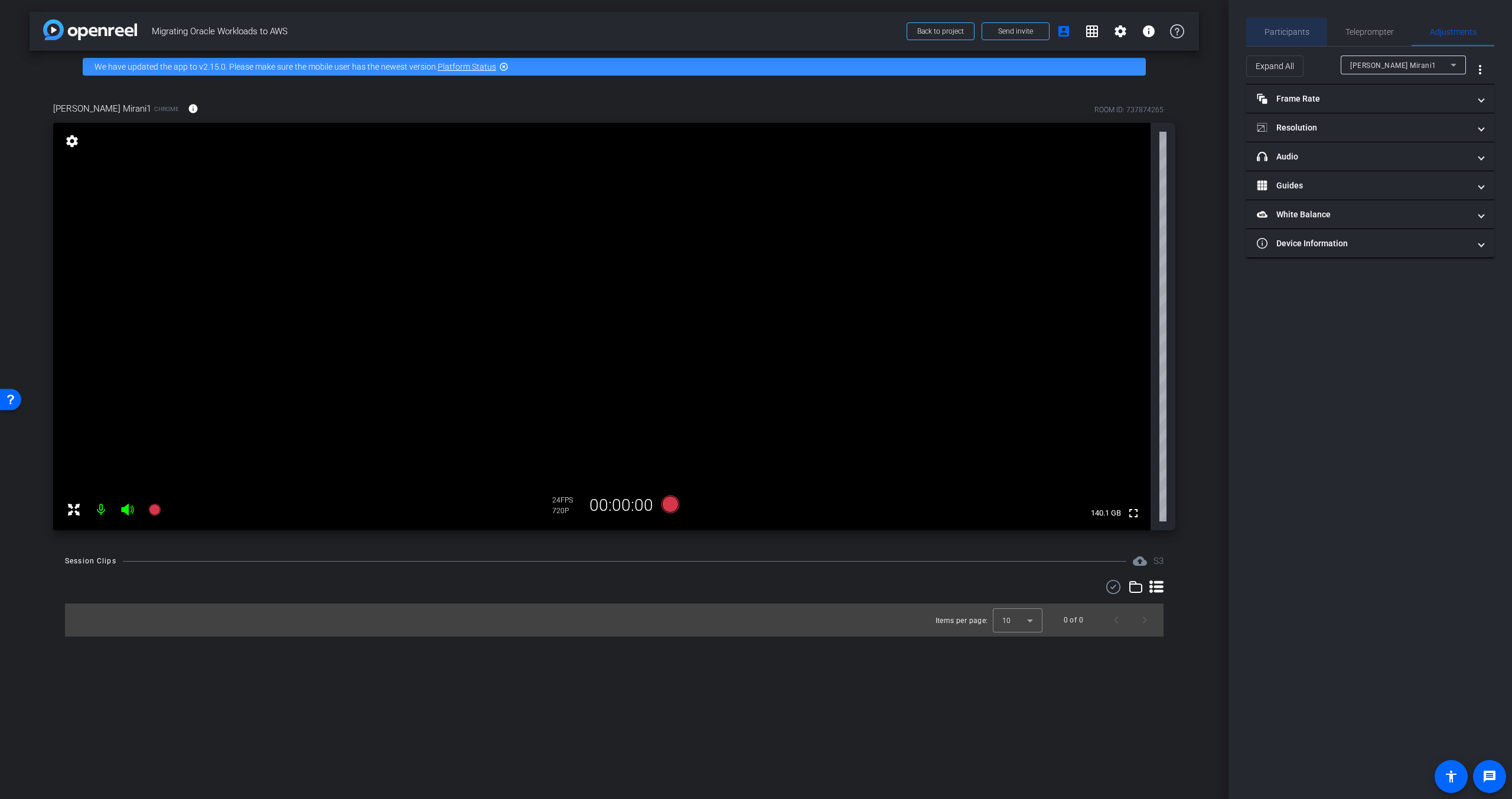
click at [1296, 42] on span "Participants" at bounding box center [1287, 32] width 45 height 29
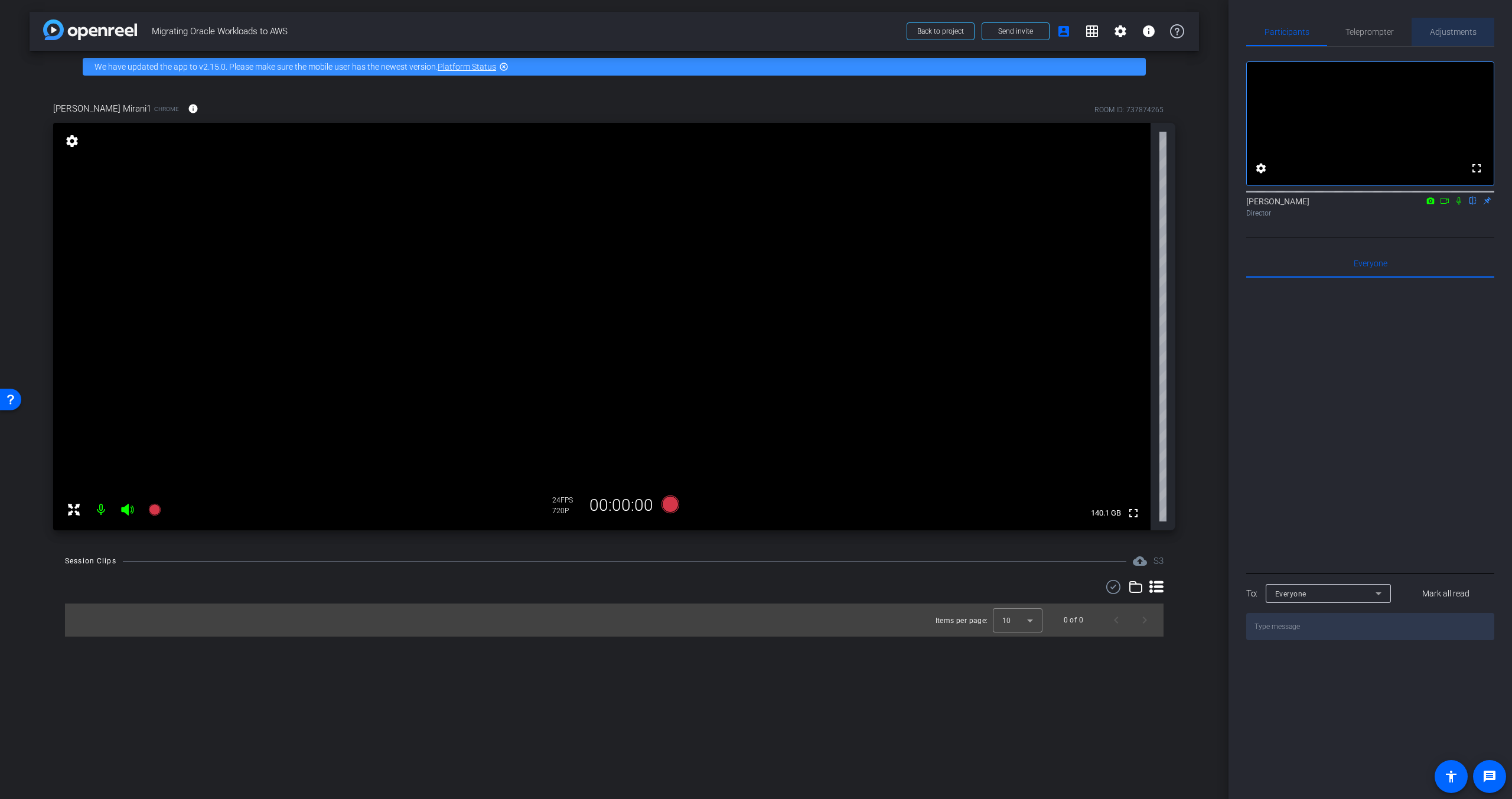
click at [1431, 38] on span "Adjustments" at bounding box center [1453, 32] width 47 height 29
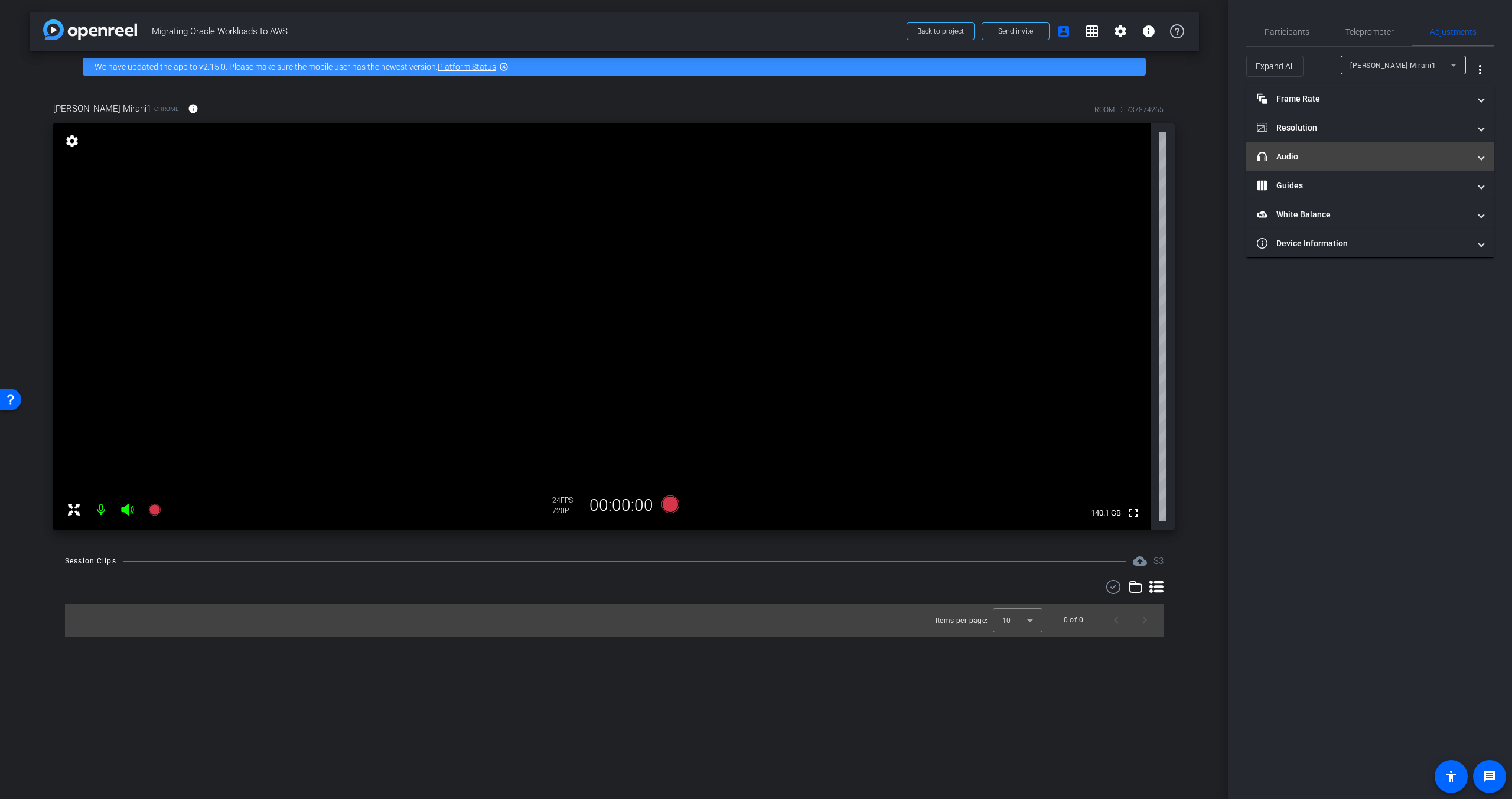
click at [1329, 163] on mat-expansion-panel-header "headphone icon Audio" at bounding box center [1370, 157] width 248 height 29
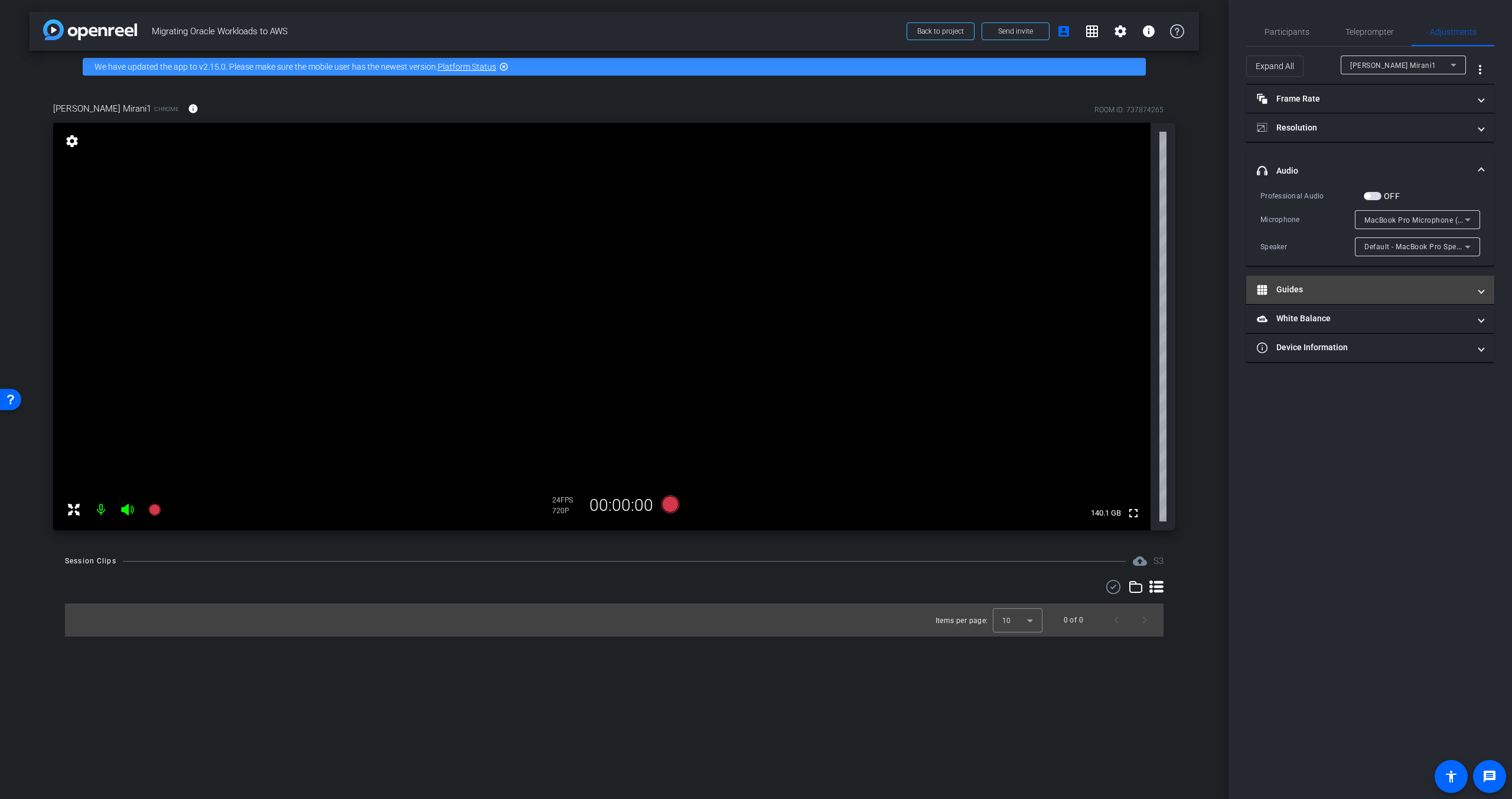
click at [1285, 291] on mat-panel-title "Guides" at bounding box center [1363, 289] width 212 height 12
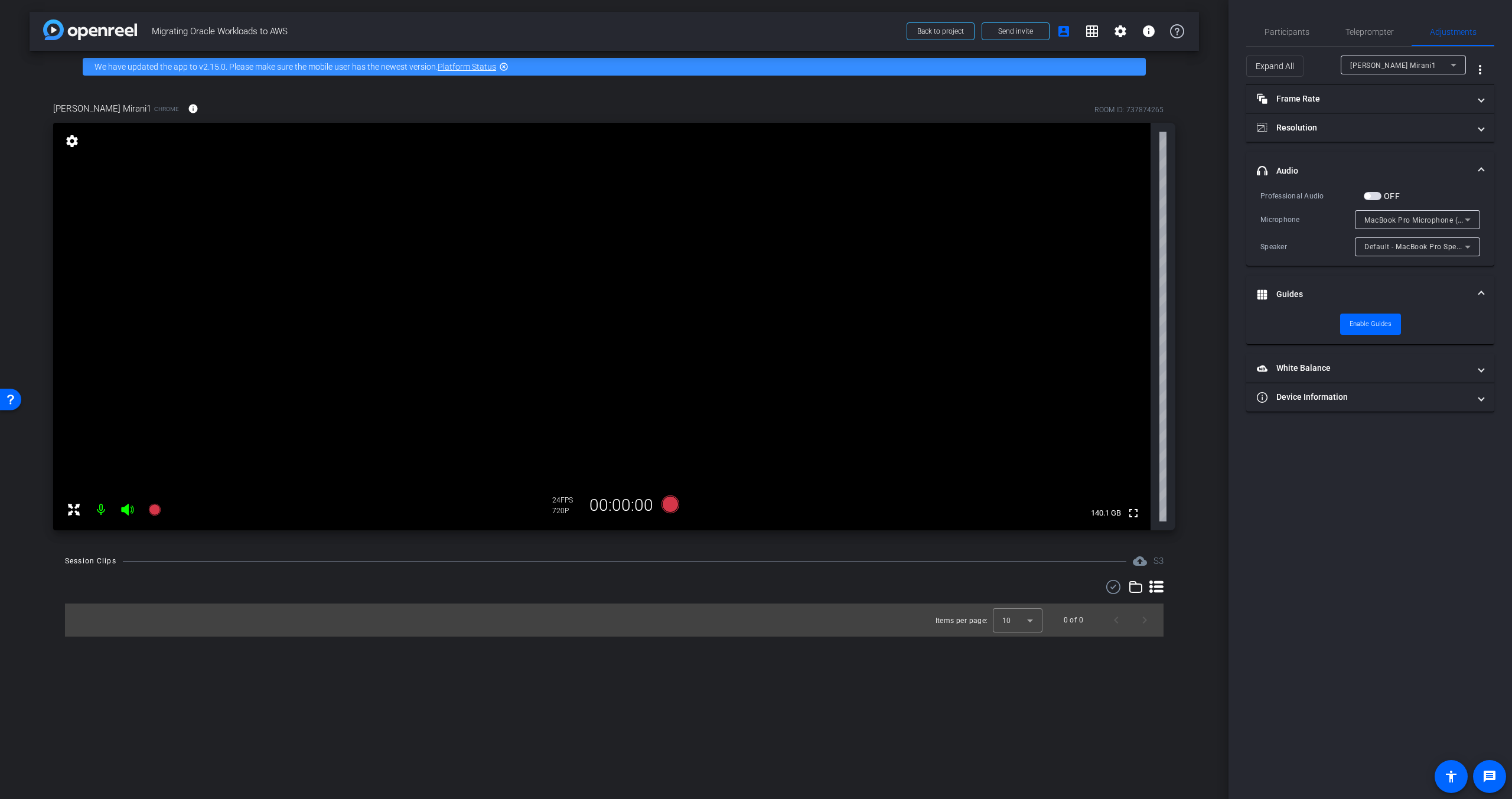
click at [1301, 293] on mat-panel-title "Guides" at bounding box center [1363, 294] width 212 height 12
click at [1310, 171] on mat-panel-title "headphone icon Audio" at bounding box center [1363, 171] width 212 height 12
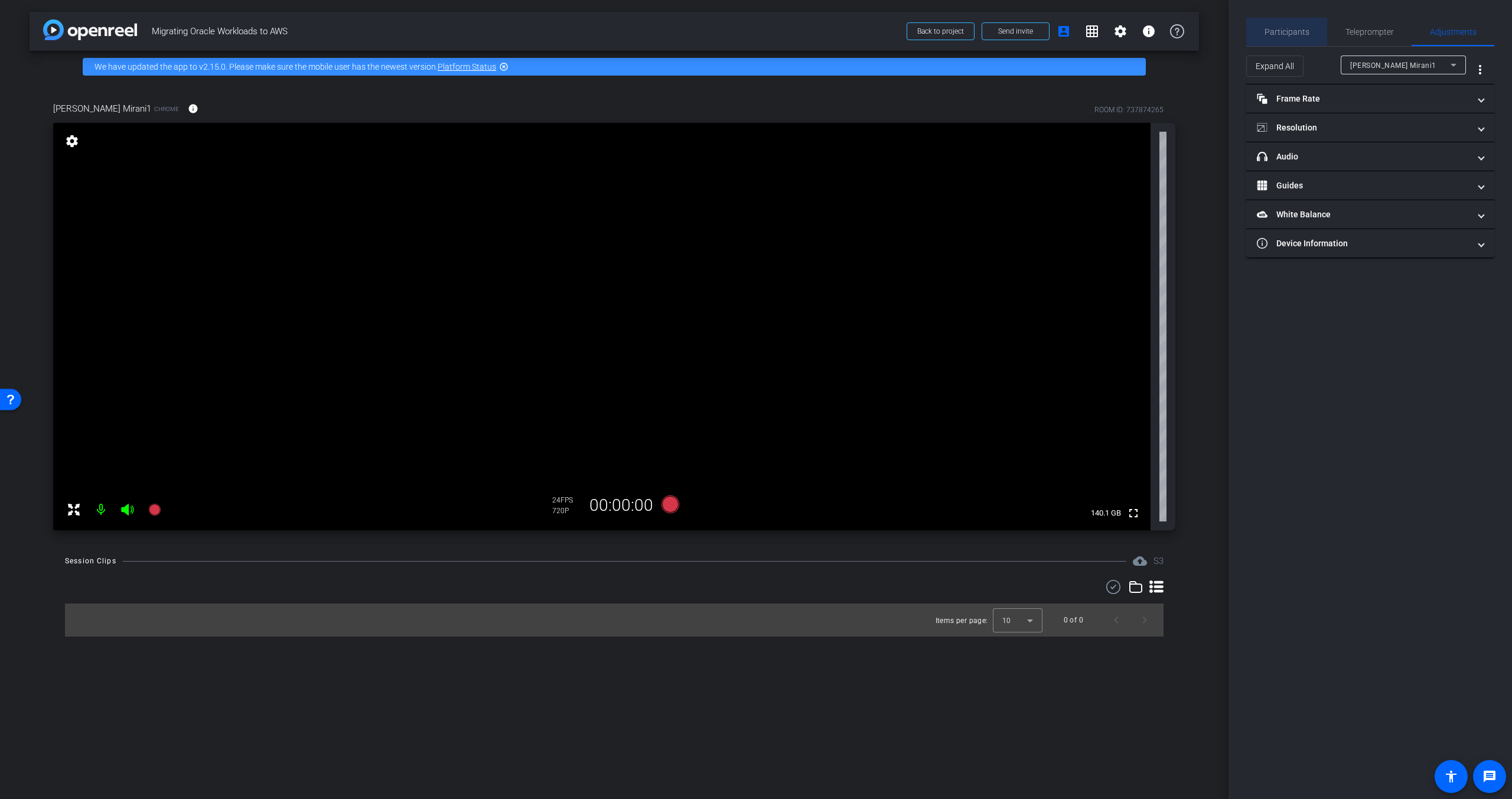
click at [1302, 34] on span "Participants" at bounding box center [1287, 32] width 45 height 8
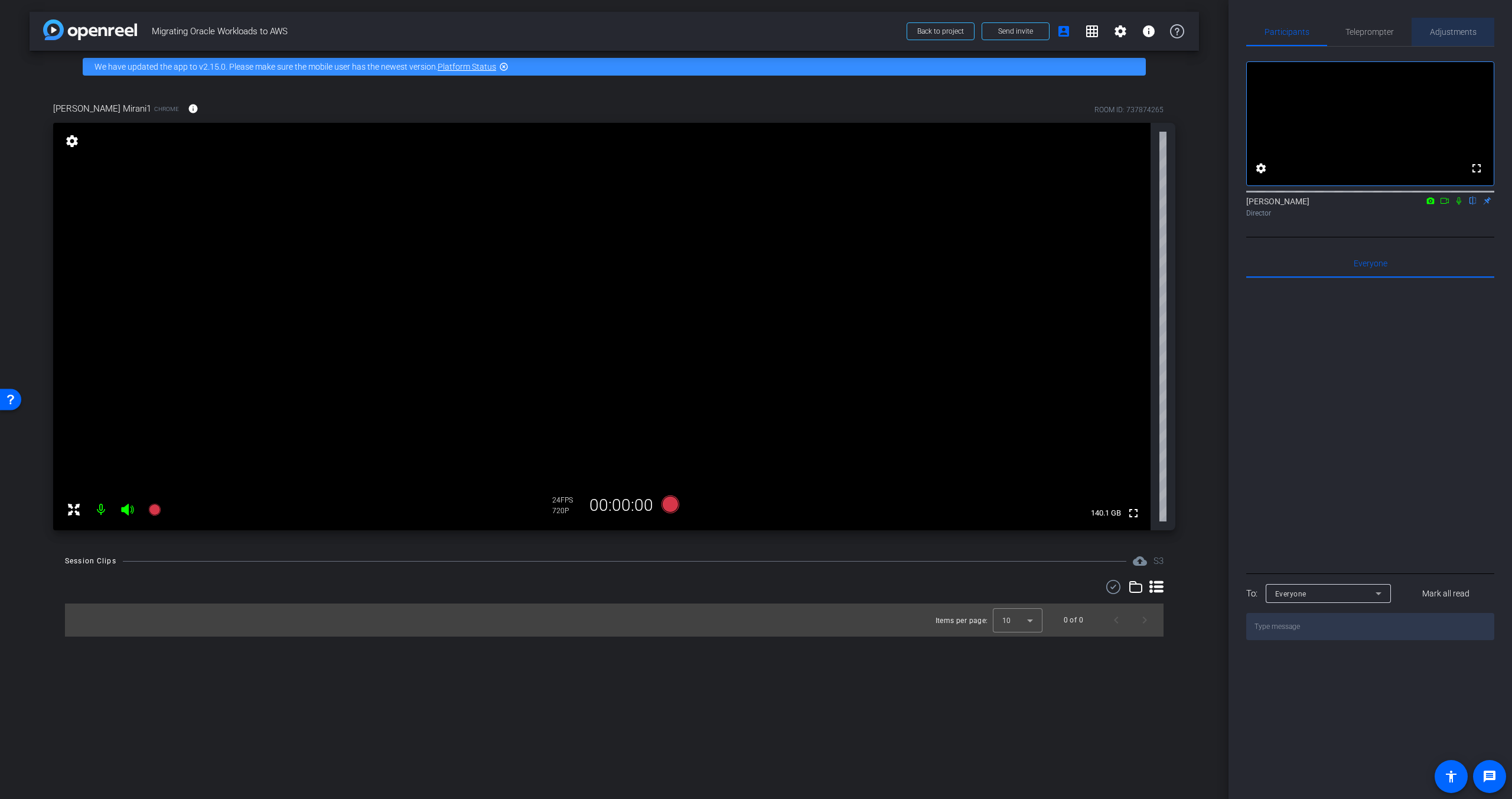
click at [1443, 34] on span "Adjustments" at bounding box center [1453, 32] width 47 height 8
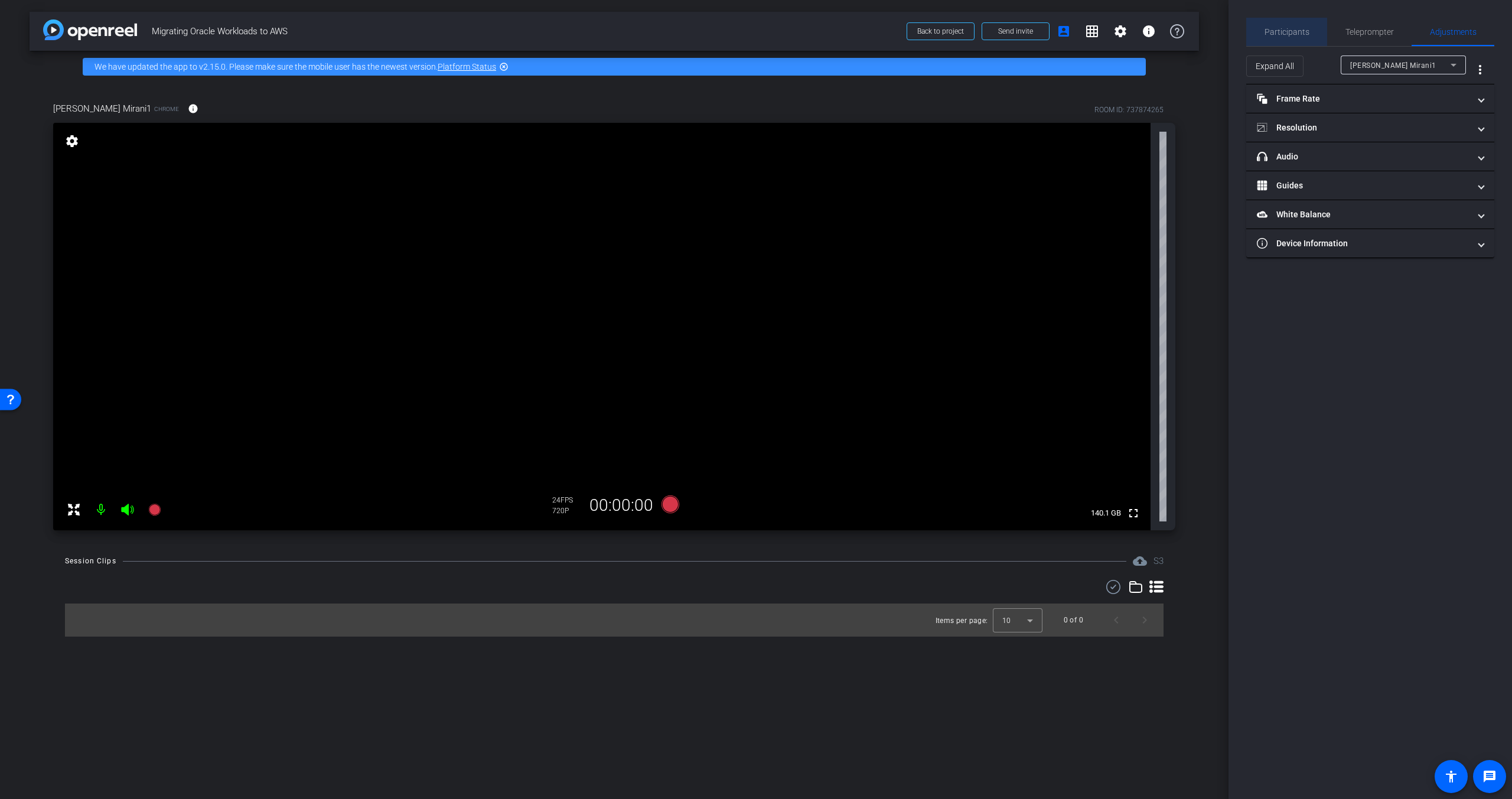
click at [1300, 34] on span "Participants" at bounding box center [1287, 32] width 45 height 8
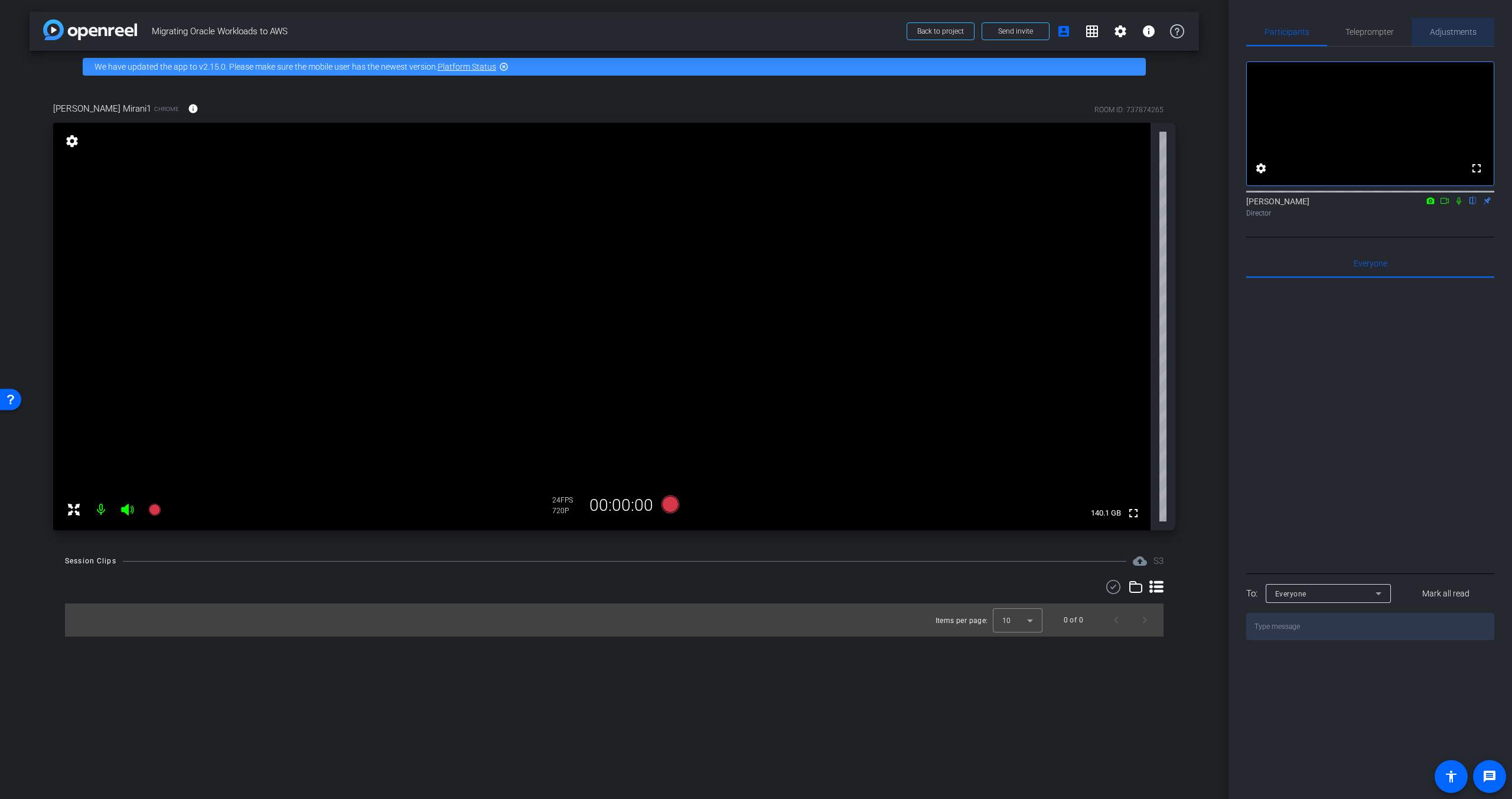
click at [1452, 40] on span "Adjustments" at bounding box center [1453, 32] width 47 height 29
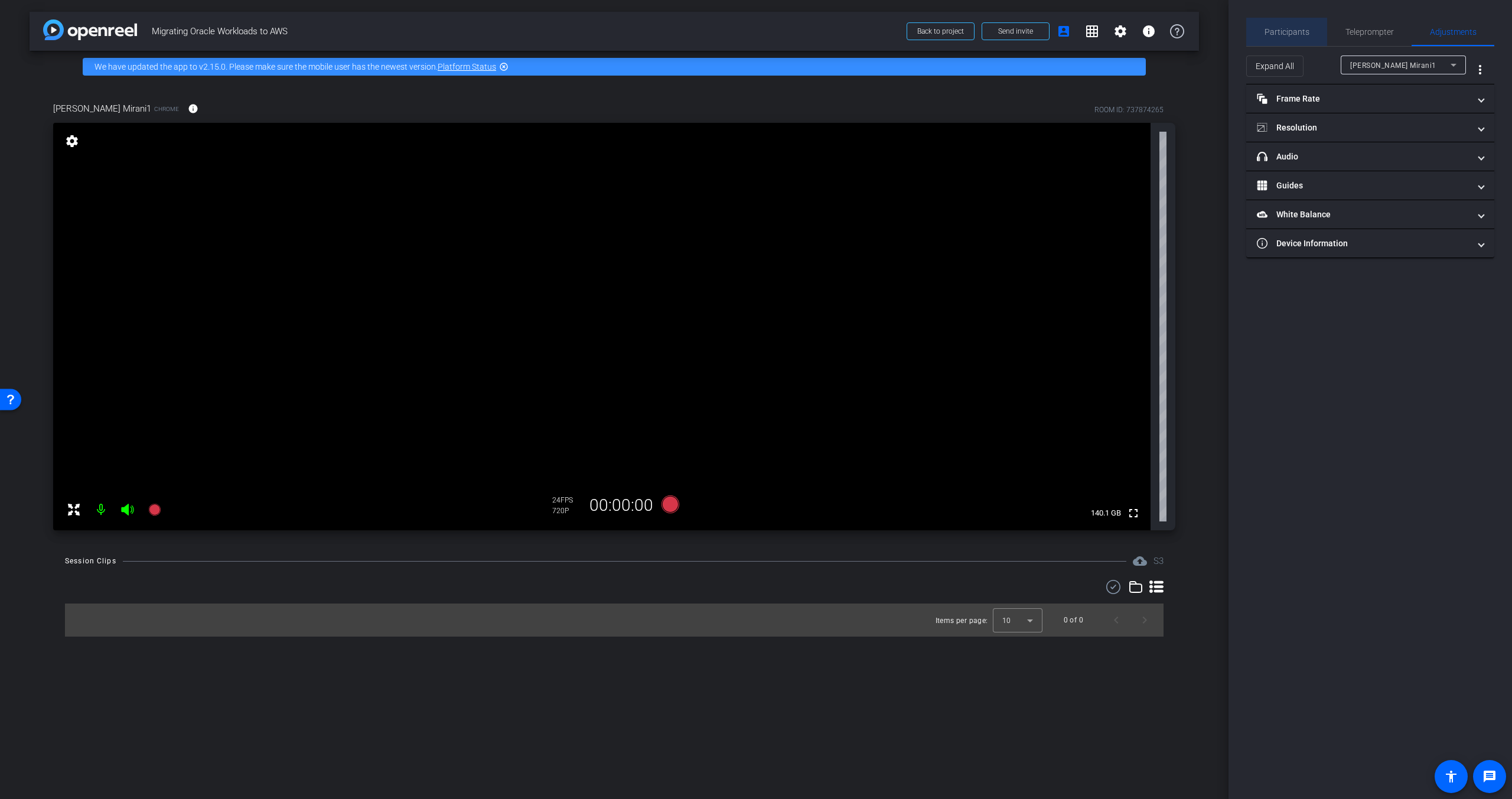
click at [1294, 35] on span "Participants" at bounding box center [1287, 32] width 45 height 8
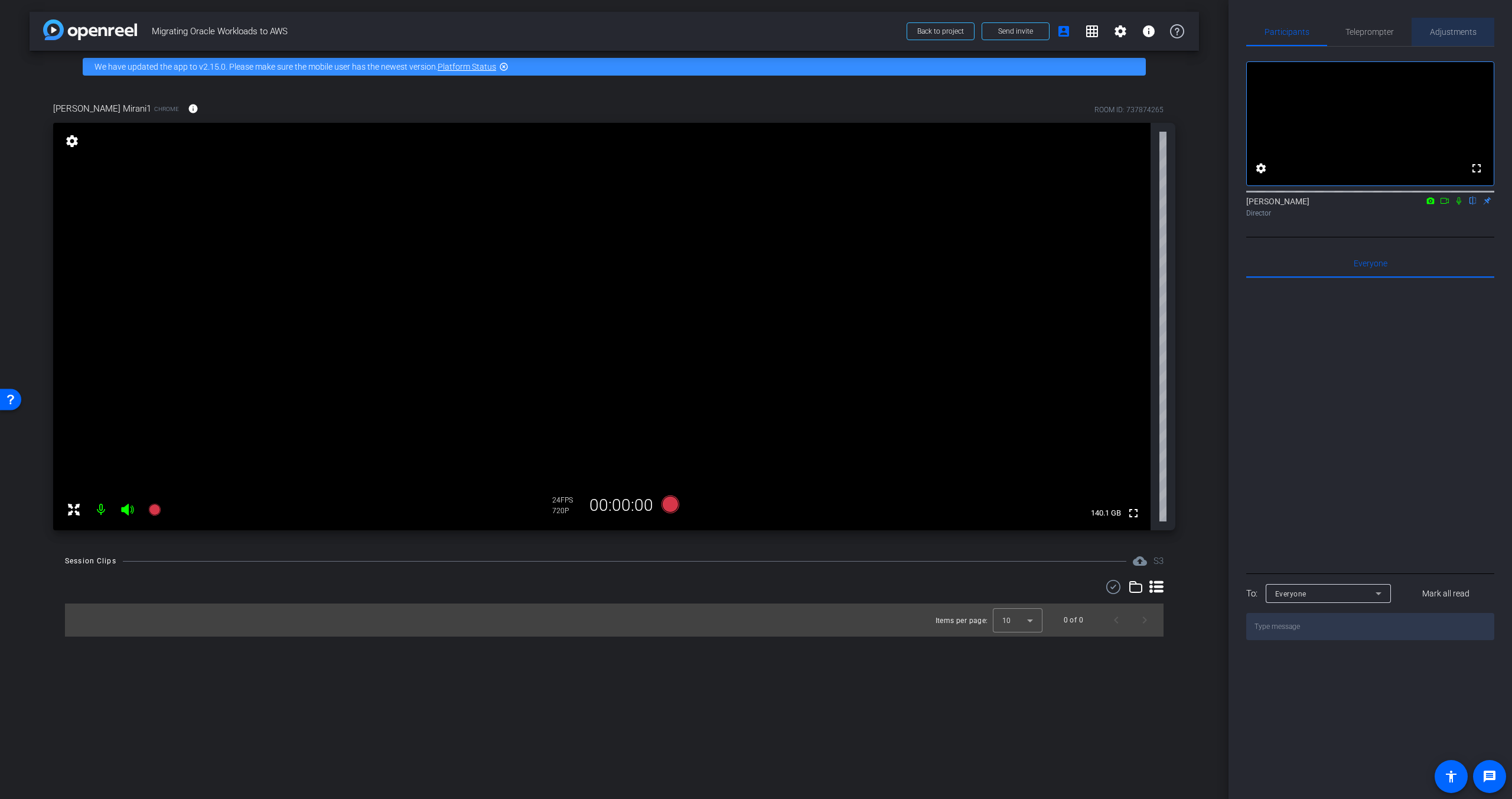
click at [1438, 30] on span "Adjustments" at bounding box center [1453, 32] width 47 height 8
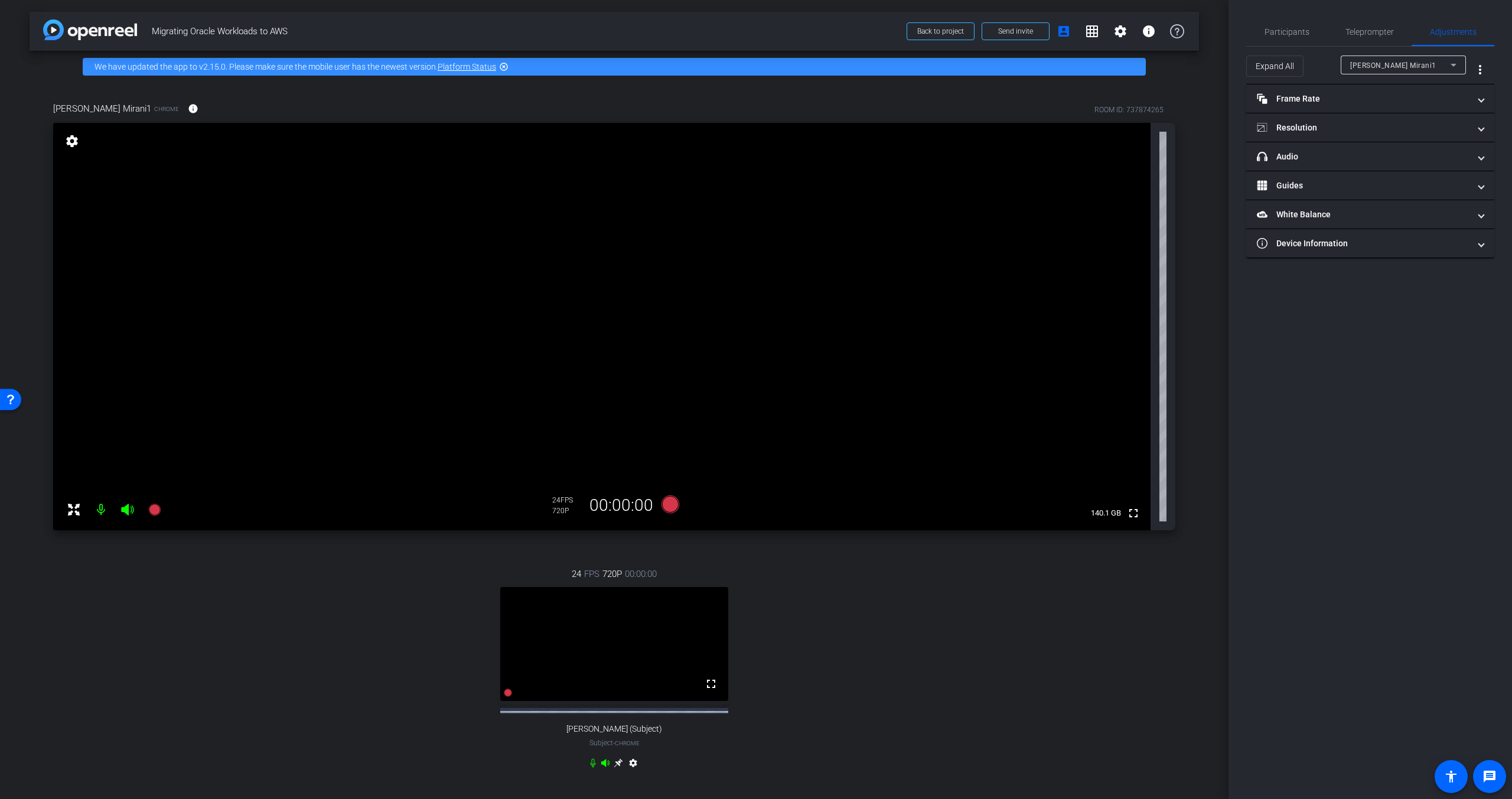
click at [1392, 60] on div "[PERSON_NAME] Mirani1" at bounding box center [1400, 66] width 100 height 15
click at [1393, 102] on span "[PERSON_NAME] (Subject)" at bounding box center [1397, 107] width 94 height 14
click at [1358, 175] on mat-expansion-panel-header "View" at bounding box center [1370, 185] width 248 height 29
click at [1384, 226] on rect at bounding box center [1382, 224] width 7 height 5
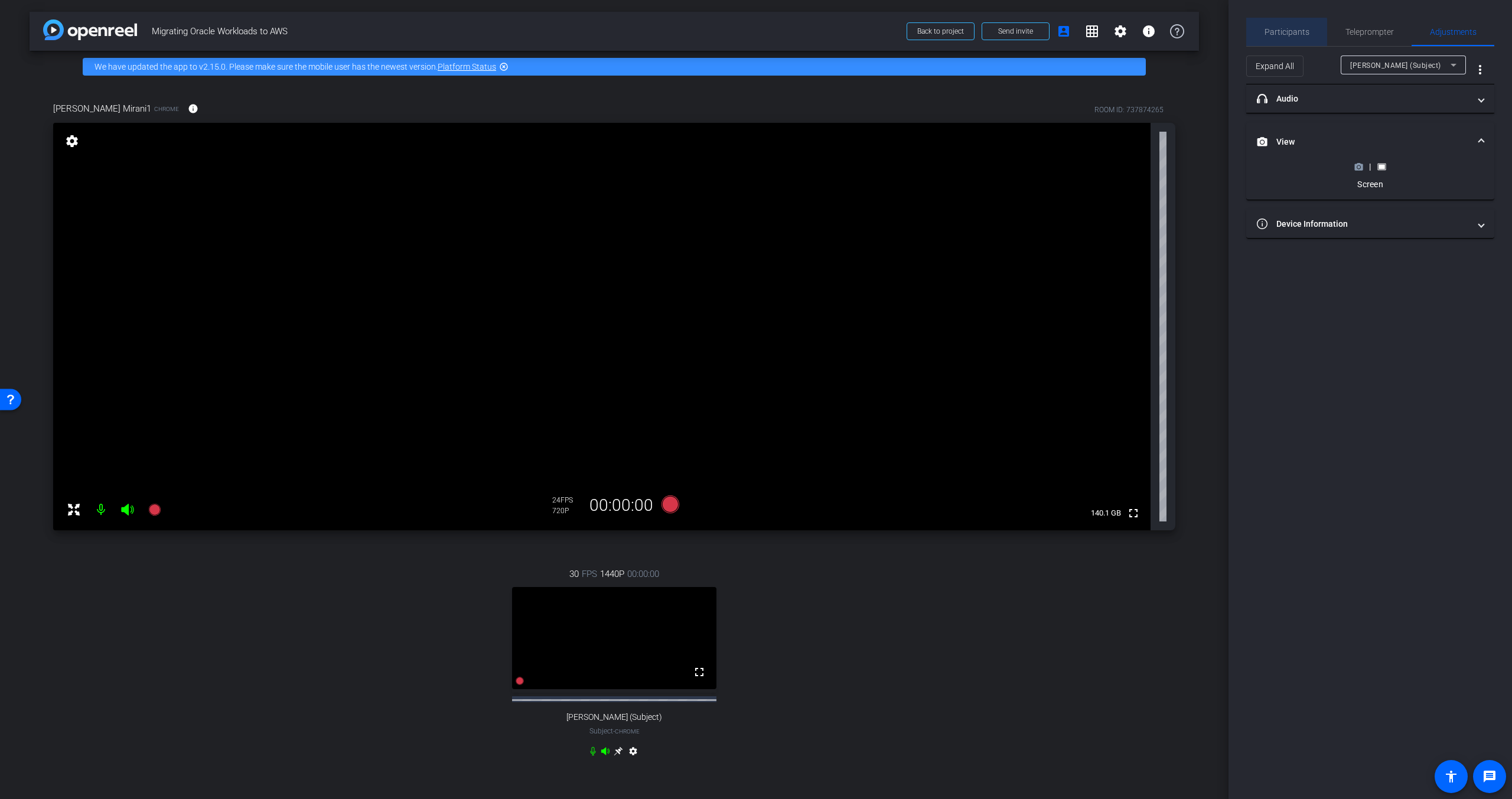
click at [1282, 35] on span "Participants" at bounding box center [1287, 32] width 45 height 8
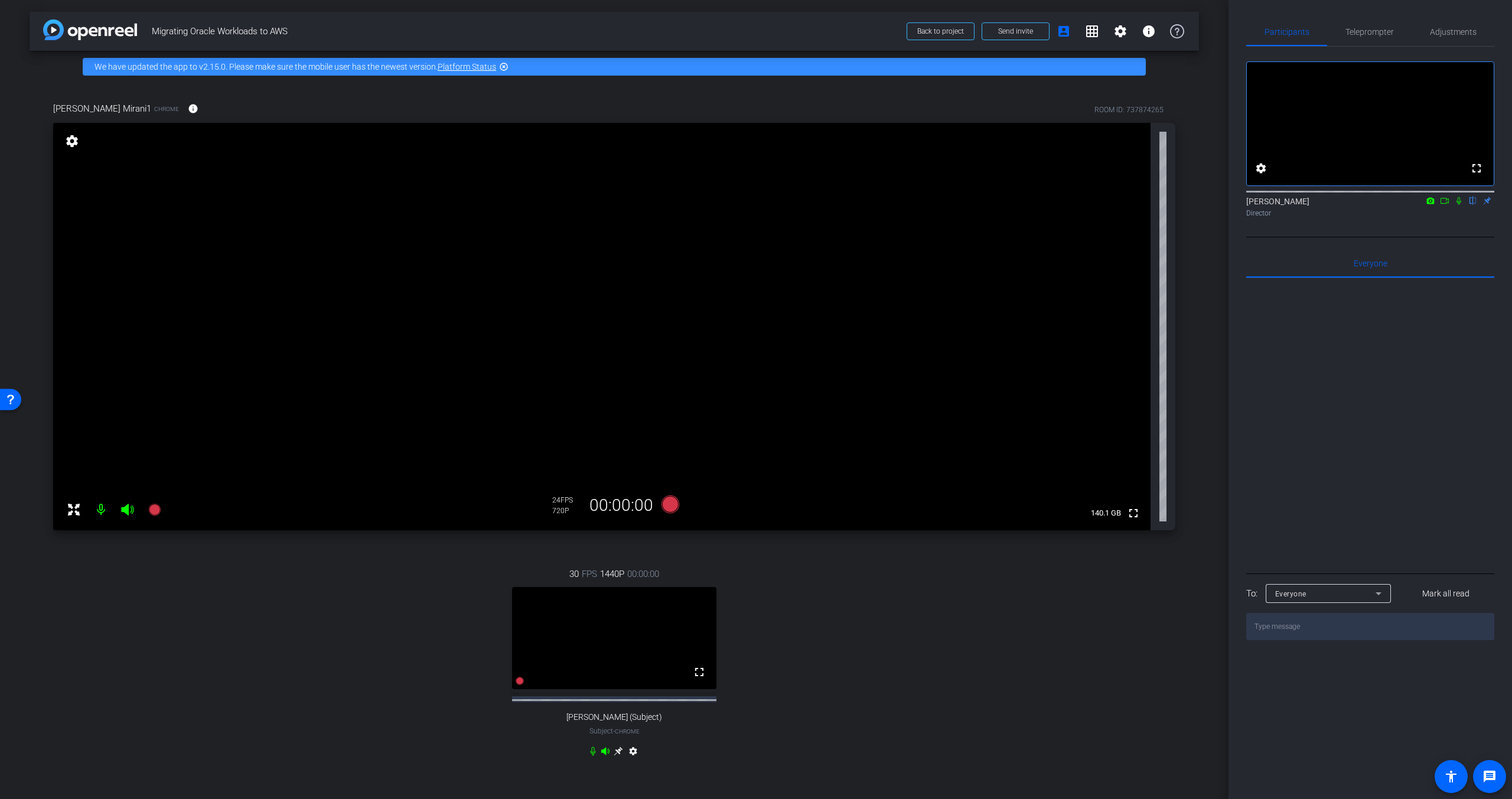
click at [1463, 12] on div "Participants Teleprompter Adjustments fullscreen settings [PERSON_NAME] flip Di…" at bounding box center [1370, 399] width 283 height 799
click at [1465, 23] on span "Adjustments" at bounding box center [1453, 32] width 47 height 29
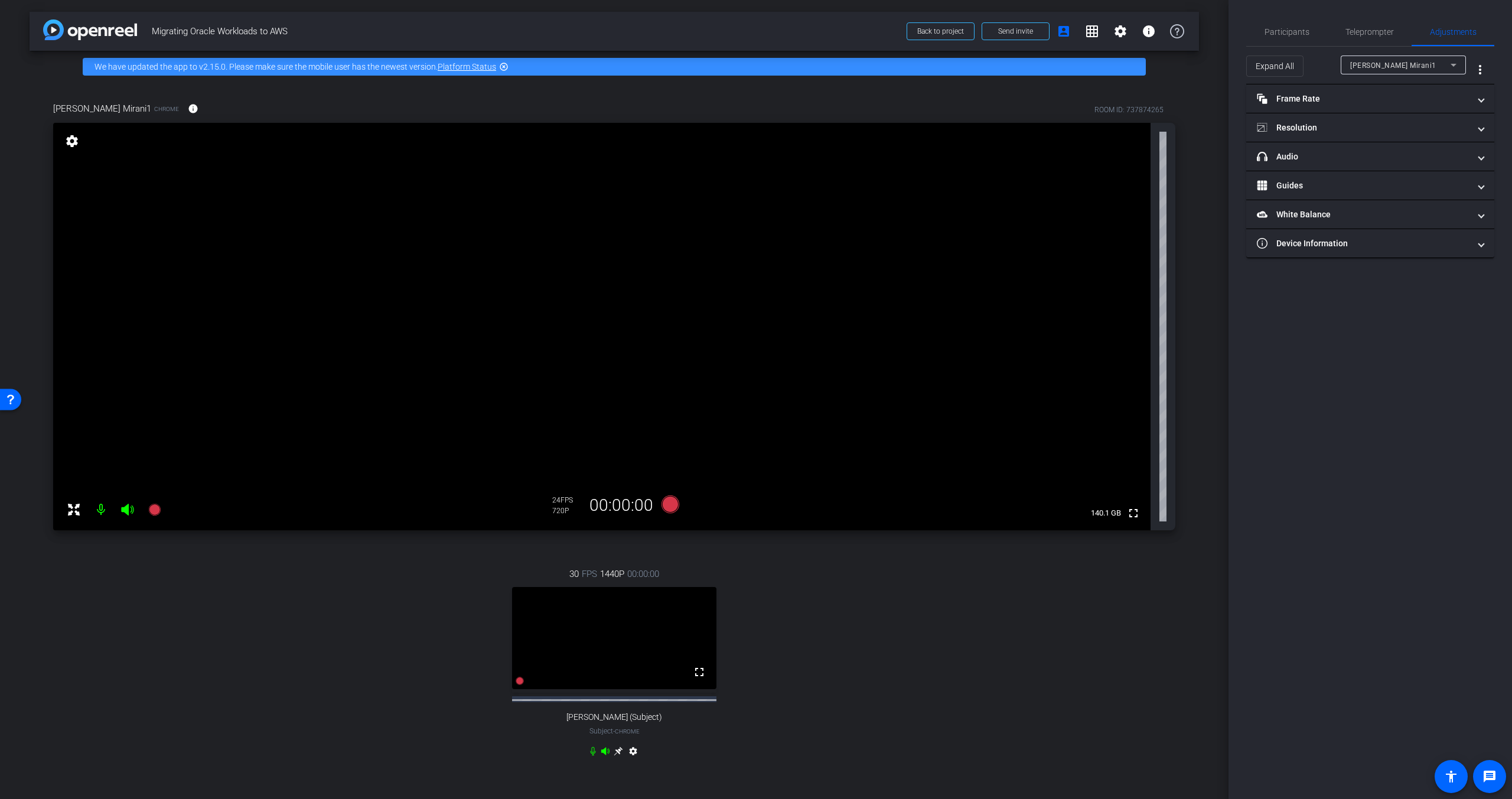
click at [1384, 65] on span "[PERSON_NAME] Mirani1" at bounding box center [1393, 66] width 87 height 8
click at [1389, 106] on span "[PERSON_NAME] (Subject)" at bounding box center [1397, 107] width 94 height 14
click at [1356, 123] on mat-panel-title "View" at bounding box center [1363, 128] width 212 height 12
click at [1355, 123] on mat-expansion-panel-header "View" at bounding box center [1370, 142] width 248 height 38
click at [1279, 31] on span "Participants" at bounding box center [1287, 32] width 45 height 8
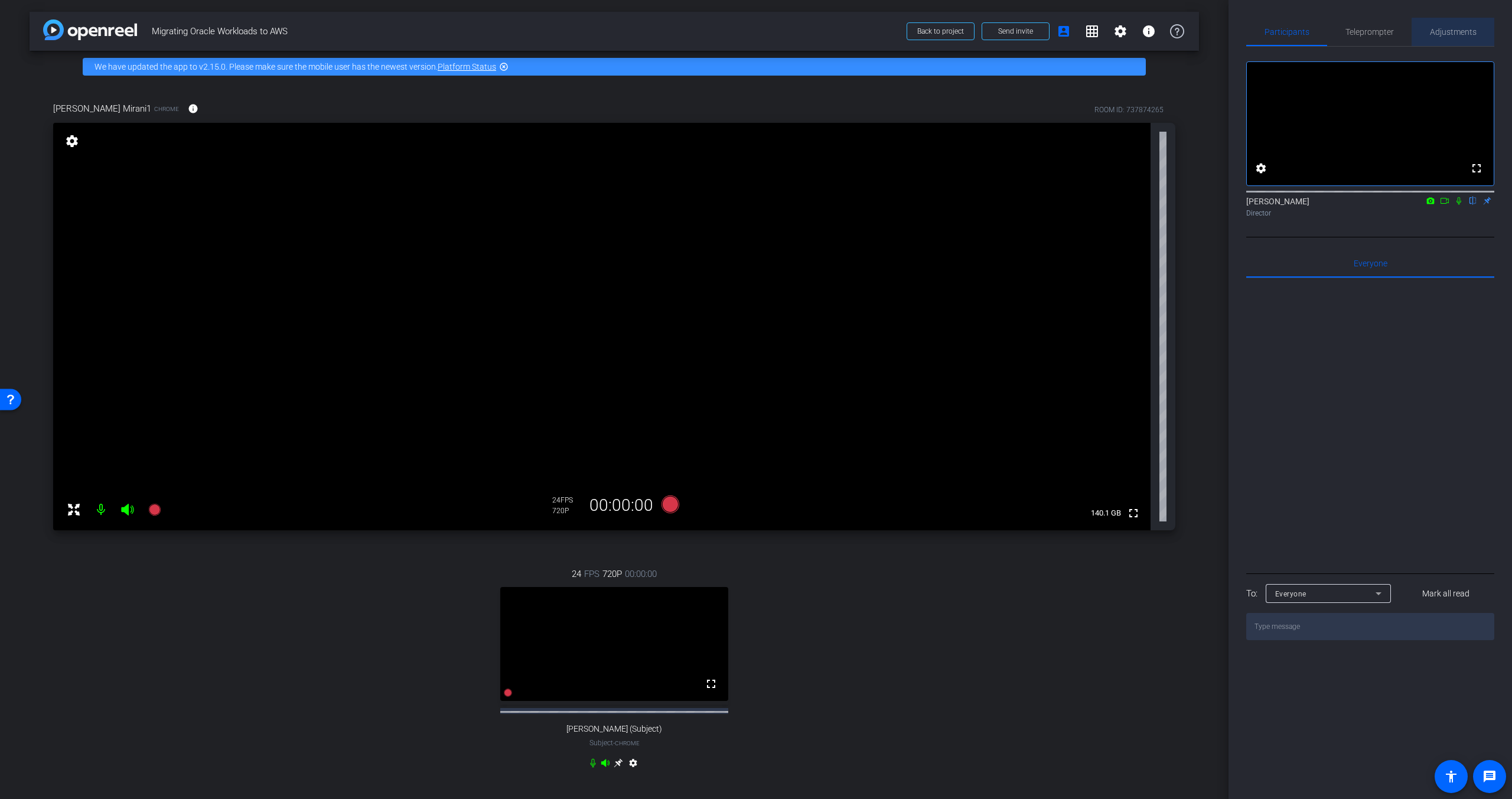
click at [1457, 40] on span "Adjustments" at bounding box center [1453, 32] width 47 height 29
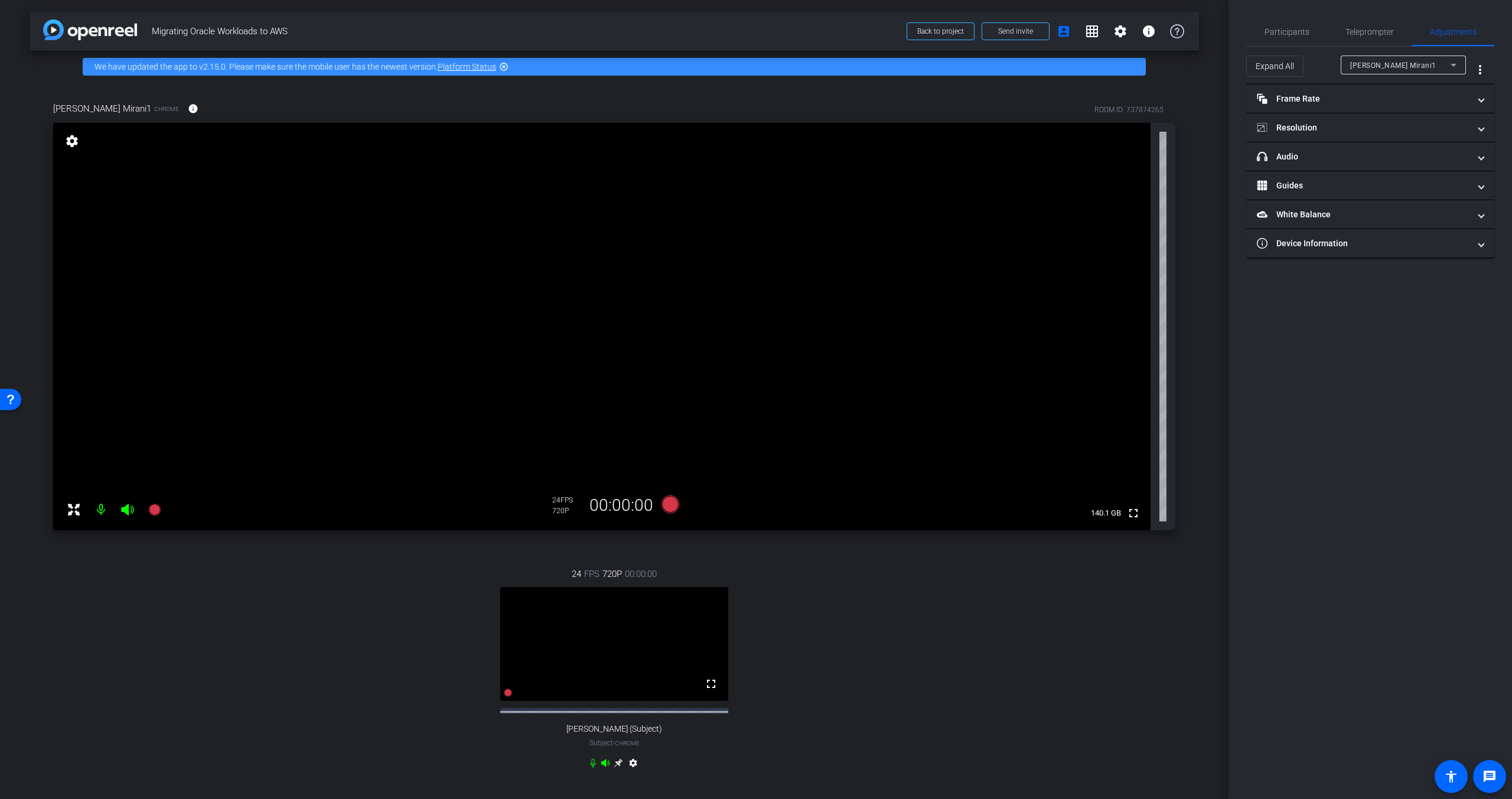
click at [1401, 64] on span "[PERSON_NAME] Mirani1" at bounding box center [1393, 66] width 87 height 8
click at [1388, 106] on span "[PERSON_NAME] (Subject)" at bounding box center [1397, 107] width 94 height 14
click at [1351, 181] on mat-panel-title "View" at bounding box center [1363, 185] width 212 height 12
click at [1384, 224] on rect at bounding box center [1382, 224] width 7 height 5
click at [1321, 136] on mat-panel-title "View" at bounding box center [1363, 142] width 212 height 12
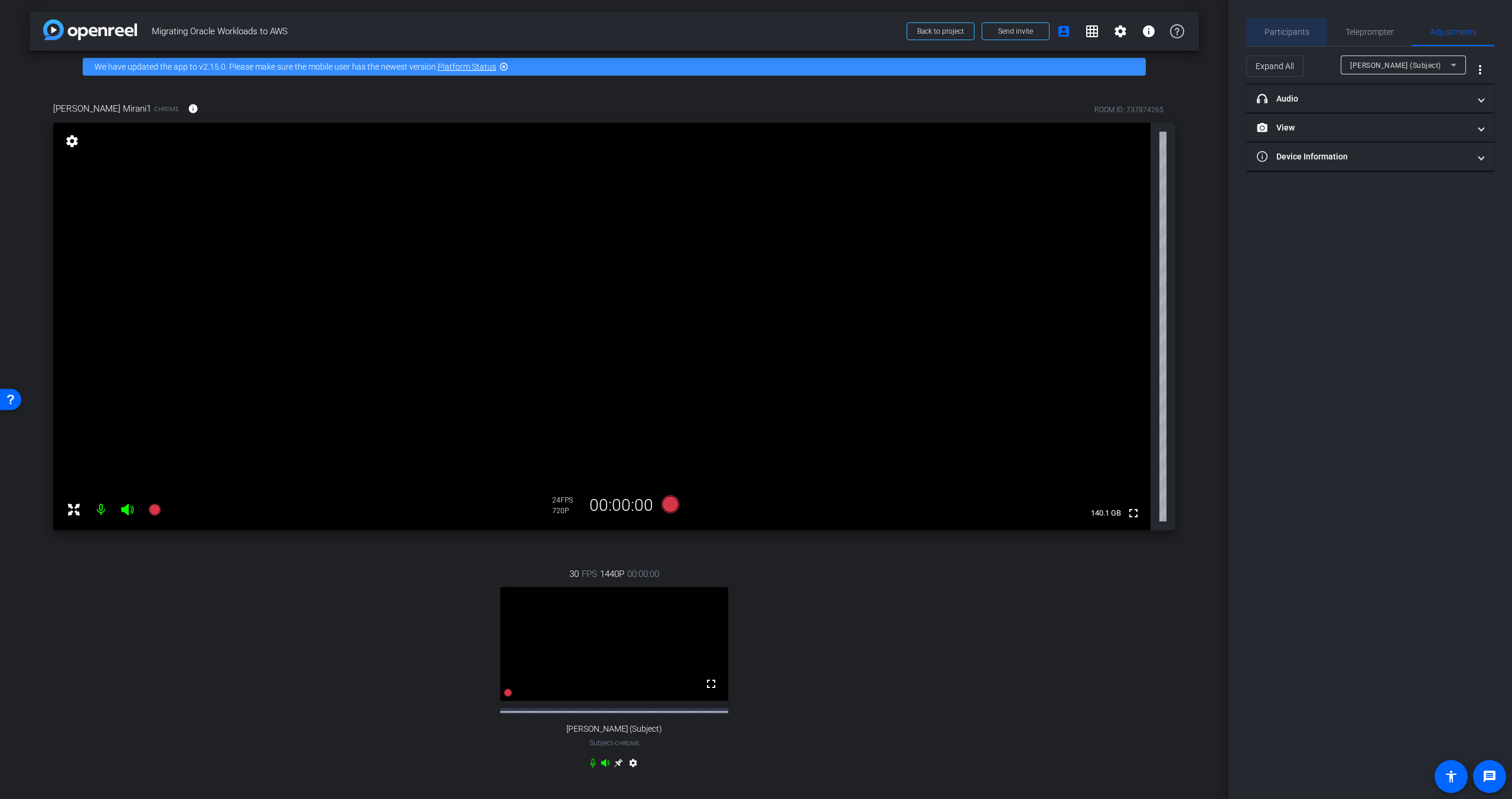
click at [1306, 32] on span "Participants" at bounding box center [1287, 32] width 45 height 8
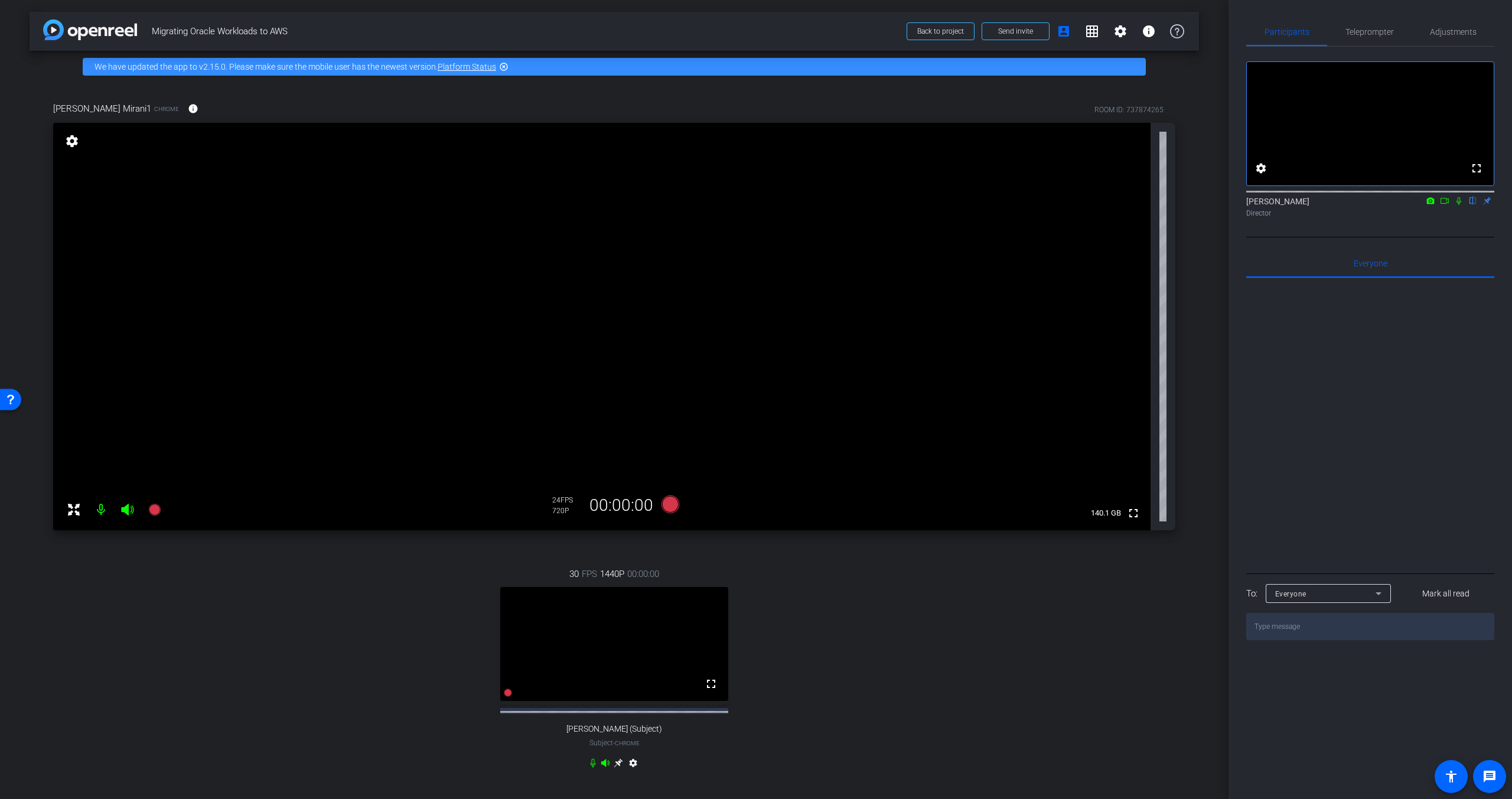
click at [602, 767] on icon at bounding box center [605, 763] width 8 height 8
click at [590, 768] on icon at bounding box center [593, 763] width 10 height 10
click at [615, 768] on icon at bounding box center [618, 763] width 10 height 10
click at [629, 773] on mat-icon "settings" at bounding box center [633, 765] width 14 height 14
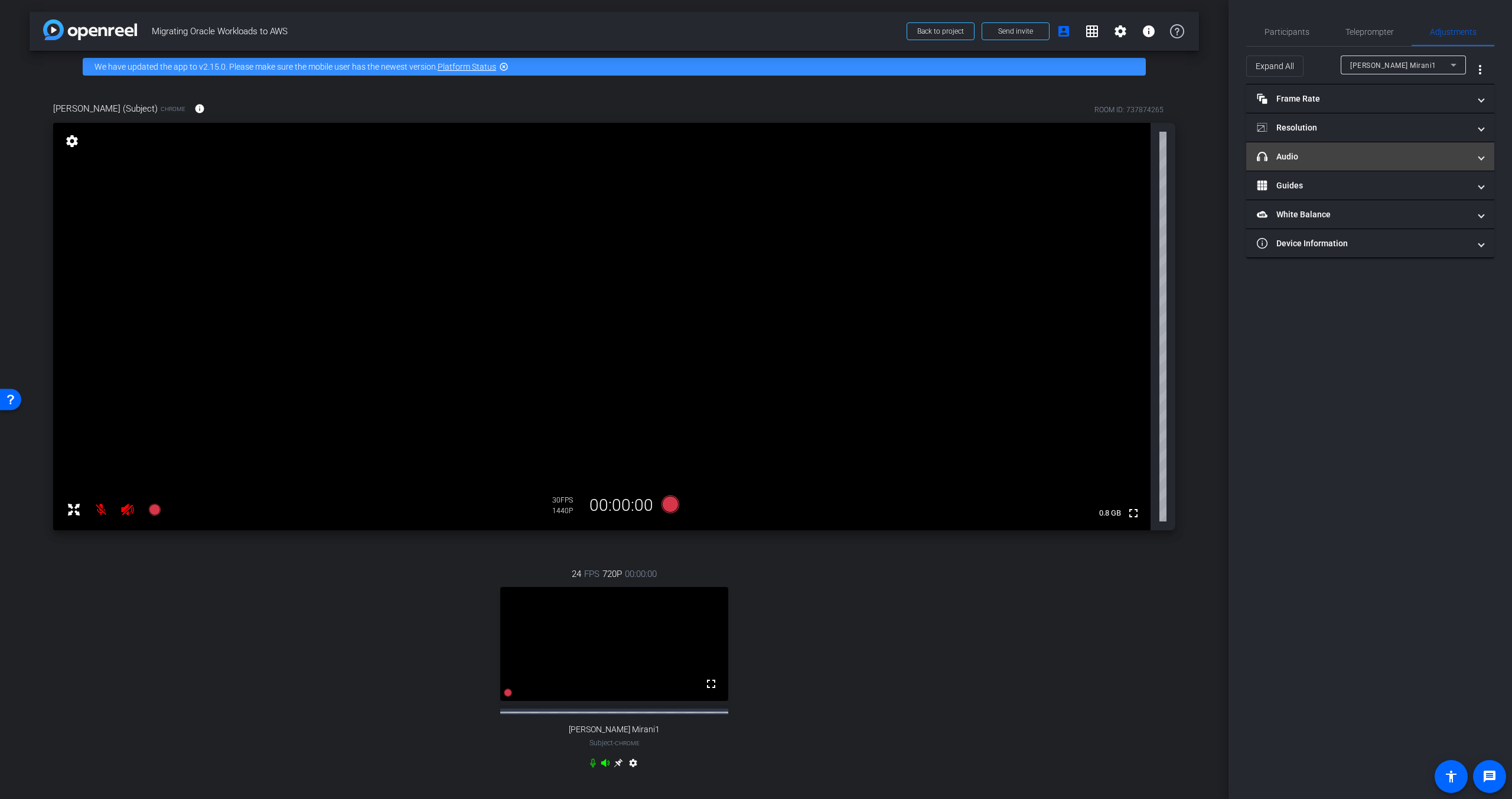
click at [1354, 163] on mat-expansion-panel-header "headphone icon Audio" at bounding box center [1370, 157] width 248 height 29
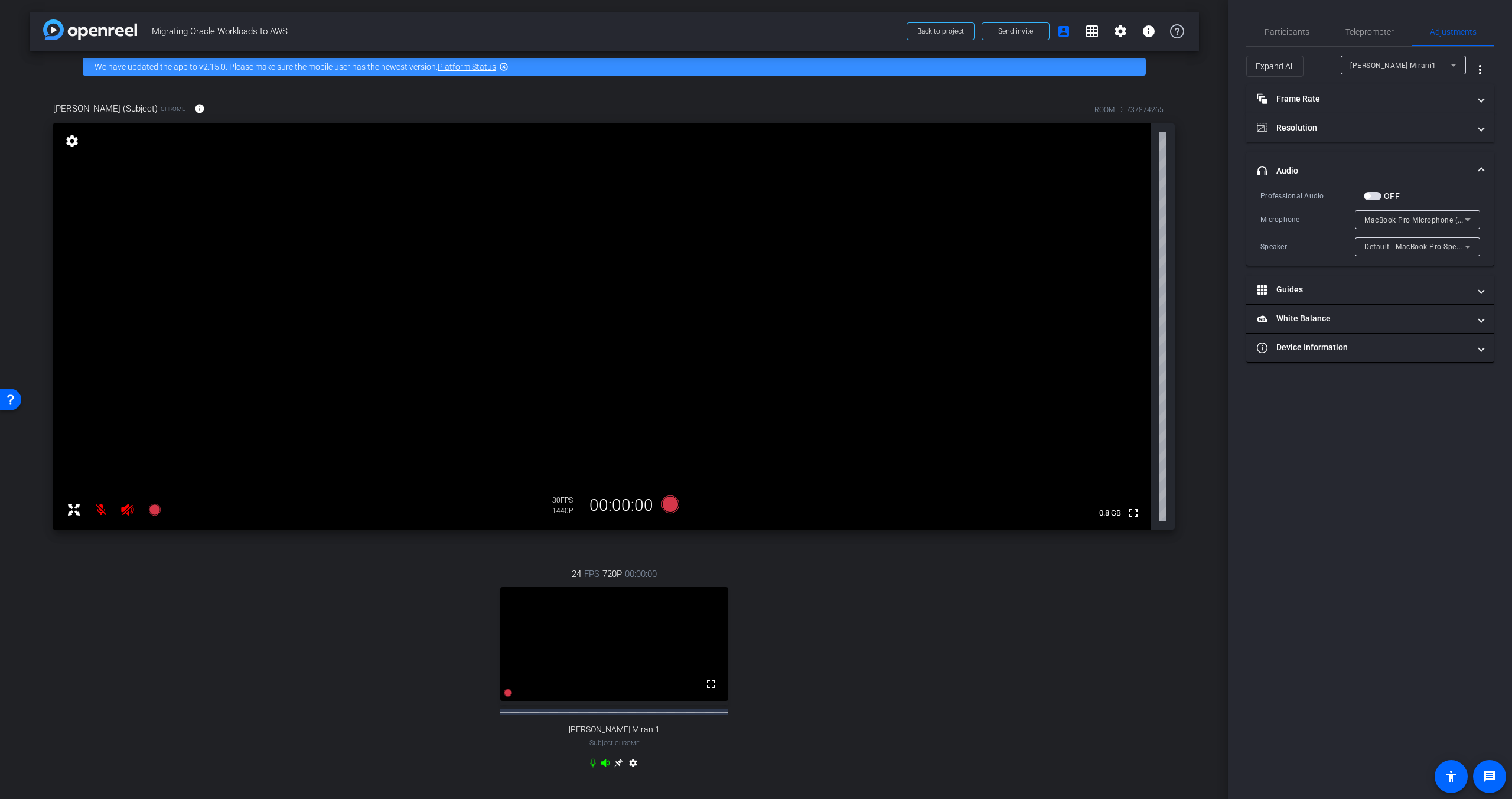
click at [1373, 196] on span "button" at bounding box center [1373, 196] width 18 height 8
click at [1365, 168] on mat-panel-title "headphone icon Audio" at bounding box center [1363, 171] width 212 height 12
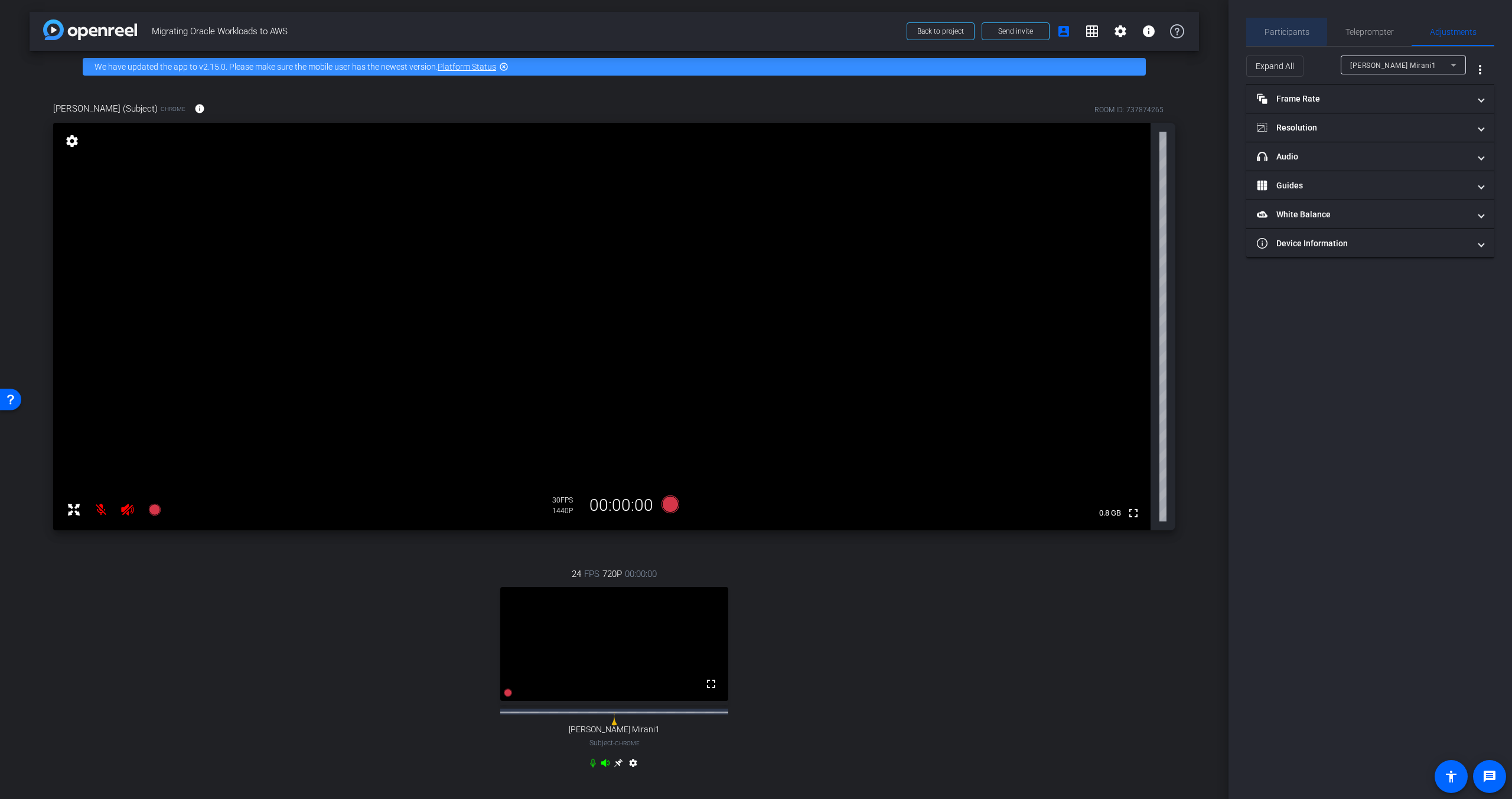
click at [1261, 28] on div "Participants" at bounding box center [1286, 32] width 81 height 29
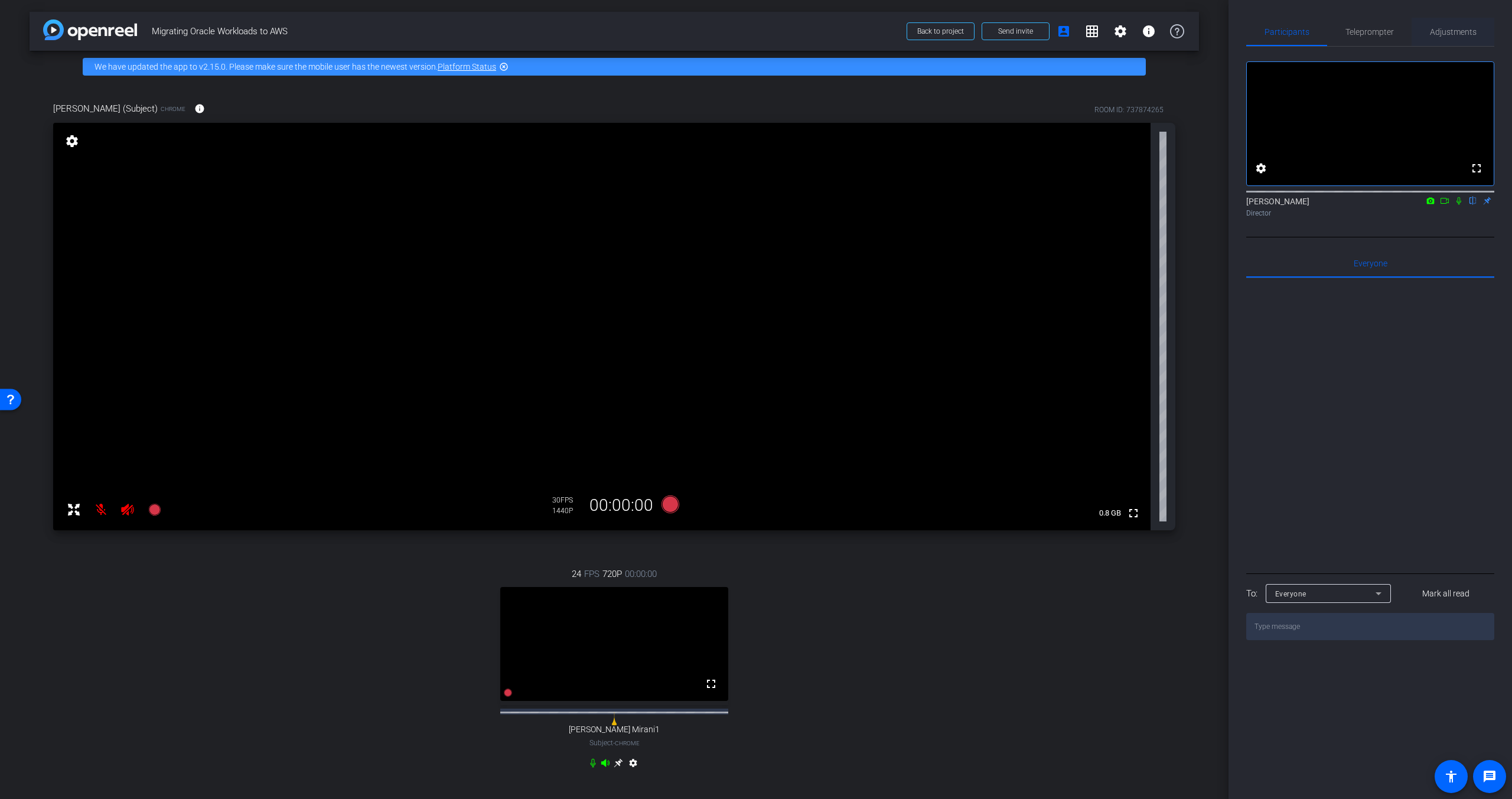
click at [1419, 34] on div "Adjustments" at bounding box center [1453, 32] width 83 height 29
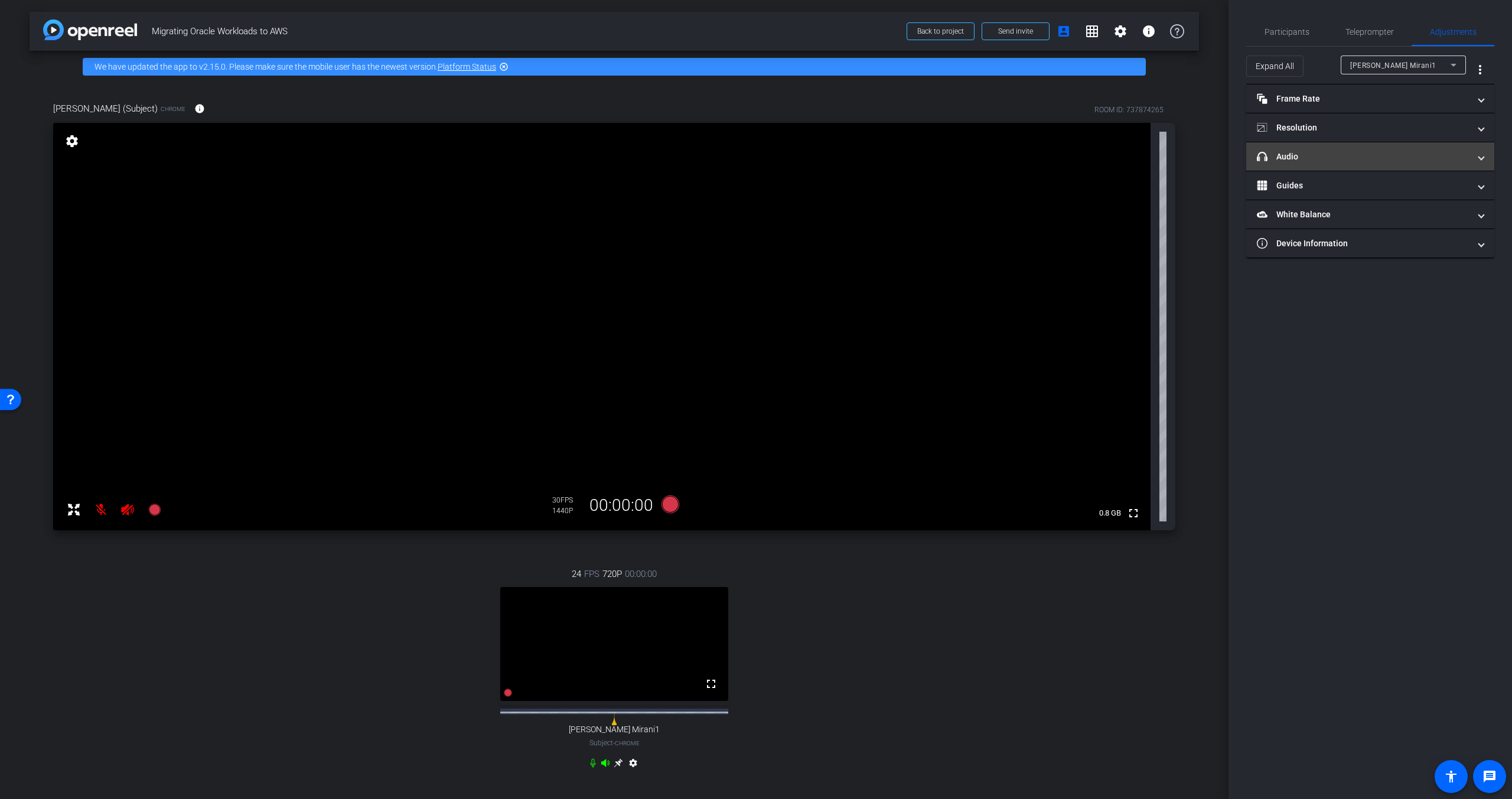
click at [1339, 158] on mat-panel-title "headphone icon Audio" at bounding box center [1363, 157] width 212 height 12
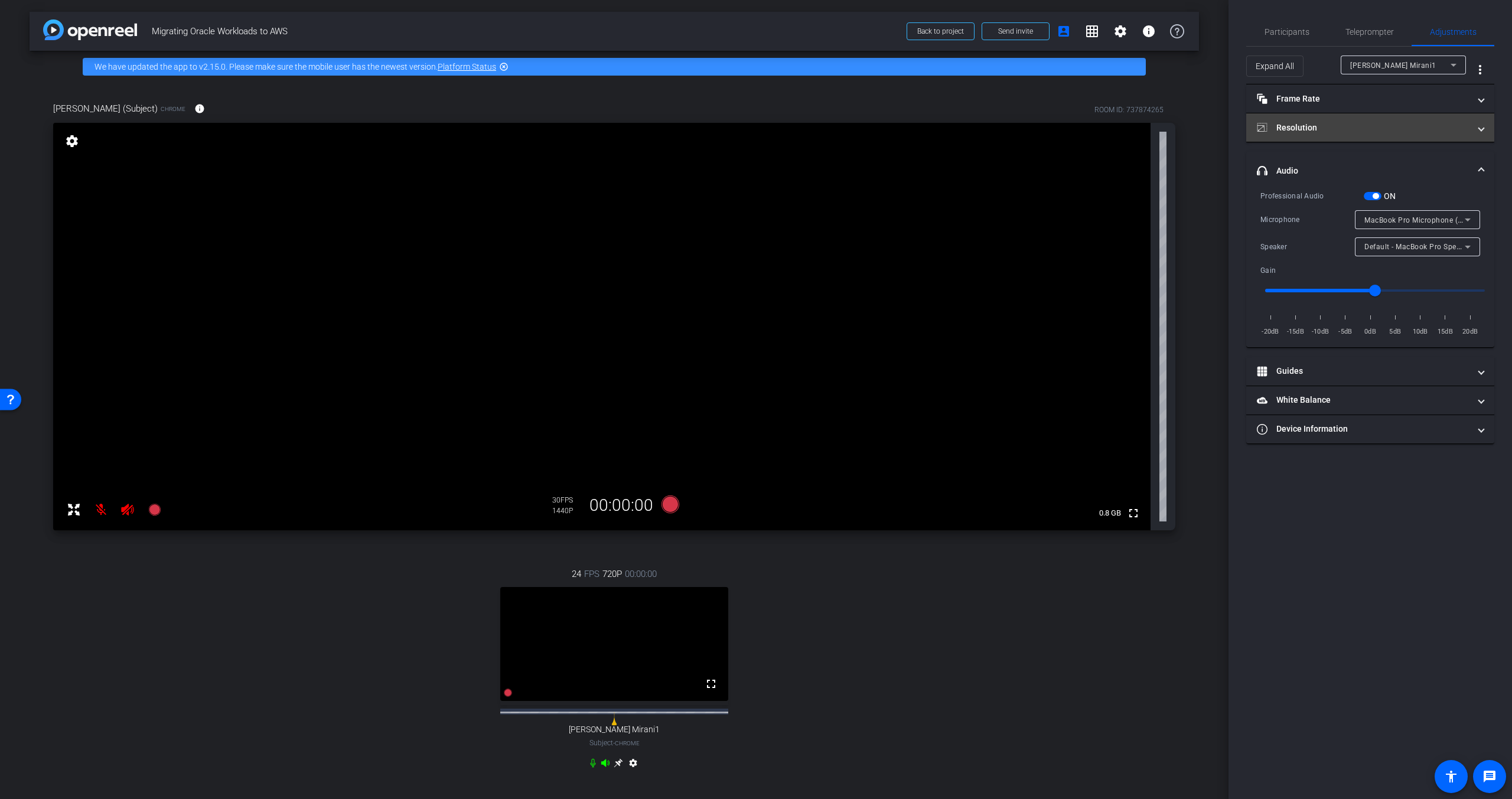
click at [1342, 133] on mat-panel-title "Resolution" at bounding box center [1363, 128] width 212 height 12
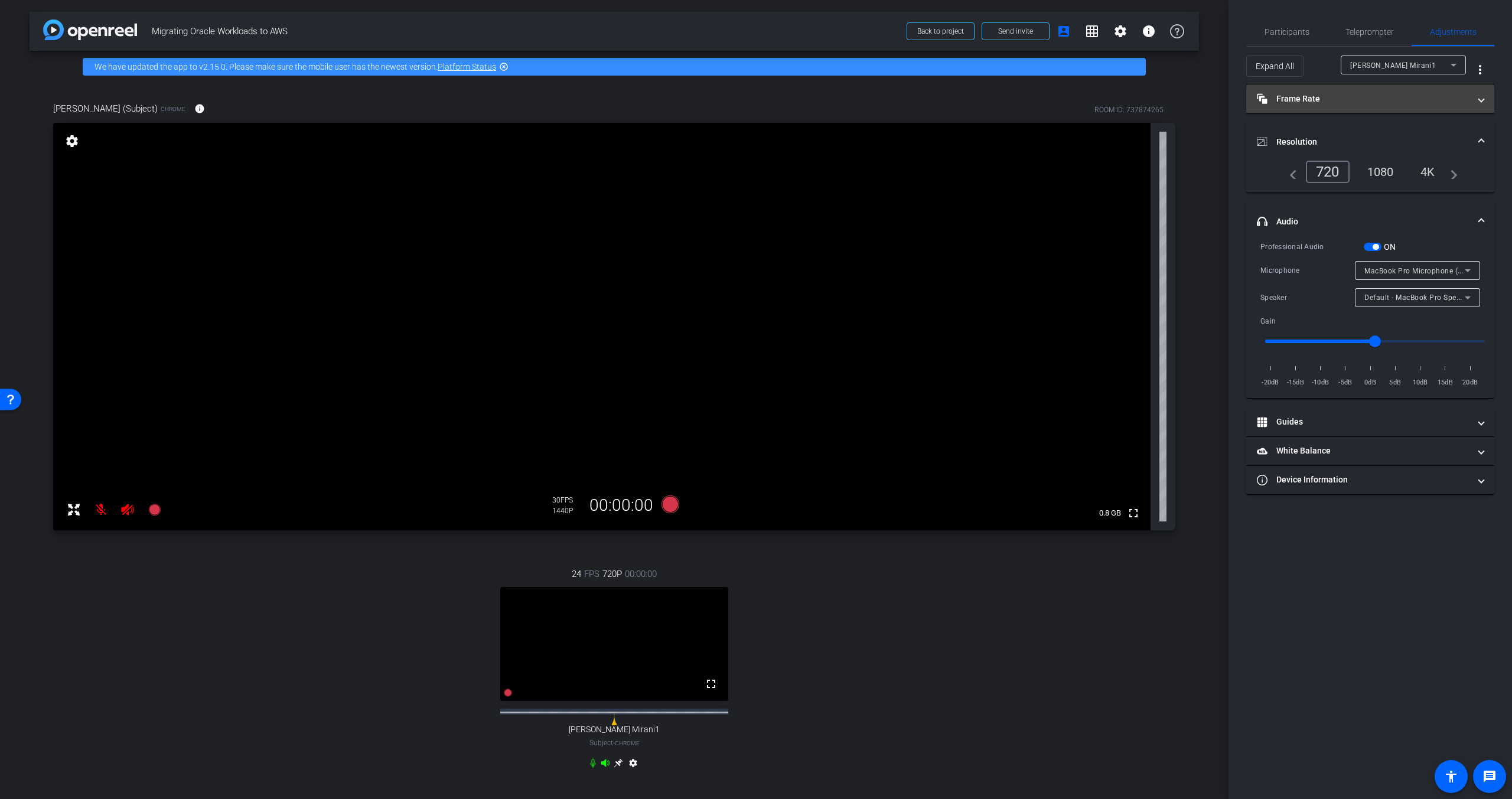
click at [1343, 102] on mat-panel-title "Frame Rate Frame Rate" at bounding box center [1363, 99] width 212 height 12
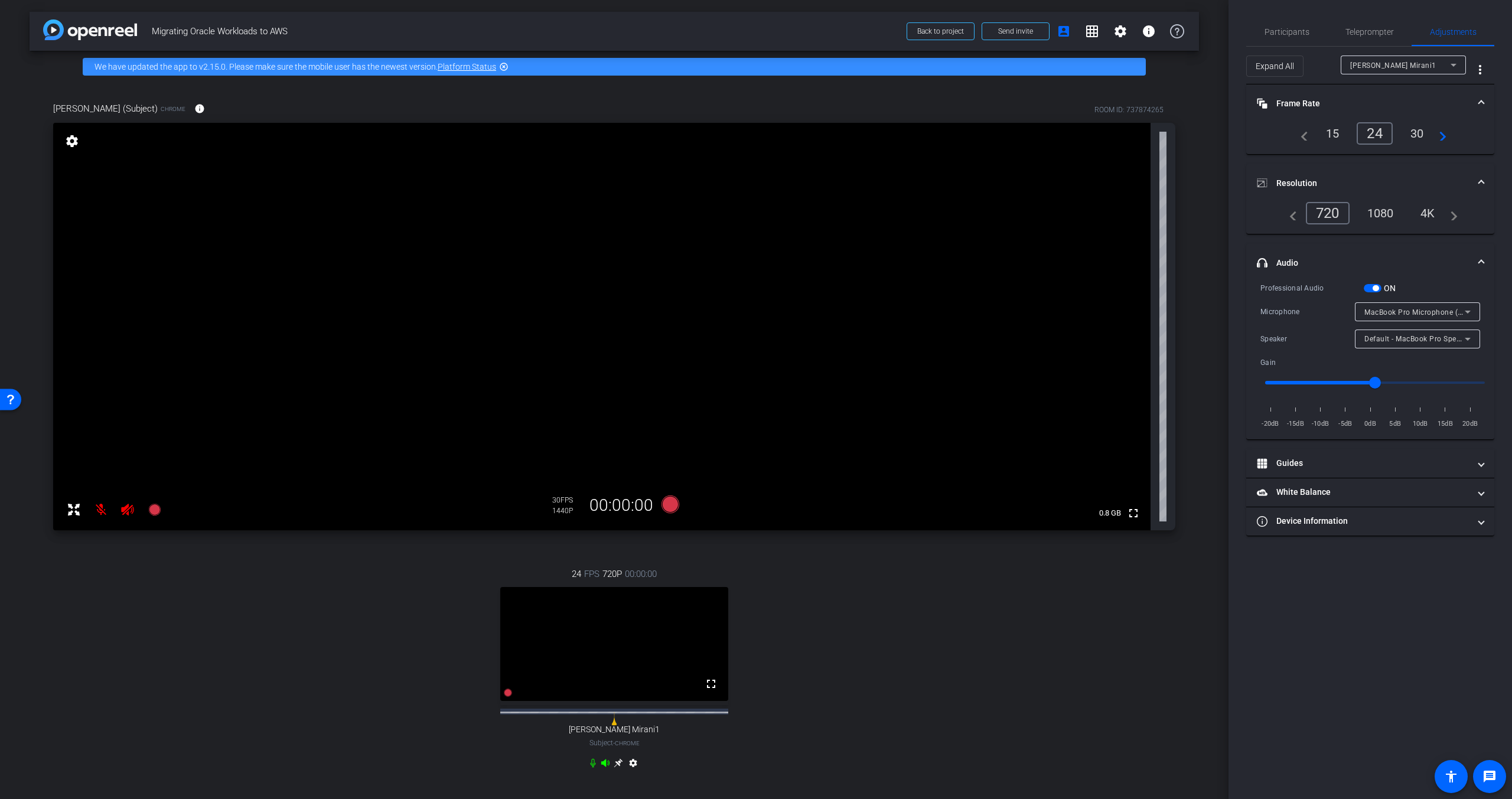
click at [1384, 215] on div "1080" at bounding box center [1380, 213] width 44 height 20
click at [1493, 21] on span "×" at bounding box center [1496, 21] width 7 height 14
click at [1349, 34] on span "Teleprompter" at bounding box center [1370, 32] width 48 height 8
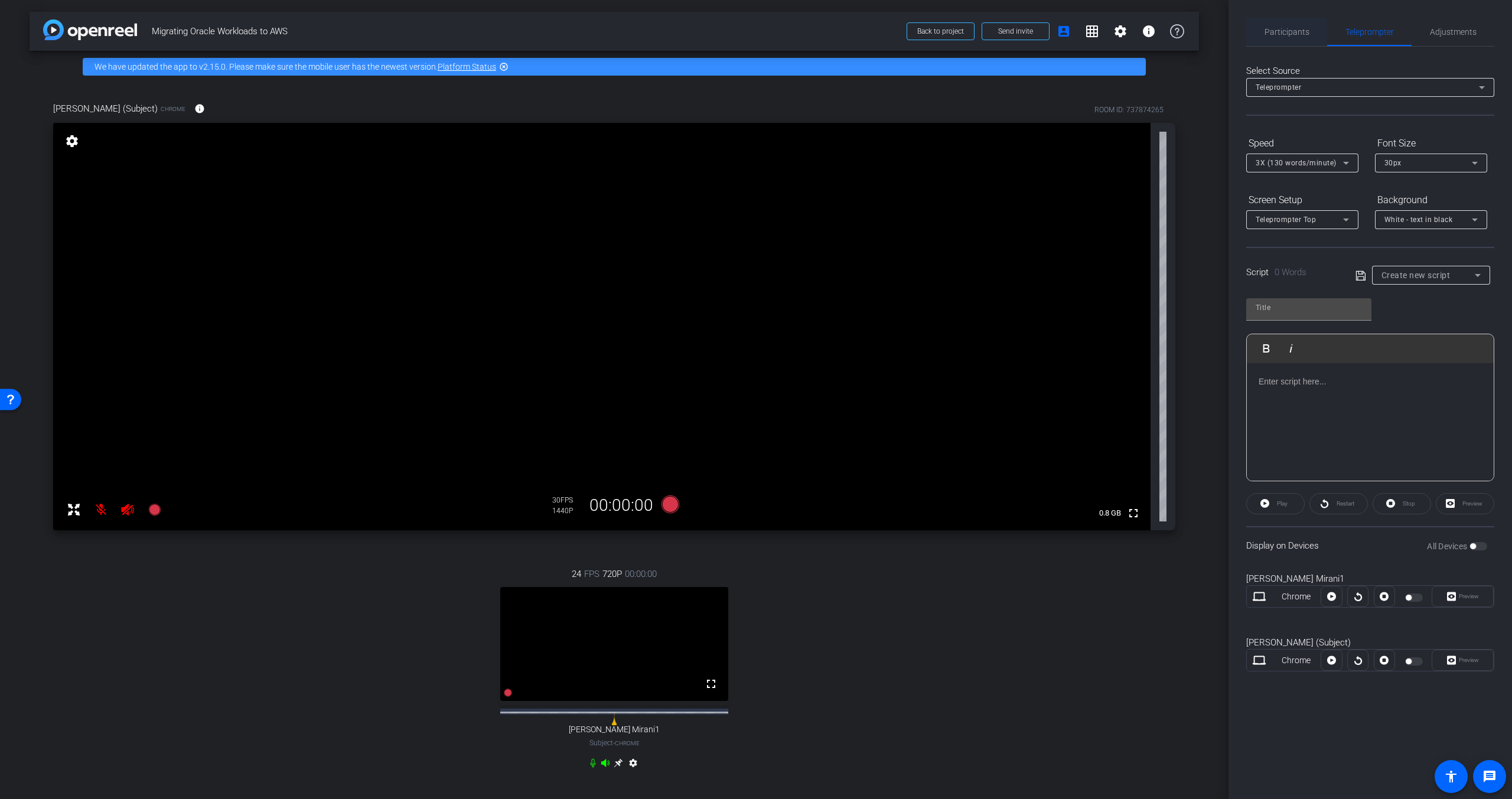
click at [1294, 33] on span "Participants" at bounding box center [1287, 32] width 45 height 8
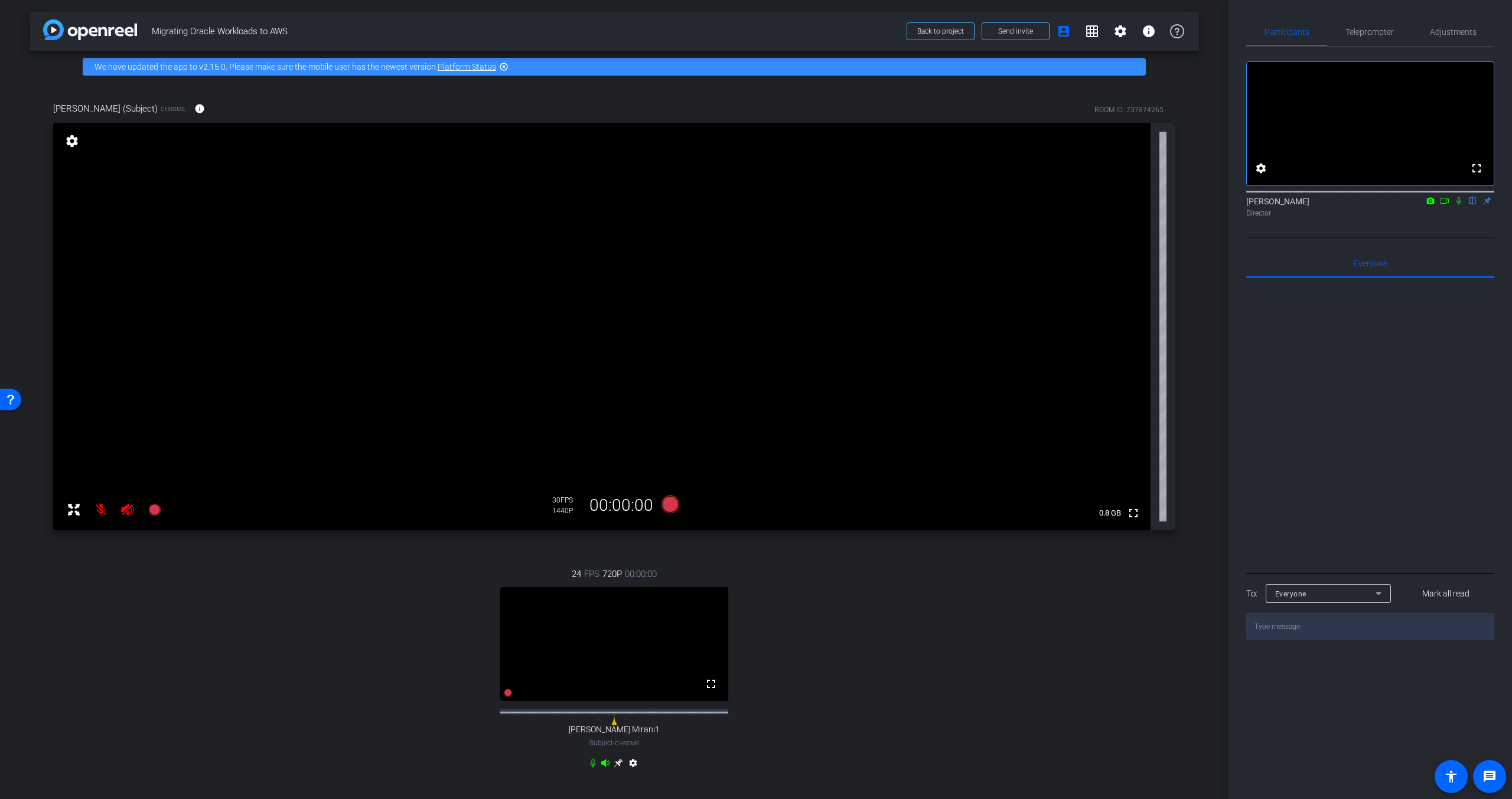
click at [1389, 361] on div at bounding box center [1370, 424] width 248 height 292
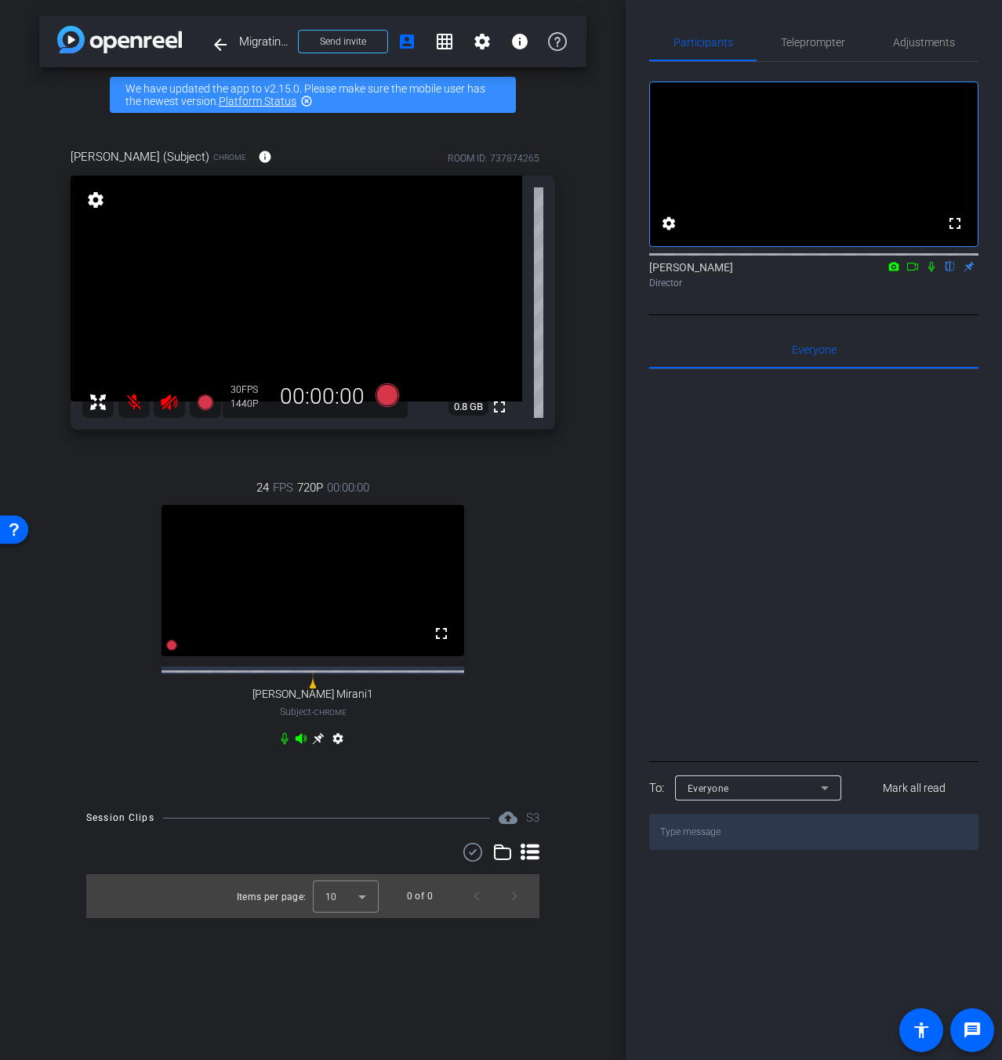
drag, startPoint x: 582, startPoint y: 584, endPoint x: 500, endPoint y: 471, distance: 140.4
click at [582, 584] on div "[PERSON_NAME] (Subject) Chrome info ROOM ID: 737874265 fullscreen settings 0.8 …" at bounding box center [312, 457] width 547 height 671
click at [388, 394] on icon at bounding box center [388, 396] width 24 height 24
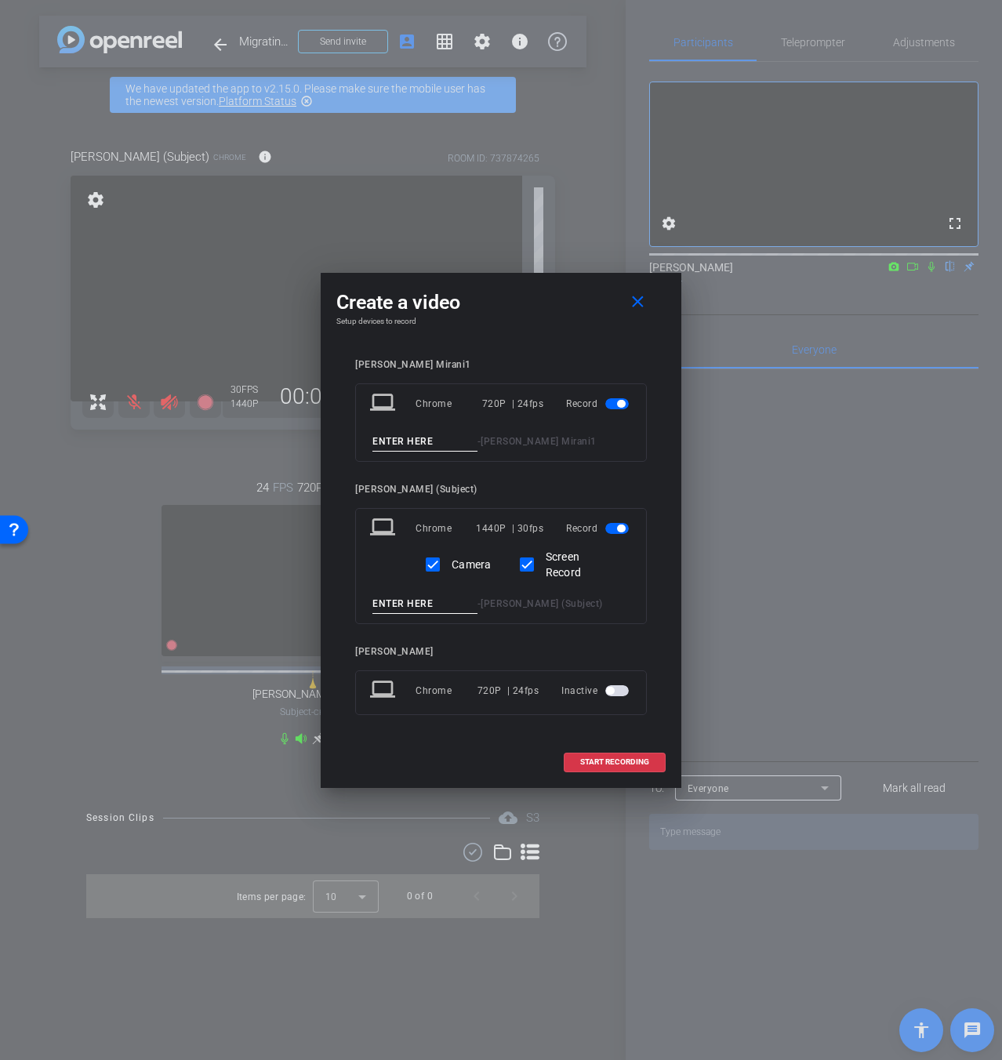
click at [468, 439] on input at bounding box center [425, 442] width 105 height 20
click at [437, 565] on input "Camera" at bounding box center [432, 564] width 31 height 31
checkbox input "false"
click at [443, 398] on div "Chrome" at bounding box center [449, 404] width 67 height 28
click at [433, 397] on div "Chrome" at bounding box center [449, 404] width 67 height 28
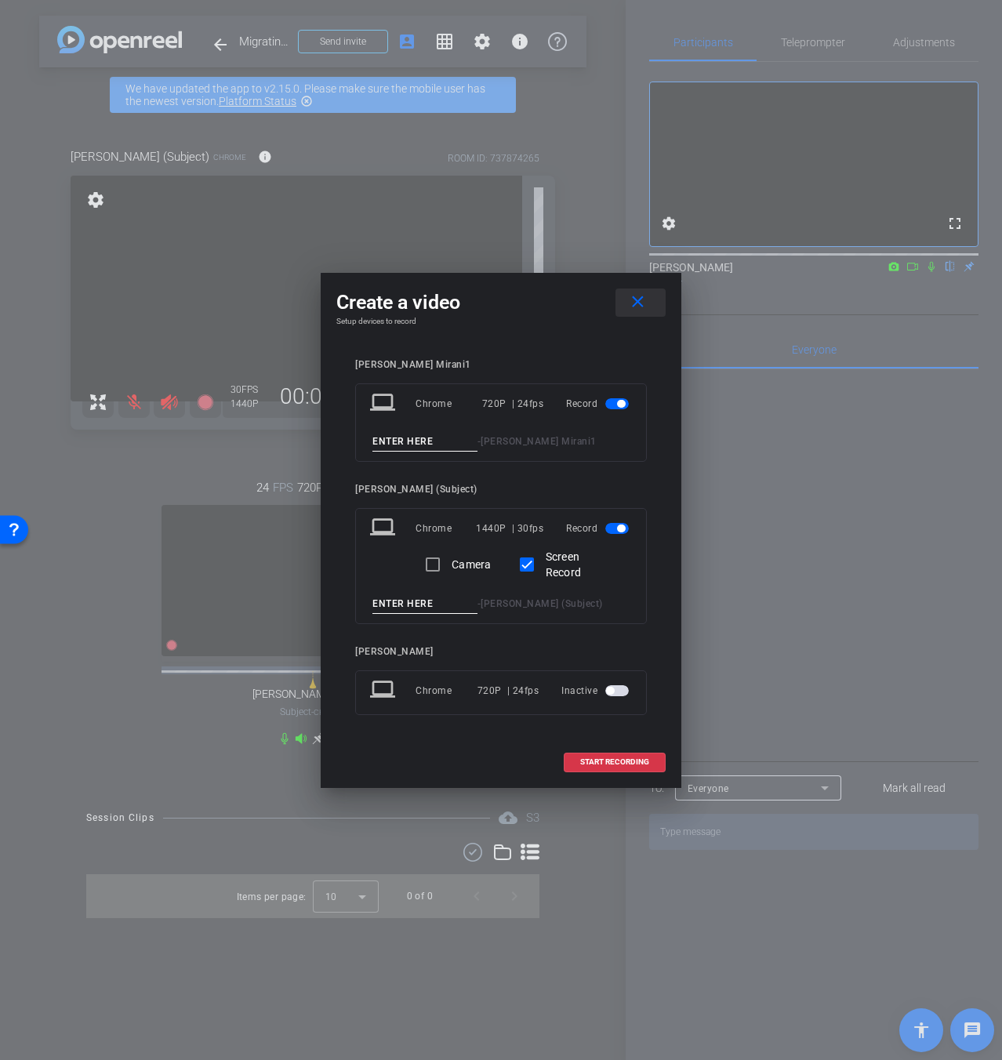
click at [642, 307] on mat-icon "close" at bounding box center [638, 303] width 20 height 20
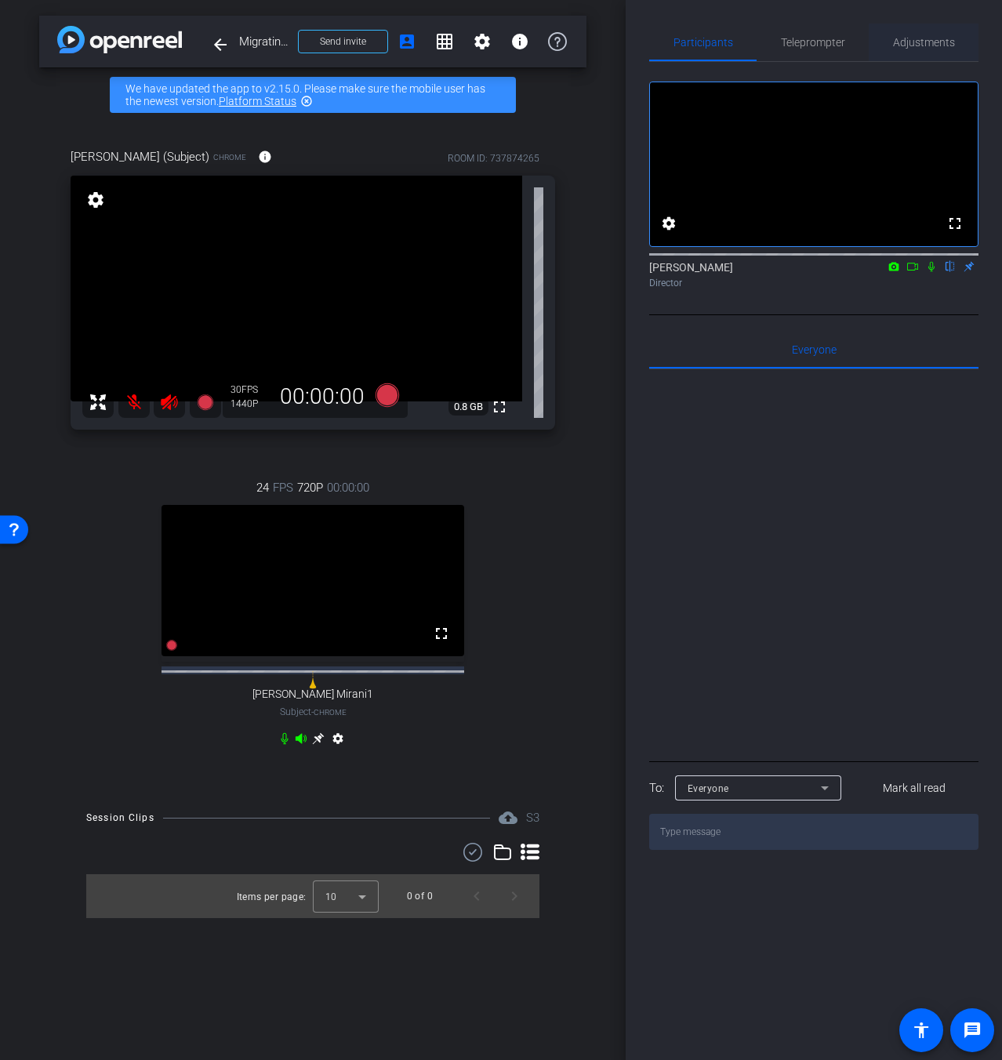
click at [925, 47] on span "Adjustments" at bounding box center [924, 42] width 62 height 11
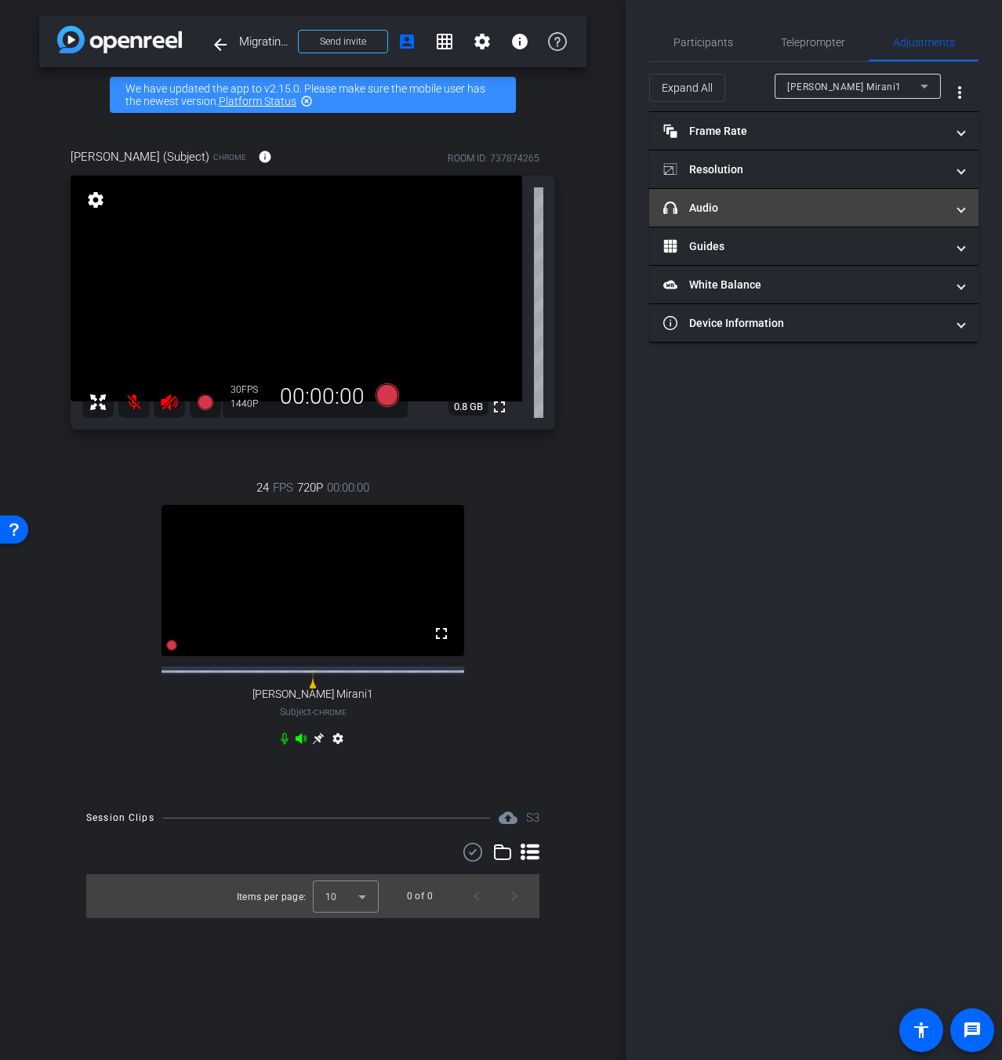
click at [810, 212] on mat-panel-title "headphone icon Audio" at bounding box center [805, 208] width 282 height 16
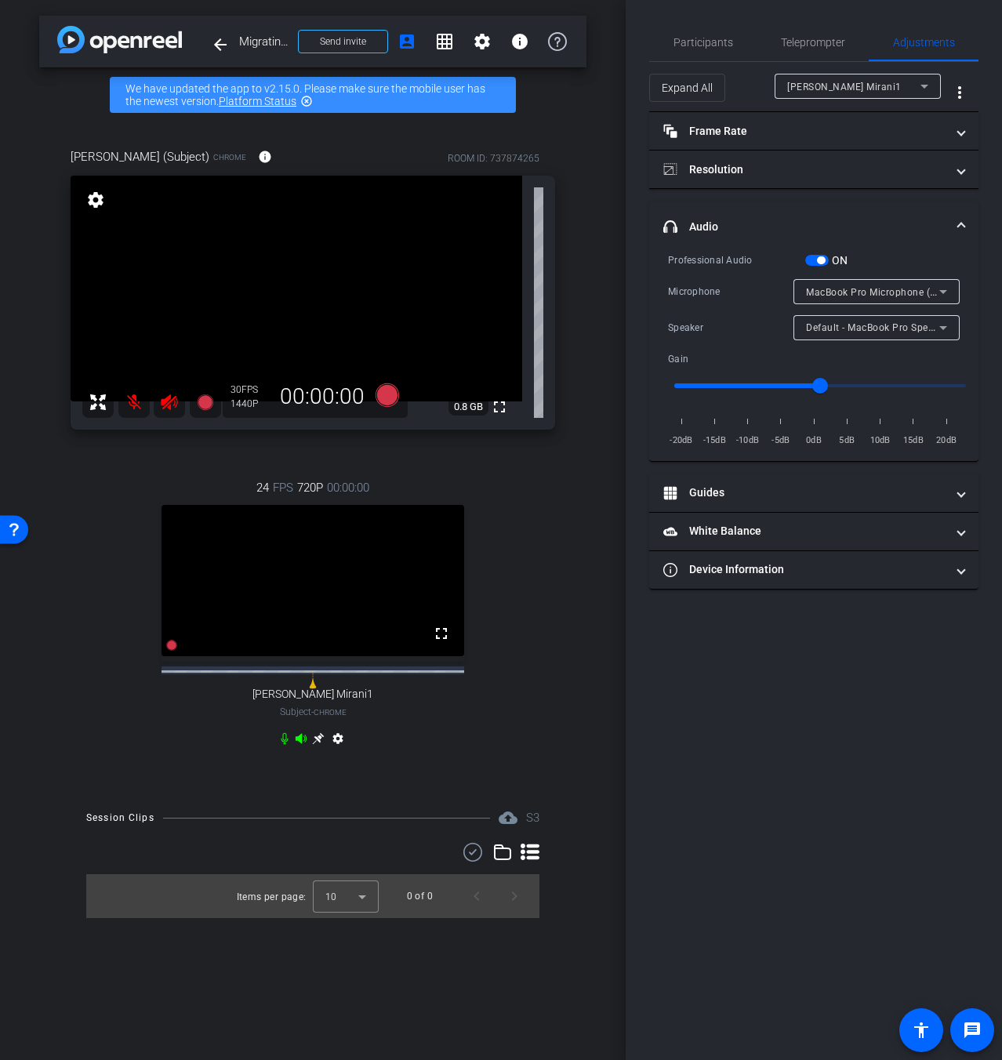
click at [814, 260] on span "button" at bounding box center [817, 260] width 24 height 11
click at [815, 227] on mat-panel-title "headphone icon Audio" at bounding box center [805, 227] width 282 height 16
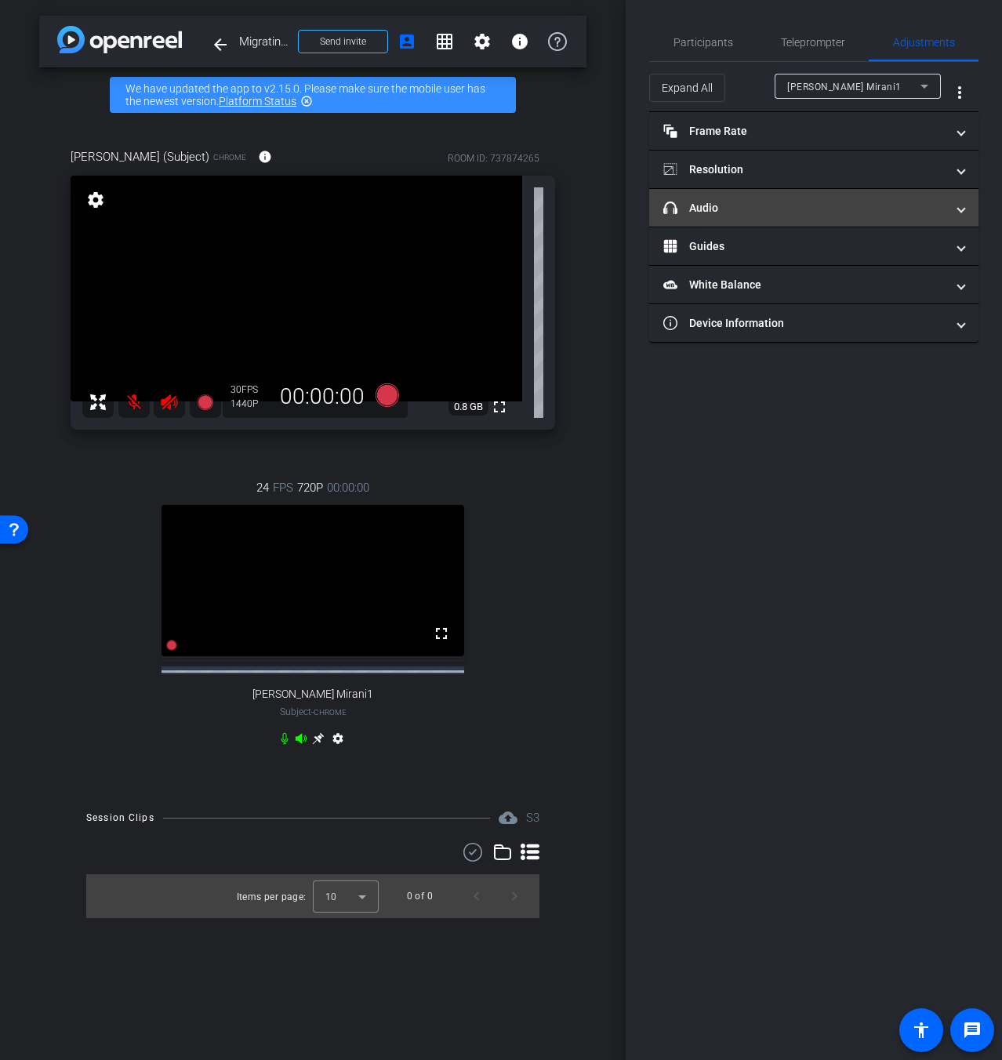
click at [803, 213] on mat-panel-title "headphone icon Audio" at bounding box center [805, 208] width 282 height 16
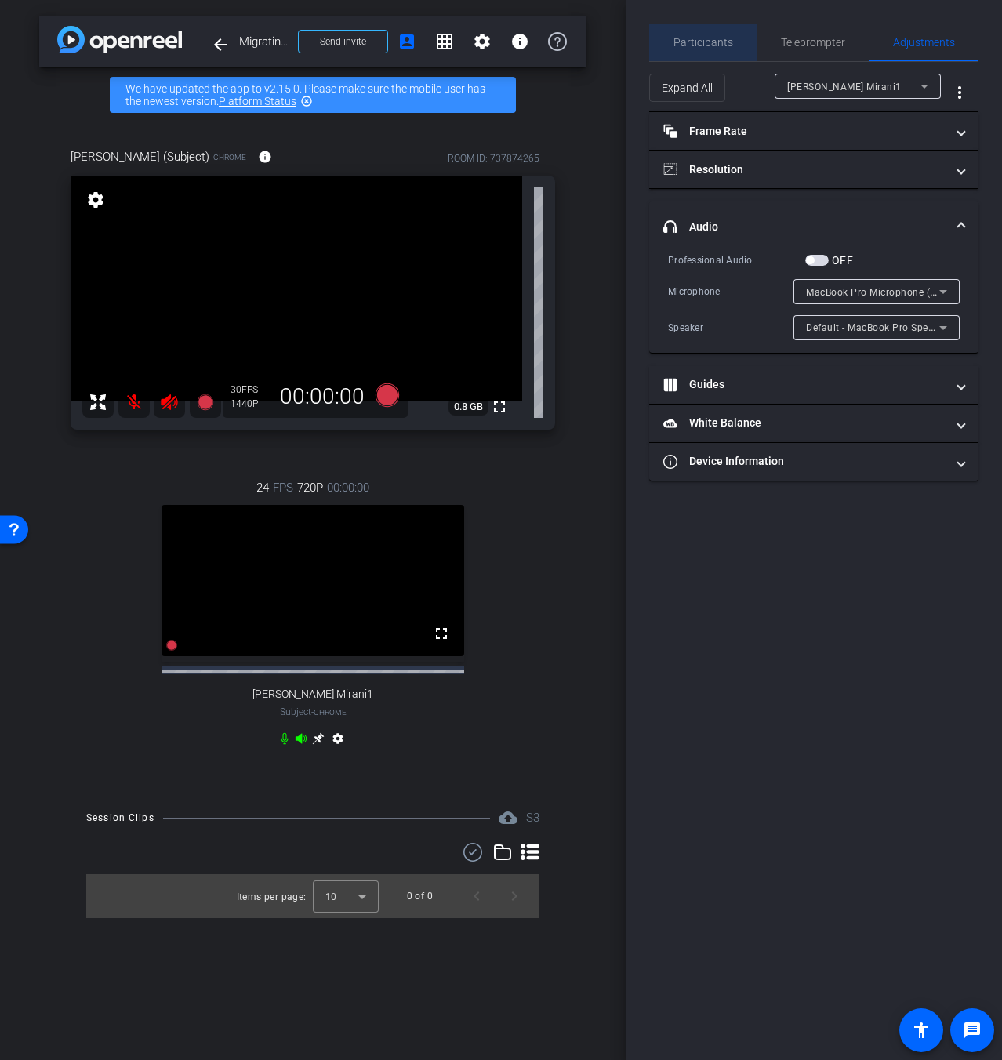
click at [723, 49] on span "Participants" at bounding box center [704, 43] width 60 height 38
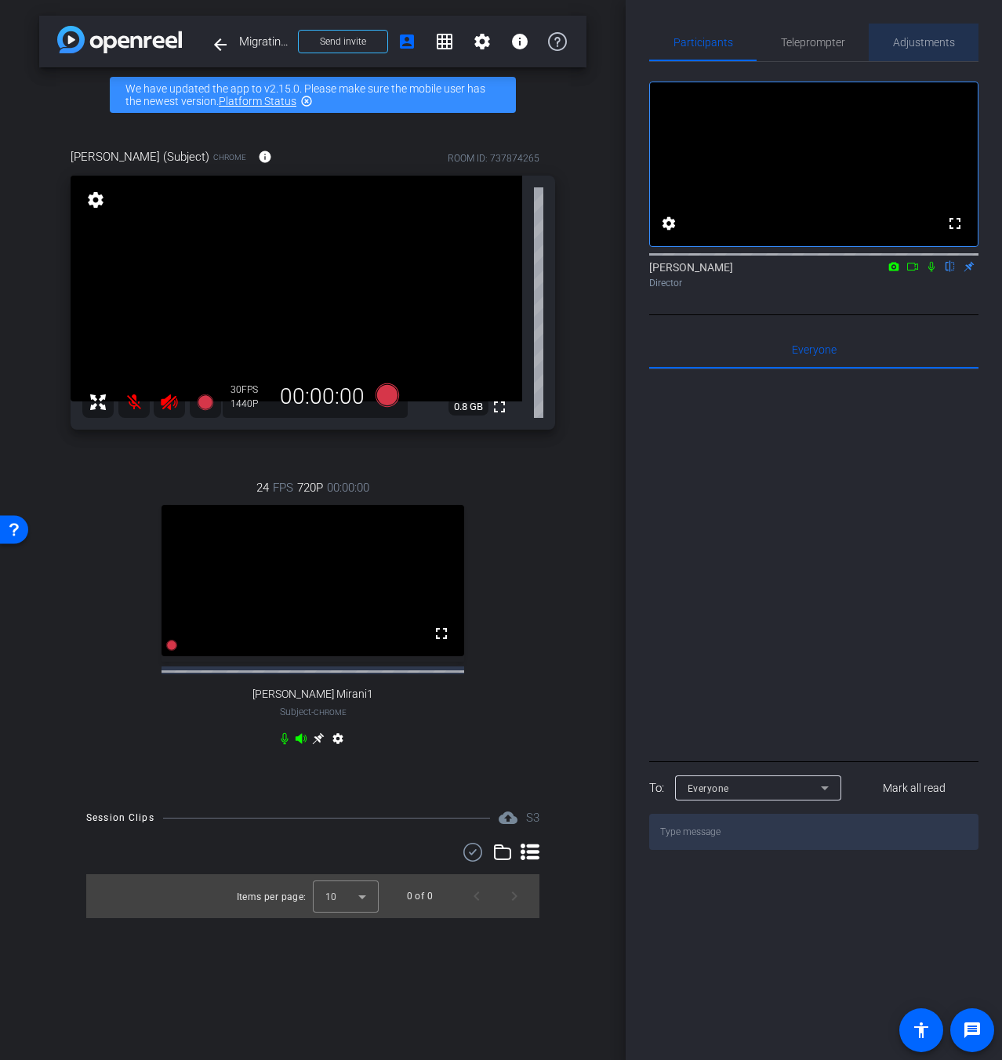
click at [892, 50] on div "Adjustments" at bounding box center [924, 43] width 110 height 38
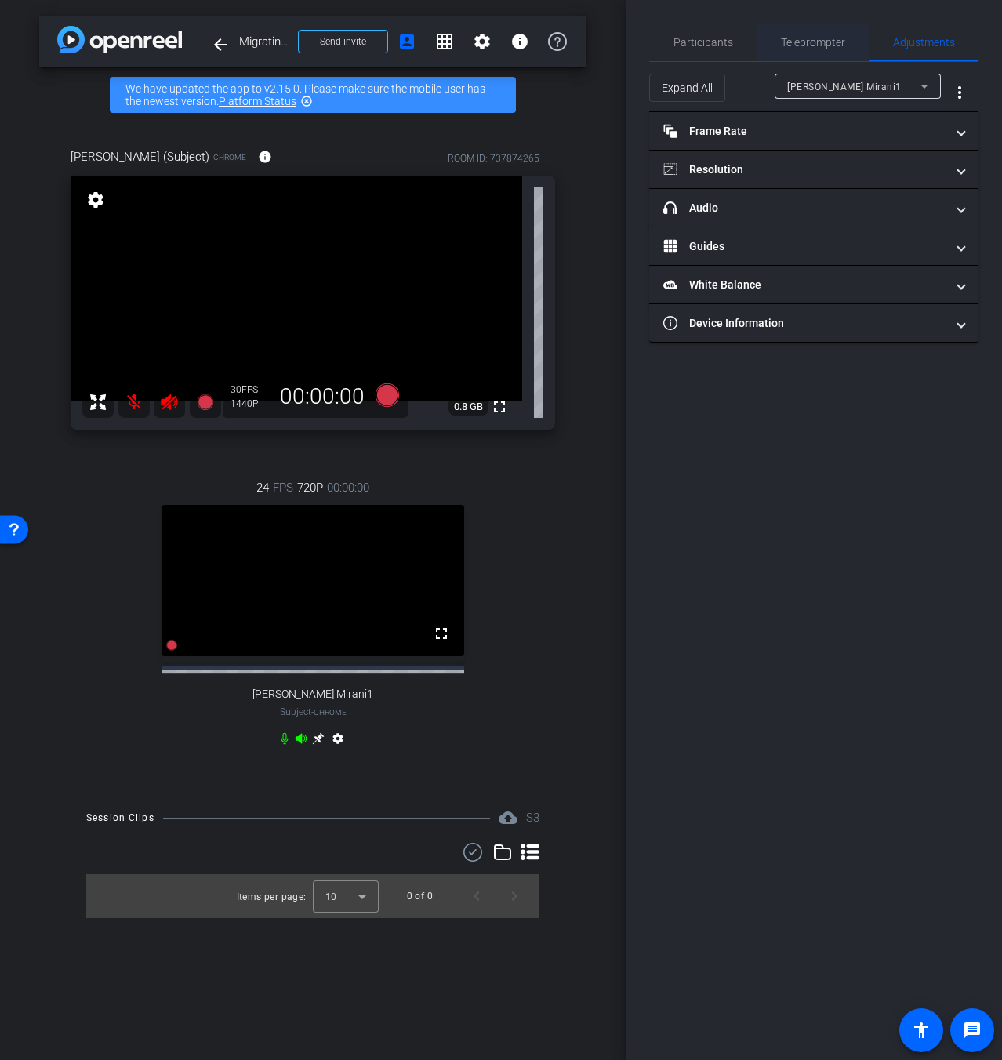
click at [784, 42] on span "Teleprompter" at bounding box center [813, 42] width 64 height 11
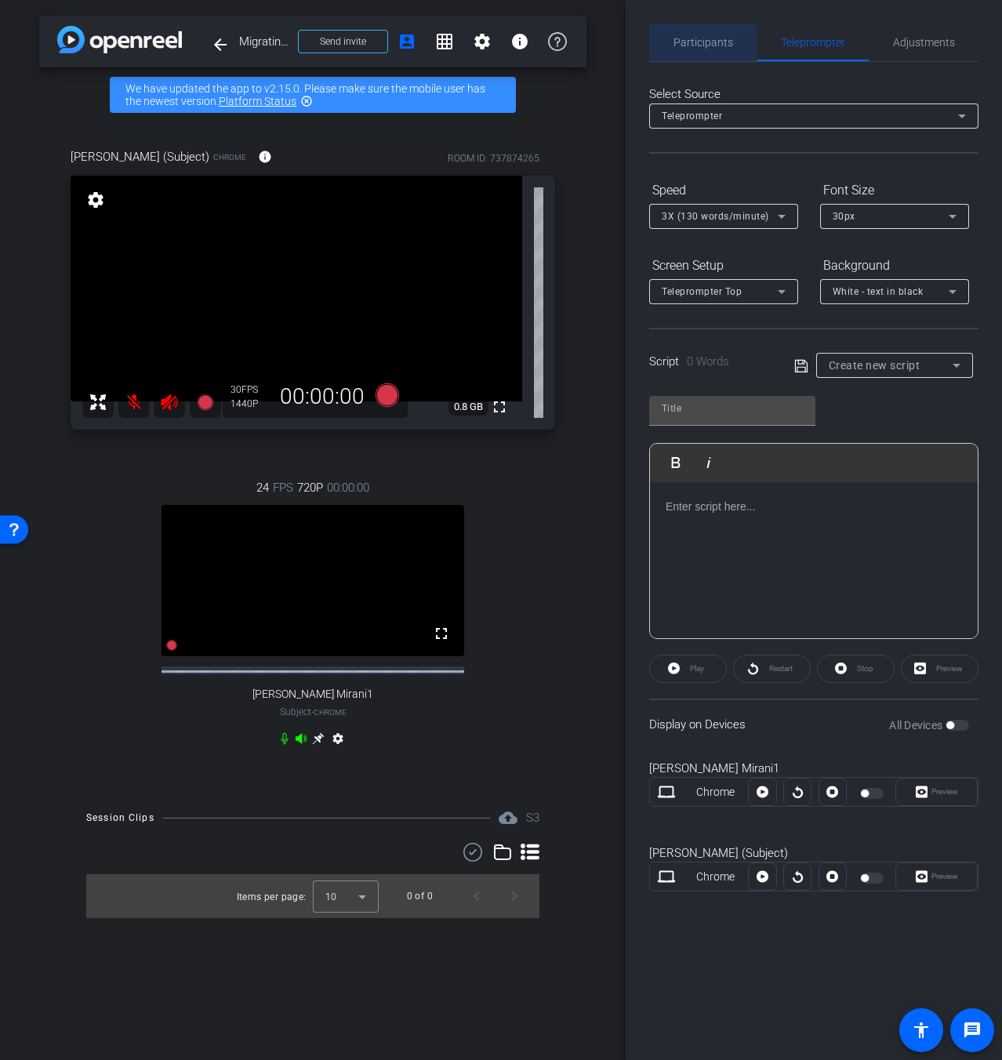
click at [690, 43] on span "Participants" at bounding box center [704, 42] width 60 height 11
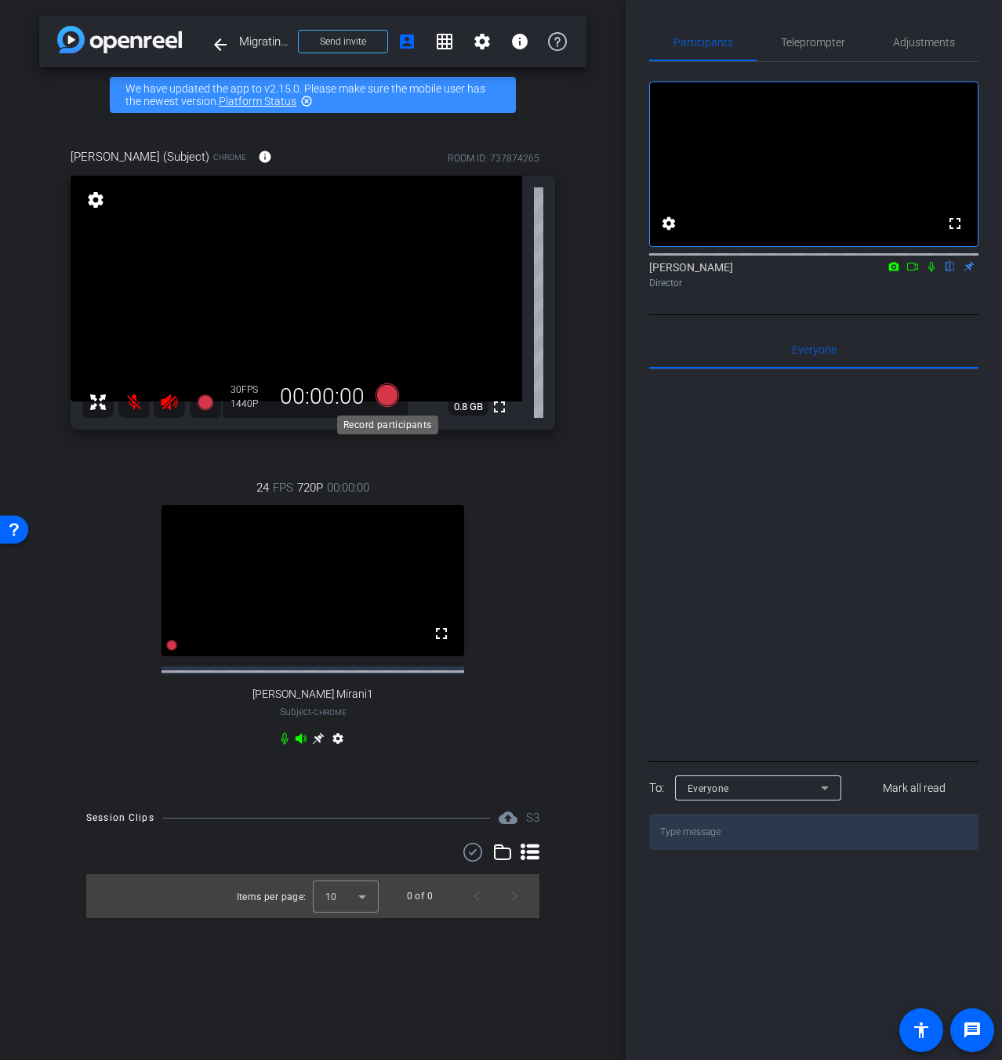
click at [387, 398] on icon at bounding box center [388, 396] width 24 height 24
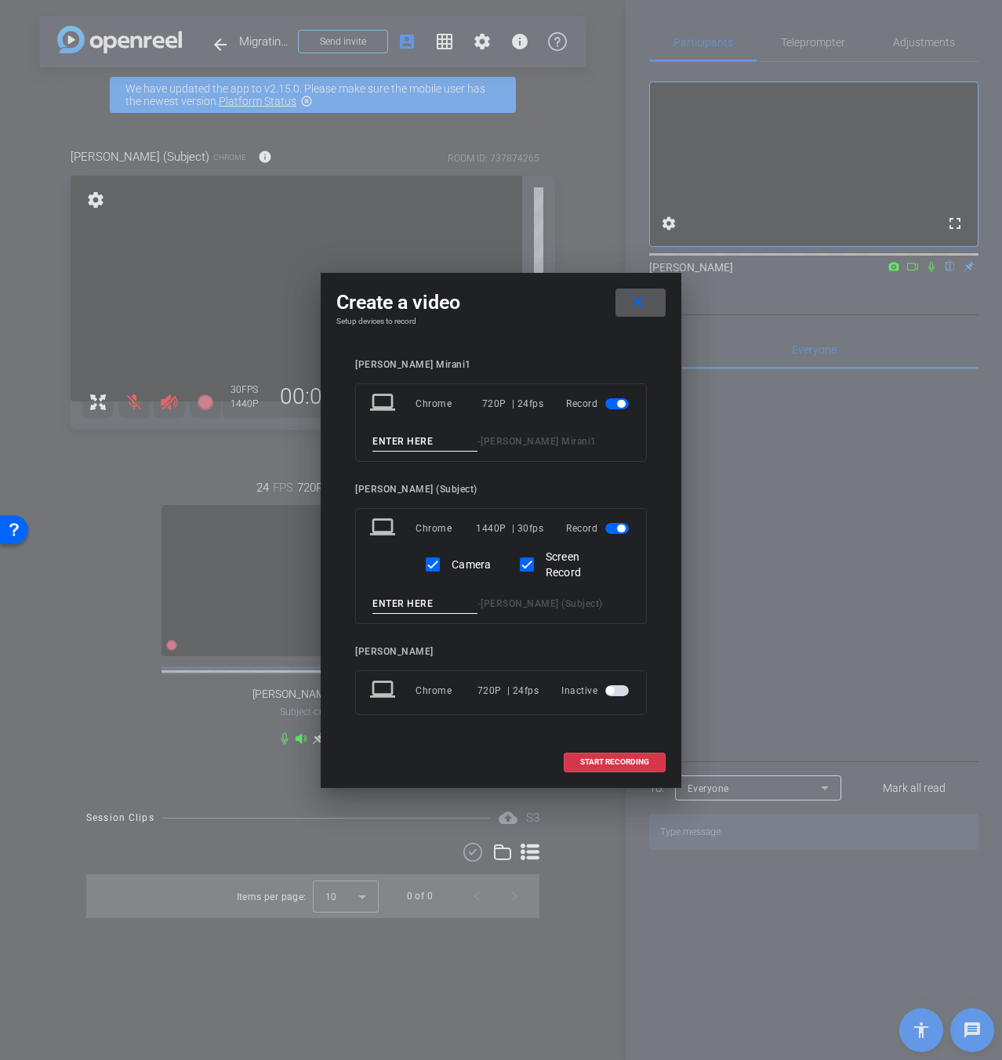
click at [649, 311] on span at bounding box center [641, 303] width 50 height 38
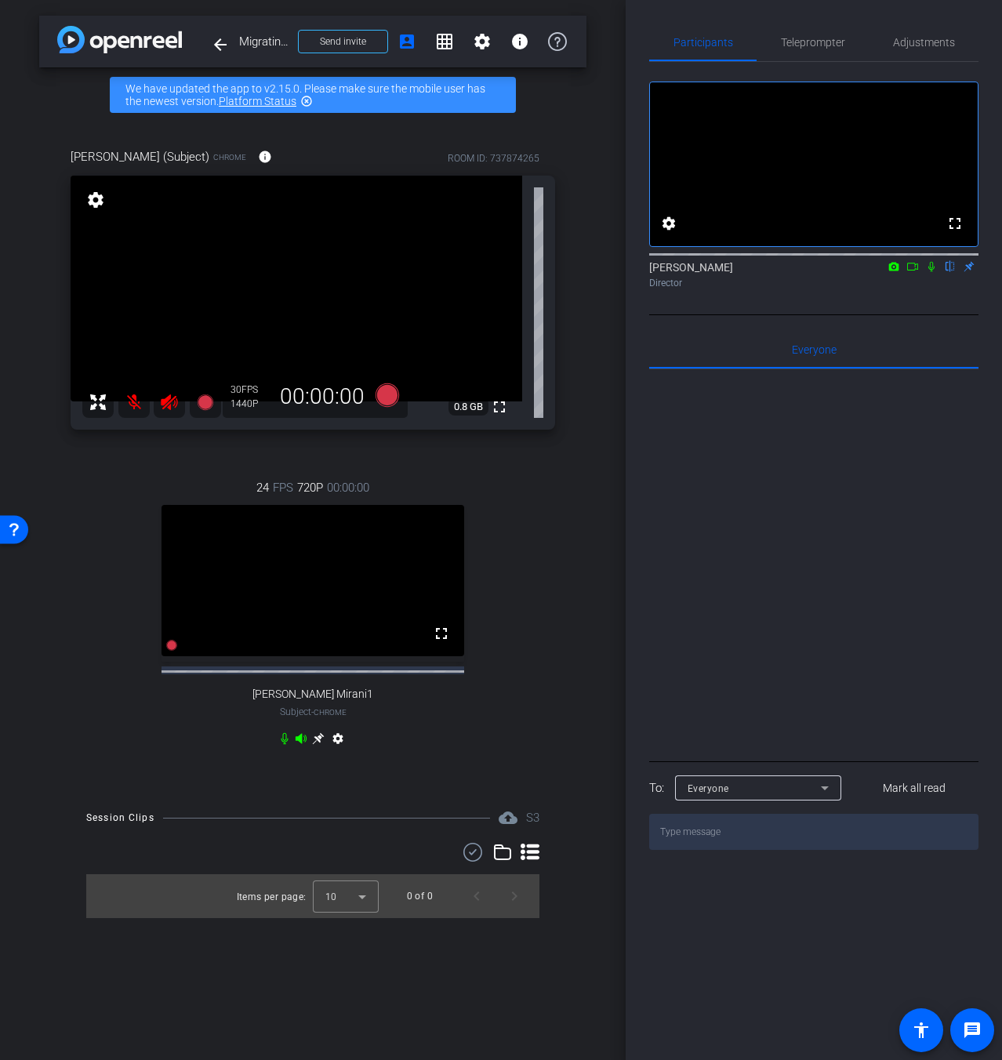
click at [319, 745] on icon at bounding box center [318, 739] width 12 height 12
click at [391, 390] on icon at bounding box center [388, 396] width 24 height 24
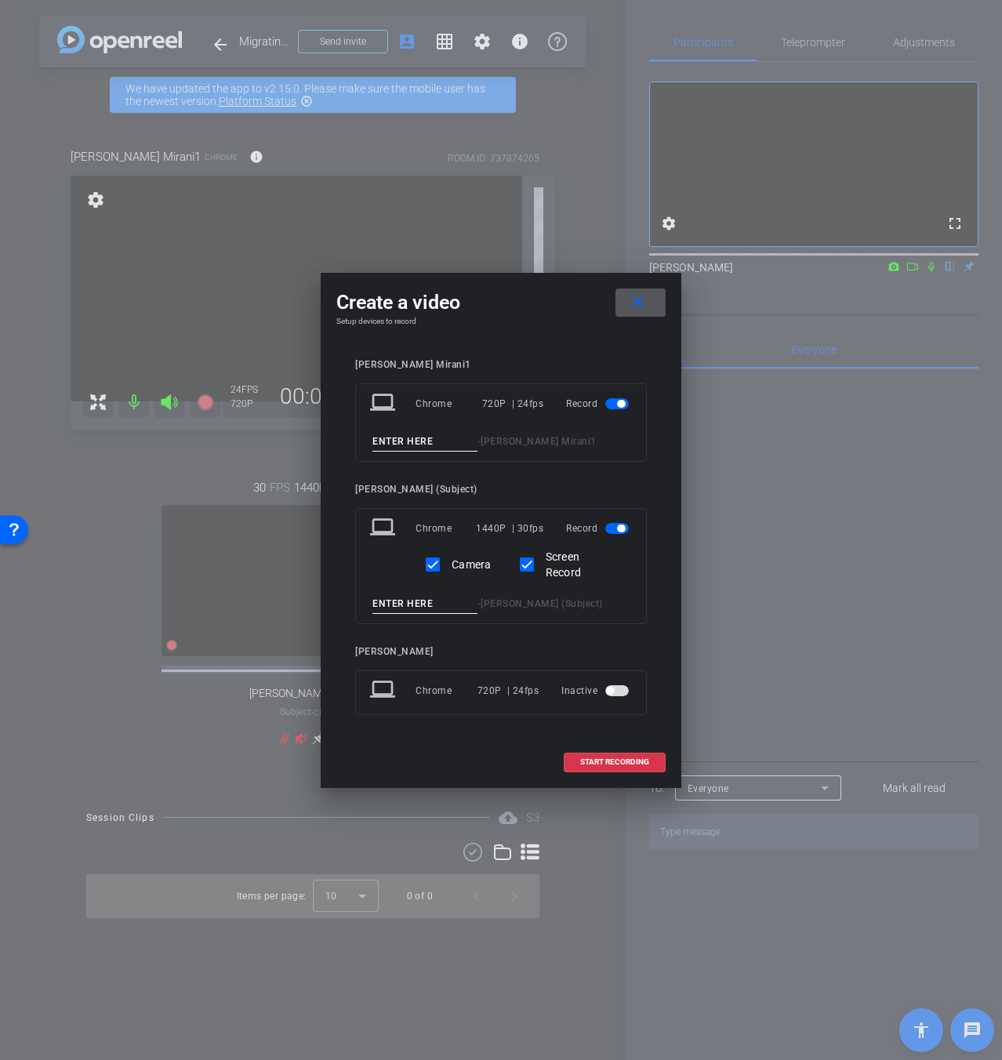
click at [421, 443] on input at bounding box center [425, 442] width 105 height 20
click at [419, 431] on div "laptop Chrome 720P | 24fps Record - [PERSON_NAME] Mirani1" at bounding box center [501, 423] width 292 height 78
click at [423, 441] on input at bounding box center [425, 442] width 105 height 20
type input "D"
click at [587, 760] on span "START RECORDING" at bounding box center [614, 762] width 69 height 8
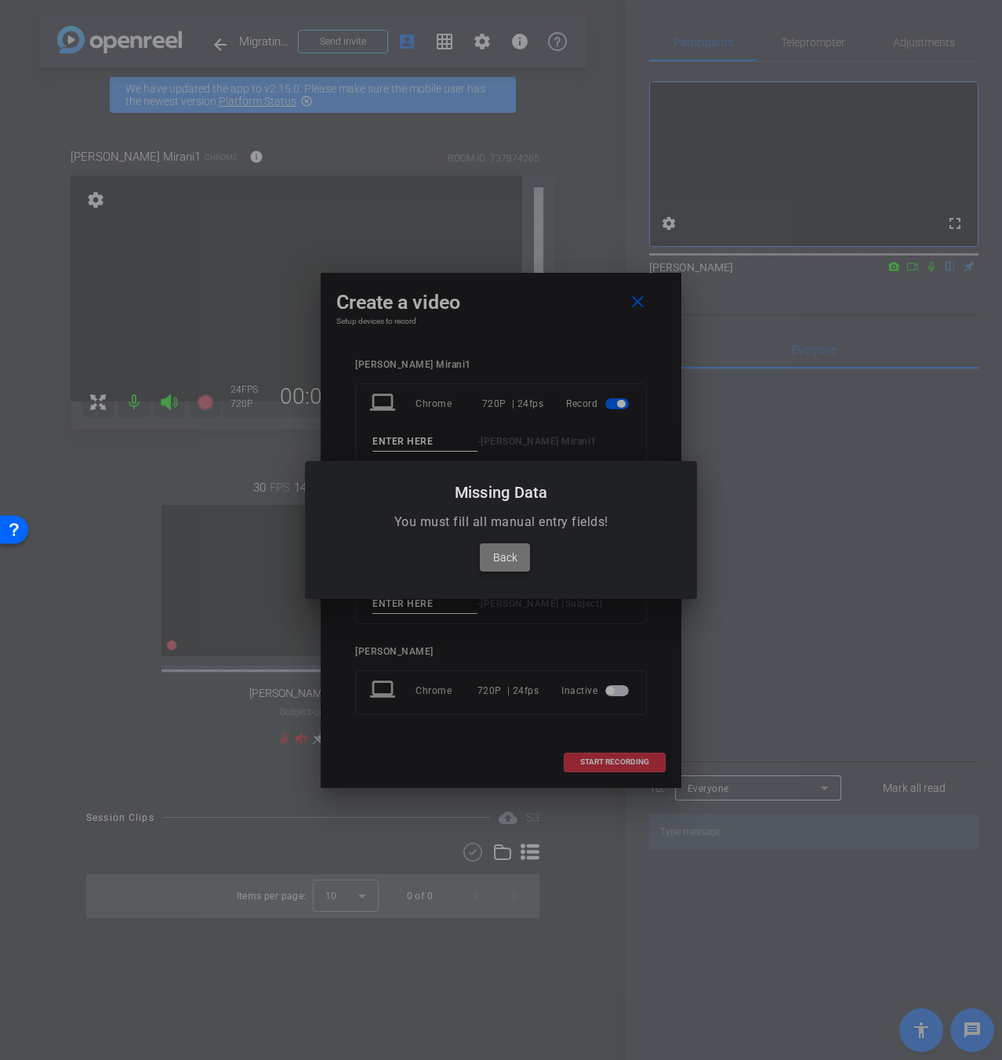
click at [510, 565] on span "Back" at bounding box center [505, 557] width 24 height 19
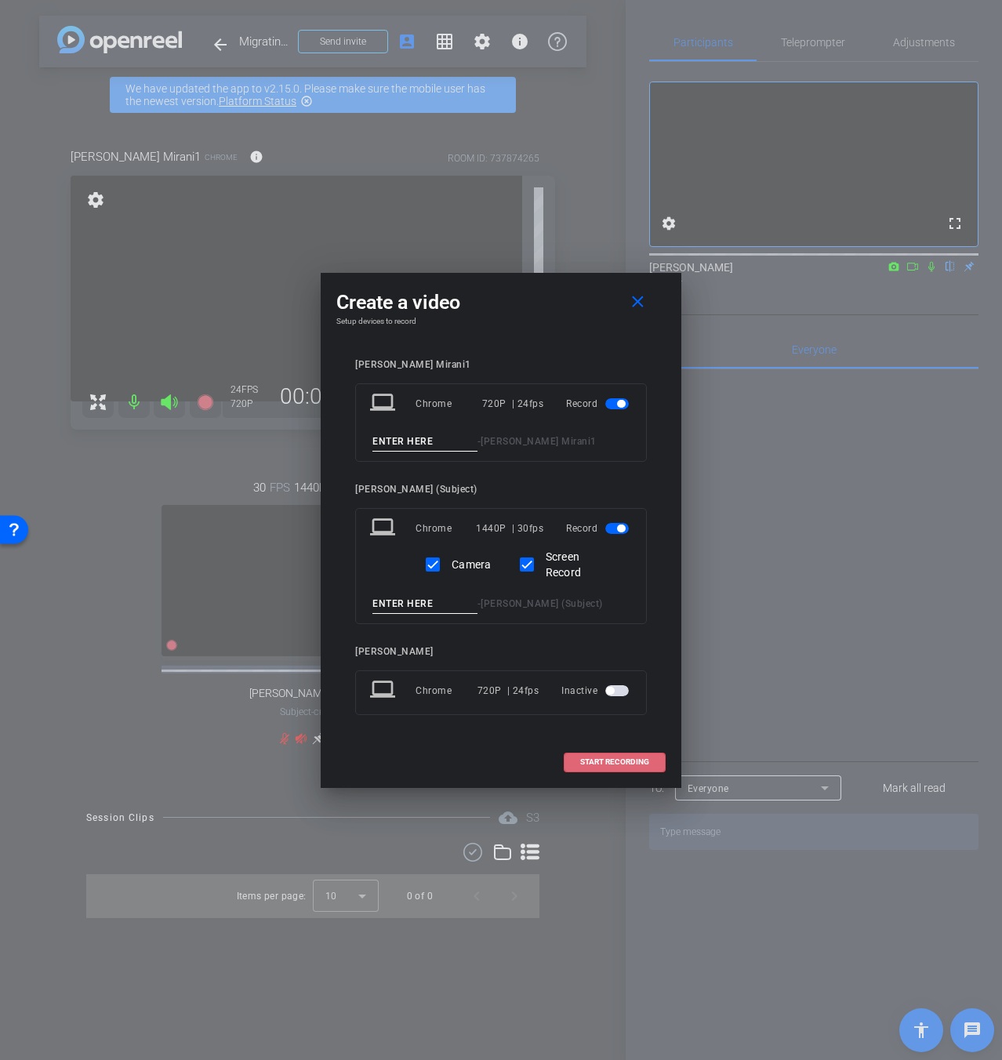
click at [448, 445] on input at bounding box center [425, 442] width 105 height 20
type input "A"
type input "J"
type input "Test"
click at [435, 622] on div "[PERSON_NAME] Mirani1 laptop Chrome 720P | 24fps Record Test - [PERSON_NAME] Mi…" at bounding box center [501, 548] width 292 height 378
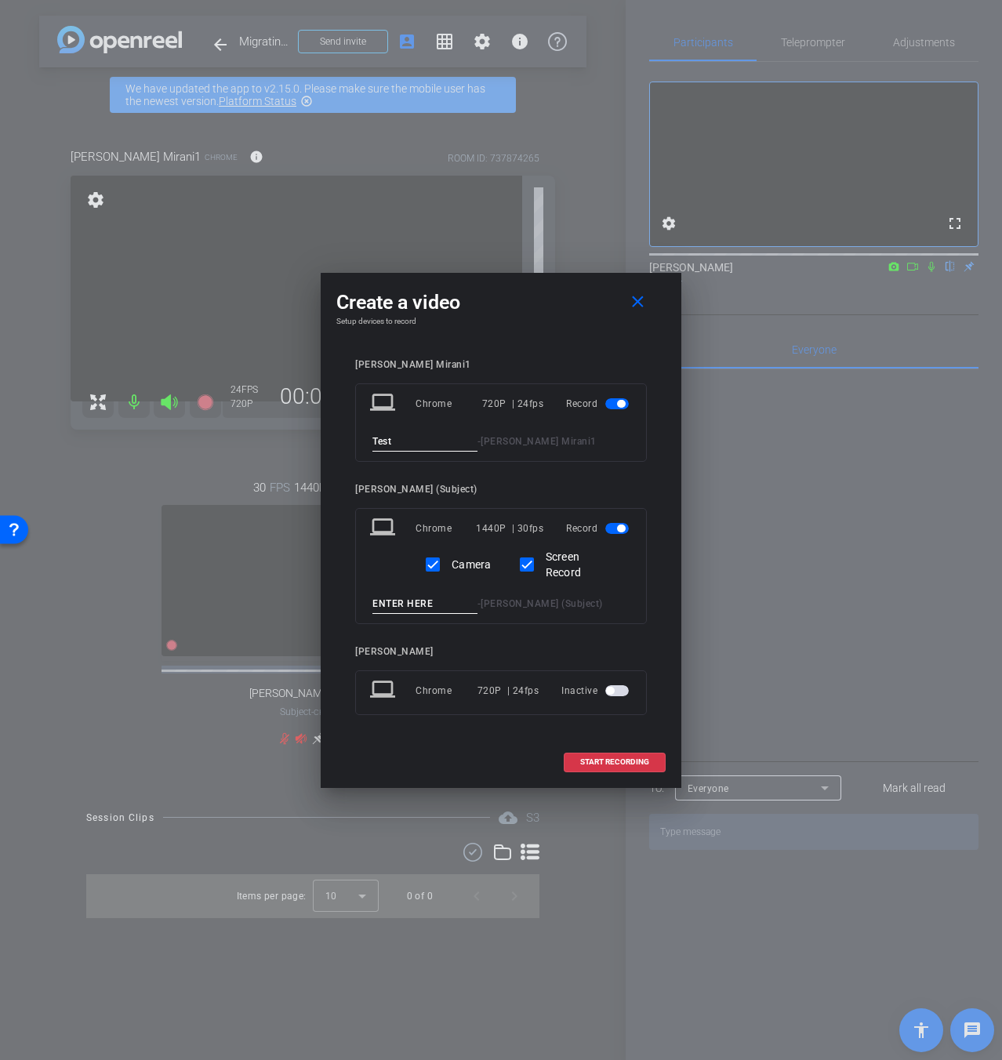
click at [431, 604] on input at bounding box center [425, 604] width 105 height 20
type input "Test"
click at [613, 770] on span at bounding box center [615, 763] width 100 height 38
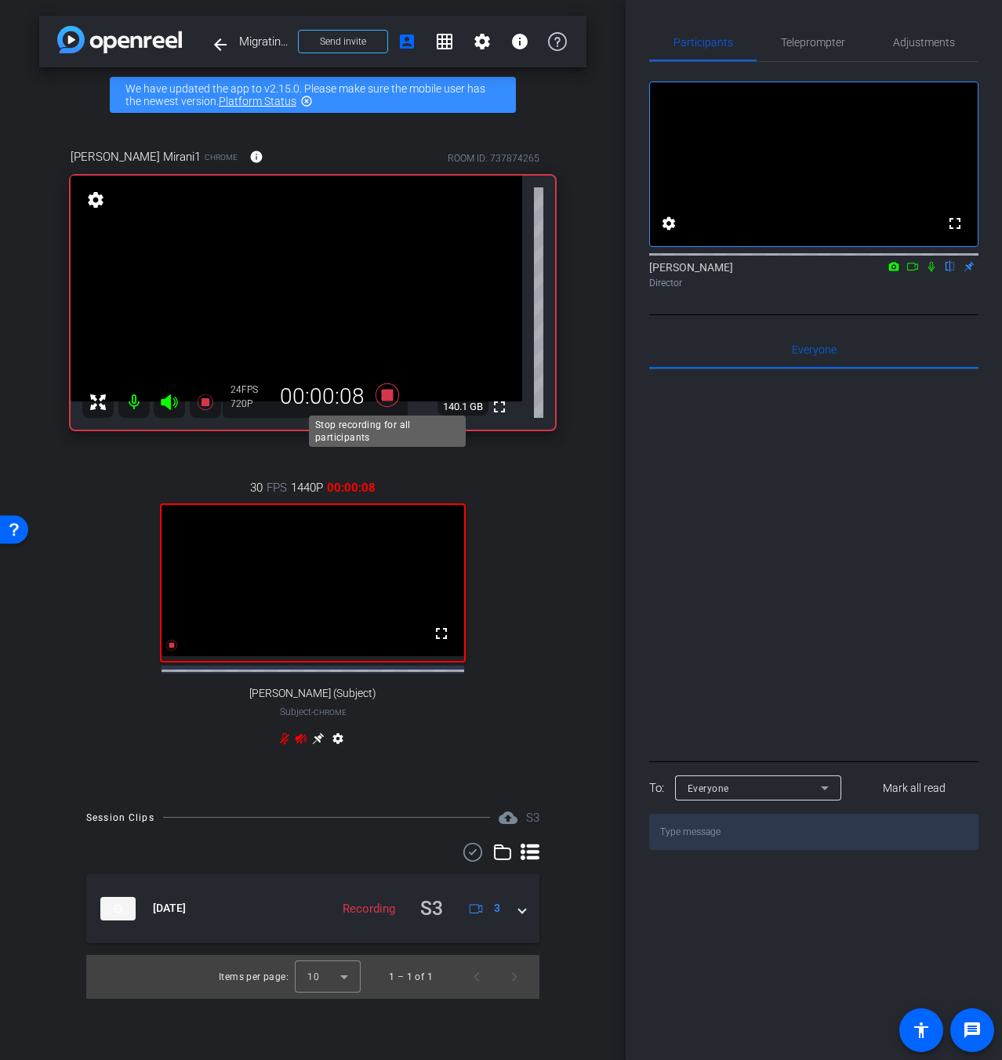
click at [387, 397] on icon at bounding box center [388, 396] width 24 height 24
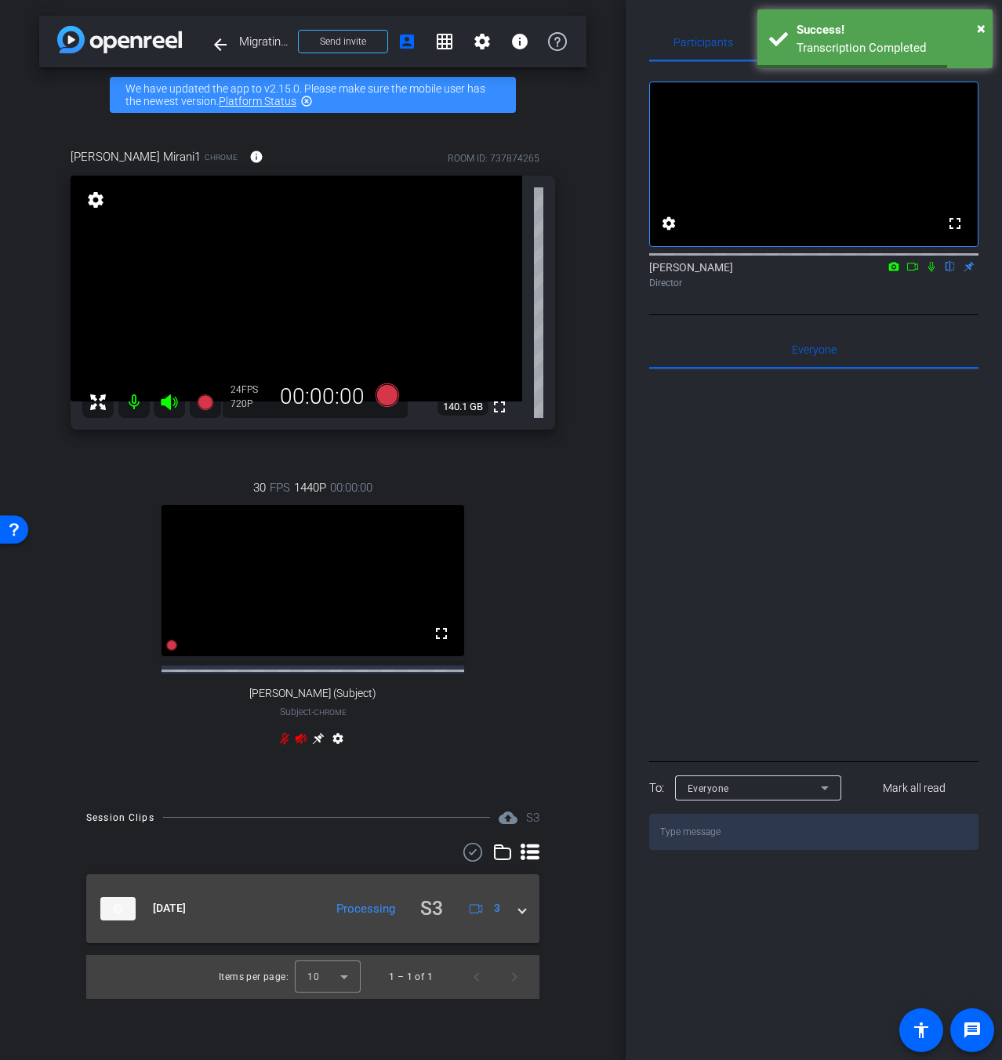
click at [514, 925] on div "[DATE] Processing S3 3" at bounding box center [309, 909] width 419 height 31
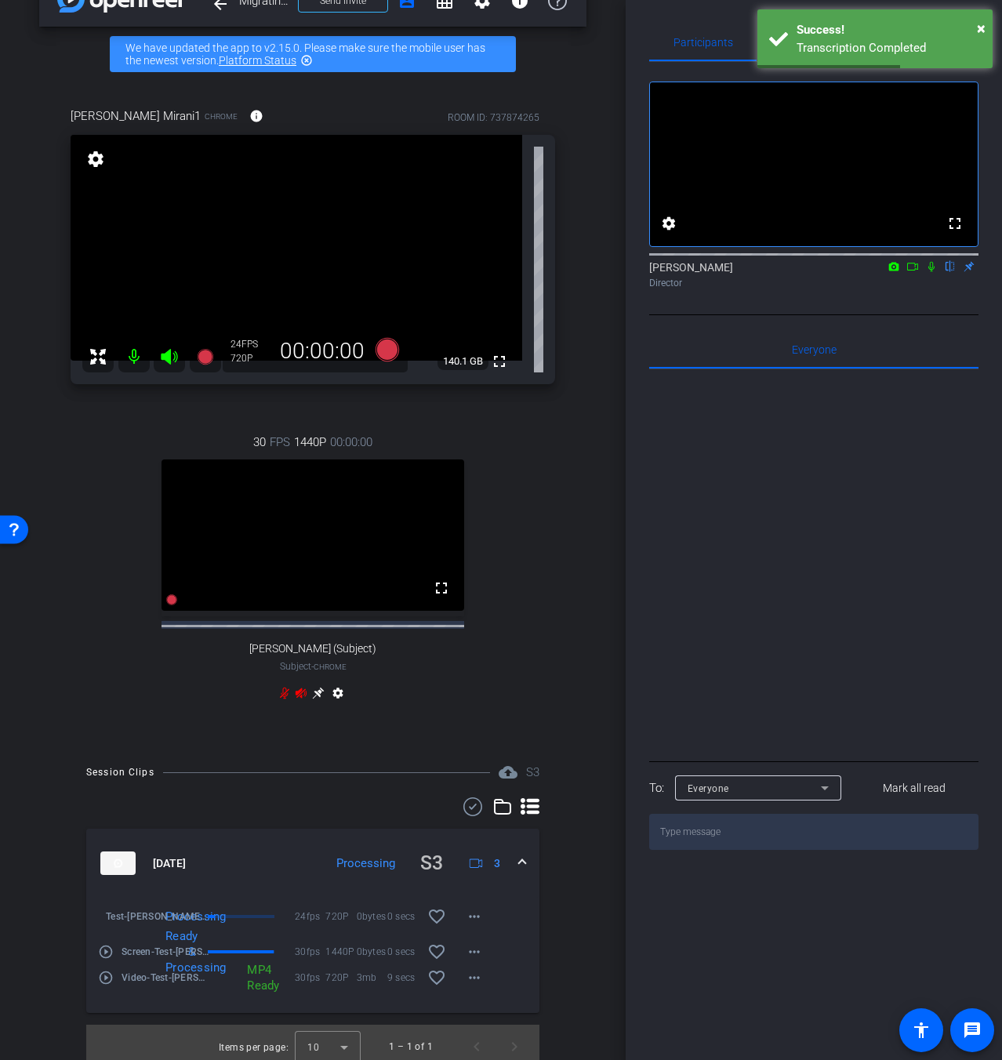
scroll to position [64, 0]
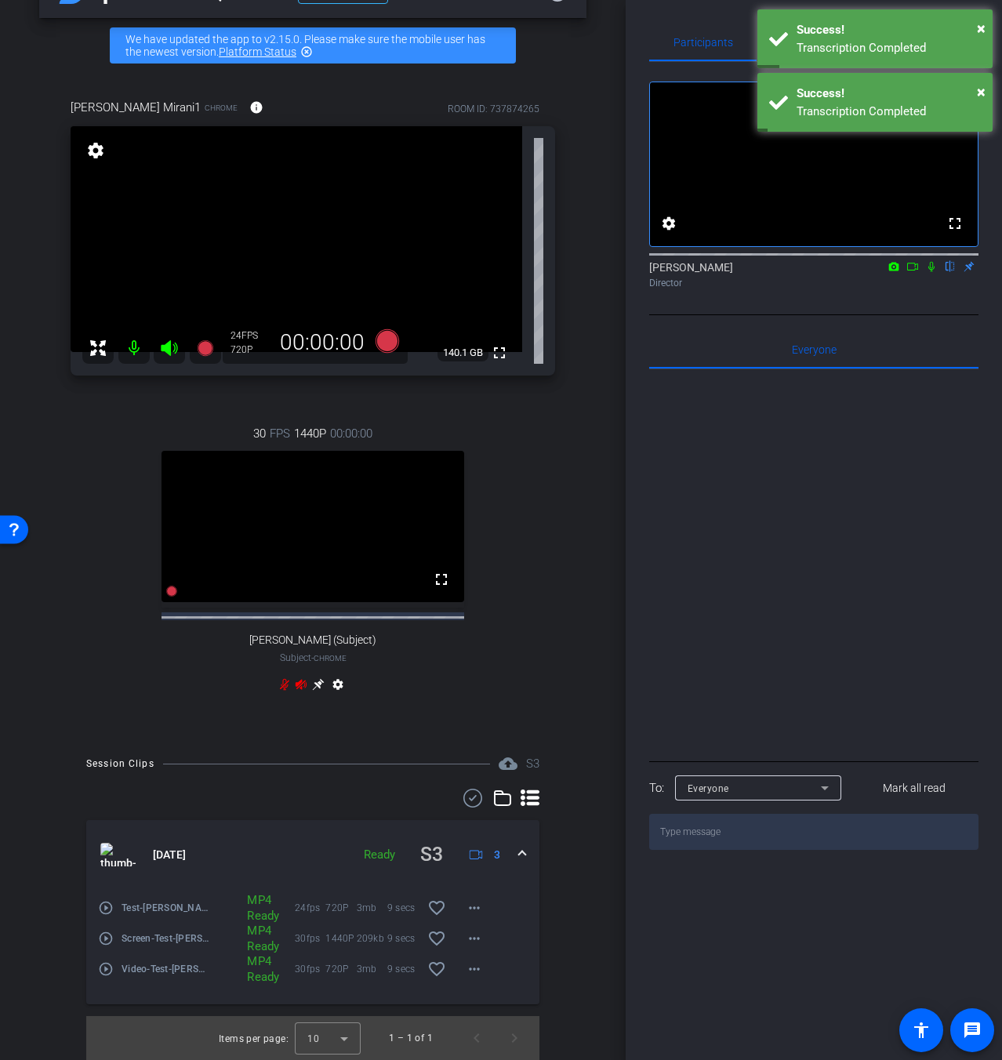
click at [103, 908] on mat-icon "play_circle_outline" at bounding box center [106, 908] width 16 height 16
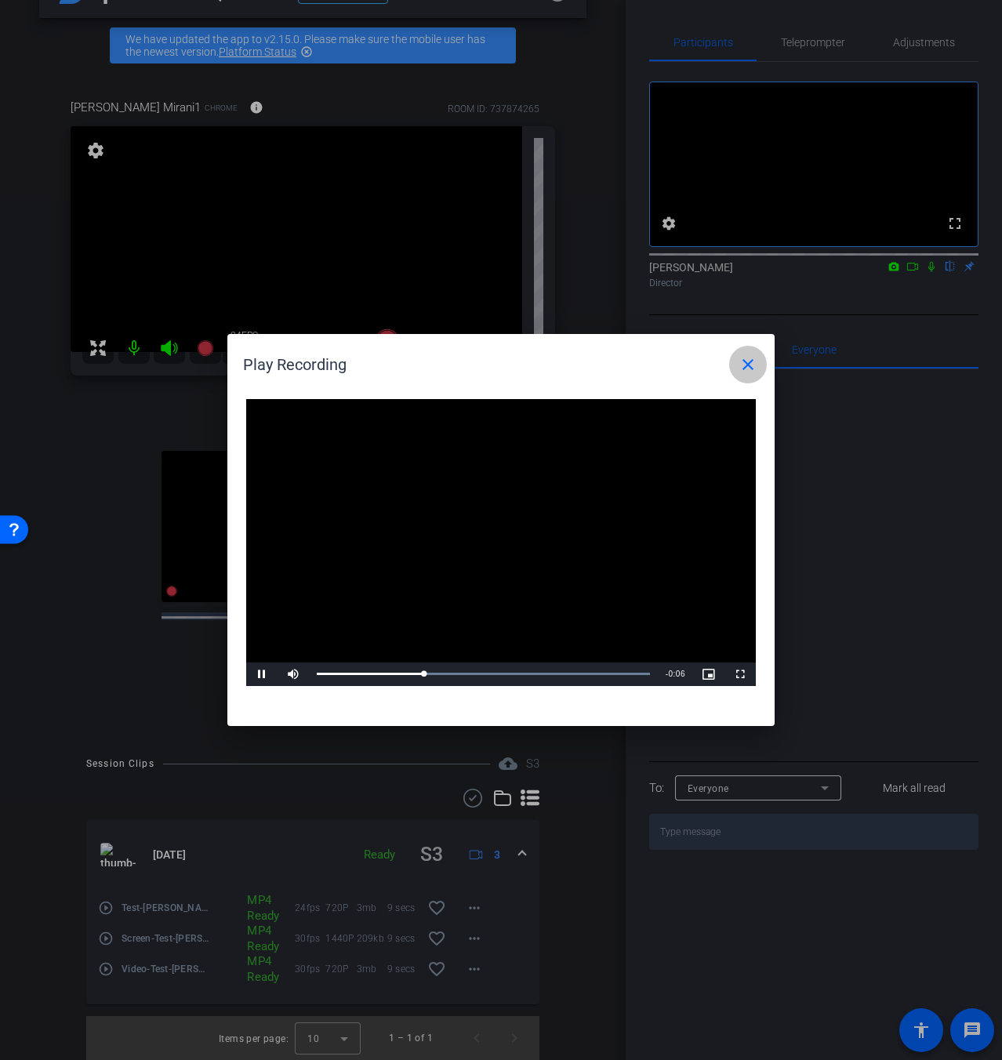
click at [751, 371] on mat-icon "close" at bounding box center [748, 364] width 19 height 19
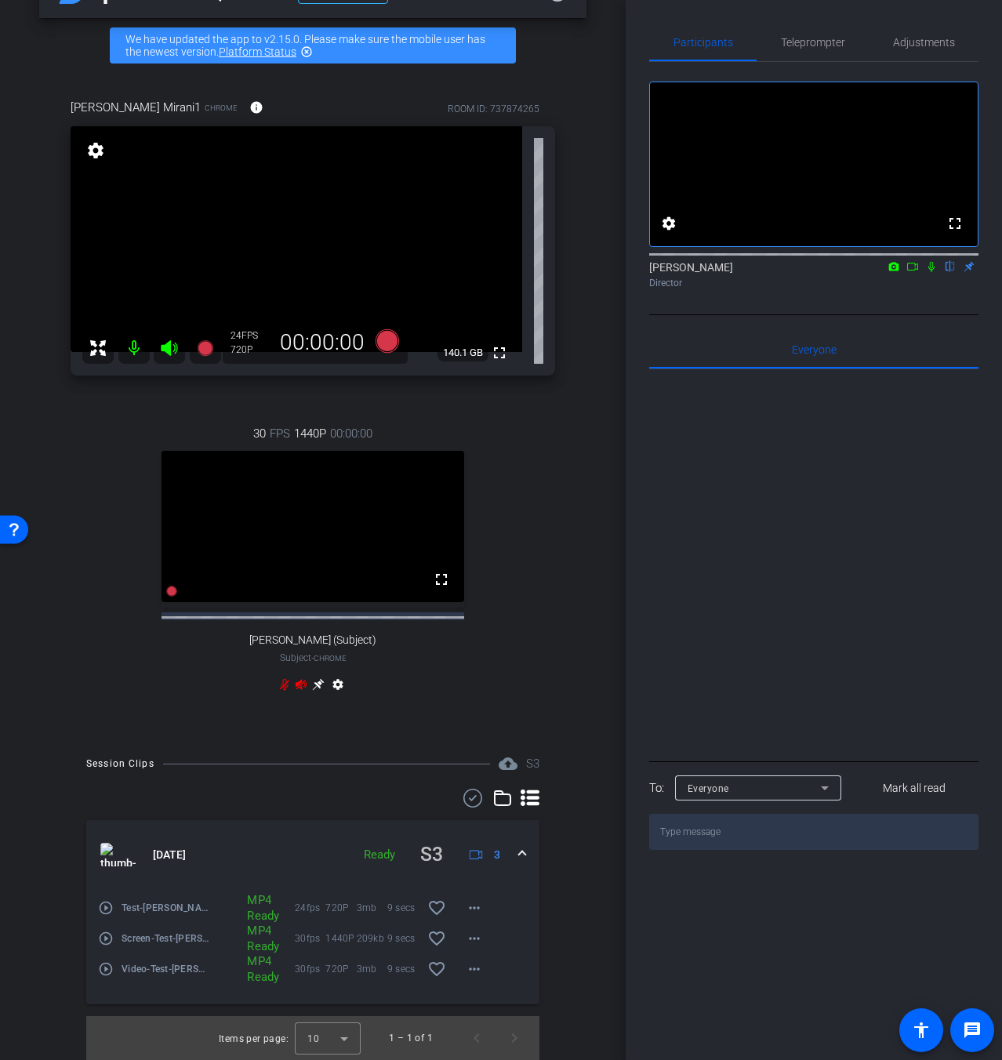
click at [100, 938] on mat-icon "play_circle_outline" at bounding box center [106, 939] width 16 height 16
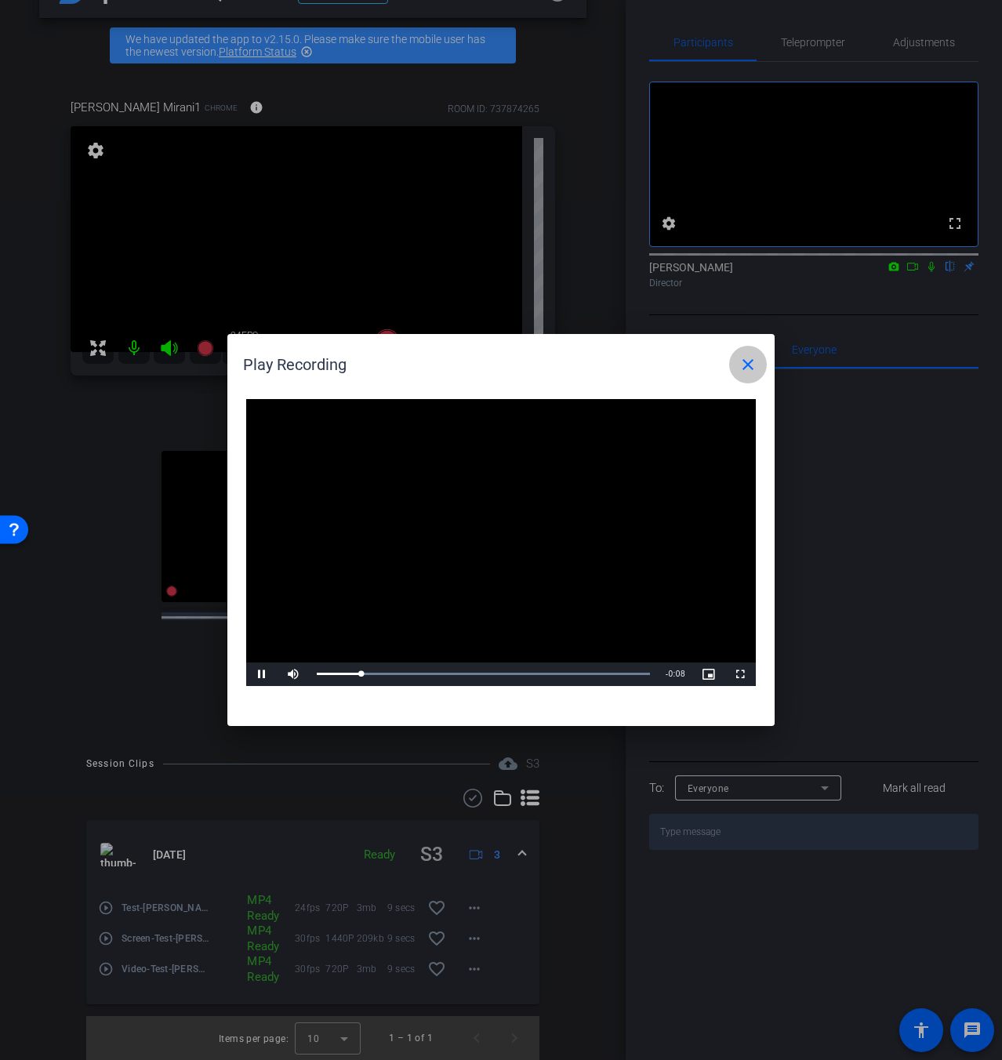
click at [752, 376] on span at bounding box center [748, 365] width 38 height 38
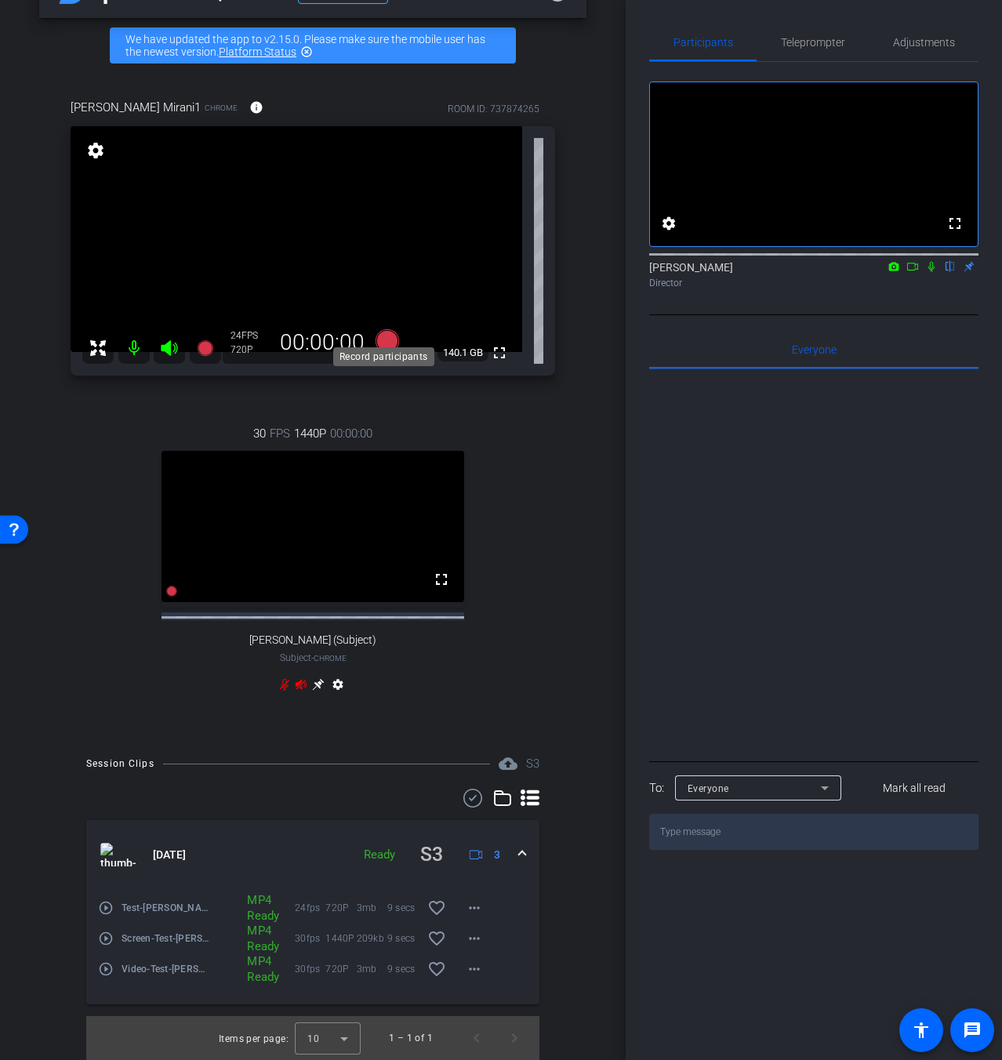
click at [383, 333] on icon at bounding box center [388, 341] width 24 height 24
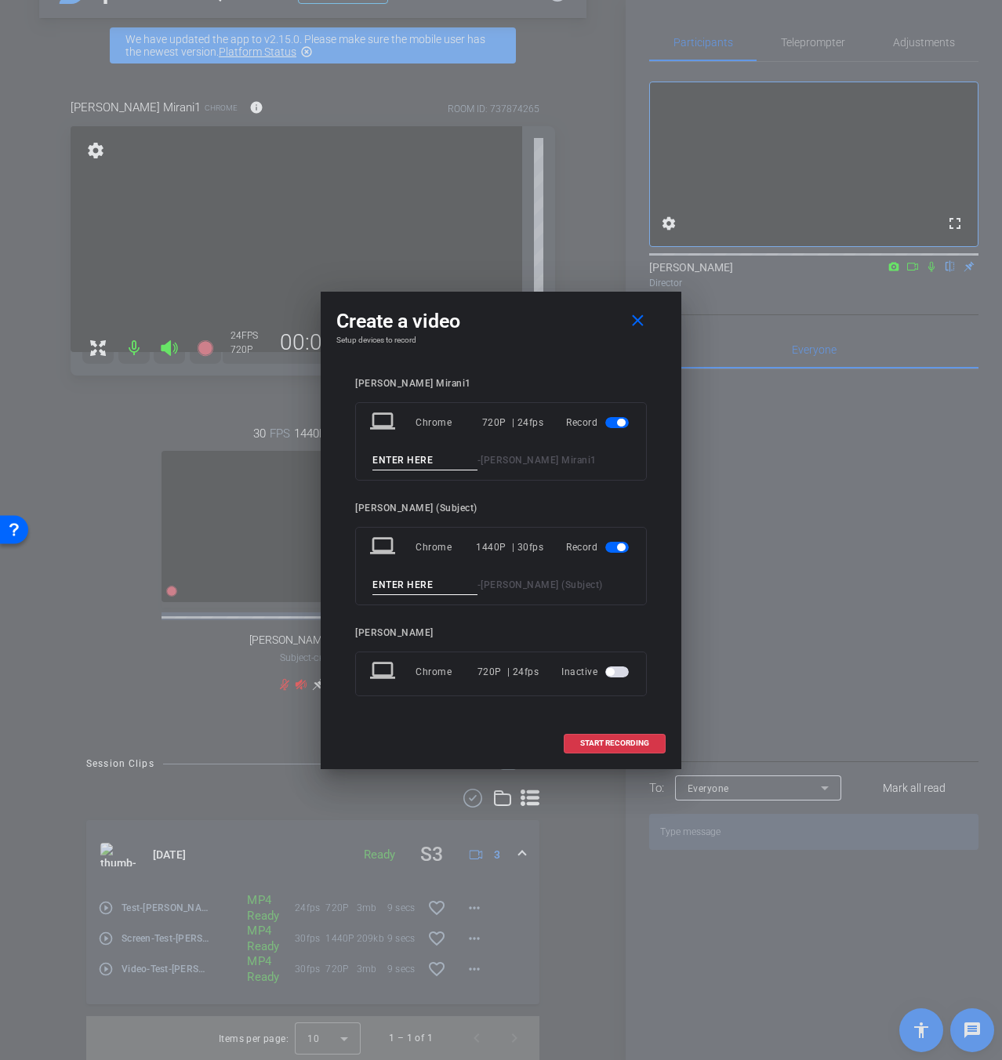
click at [434, 460] on input at bounding box center [425, 461] width 105 height 20
click at [631, 320] on mat-icon "close" at bounding box center [638, 321] width 20 height 20
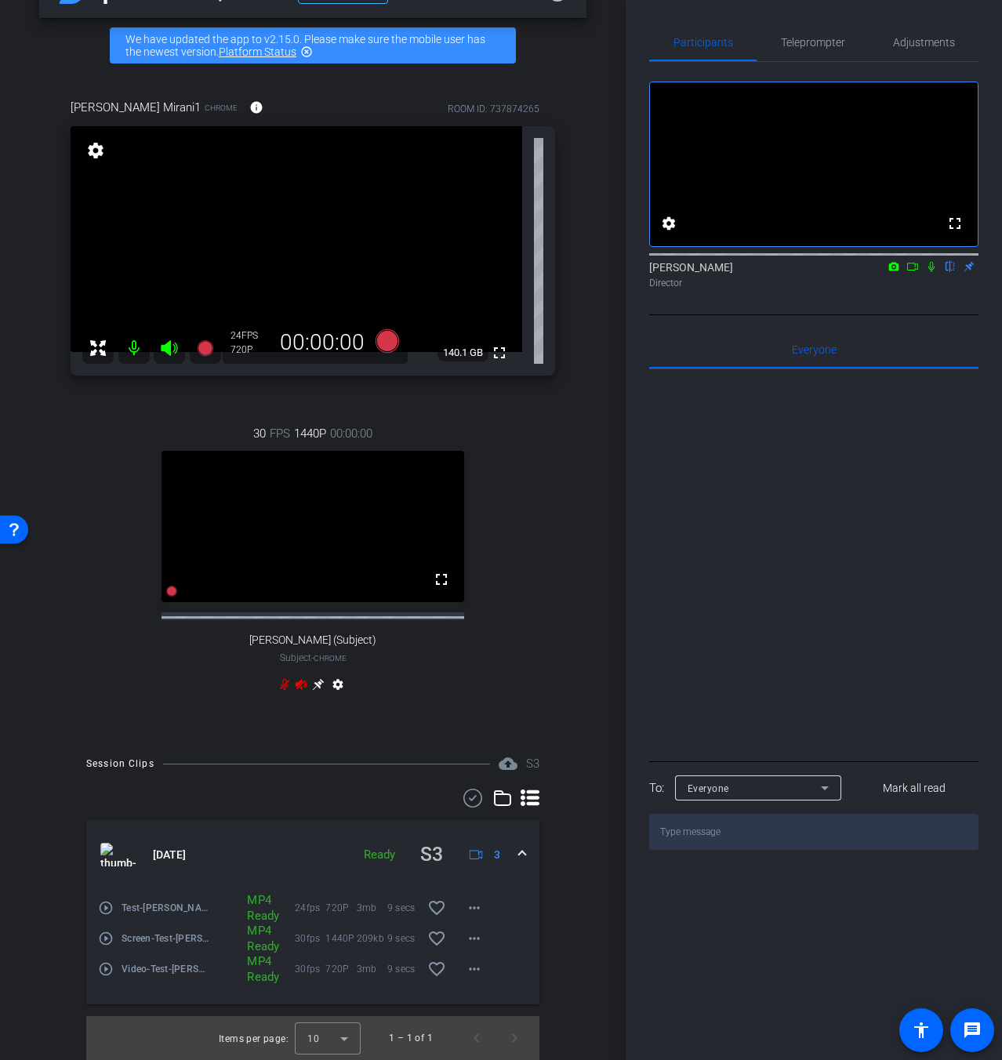
click at [308, 45] on mat-icon "highlight_off" at bounding box center [306, 51] width 13 height 13
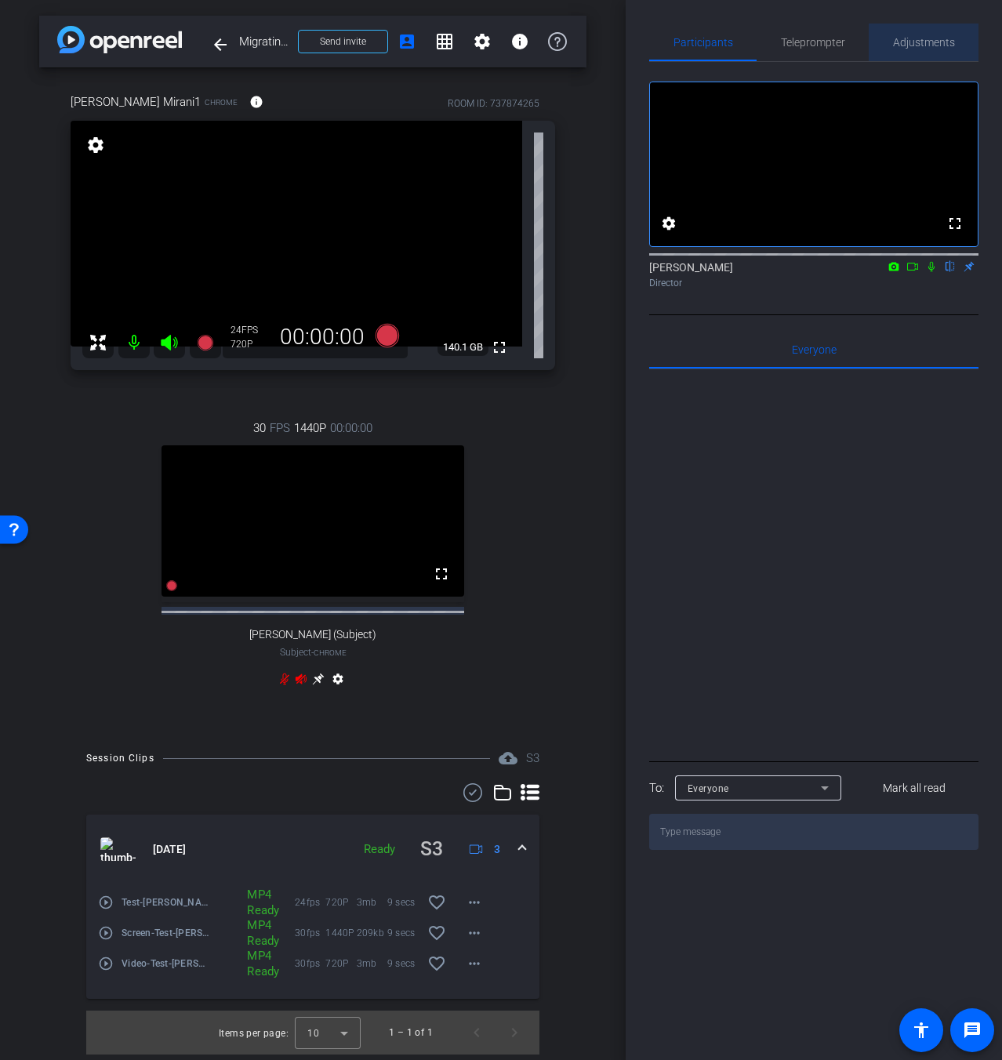
click at [942, 53] on span "Adjustments" at bounding box center [924, 43] width 62 height 38
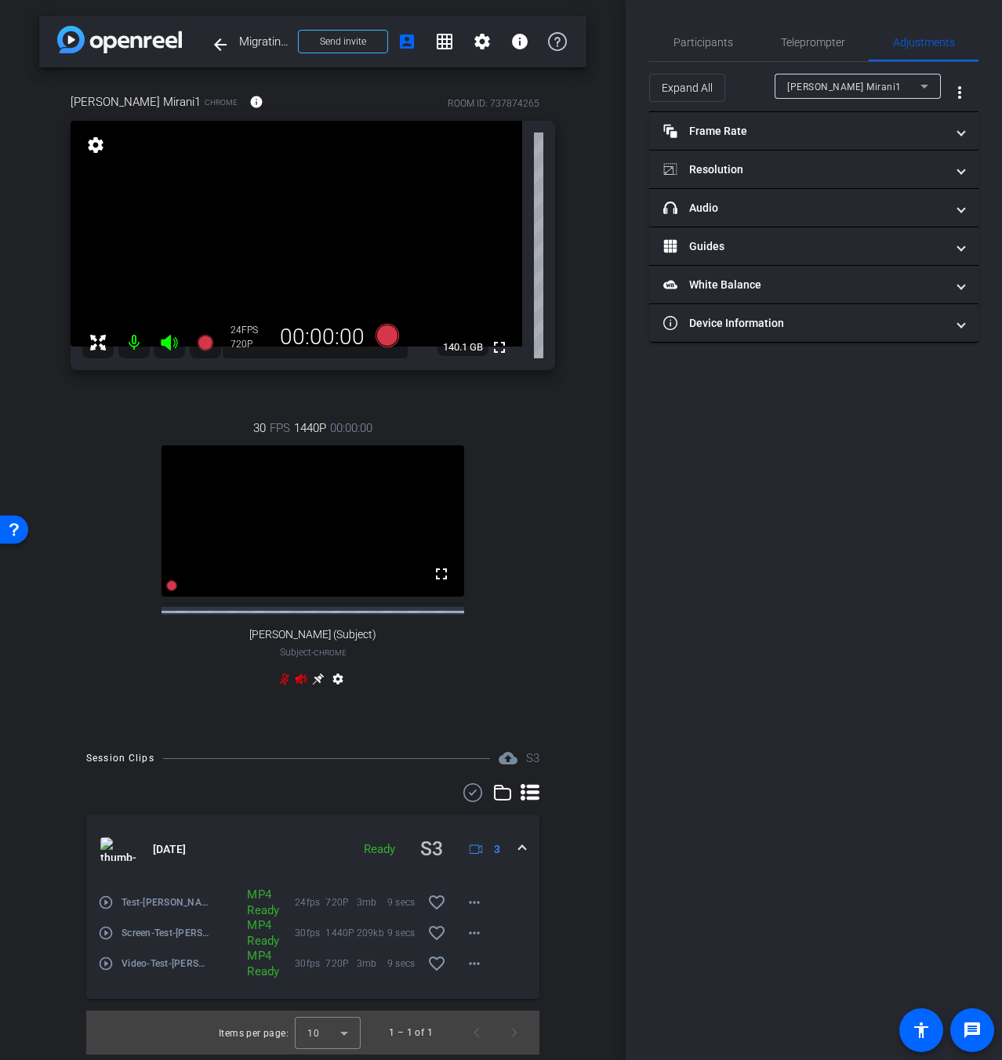
drag, startPoint x: 845, startPoint y: 85, endPoint x: 855, endPoint y: 89, distance: 10.2
click at [851, 88] on span "[PERSON_NAME] Mirani1" at bounding box center [844, 87] width 115 height 11
click at [842, 141] on span "[PERSON_NAME] (Subject)" at bounding box center [849, 142] width 125 height 19
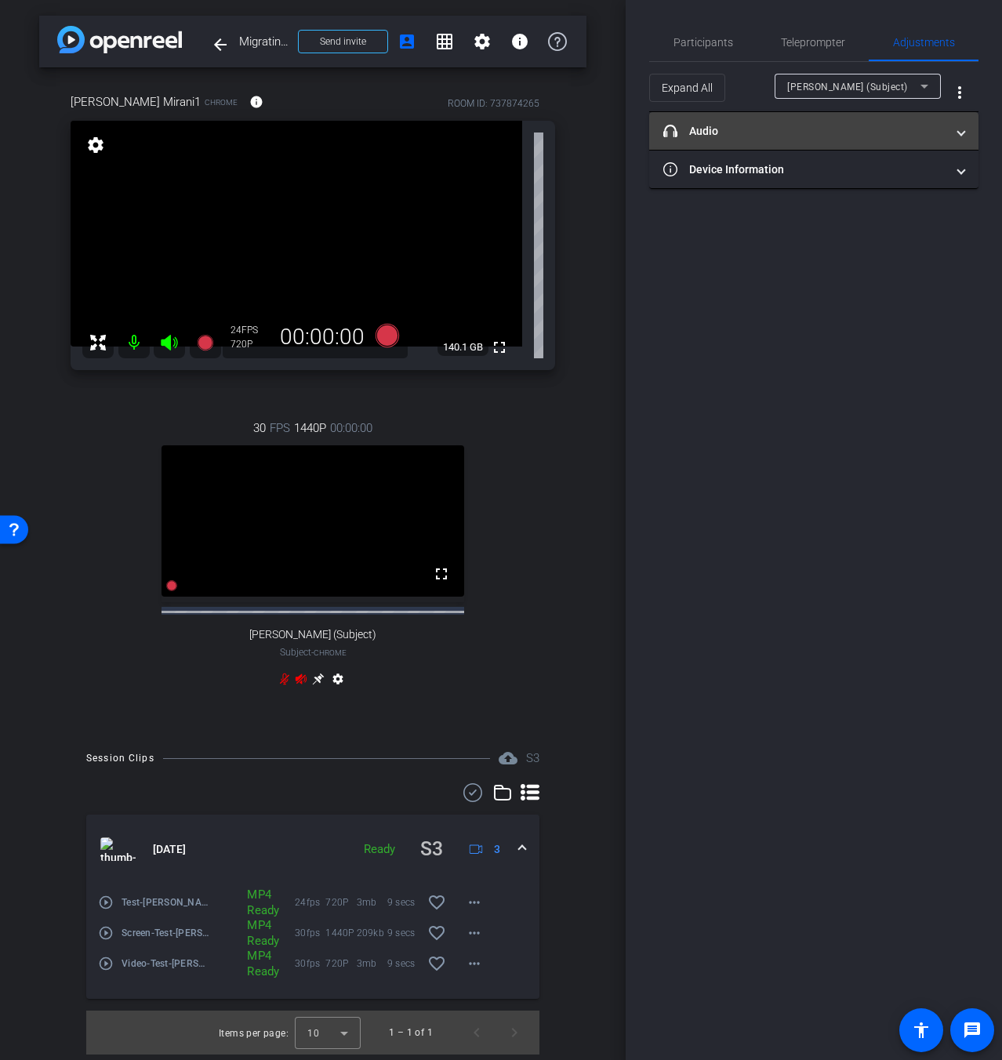
click at [792, 123] on mat-panel-title "headphone icon Audio" at bounding box center [805, 131] width 282 height 16
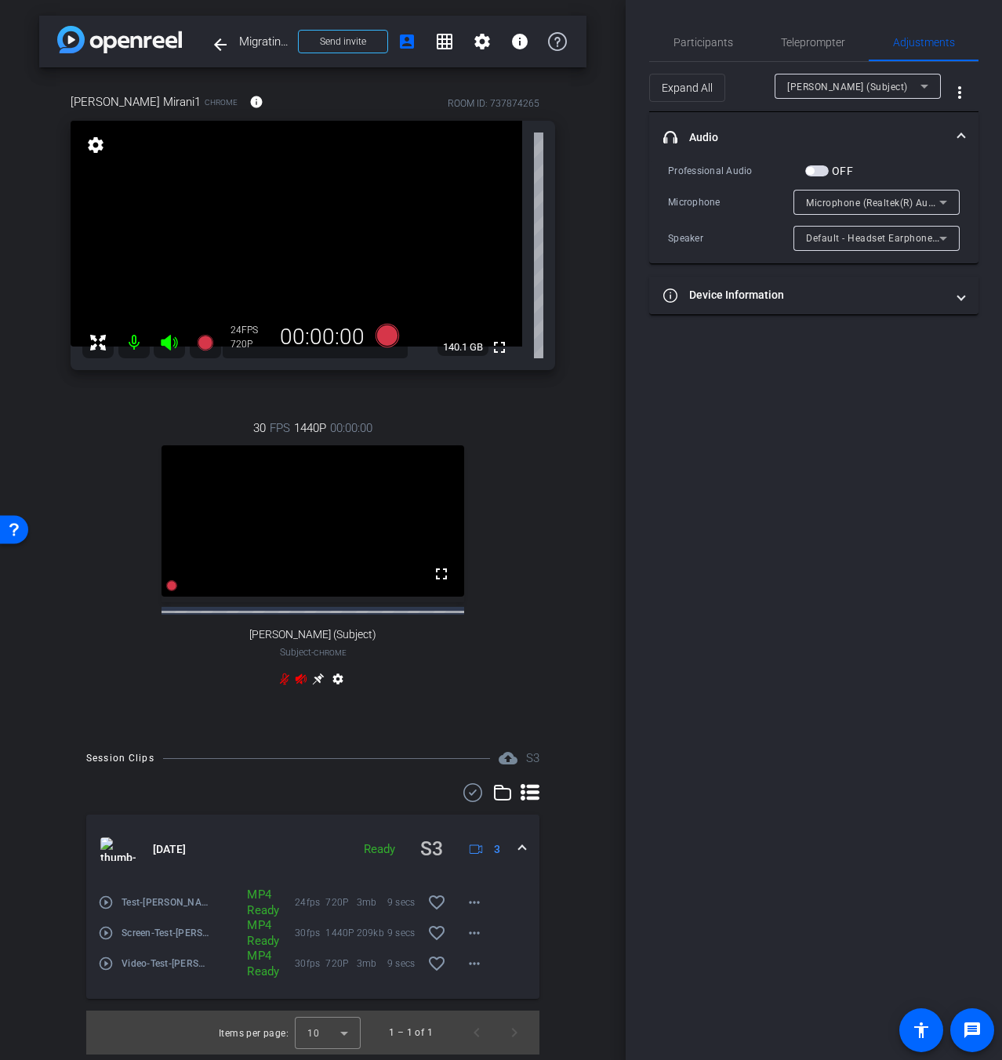
click at [804, 130] on mat-panel-title "headphone icon Audio" at bounding box center [805, 137] width 282 height 16
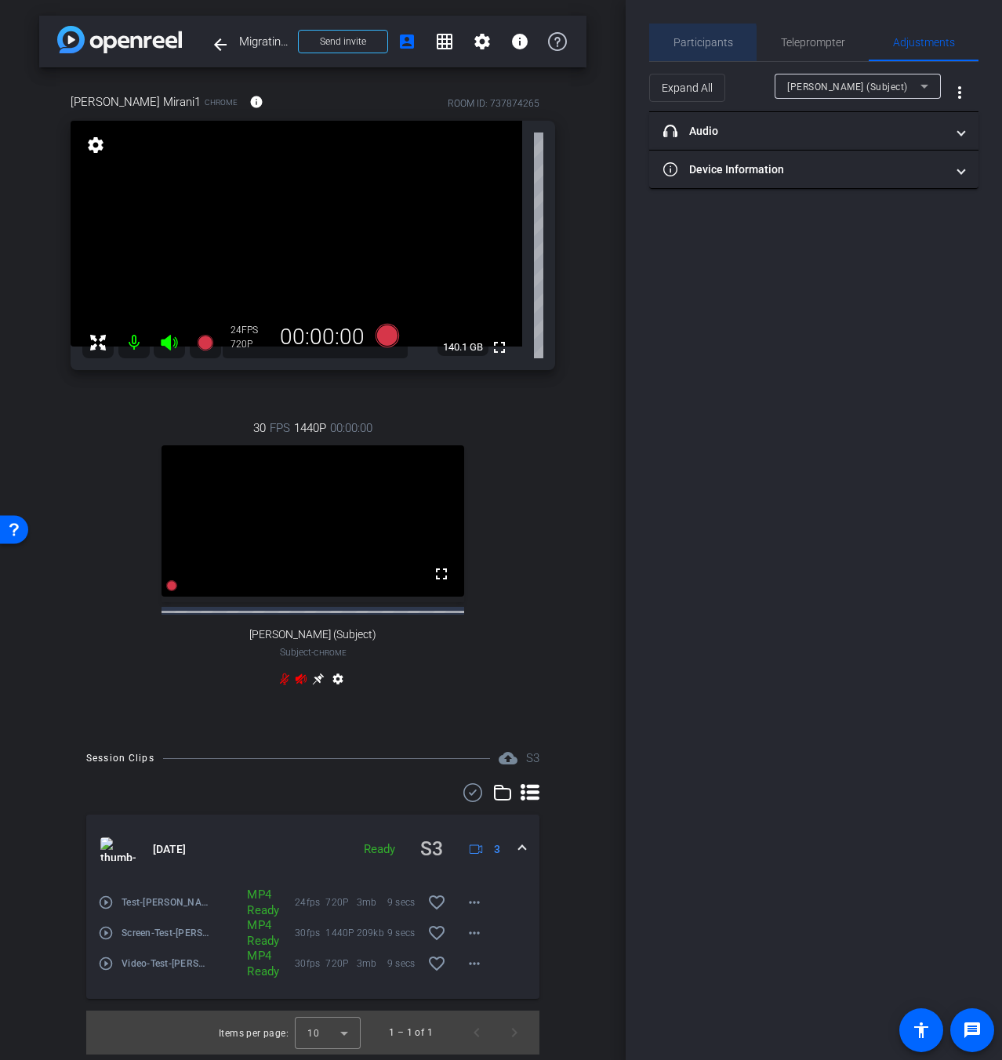
click at [667, 47] on div "Participants" at bounding box center [702, 43] width 107 height 38
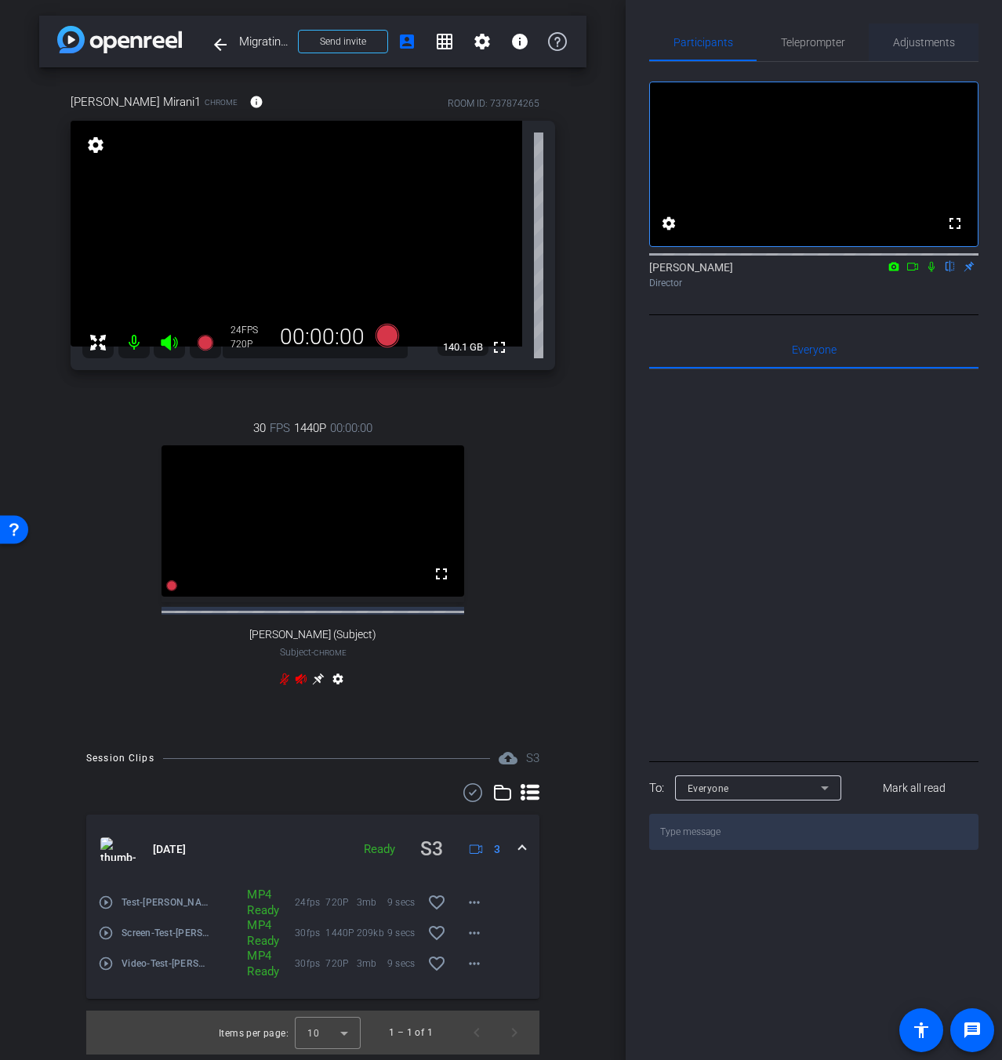
click at [935, 53] on span "Adjustments" at bounding box center [924, 43] width 62 height 38
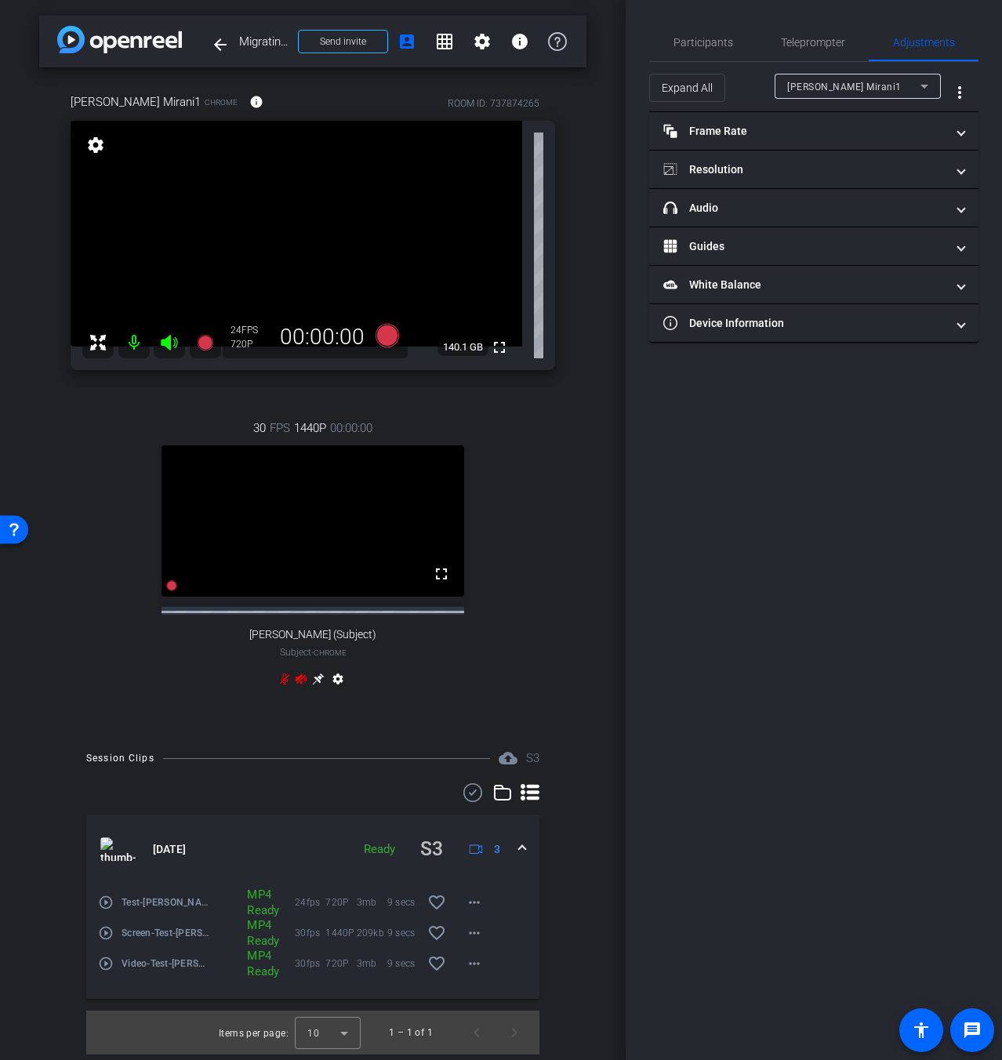
click at [507, 854] on div "[DATE] Ready S3 3" at bounding box center [309, 849] width 419 height 31
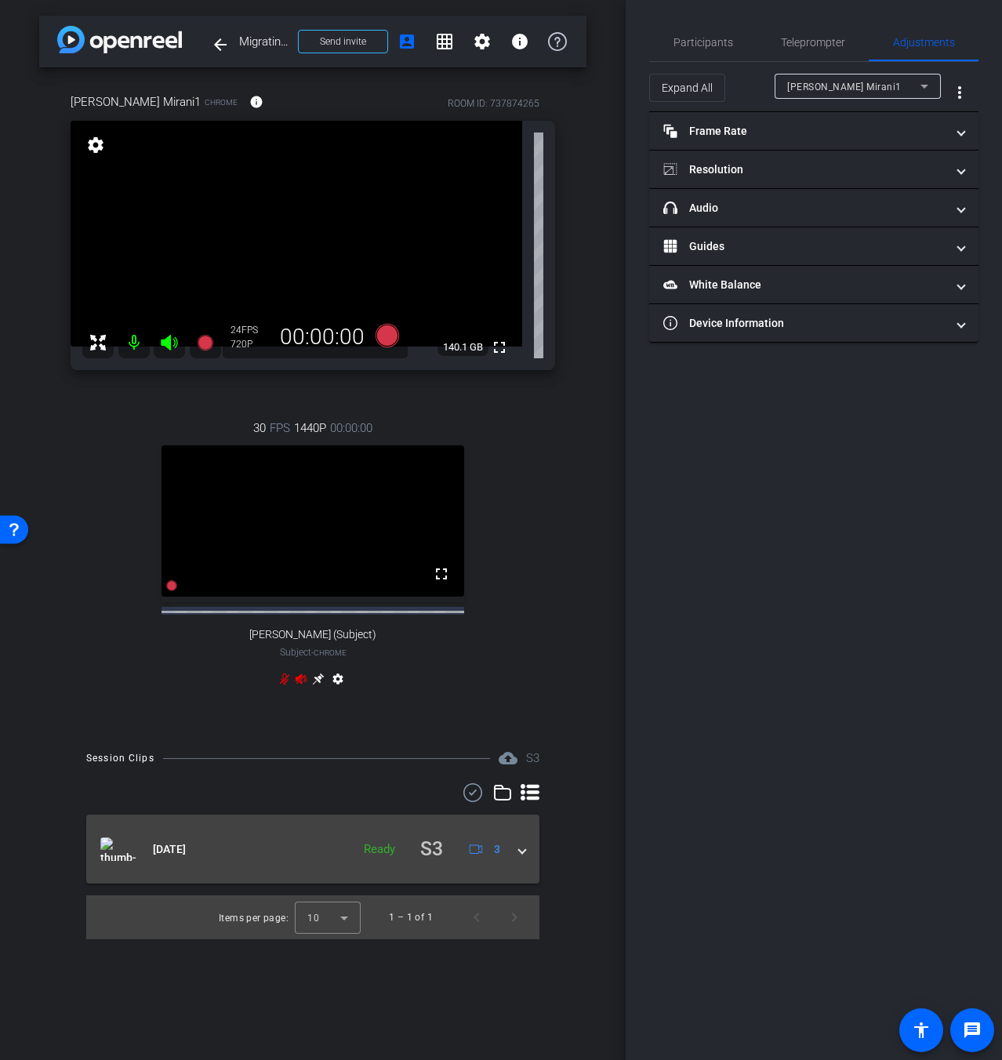
scroll to position [0, 0]
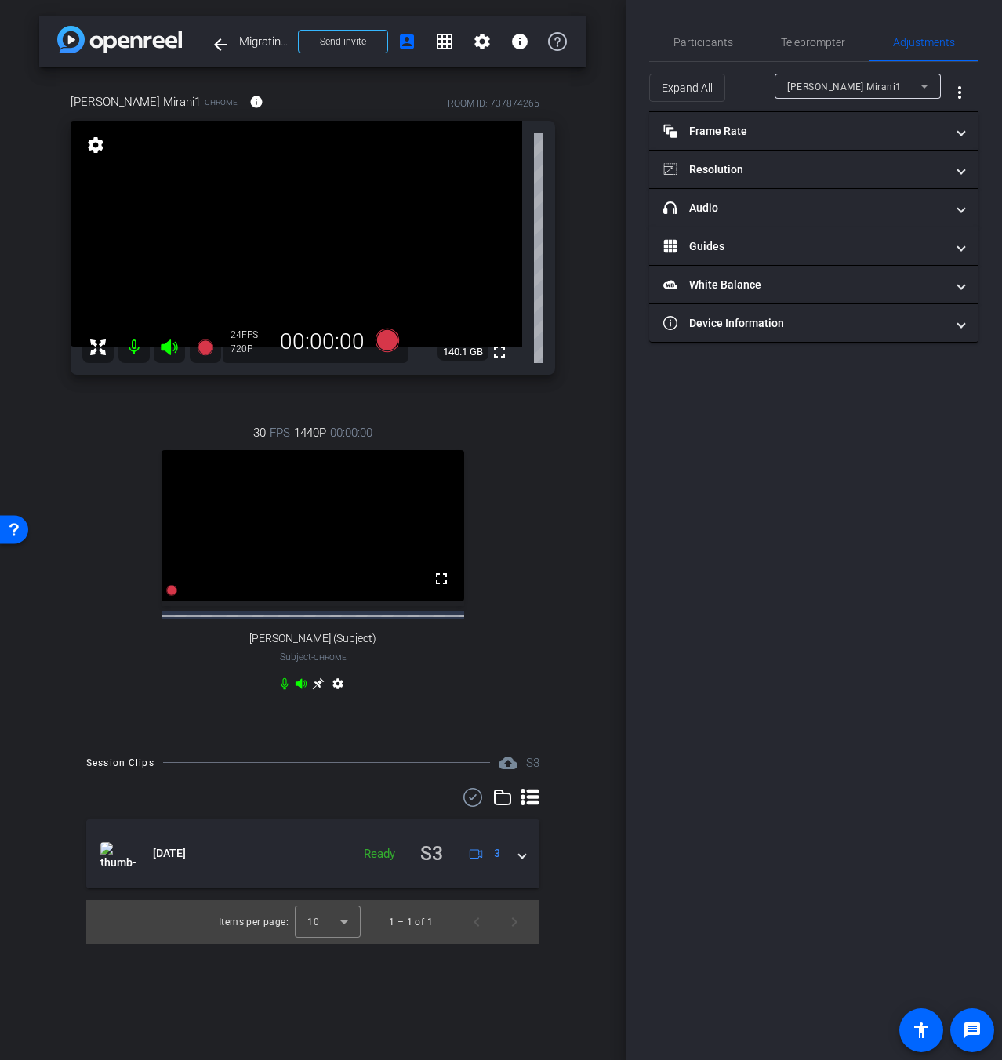
drag, startPoint x: 870, startPoint y: 86, endPoint x: 870, endPoint y: 96, distance: 10.2
click at [870, 86] on div "[PERSON_NAME] Mirani1" at bounding box center [853, 87] width 133 height 20
click at [860, 146] on span "[PERSON_NAME] (Subject)" at bounding box center [849, 142] width 125 height 19
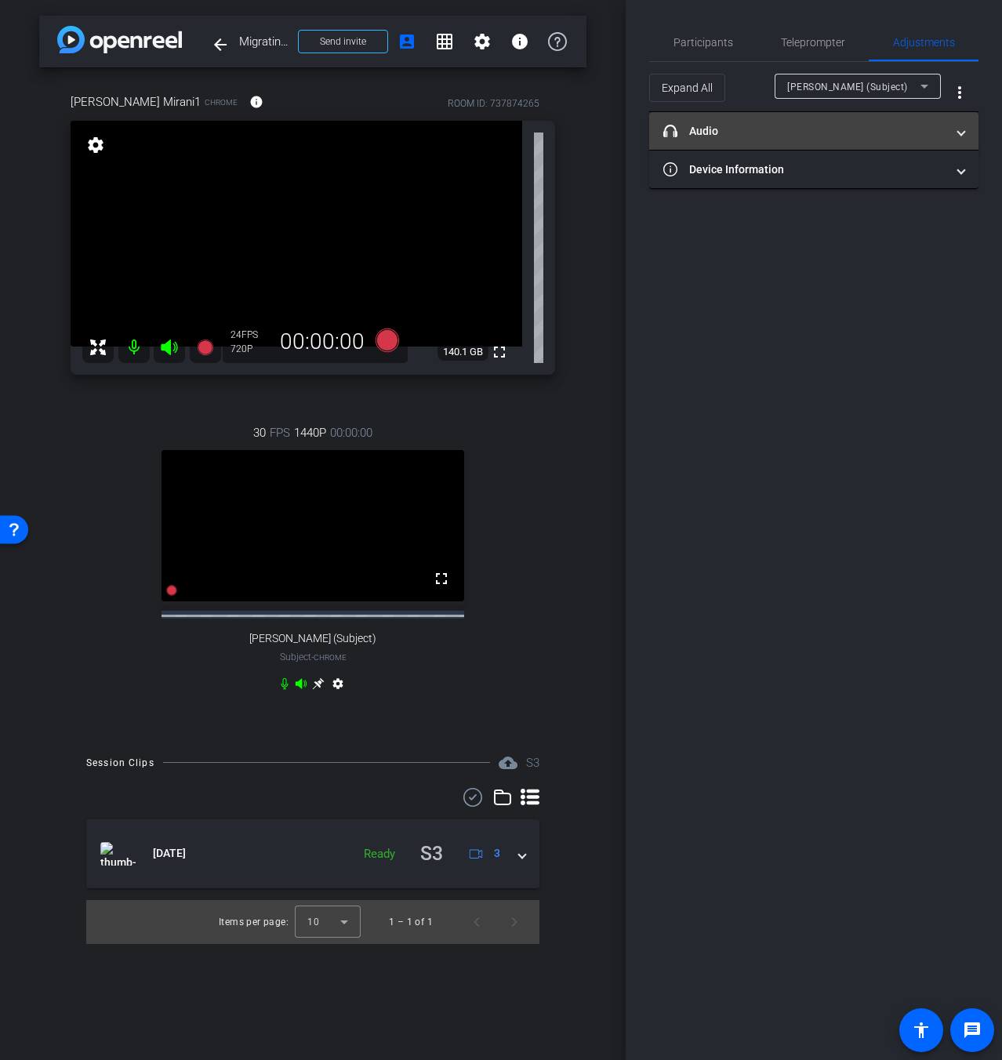
click at [834, 129] on mat-panel-title "headphone icon Audio" at bounding box center [805, 131] width 282 height 16
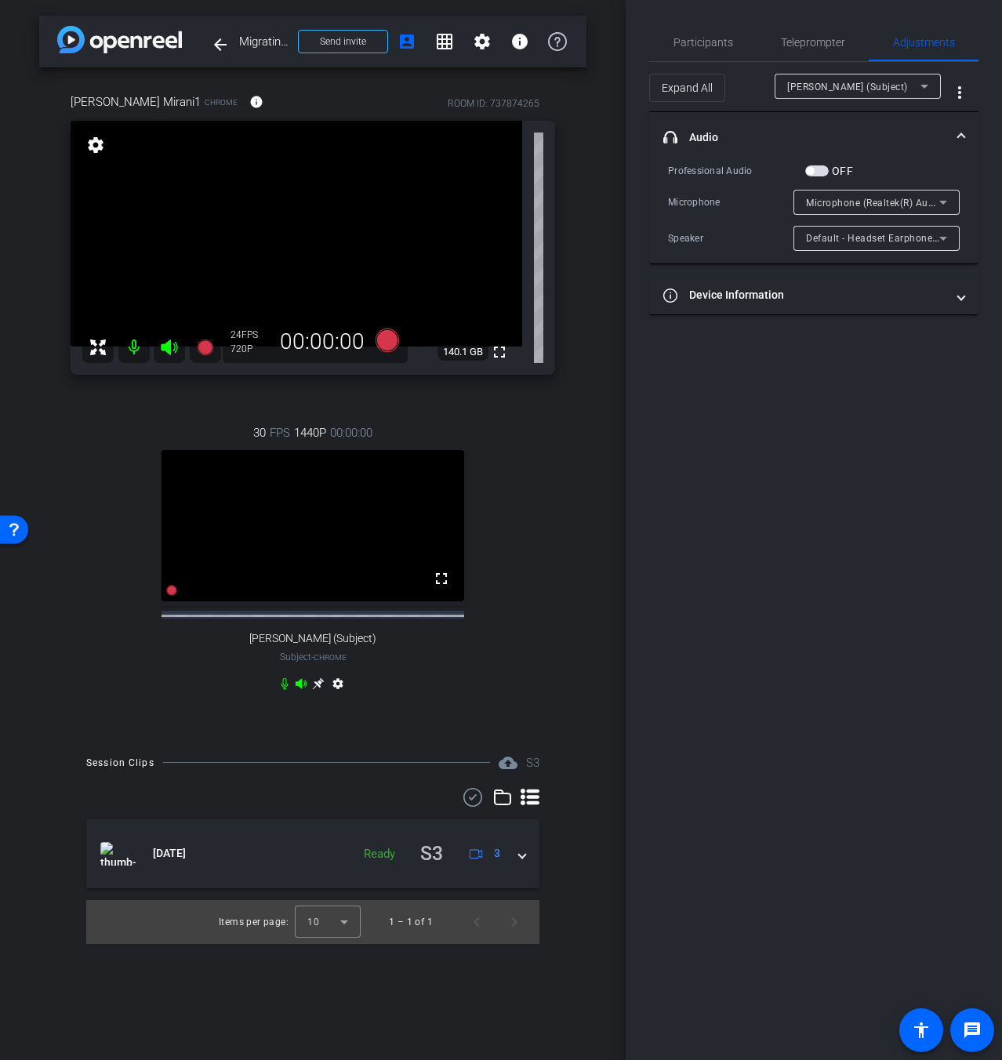
click at [851, 135] on mat-panel-title "headphone icon Audio" at bounding box center [805, 137] width 282 height 16
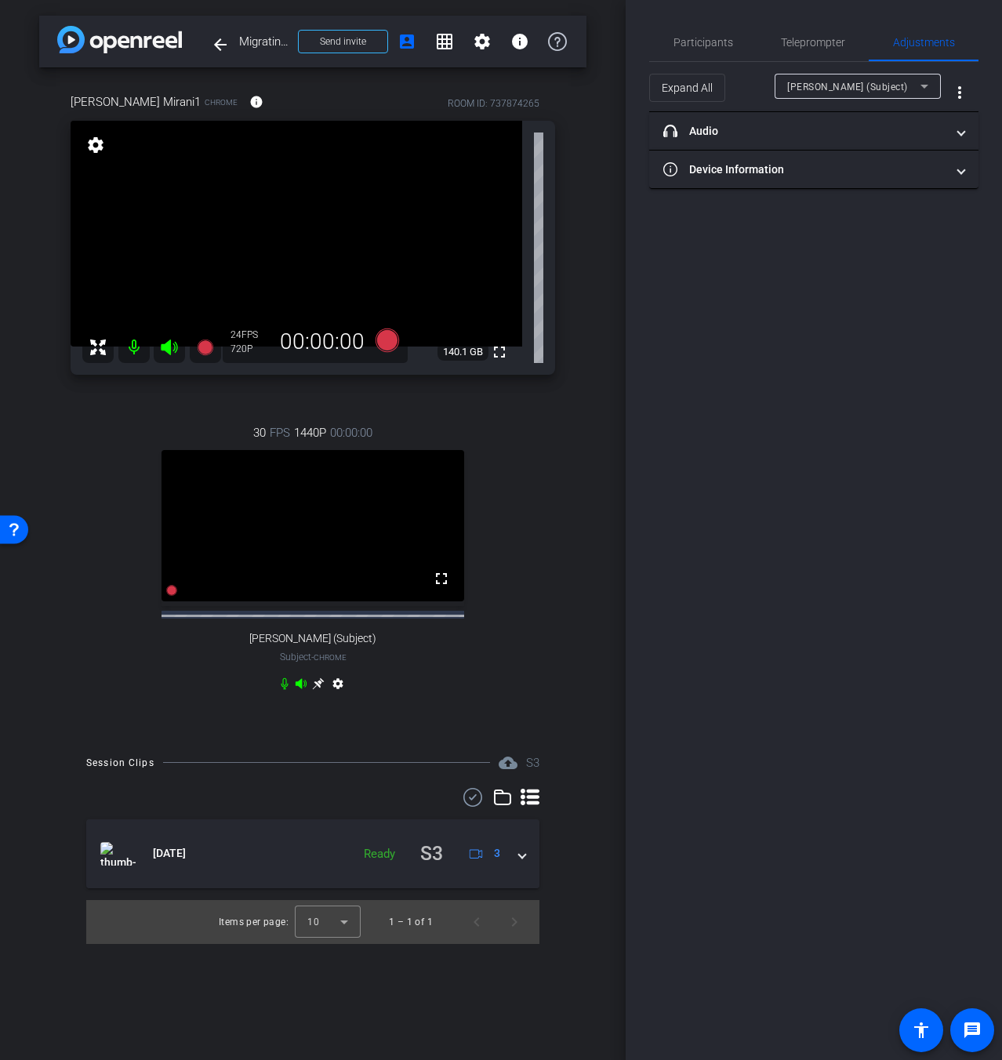
click at [847, 95] on div "[PERSON_NAME] (Subject)" at bounding box center [853, 87] width 133 height 20
click at [840, 118] on span "[PERSON_NAME] Mirani1" at bounding box center [845, 117] width 117 height 19
click at [853, 79] on div "[PERSON_NAME] Mirani1" at bounding box center [853, 87] width 133 height 20
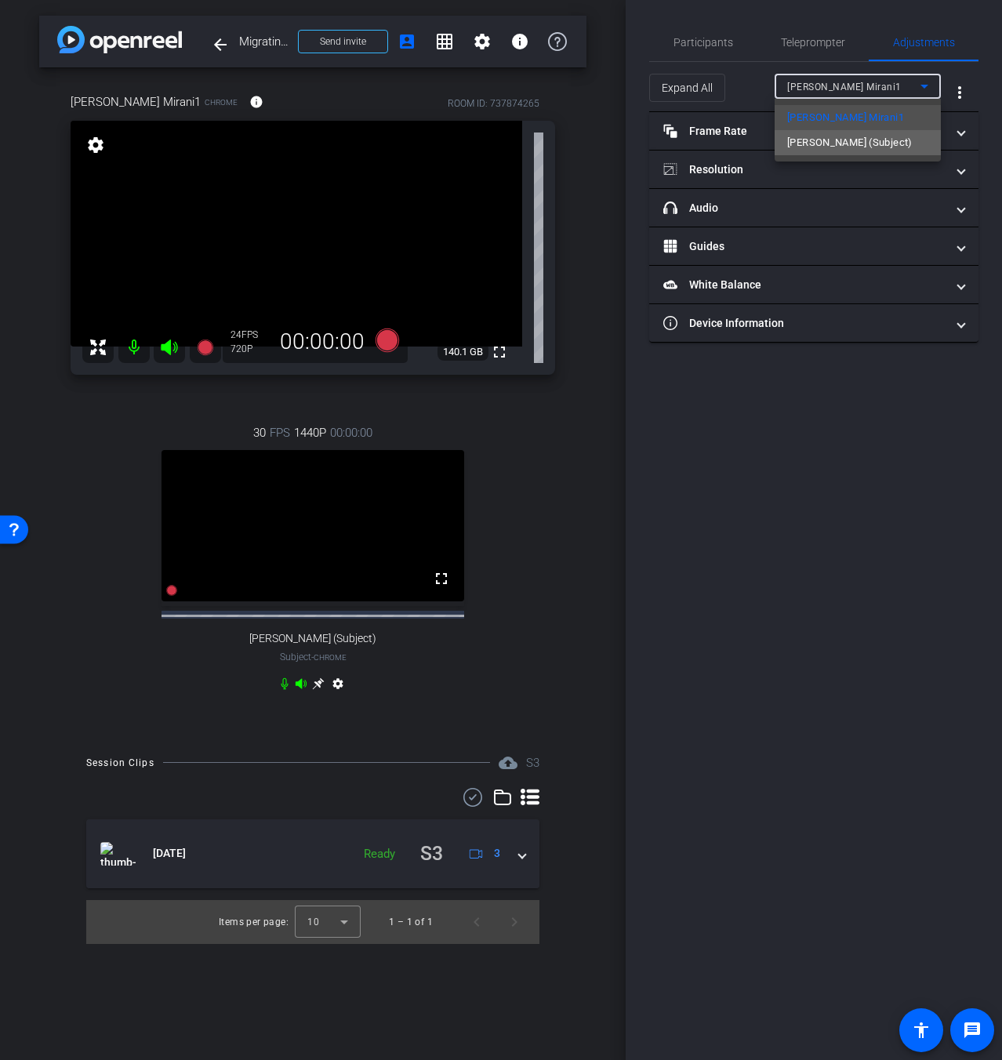
click at [850, 137] on span "[PERSON_NAME] (Subject)" at bounding box center [849, 142] width 125 height 19
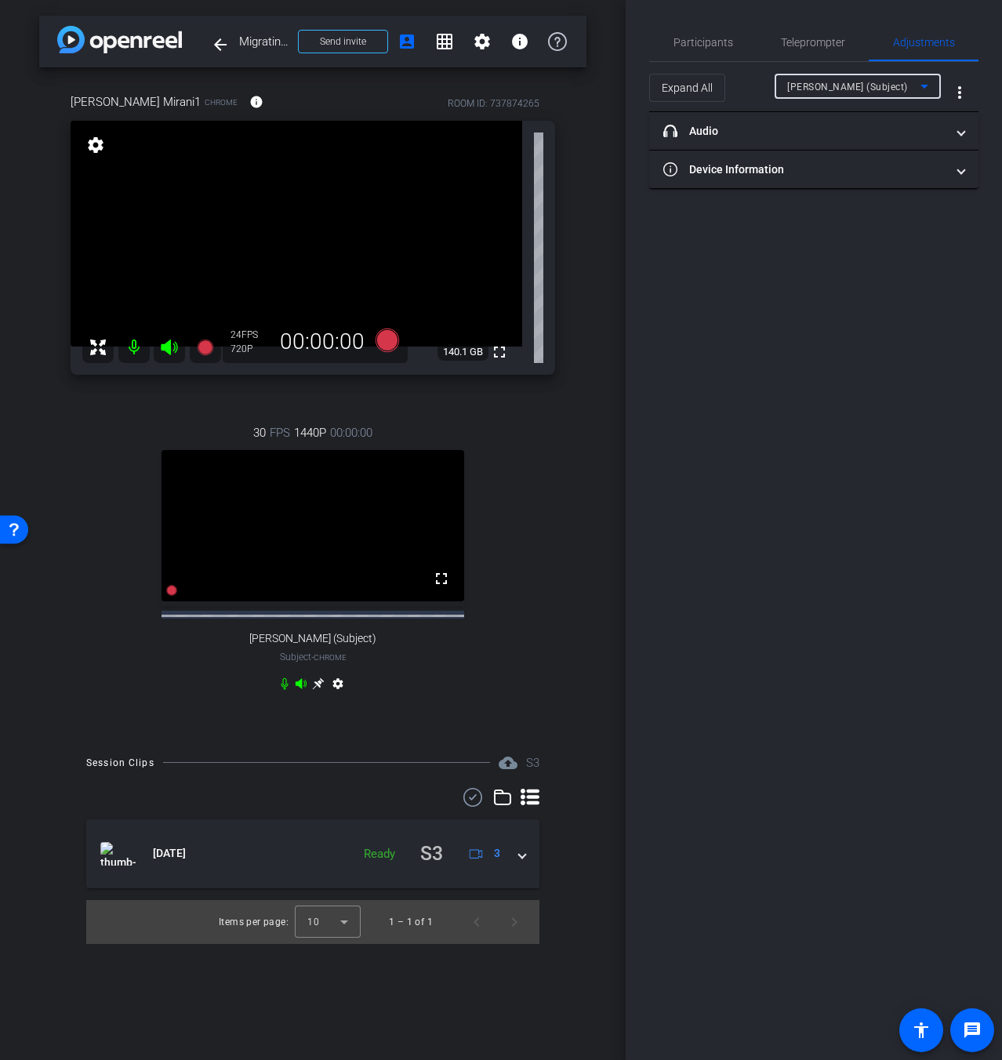
click at [767, 256] on div "Participants Teleprompter Adjustments settings [PERSON_NAME] flip Director Ever…" at bounding box center [814, 530] width 376 height 1060
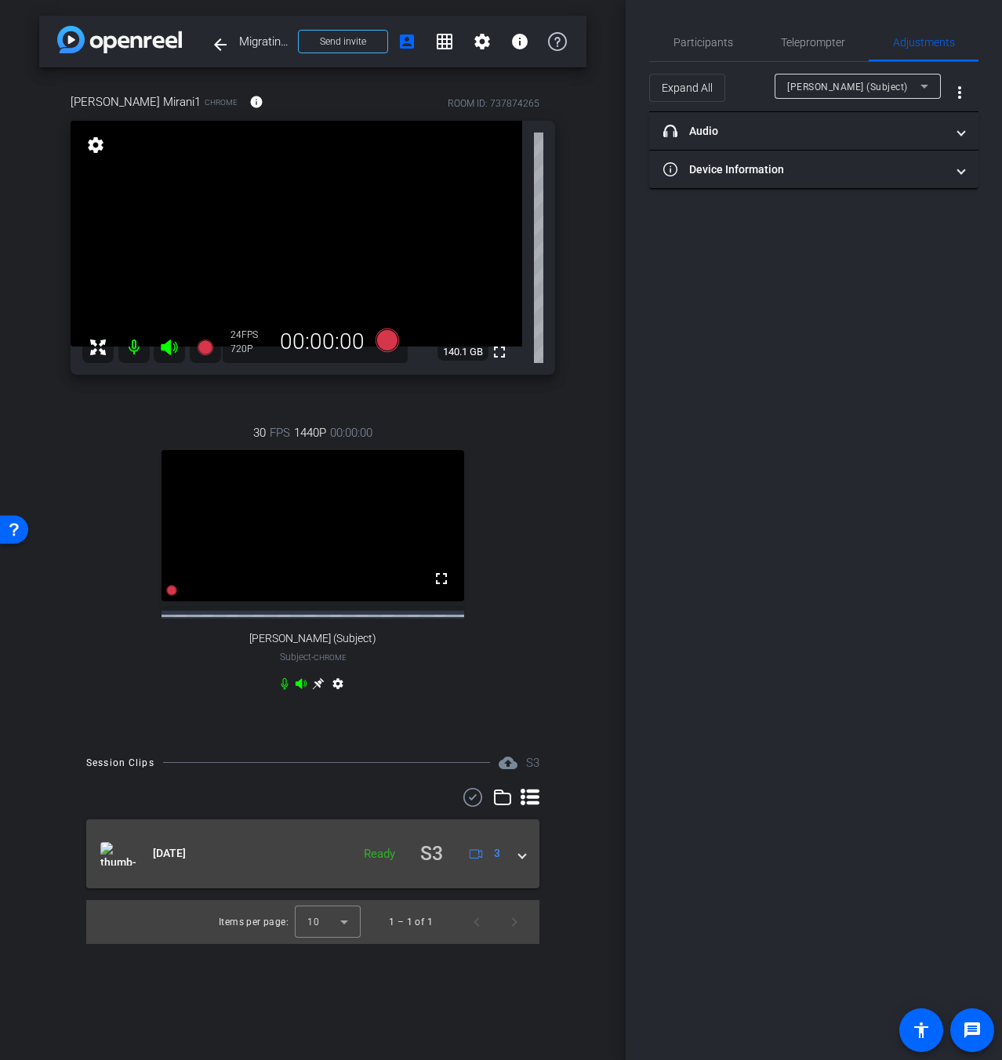
click at [522, 878] on mat-expansion-panel-header "[DATE] Ready S3 3" at bounding box center [312, 854] width 453 height 69
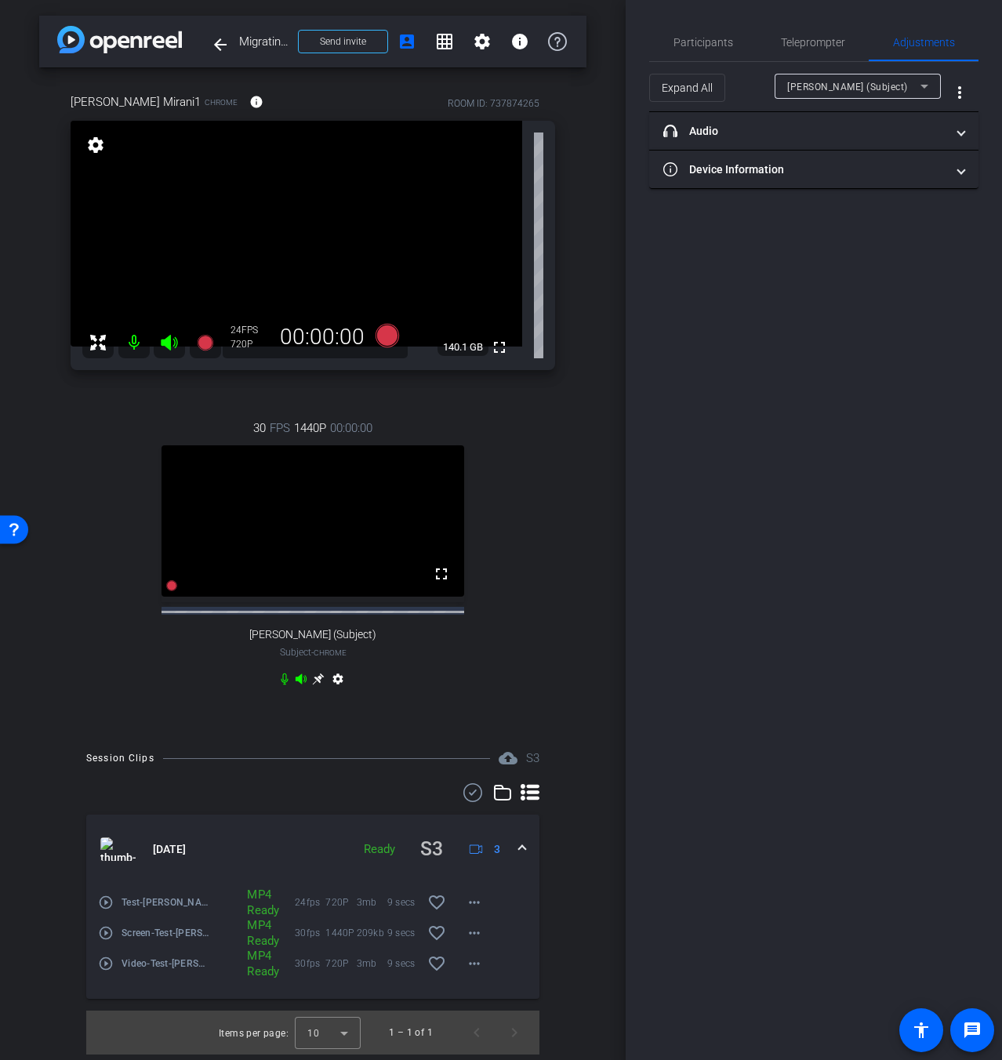
click at [519, 858] on span at bounding box center [522, 850] width 6 height 16
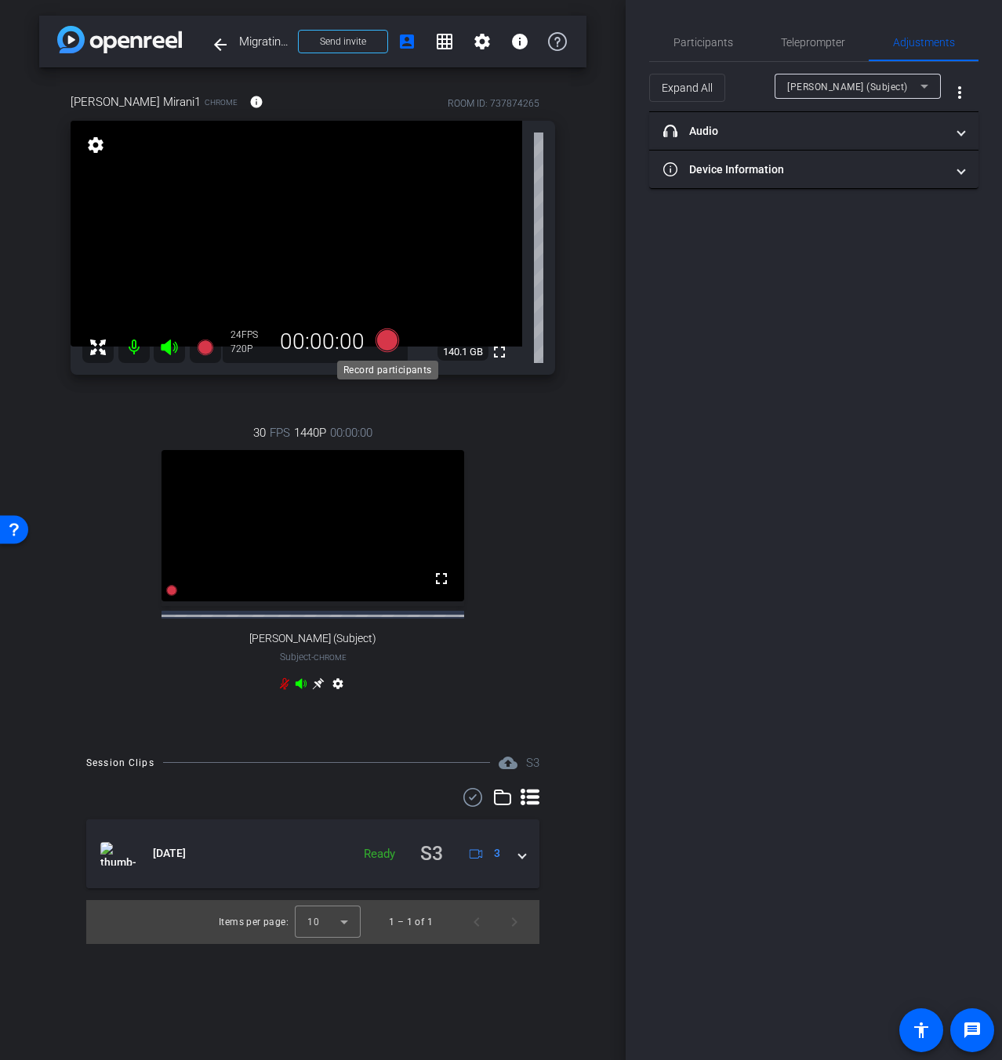
click at [385, 340] on icon at bounding box center [388, 341] width 24 height 24
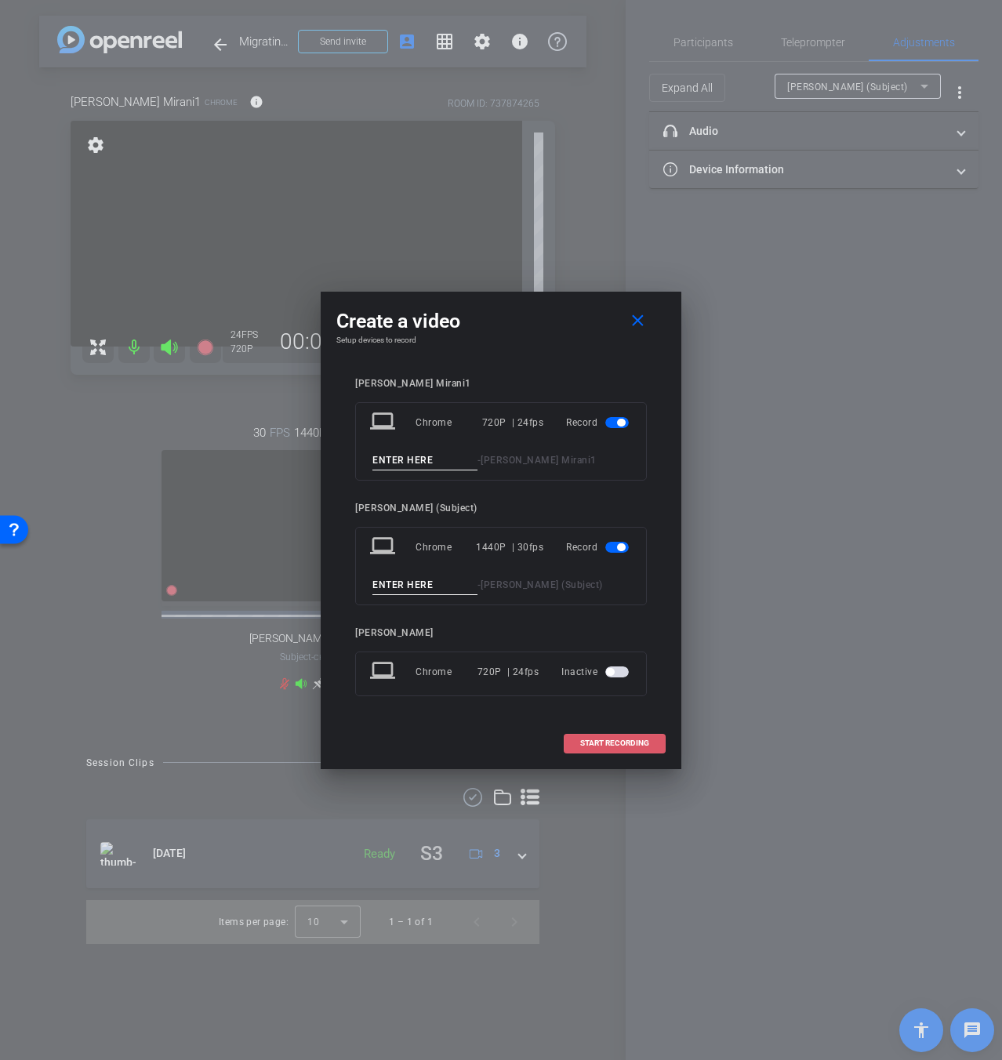
click at [645, 757] on span at bounding box center [615, 744] width 100 height 38
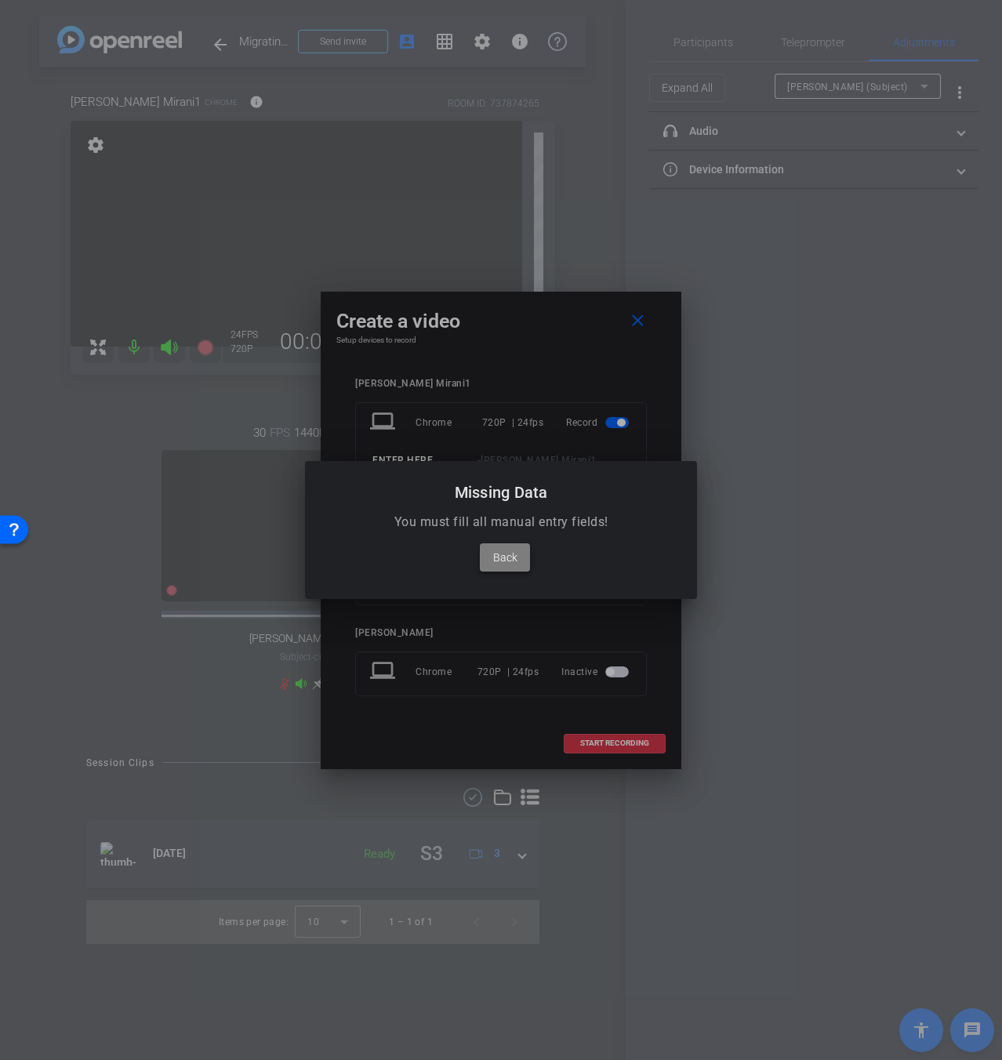
click at [493, 548] on span "Back" at bounding box center [505, 557] width 24 height 19
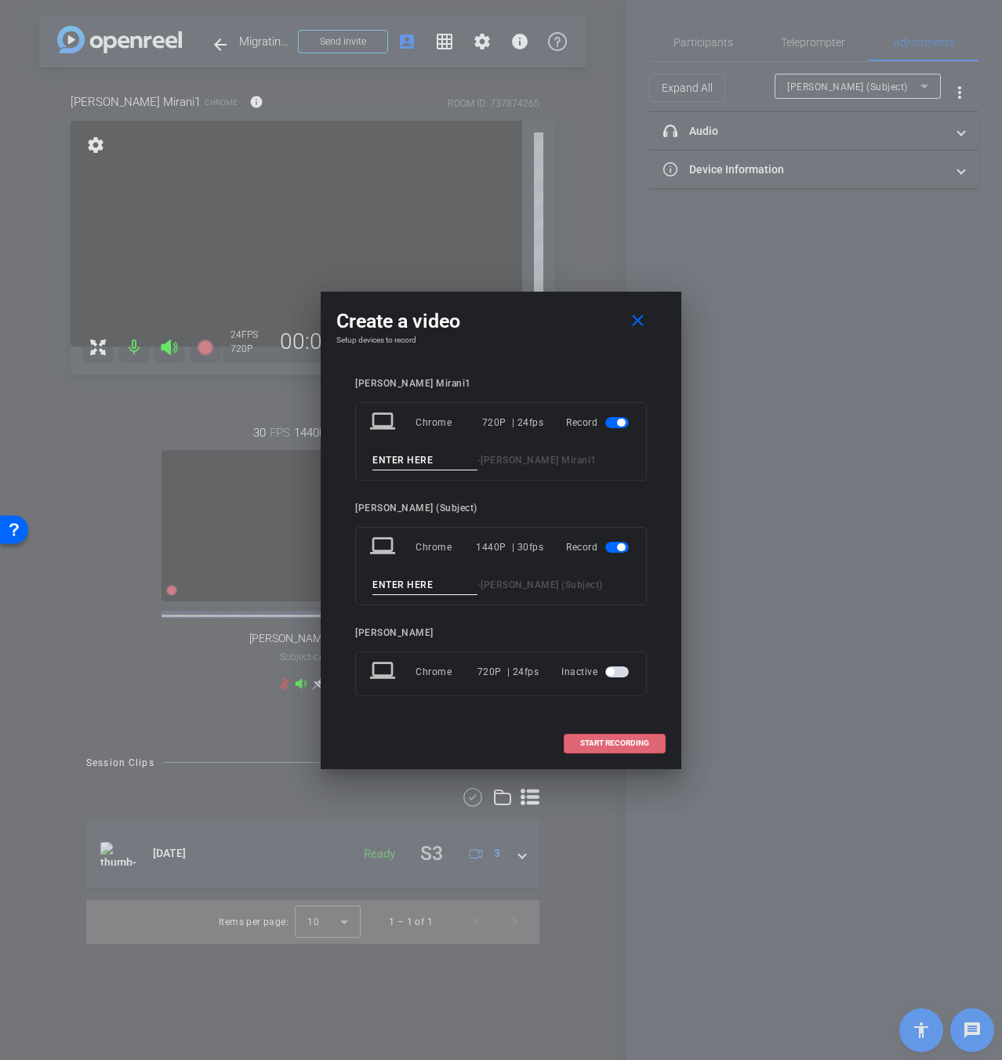
click at [430, 464] on input at bounding box center [425, 461] width 105 height 20
type input "Test2"
click at [582, 751] on span at bounding box center [615, 744] width 100 height 38
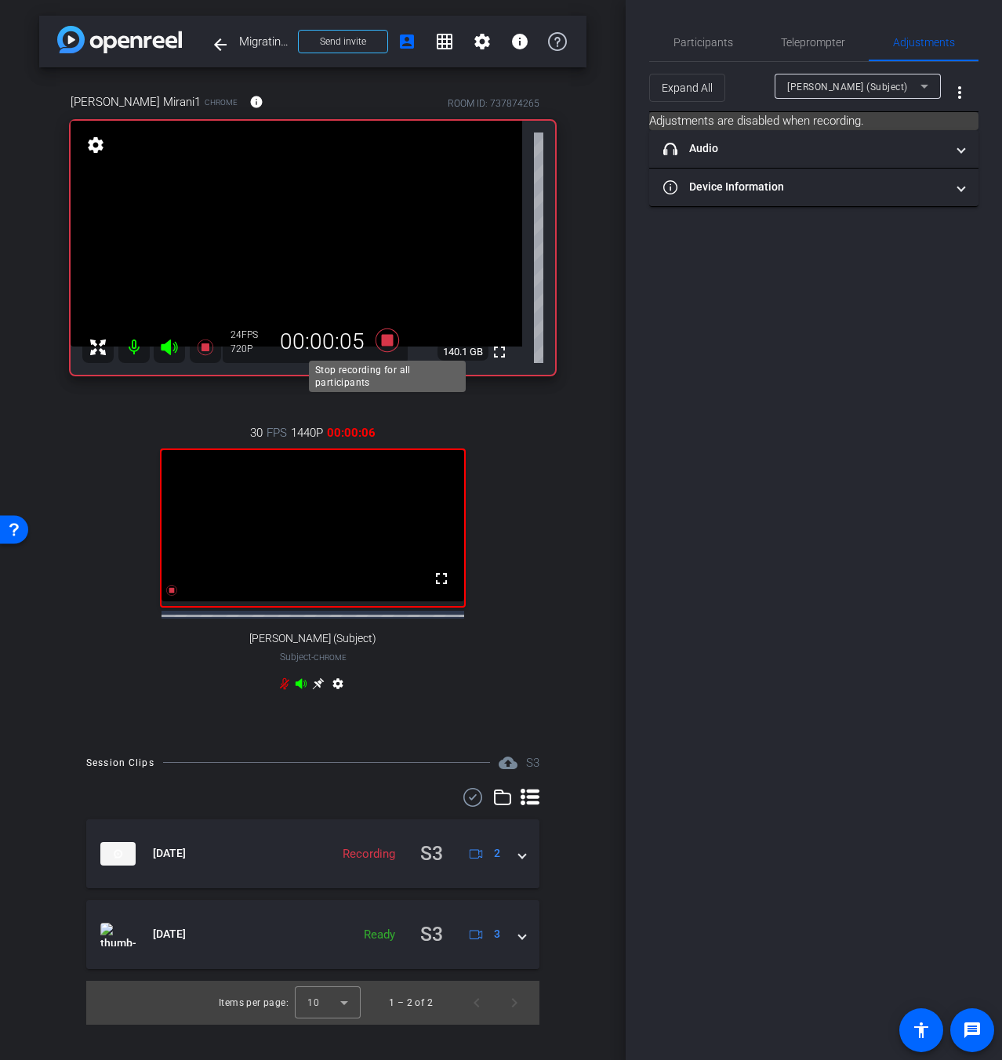
click at [386, 337] on icon at bounding box center [388, 341] width 24 height 24
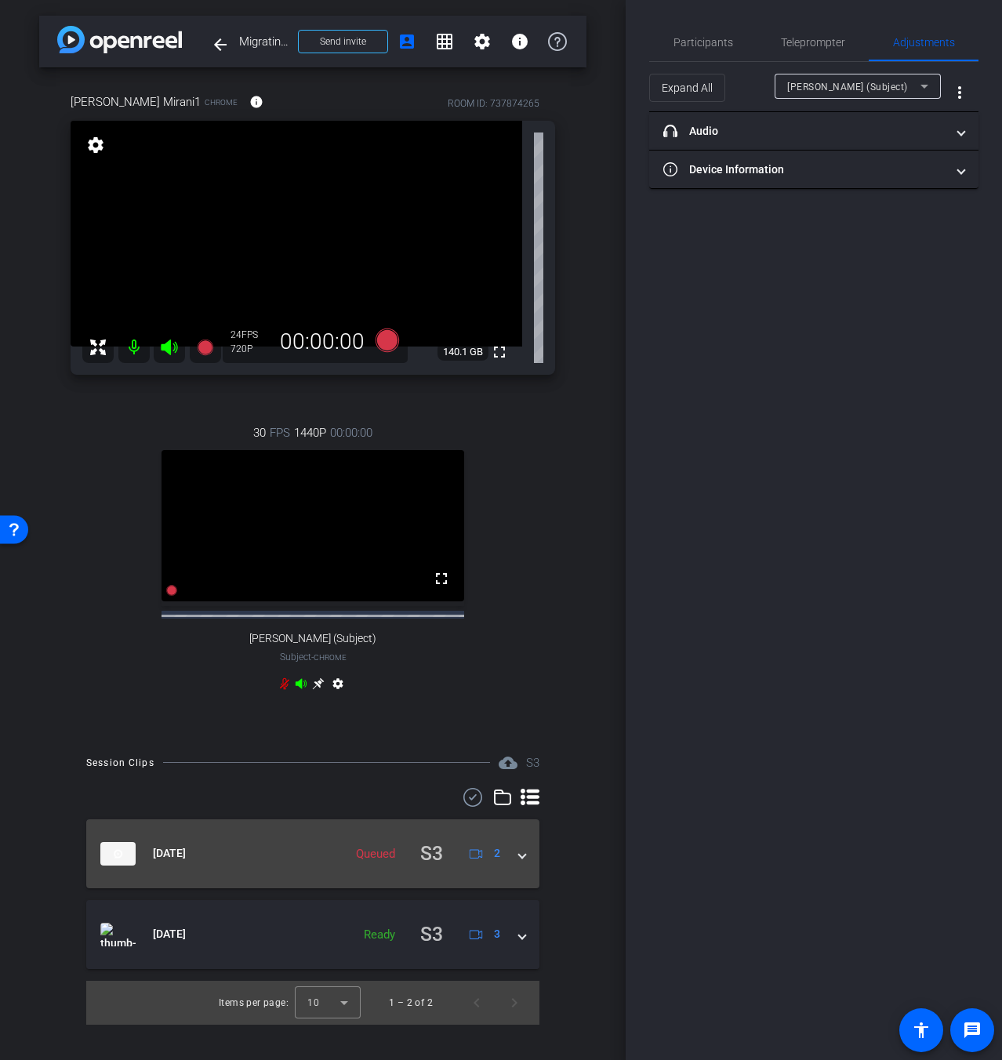
click at [522, 862] on span at bounding box center [522, 853] width 6 height 16
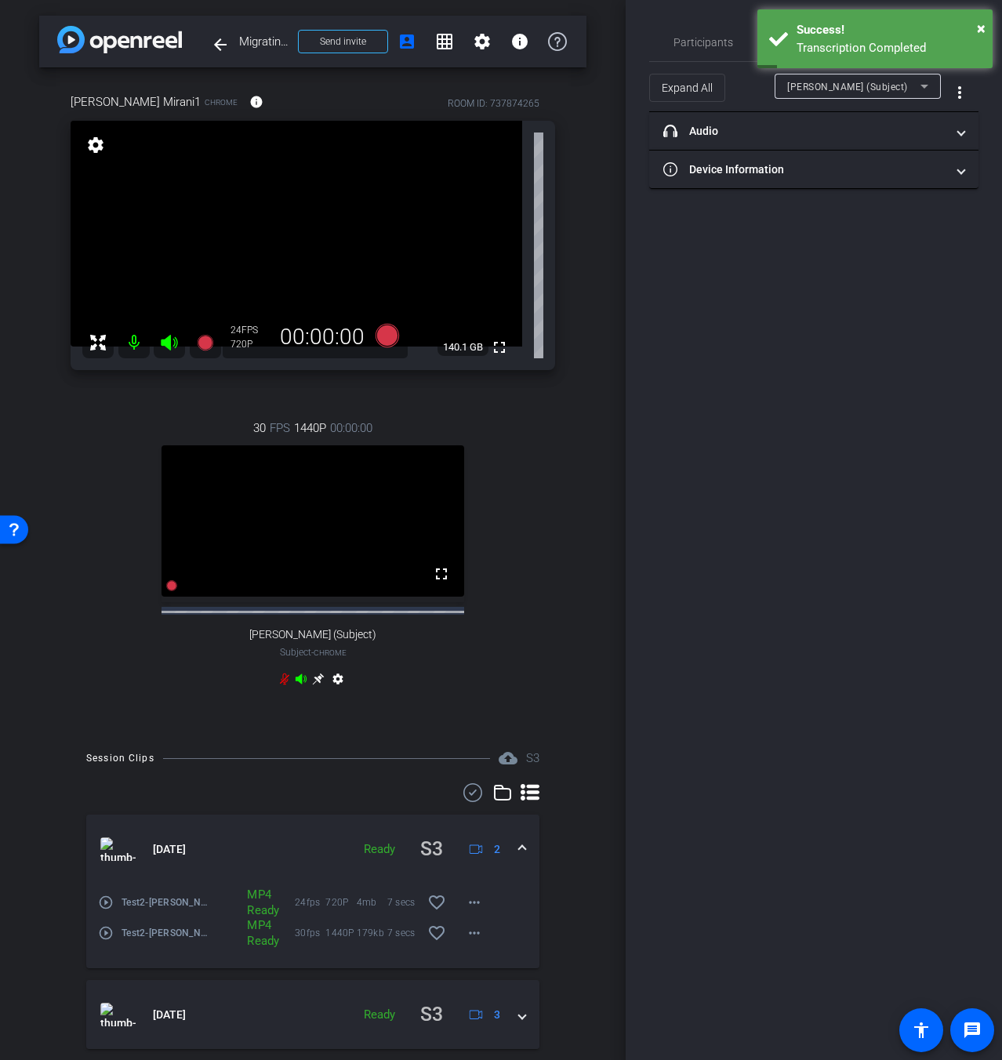
click at [105, 941] on mat-icon "play_circle_outline" at bounding box center [106, 933] width 16 height 16
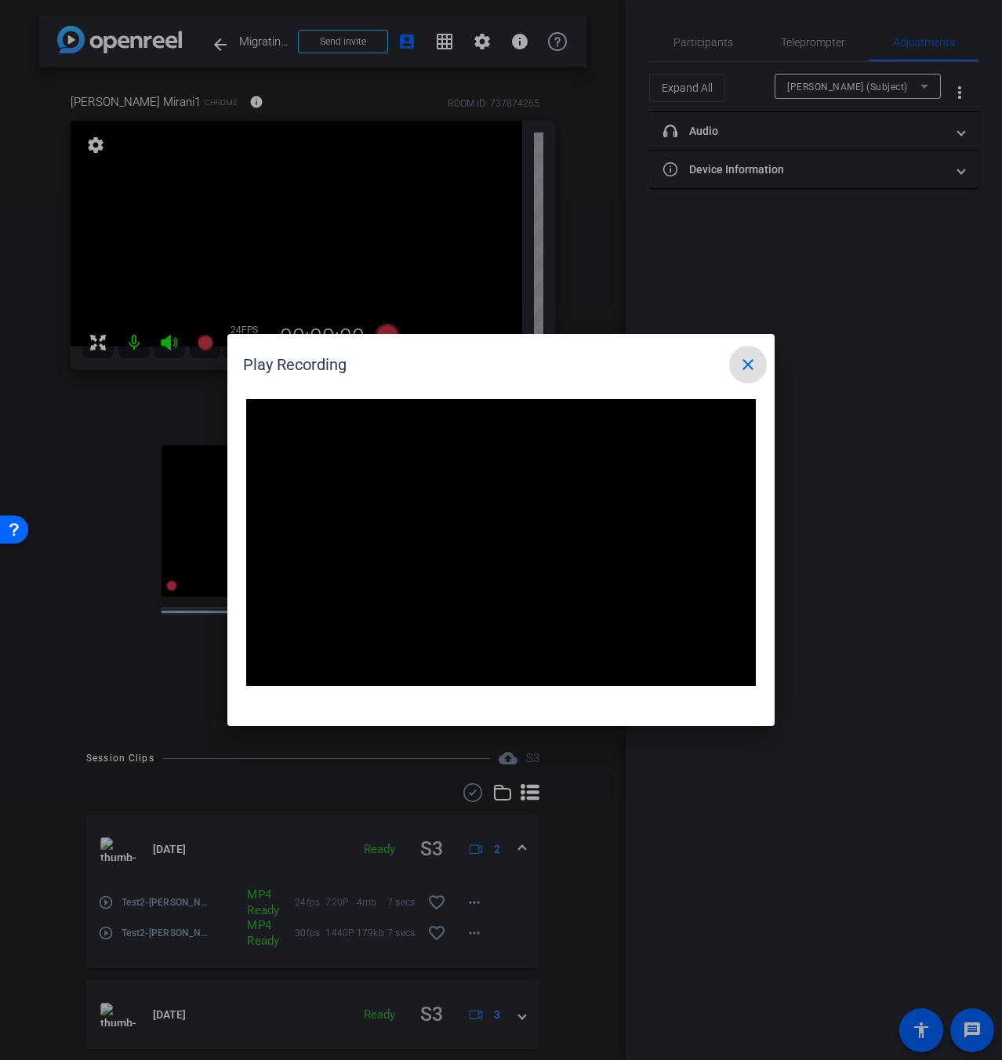
click at [750, 373] on mat-icon "close" at bounding box center [748, 364] width 19 height 19
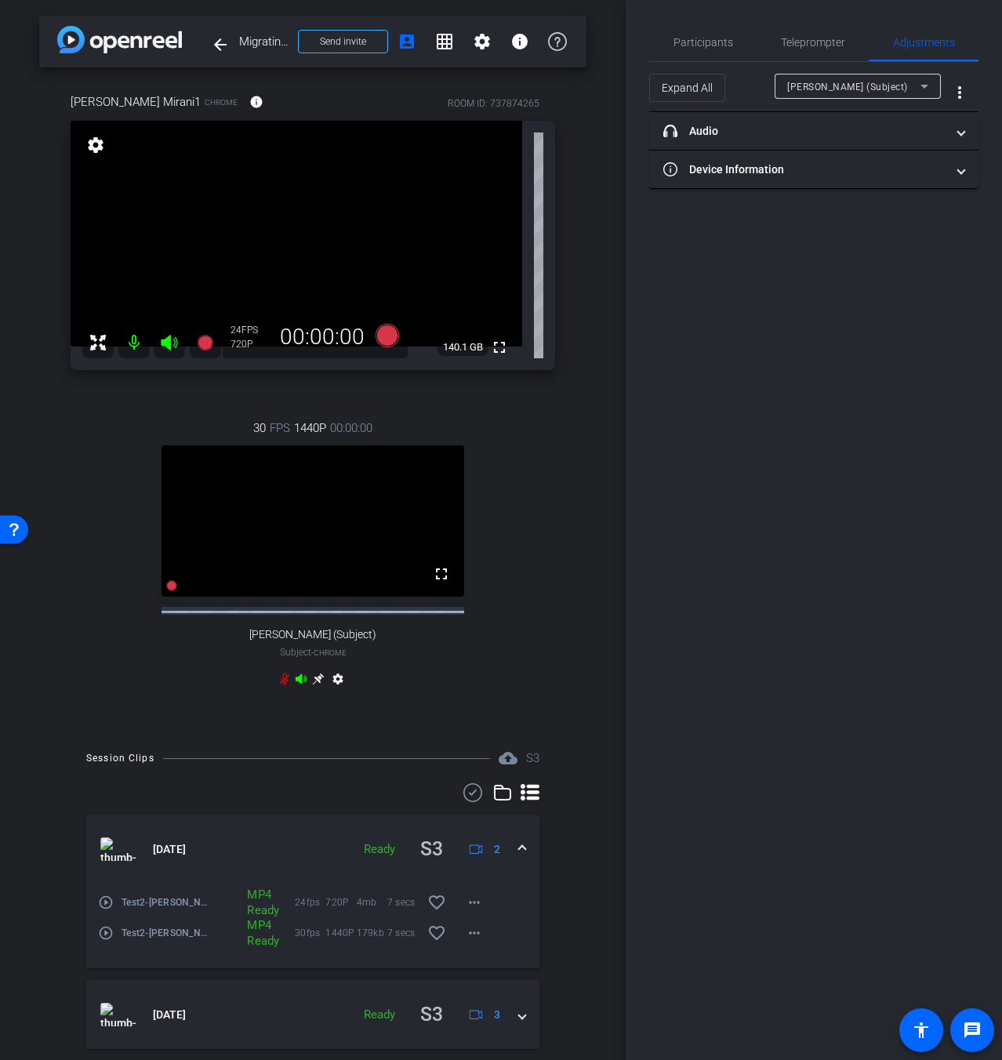
click at [109, 911] on mat-icon "play_circle_outline" at bounding box center [106, 903] width 16 height 16
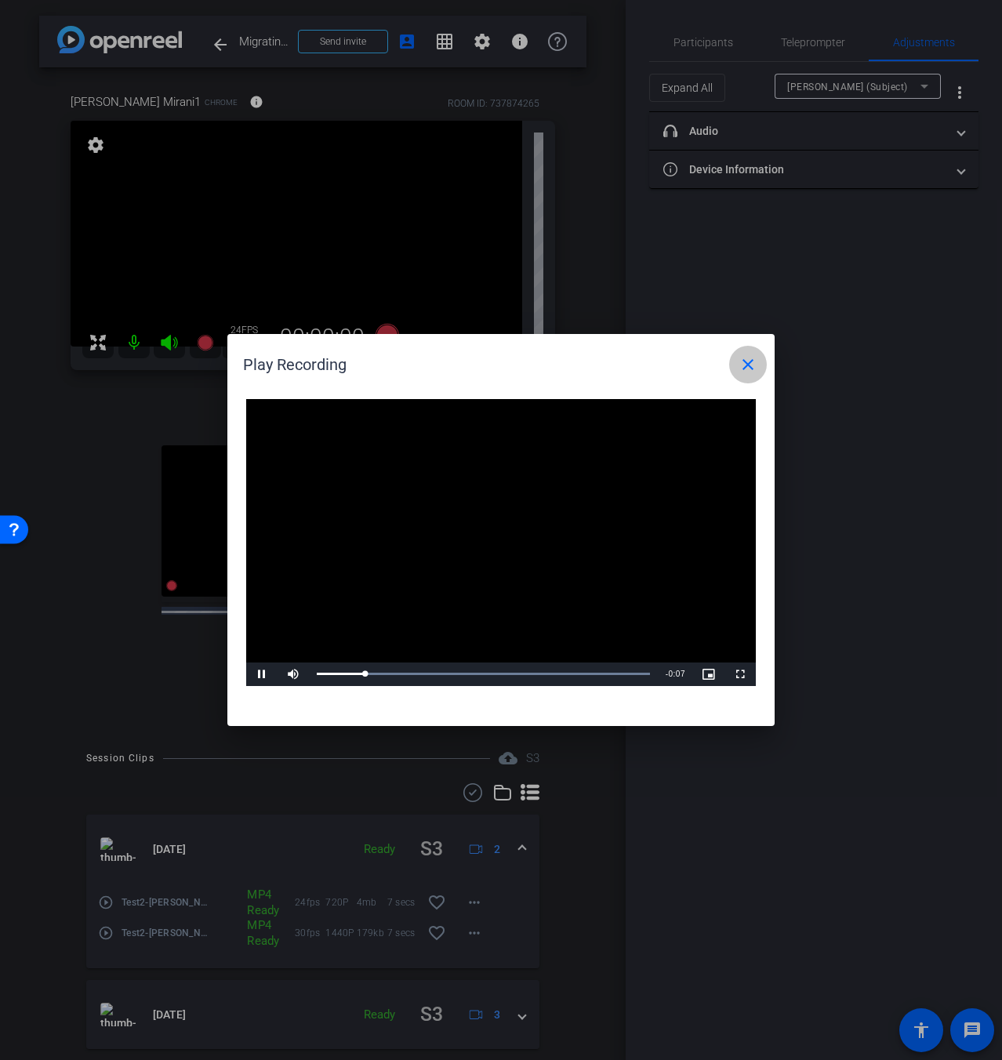
click at [753, 364] on mat-icon "close" at bounding box center [748, 364] width 19 height 19
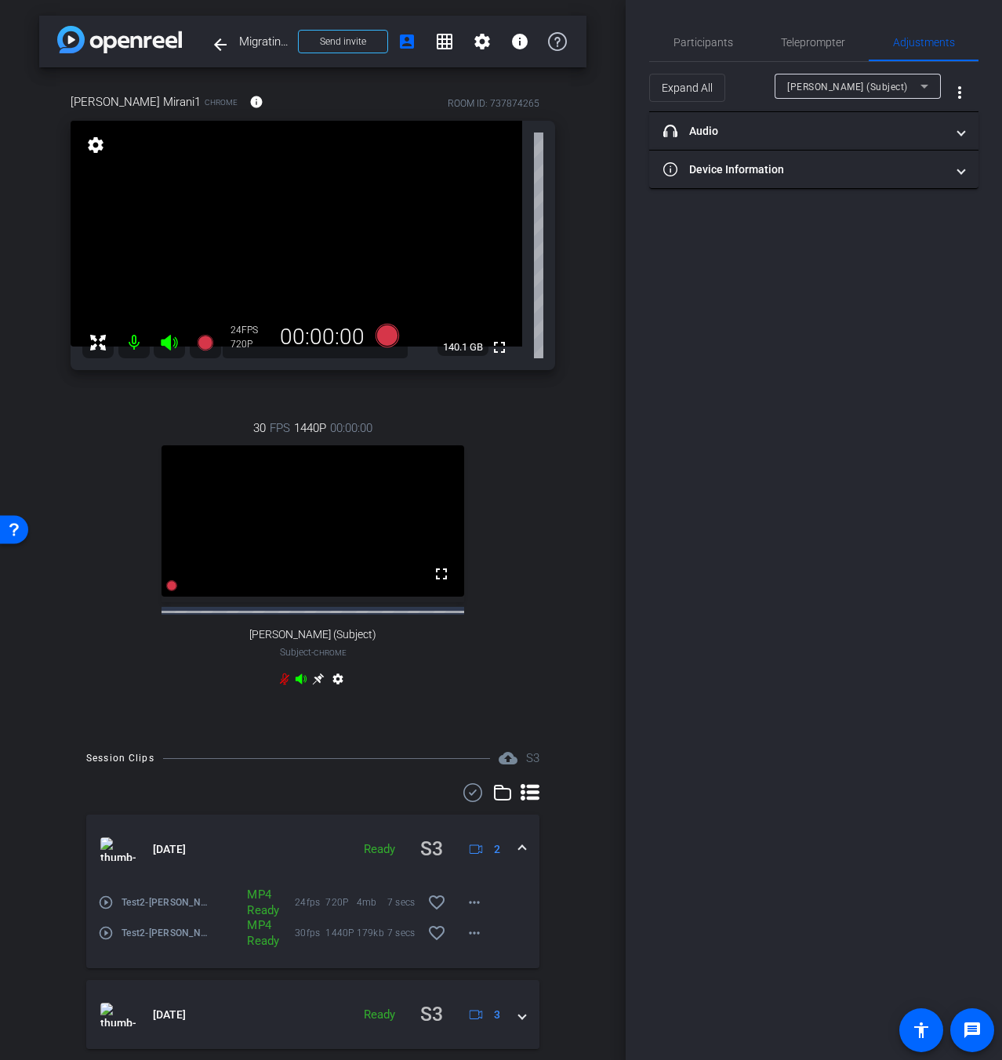
click at [520, 863] on mat-expansion-panel-header "[DATE] Ready S3 2" at bounding box center [312, 849] width 453 height 69
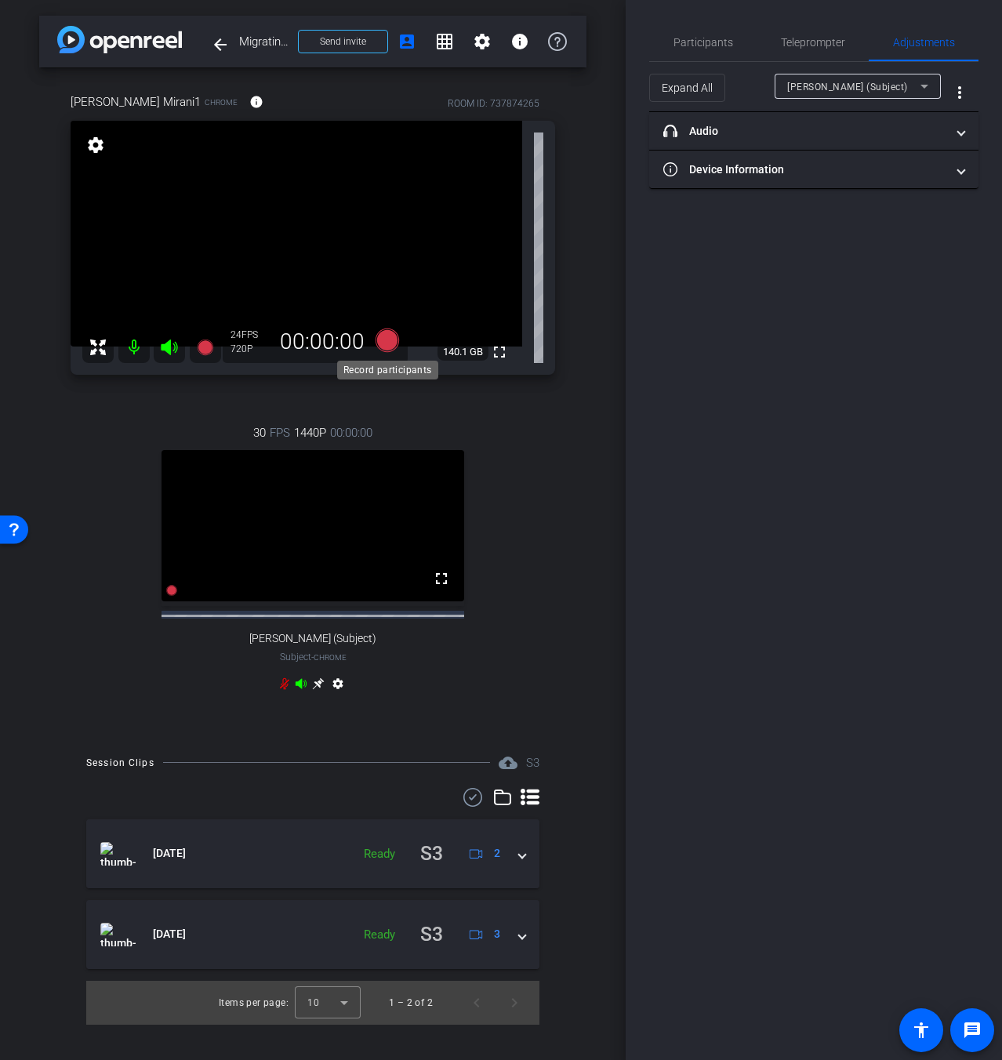
click at [387, 340] on icon at bounding box center [388, 341] width 24 height 24
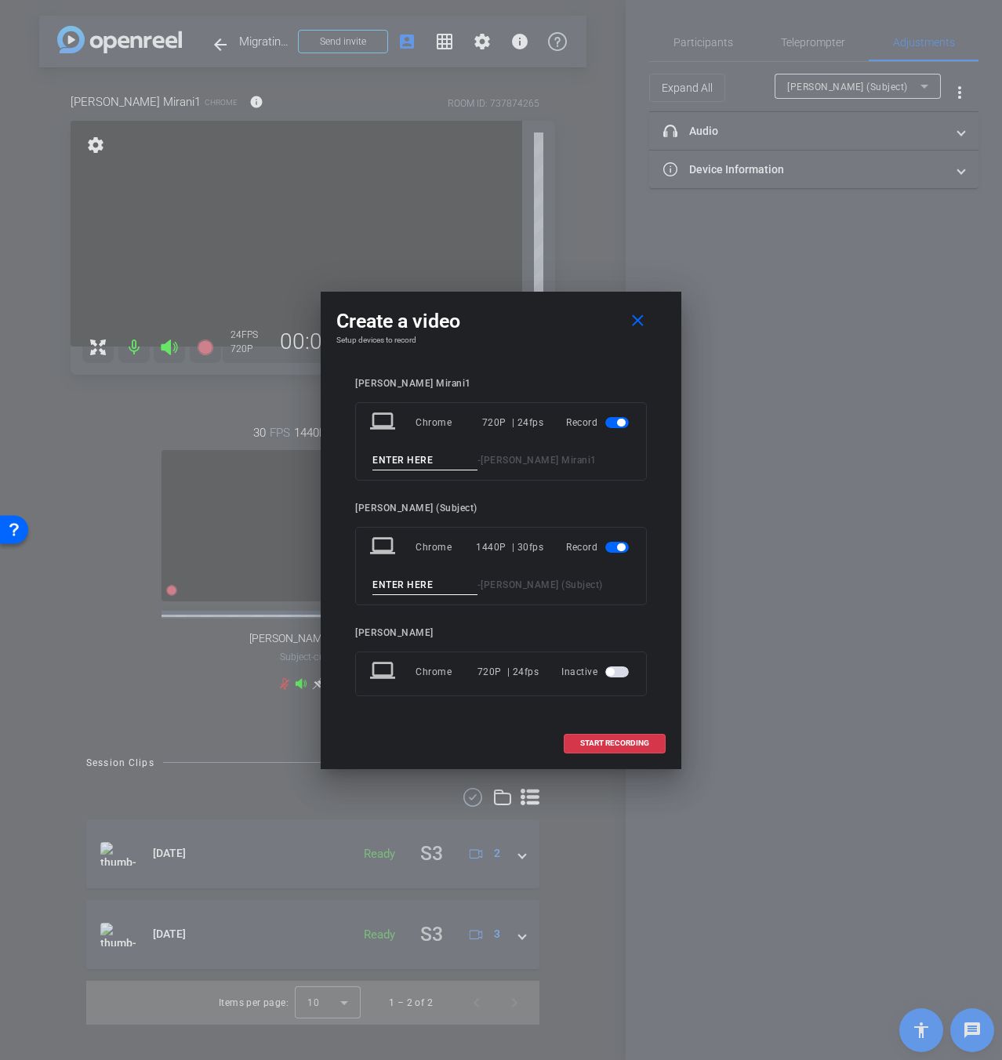
drag, startPoint x: 433, startPoint y: 472, endPoint x: 426, endPoint y: 460, distance: 14.4
click at [432, 471] on div "laptop Chrome 720P | 24fps Record - [PERSON_NAME] Mirani1" at bounding box center [501, 441] width 292 height 78
click at [424, 458] on input at bounding box center [425, 461] width 105 height 20
click at [649, 323] on span at bounding box center [641, 322] width 50 height 38
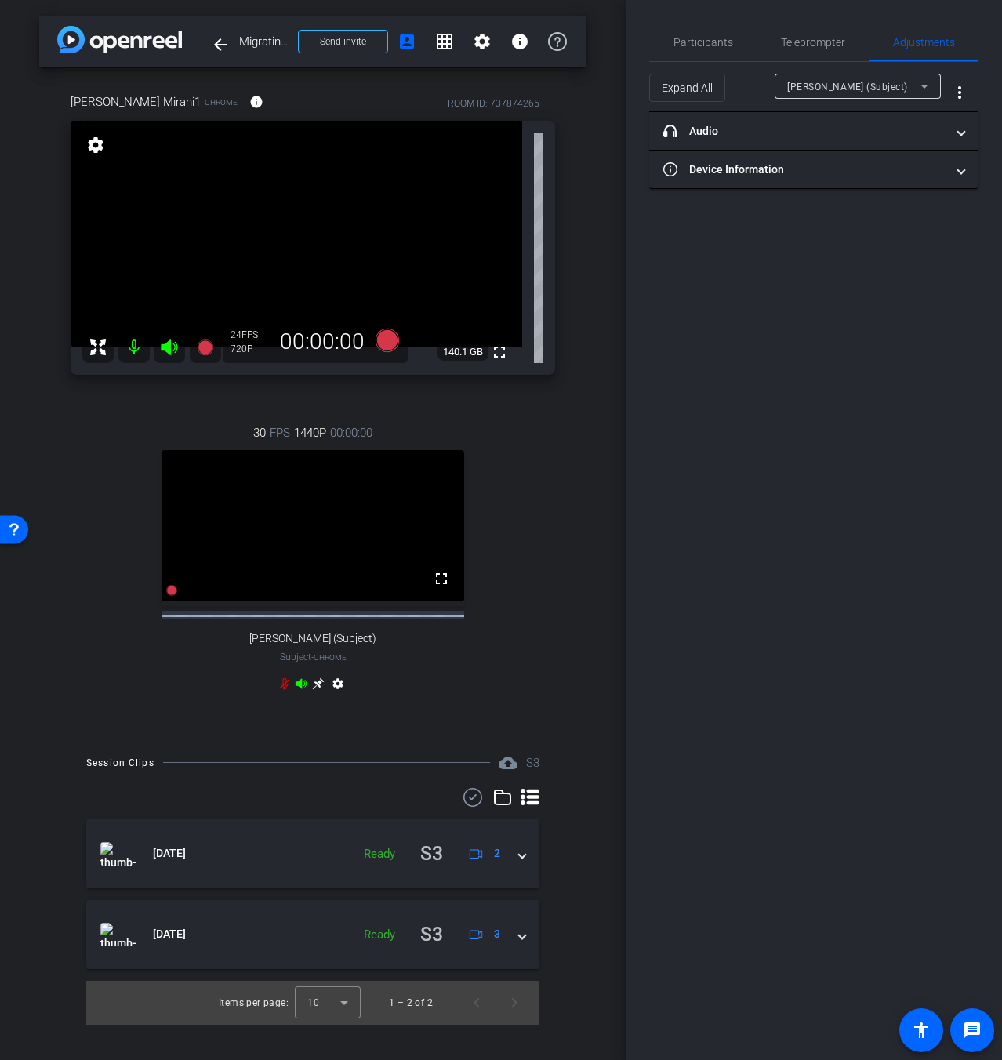
click at [317, 690] on icon at bounding box center [318, 684] width 12 height 12
click at [316, 690] on icon at bounding box center [318, 684] width 12 height 12
click at [384, 346] on icon at bounding box center [388, 341] width 24 height 24
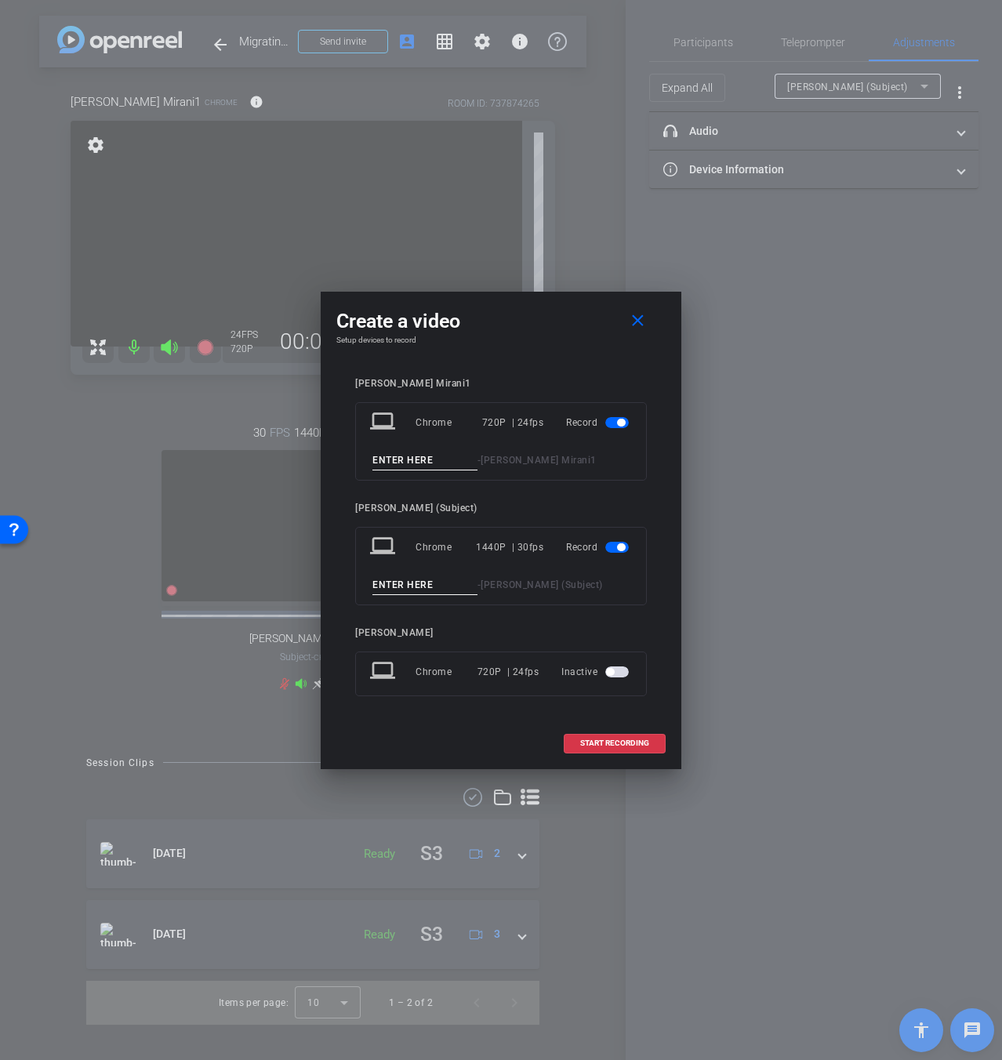
click at [408, 464] on input at bounding box center [425, 461] width 105 height 20
type input "Test3"
click at [628, 744] on span "START RECORDING" at bounding box center [614, 744] width 69 height 8
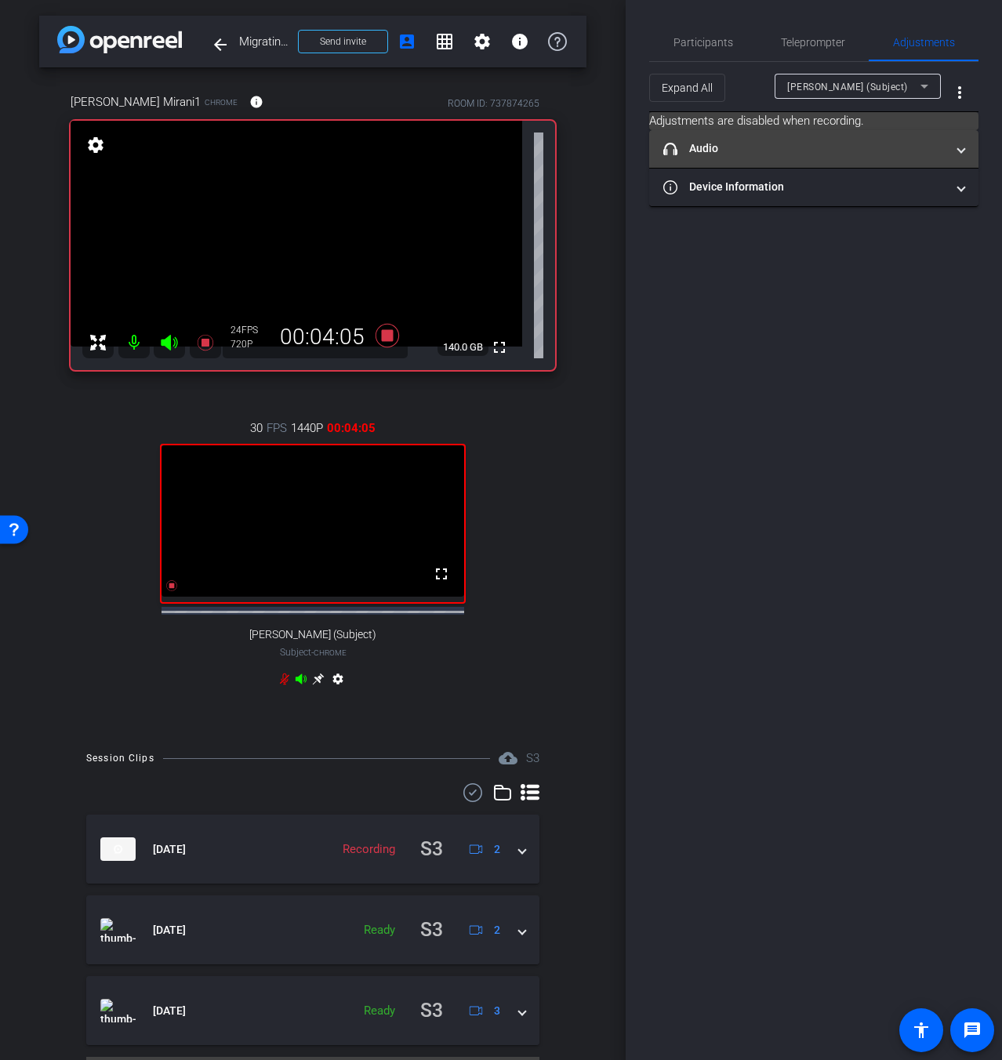
click at [965, 161] on mat-expansion-panel-header "headphone icon Audio" at bounding box center [813, 149] width 329 height 38
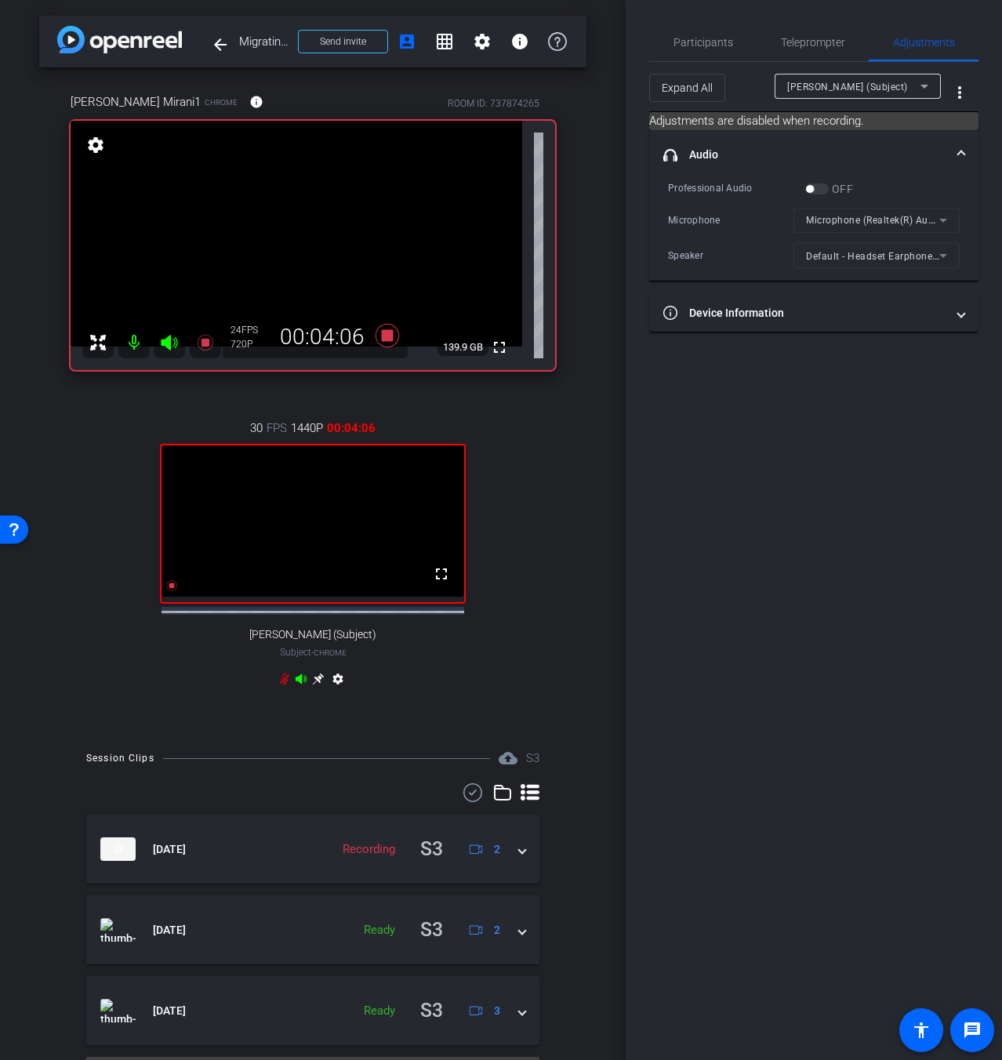
click at [962, 161] on span at bounding box center [961, 155] width 6 height 16
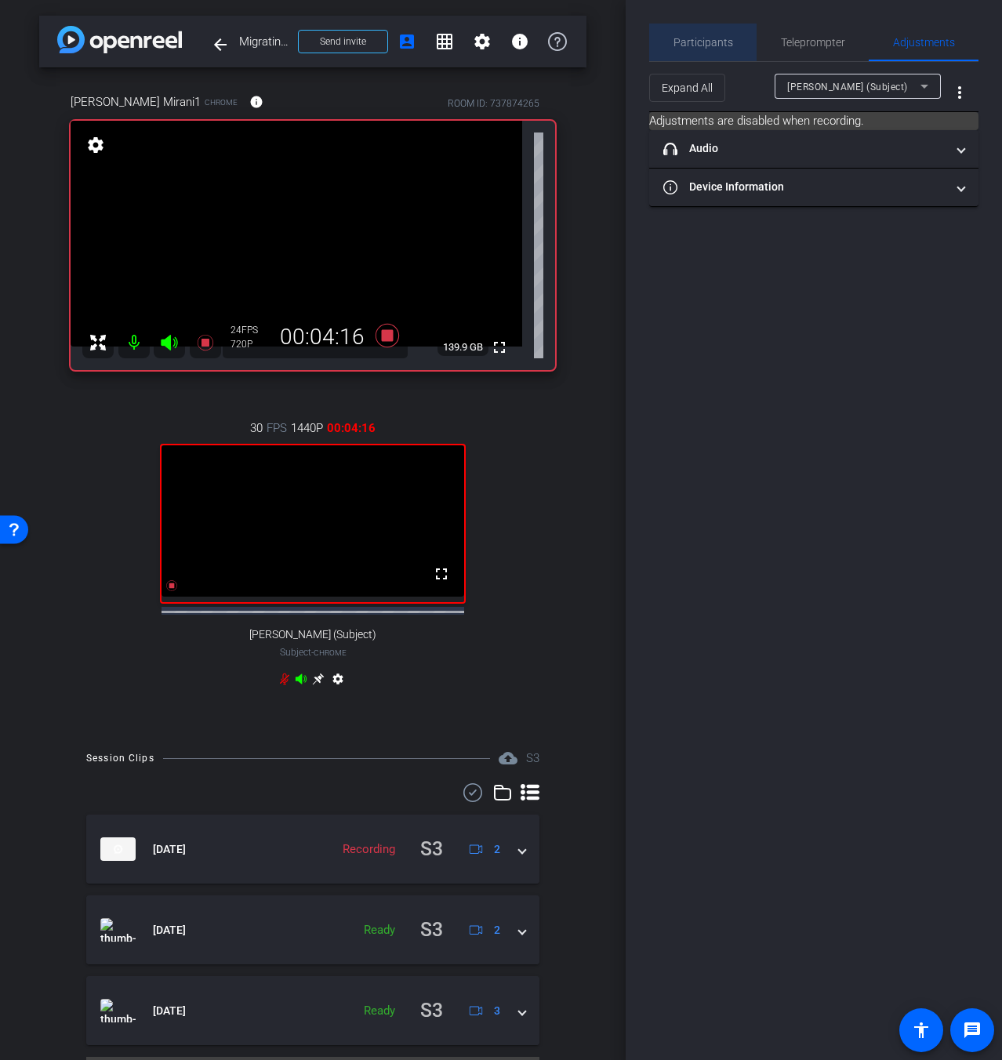
click at [745, 47] on div "Participants" at bounding box center [702, 43] width 107 height 38
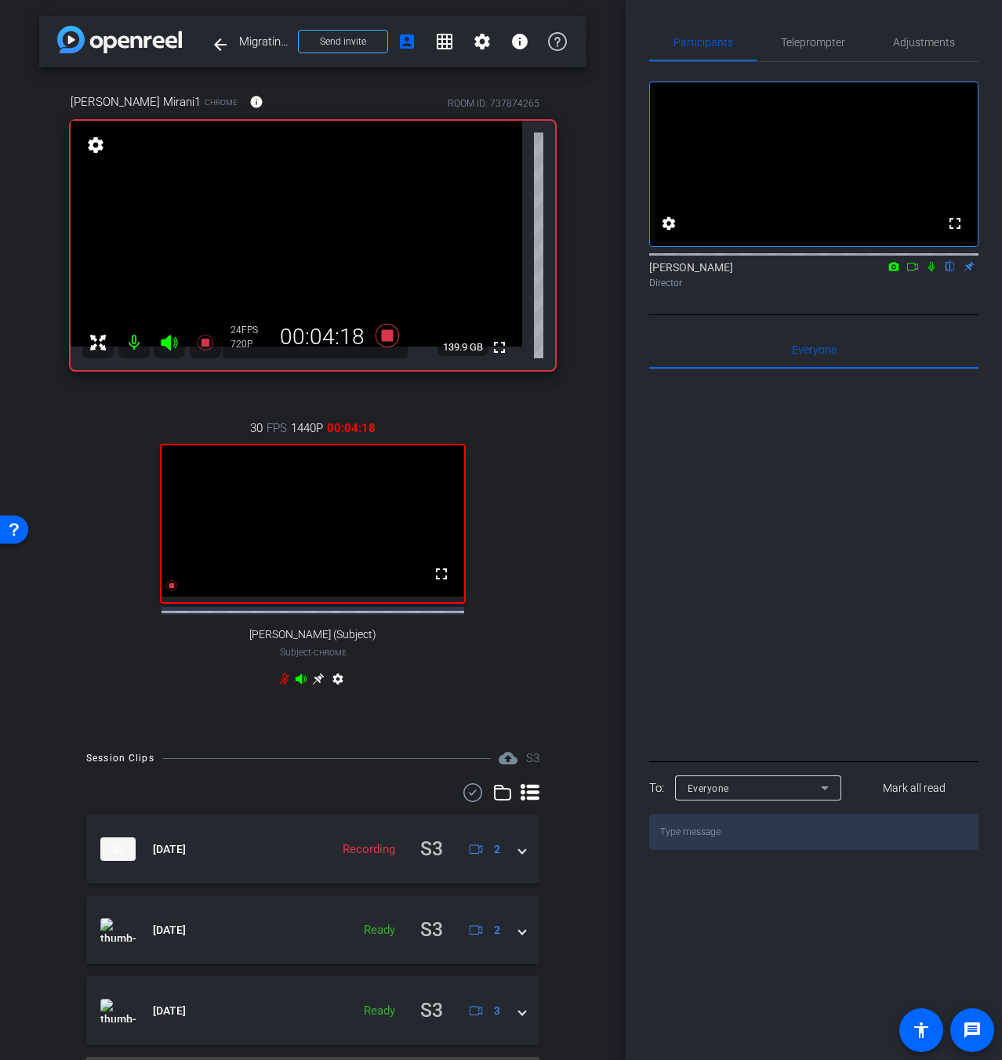
click at [934, 272] on icon at bounding box center [931, 266] width 13 height 11
click at [385, 336] on icon at bounding box center [388, 336] width 24 height 24
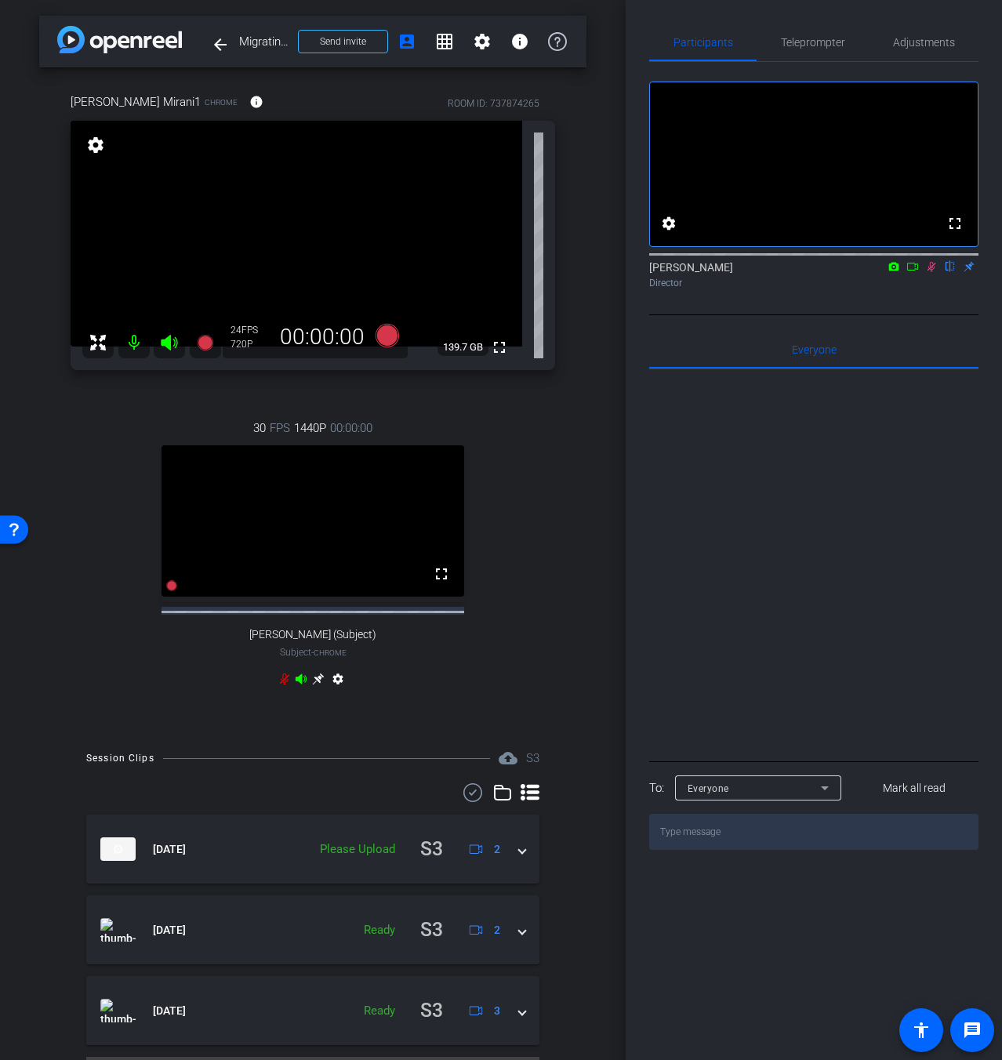
click at [933, 272] on icon at bounding box center [932, 267] width 9 height 10
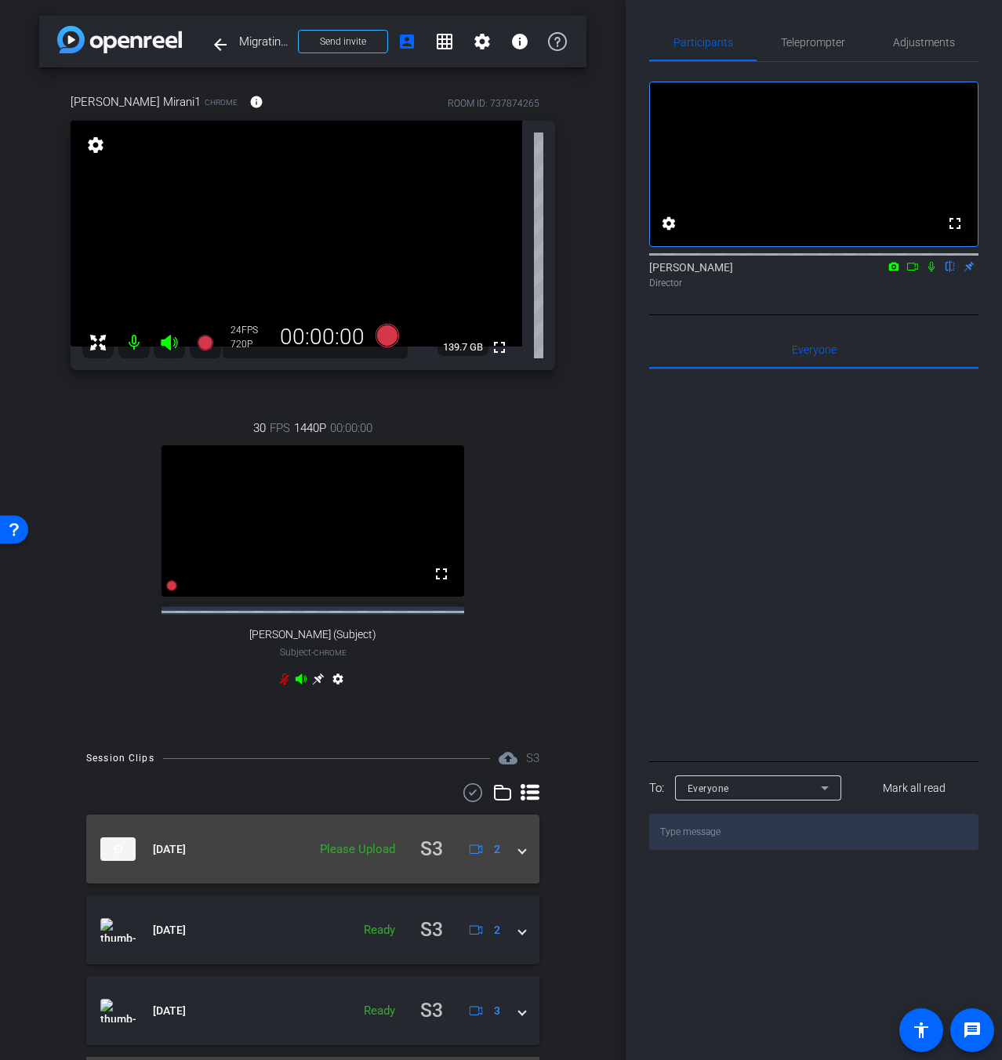
click at [519, 858] on span at bounding box center [522, 850] width 6 height 16
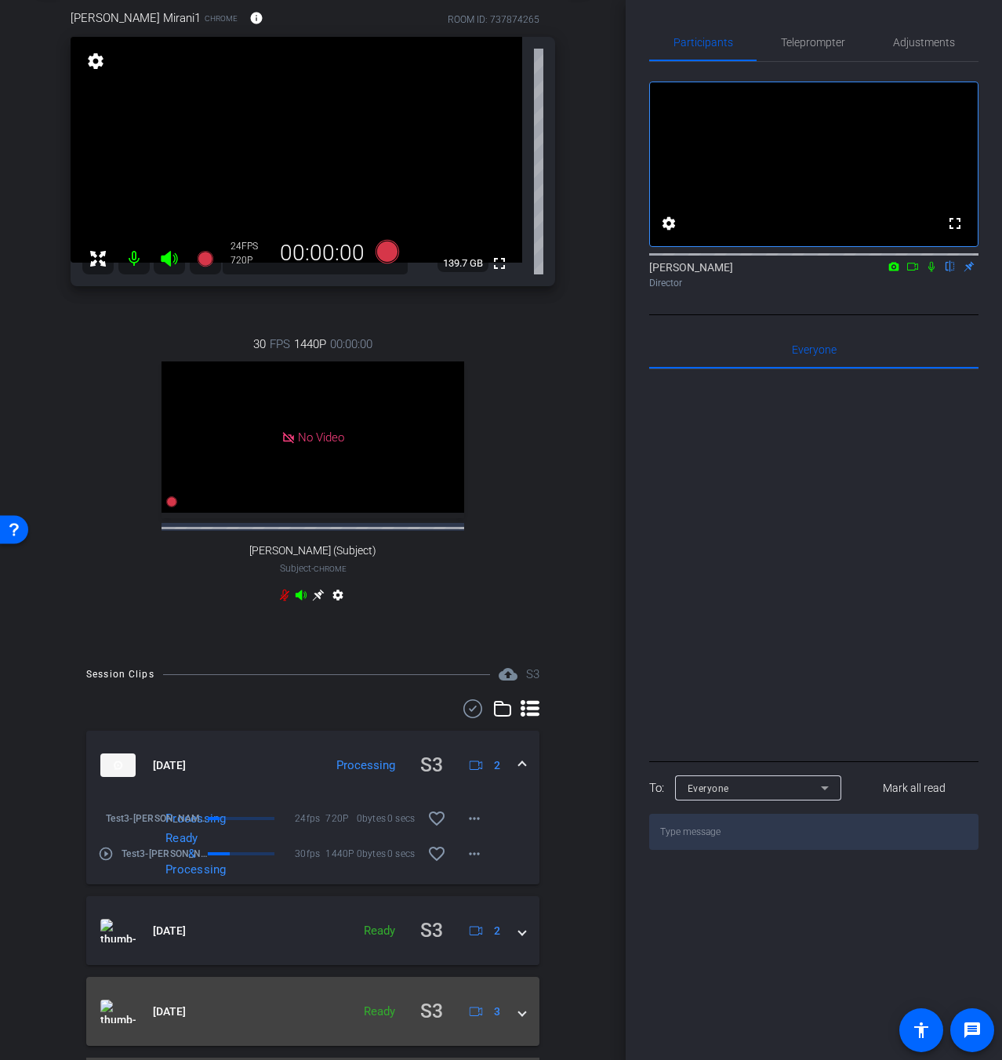
scroll to position [140, 0]
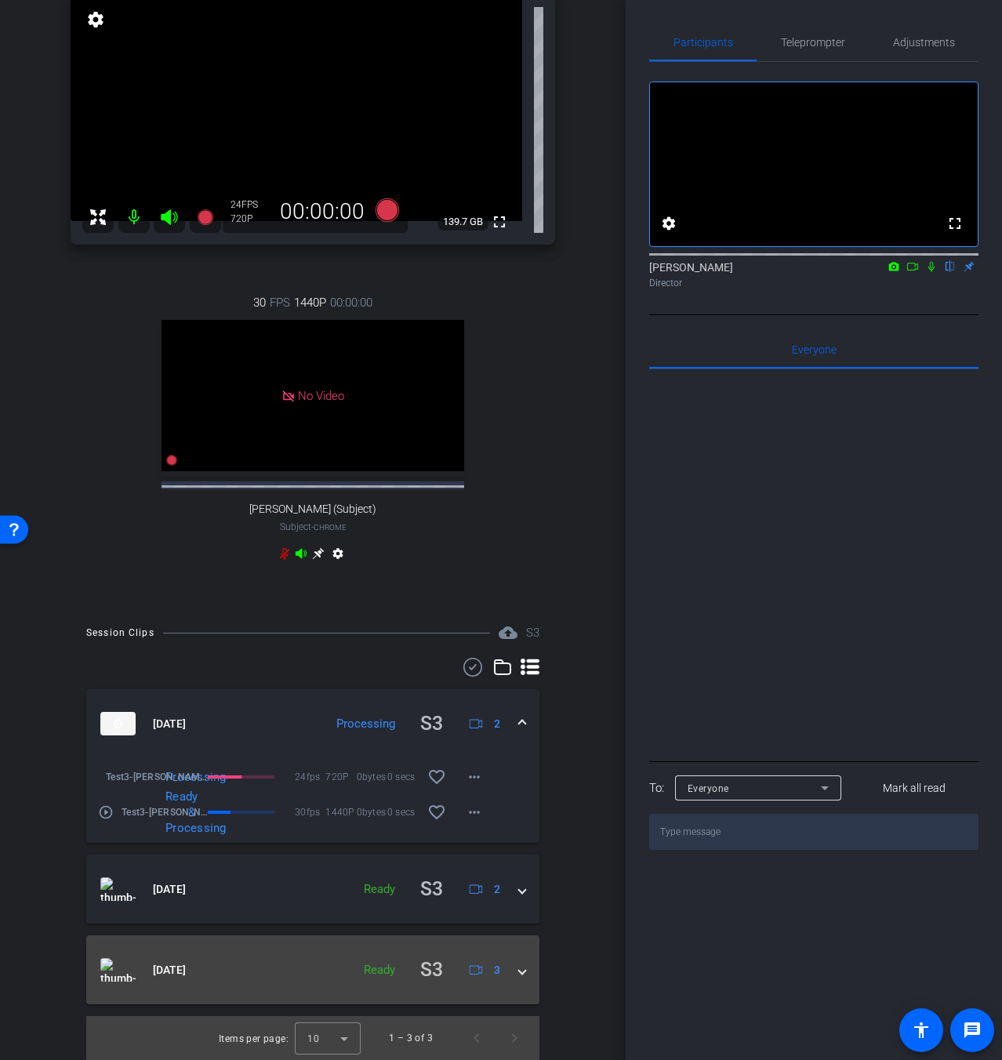
click at [503, 971] on div "[DATE] Ready S3 3" at bounding box center [309, 970] width 419 height 31
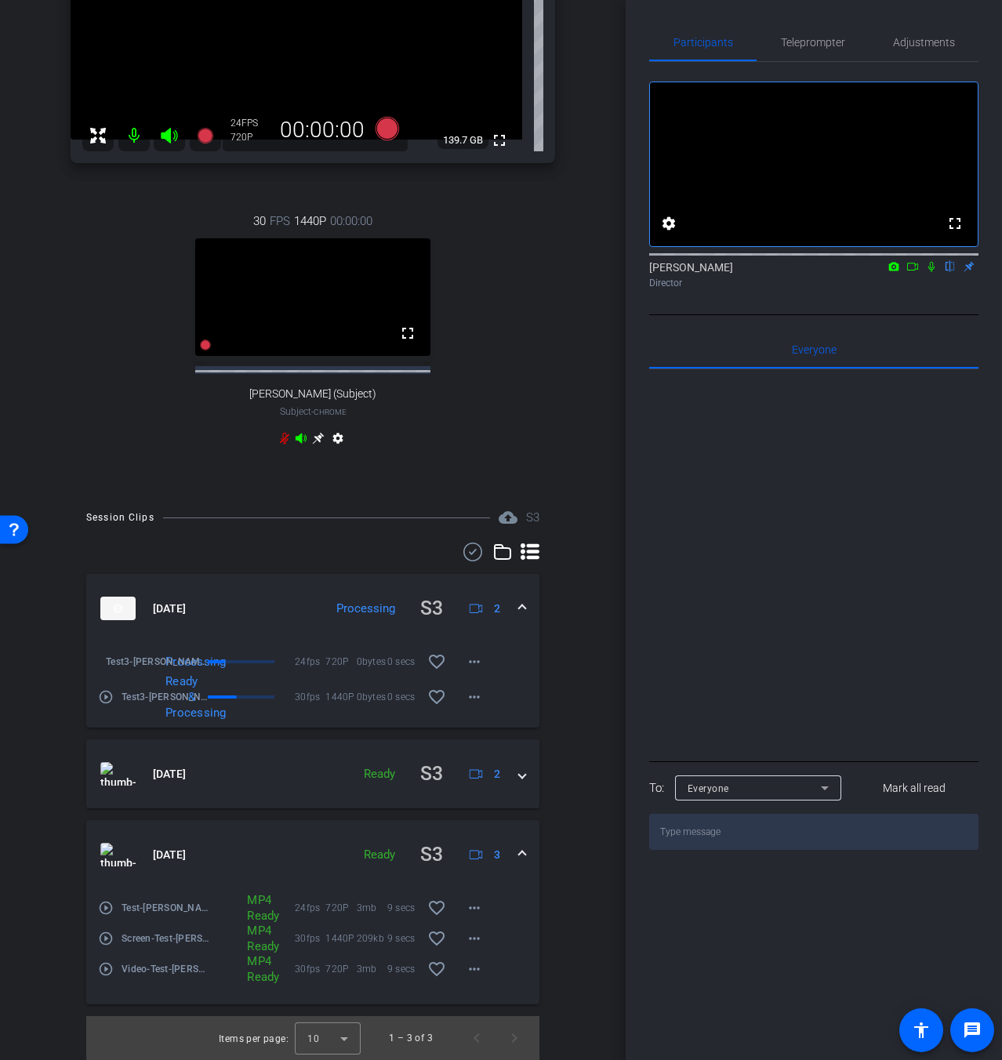
scroll to position [255, 0]
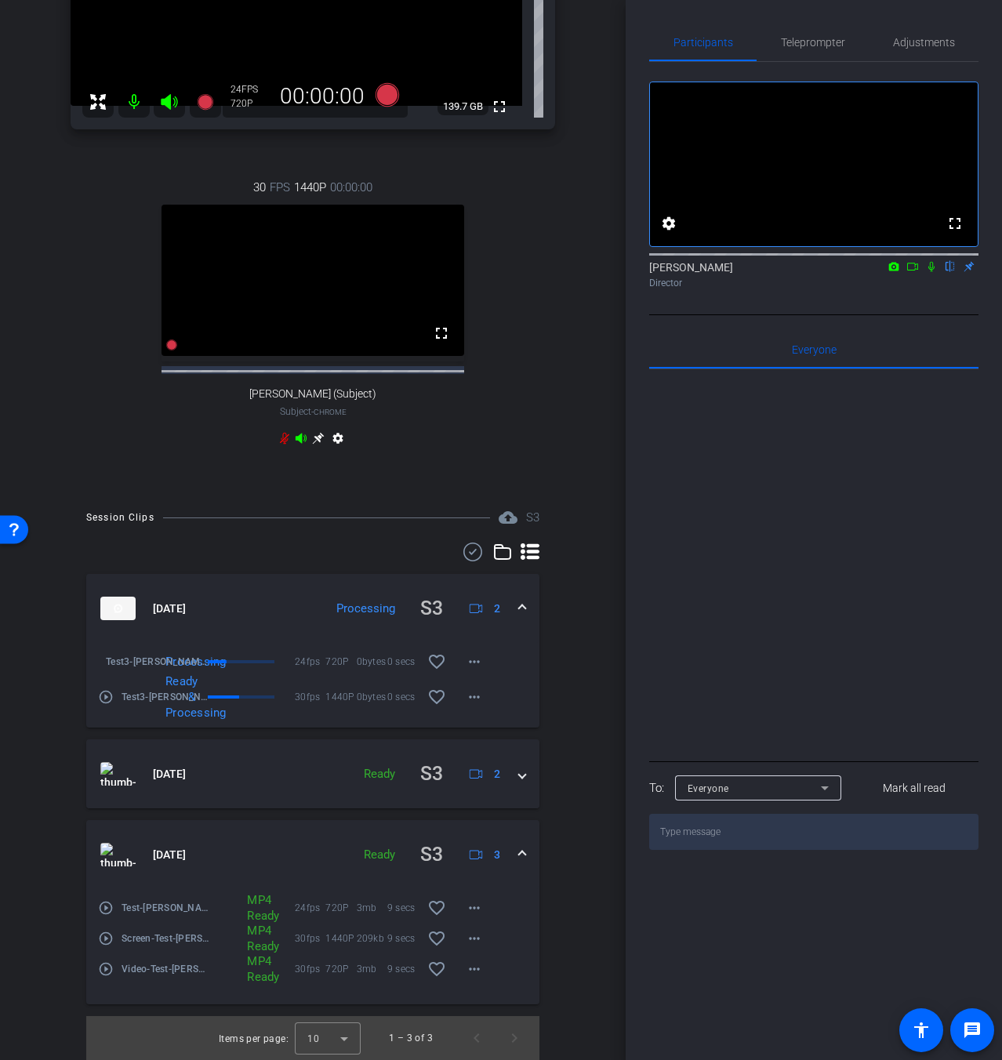
click at [68, 307] on div "[PERSON_NAME] Mirani1 Chrome info ROOM ID: 737874265 fullscreen settings 139.7 …" at bounding box center [312, 160] width 547 height 666
click at [102, 663] on div "Test3-[PERSON_NAME] Mirani1-2025-09-24-12-10-00-438-0" at bounding box center [153, 662] width 111 height 38
click at [470, 662] on mat-icon "more_horiz" at bounding box center [474, 662] width 19 height 19
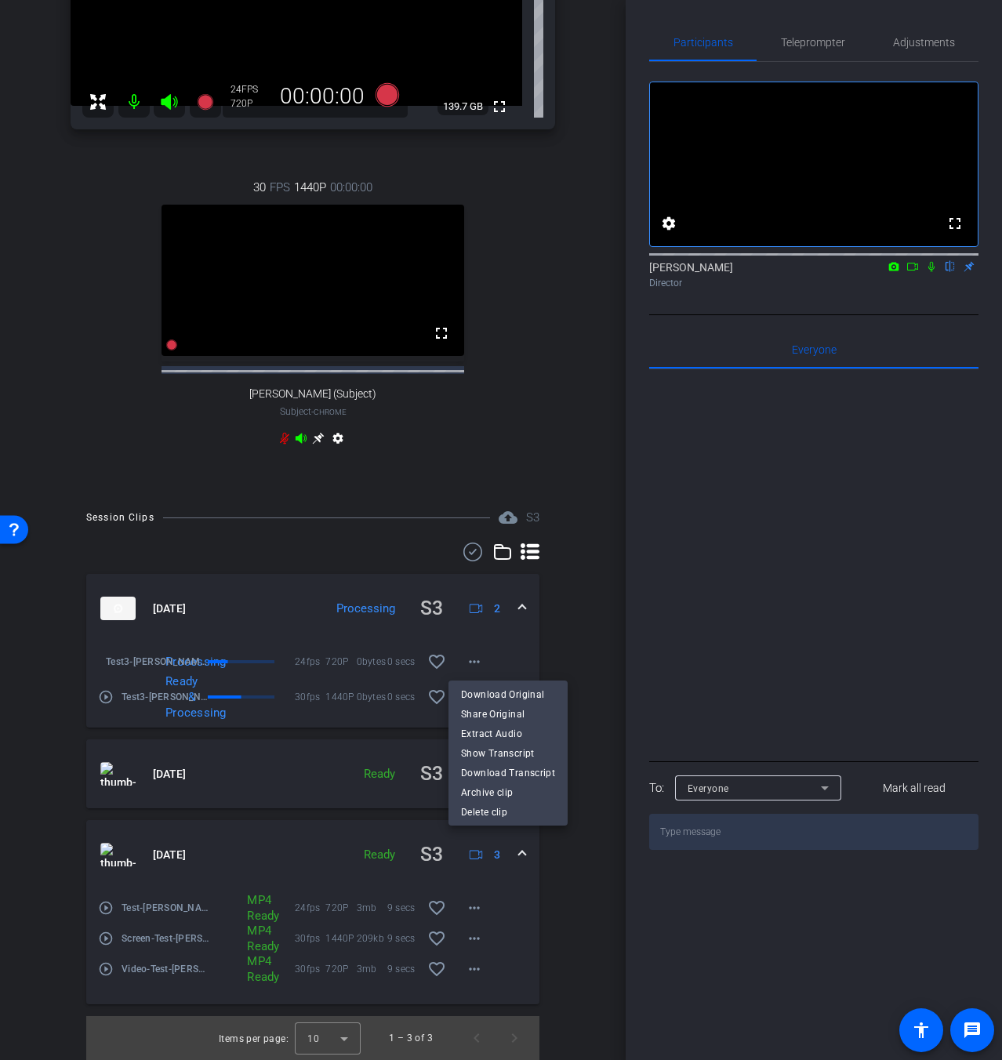
click at [578, 640] on div at bounding box center [501, 530] width 1002 height 1060
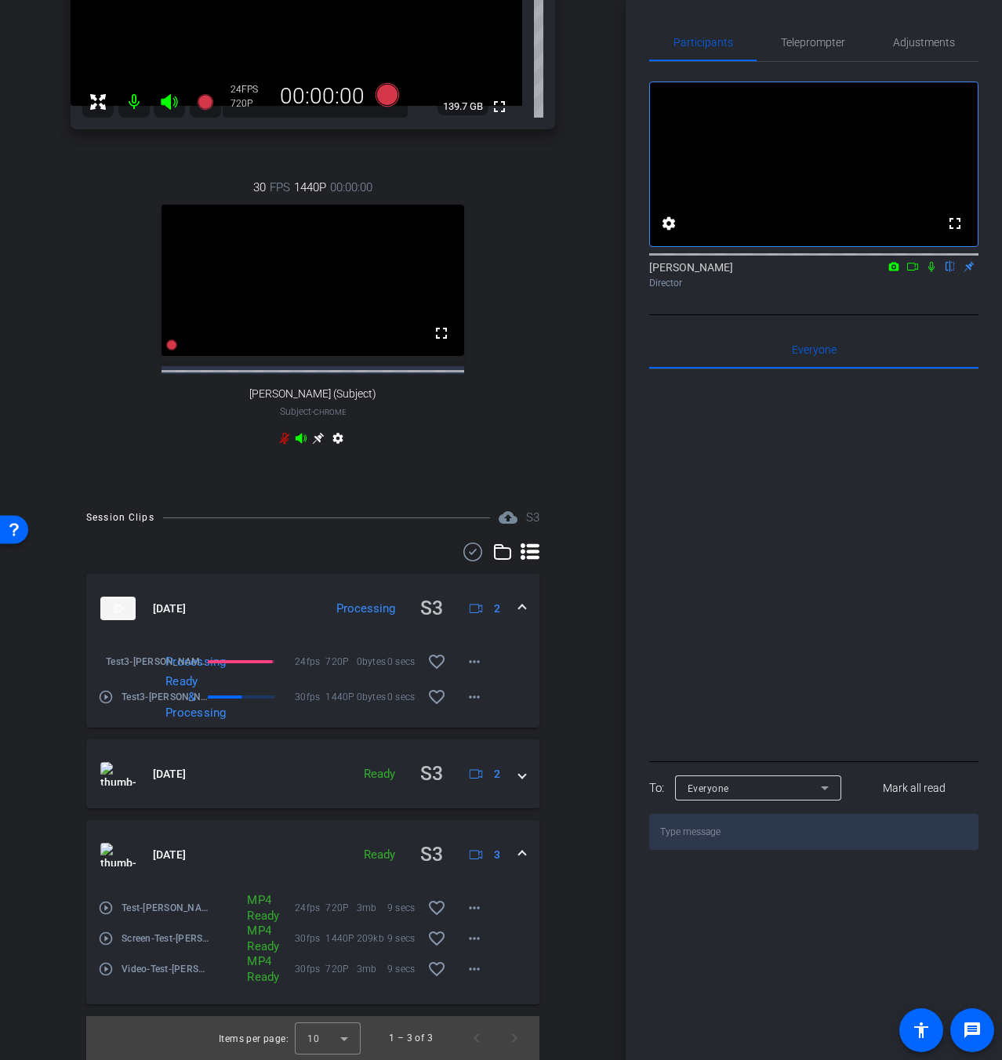
click at [110, 697] on mat-icon "play_circle_outline" at bounding box center [106, 697] width 16 height 16
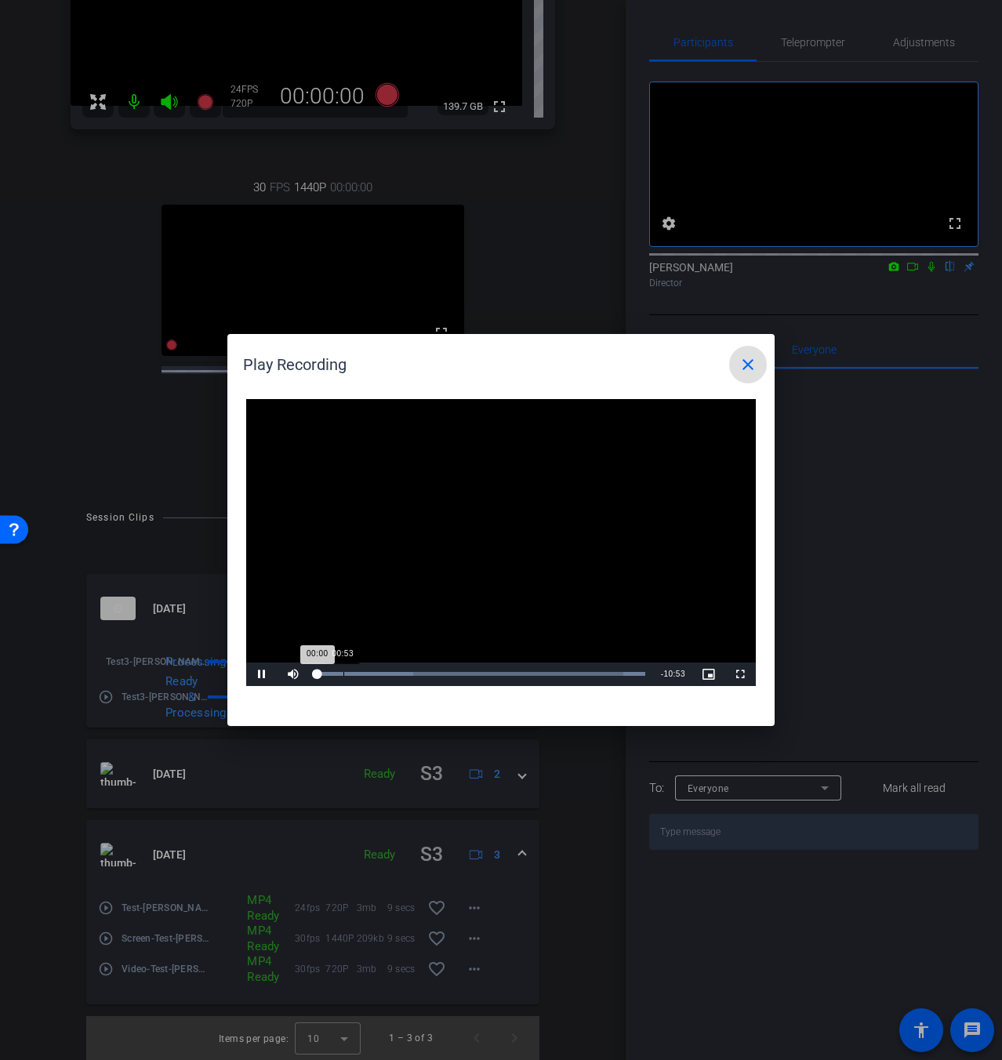
click at [344, 676] on div "Loaded : 100.00% 00:53 00:00" at bounding box center [481, 674] width 329 height 4
drag, startPoint x: 264, startPoint y: 673, endPoint x: 289, endPoint y: 665, distance: 25.5
click at [264, 674] on span "Video Player" at bounding box center [261, 674] width 31 height 0
click at [742, 355] on mat-icon "close" at bounding box center [748, 364] width 19 height 19
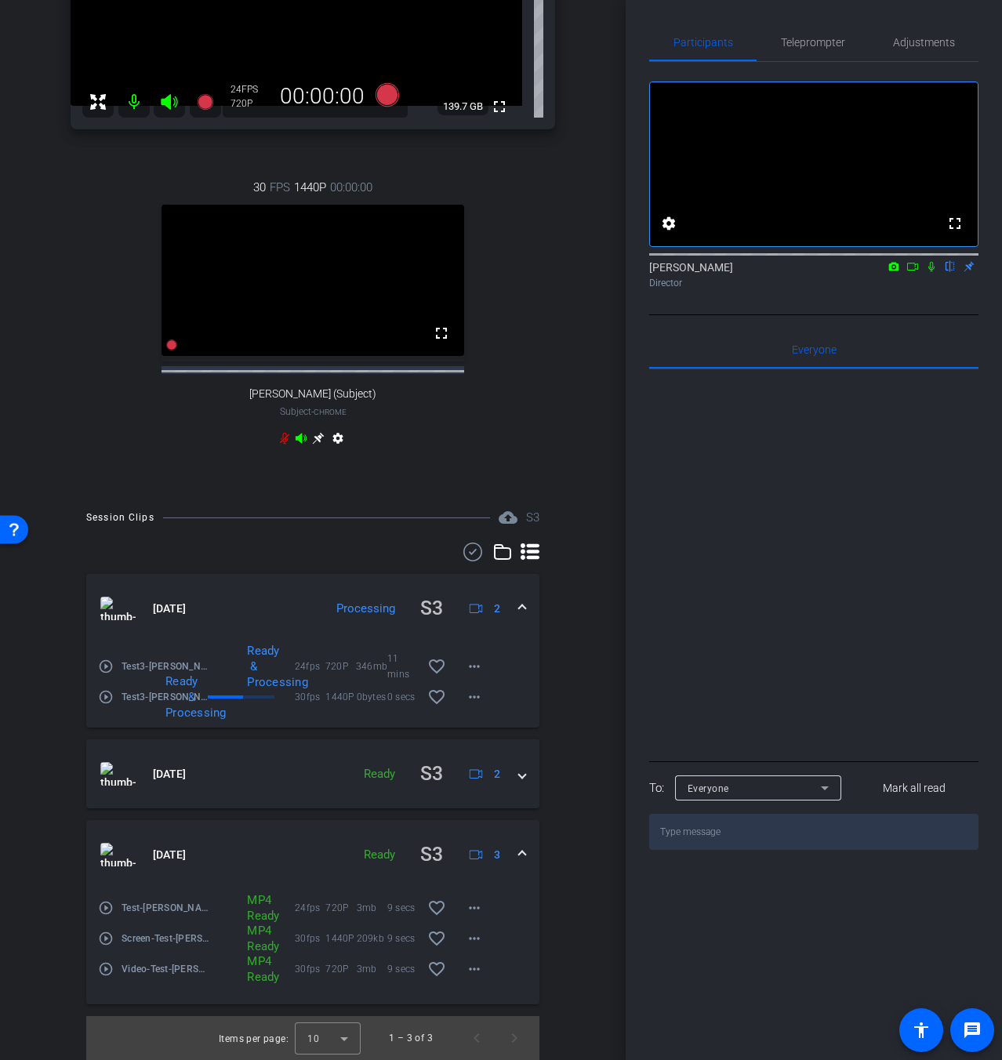
click at [111, 666] on mat-icon "play_circle_outline" at bounding box center [106, 667] width 16 height 16
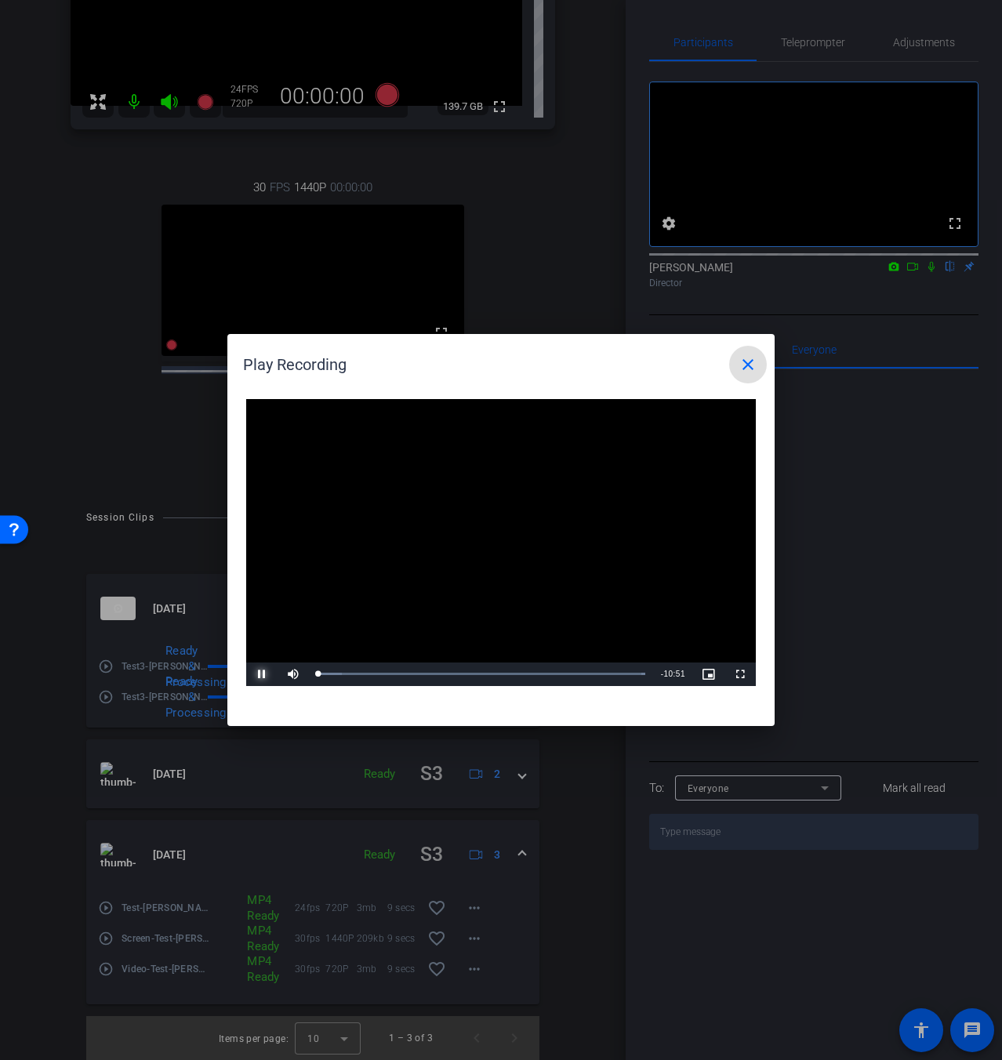
click at [268, 674] on span "Video Player" at bounding box center [261, 674] width 31 height 0
click at [751, 365] on mat-icon "close" at bounding box center [748, 364] width 19 height 19
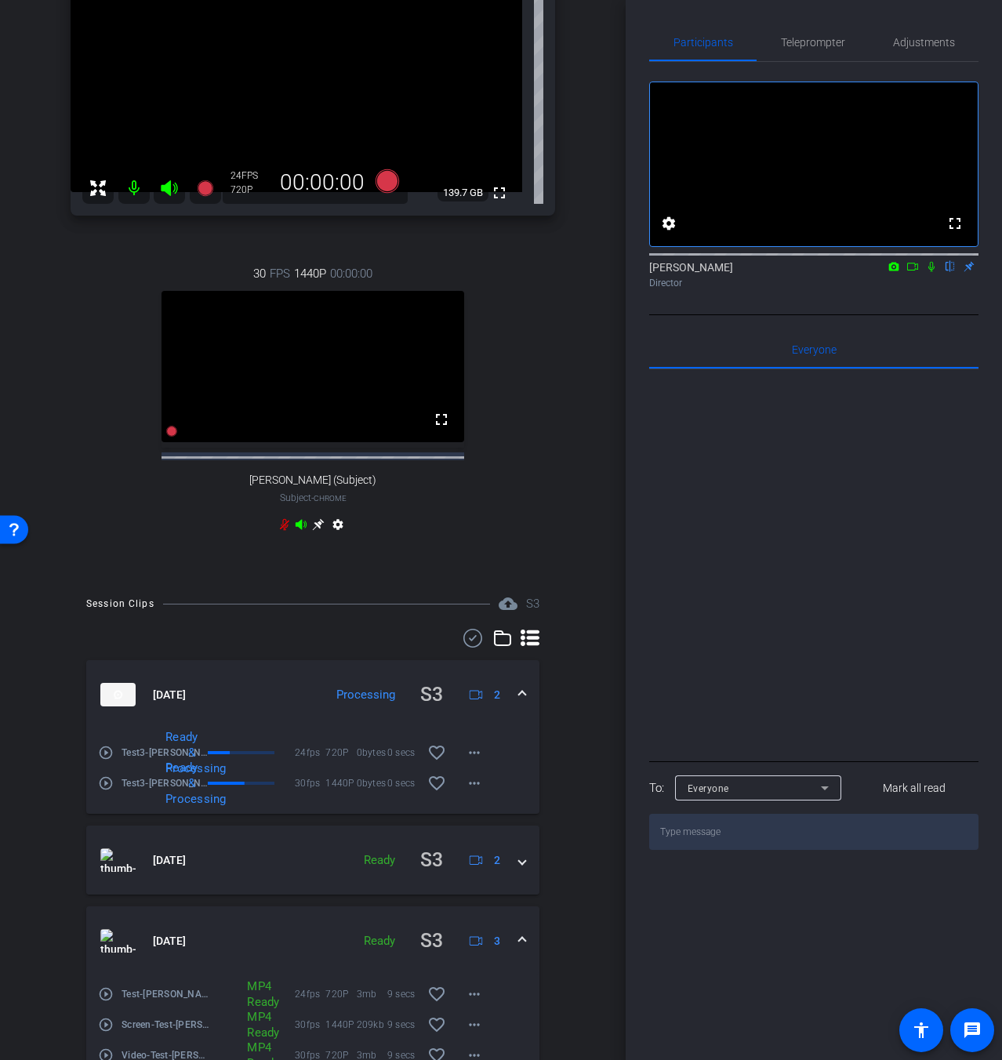
scroll to position [98, 0]
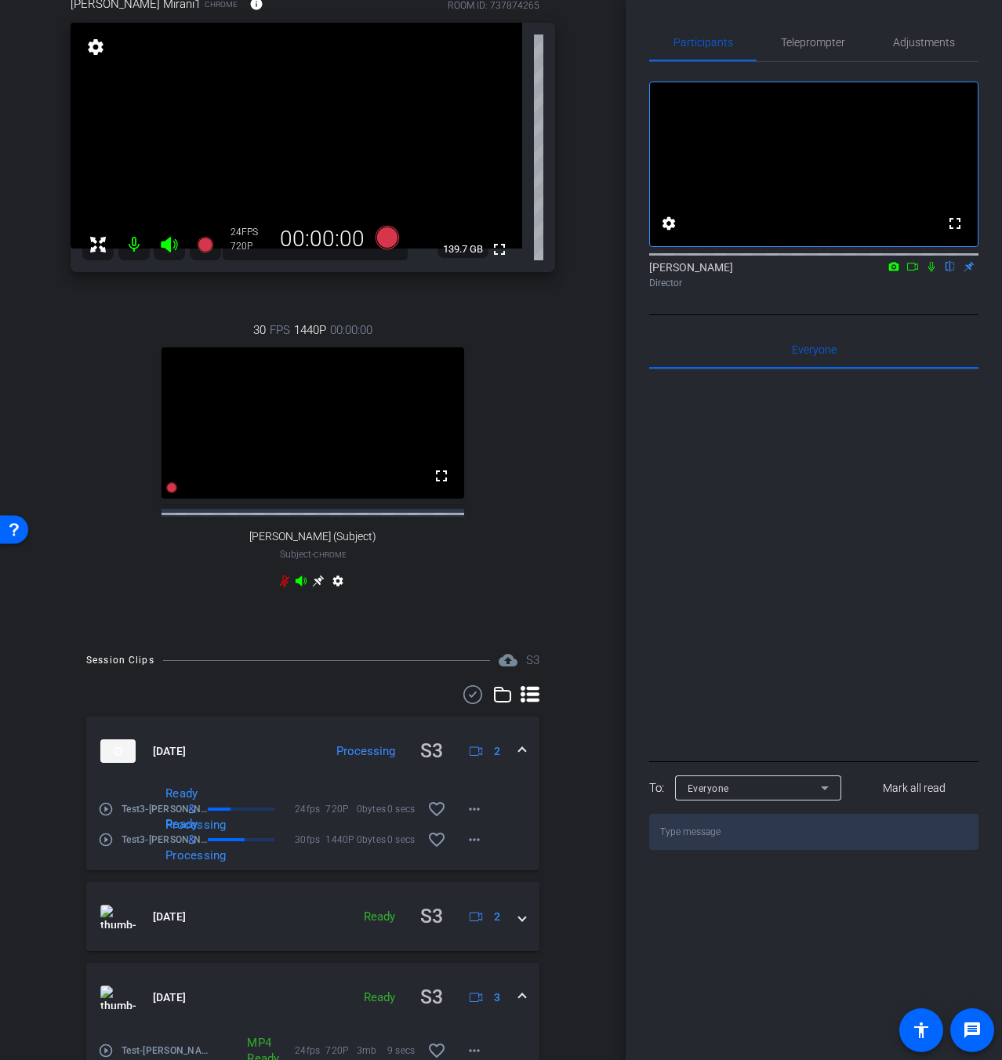
click at [521, 765] on mat-expansion-panel-header "[DATE] Processing S3 2" at bounding box center [312, 751] width 453 height 69
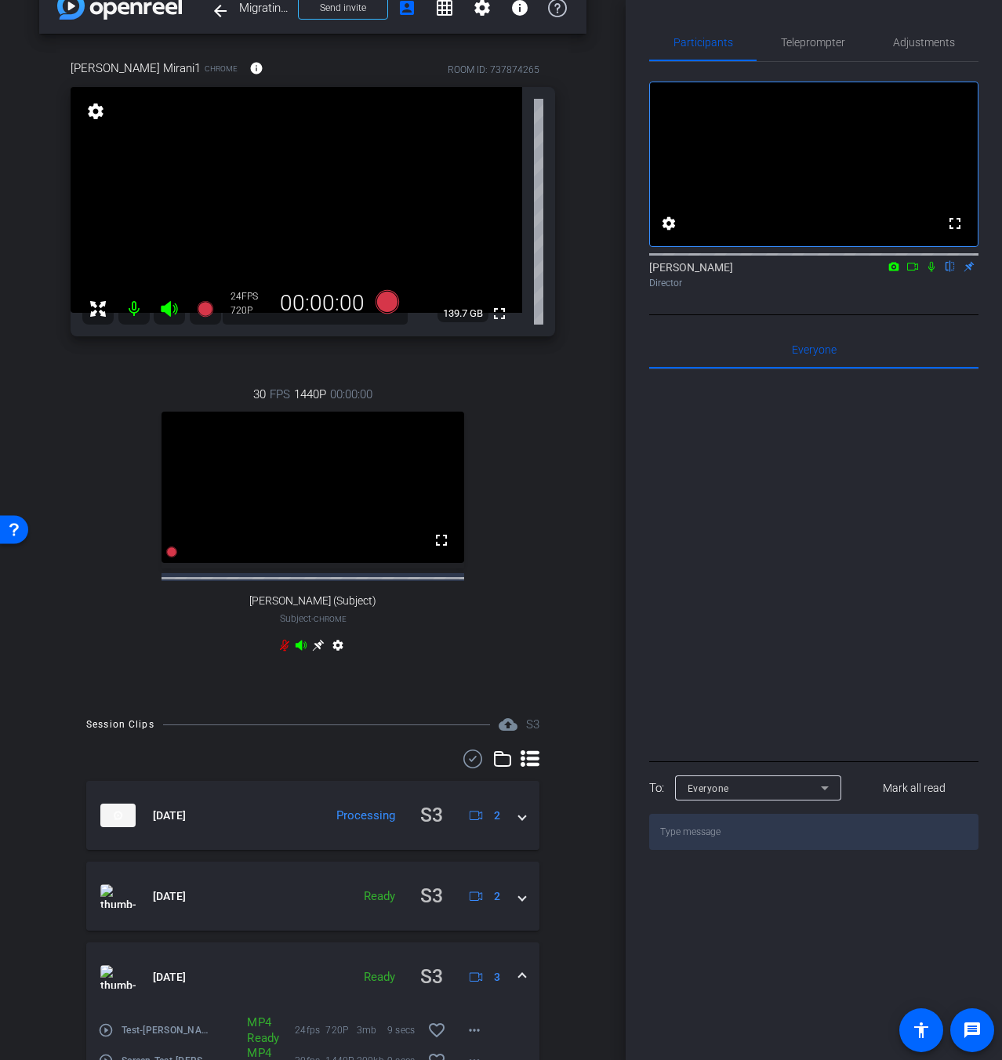
scroll to position [0, 0]
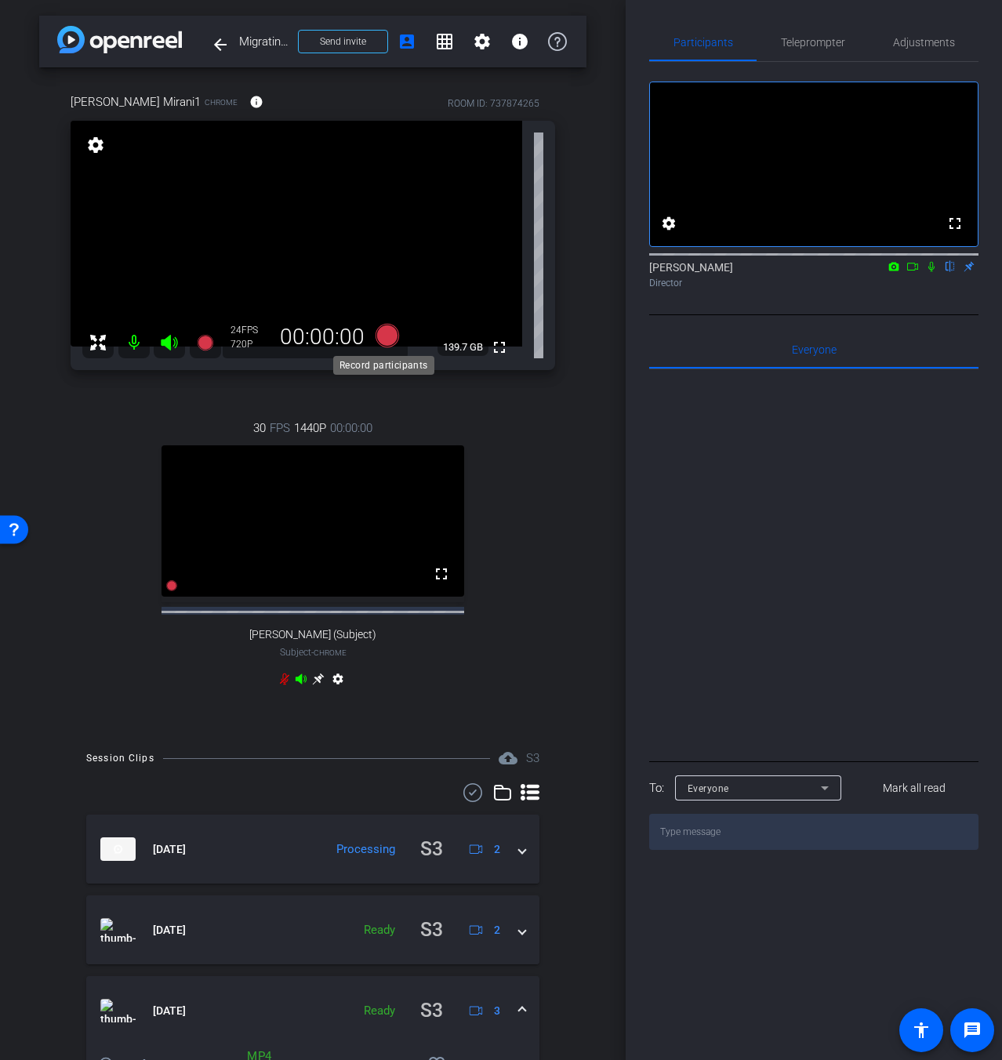
click at [385, 336] on icon at bounding box center [388, 336] width 24 height 24
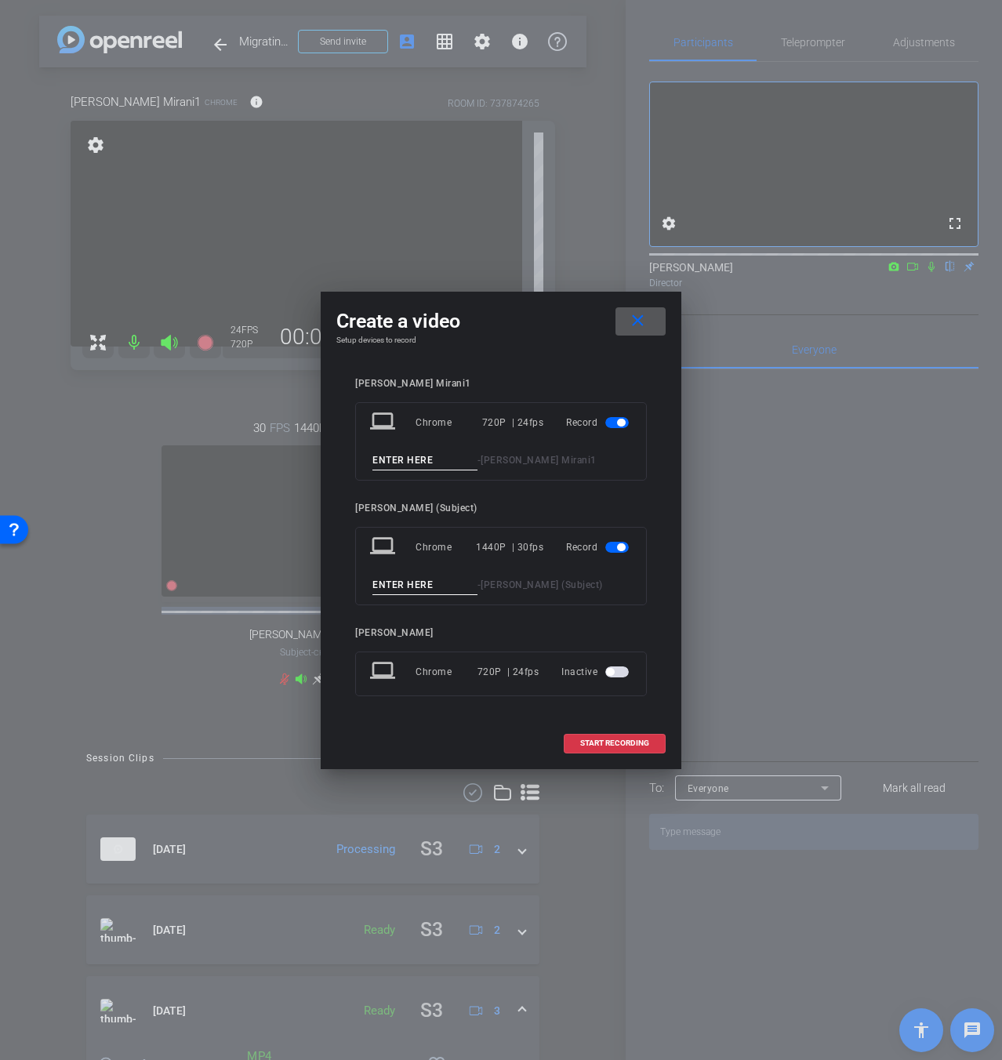
click at [421, 460] on input at bounding box center [425, 461] width 105 height 20
type input "Test4"
click at [601, 748] on span at bounding box center [615, 744] width 100 height 38
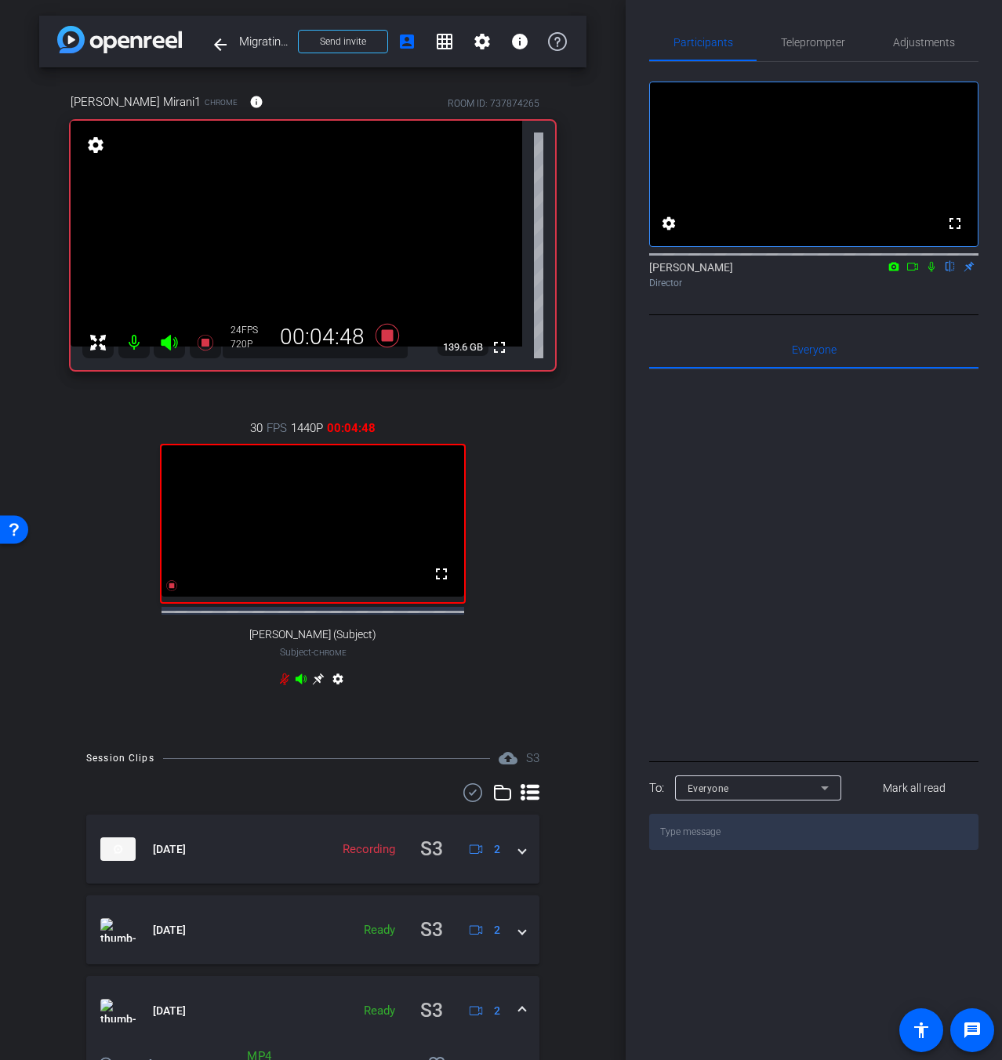
click at [931, 272] on icon at bounding box center [931, 266] width 13 height 11
click at [385, 335] on icon at bounding box center [388, 336] width 24 height 24
click at [929, 272] on icon at bounding box center [931, 266] width 13 height 11
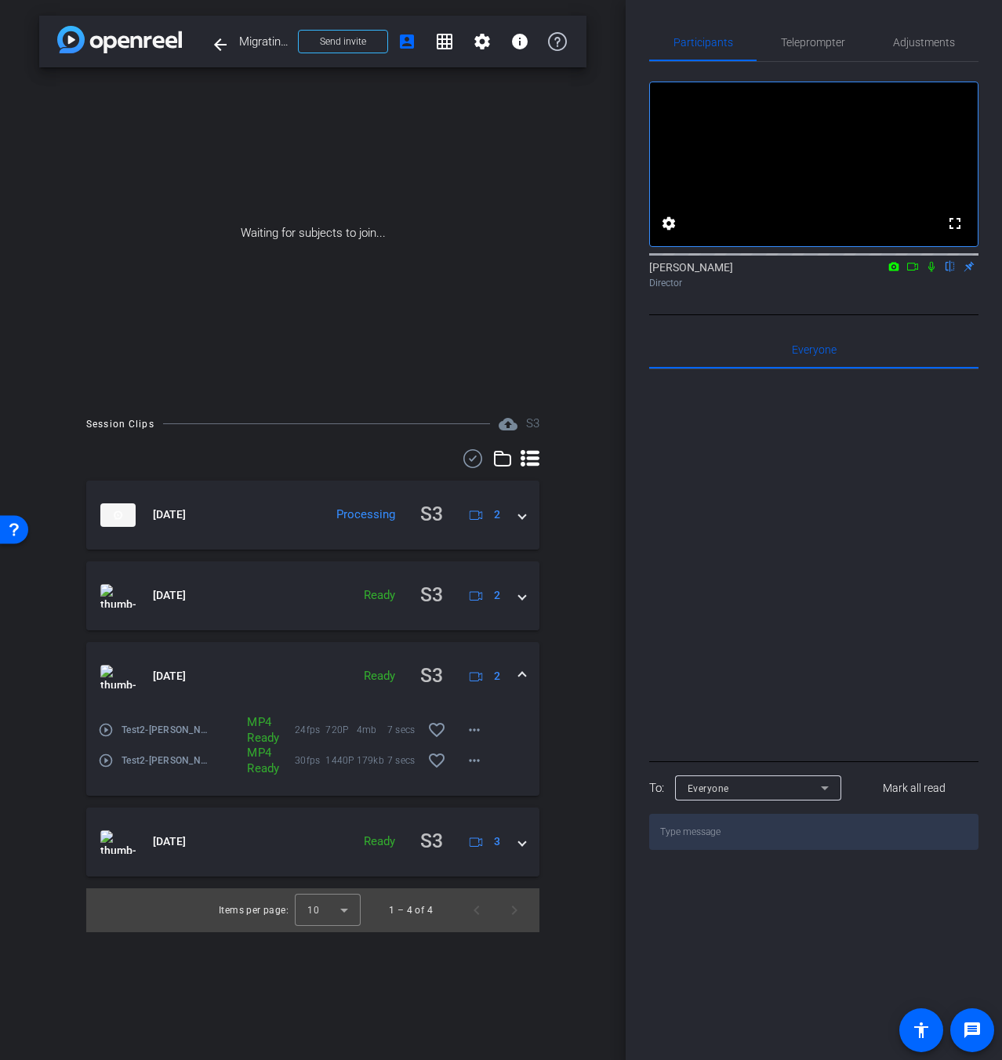
drag, startPoint x: 231, startPoint y: 42, endPoint x: 449, endPoint y: 157, distance: 247.0
click at [444, 162] on div "arrow_back Migrating Oracle Workloads to AWS Back to project Send invite accoun…" at bounding box center [313, 530] width 626 height 1060
click at [484, 42] on mat-icon "settings" at bounding box center [482, 41] width 19 height 19
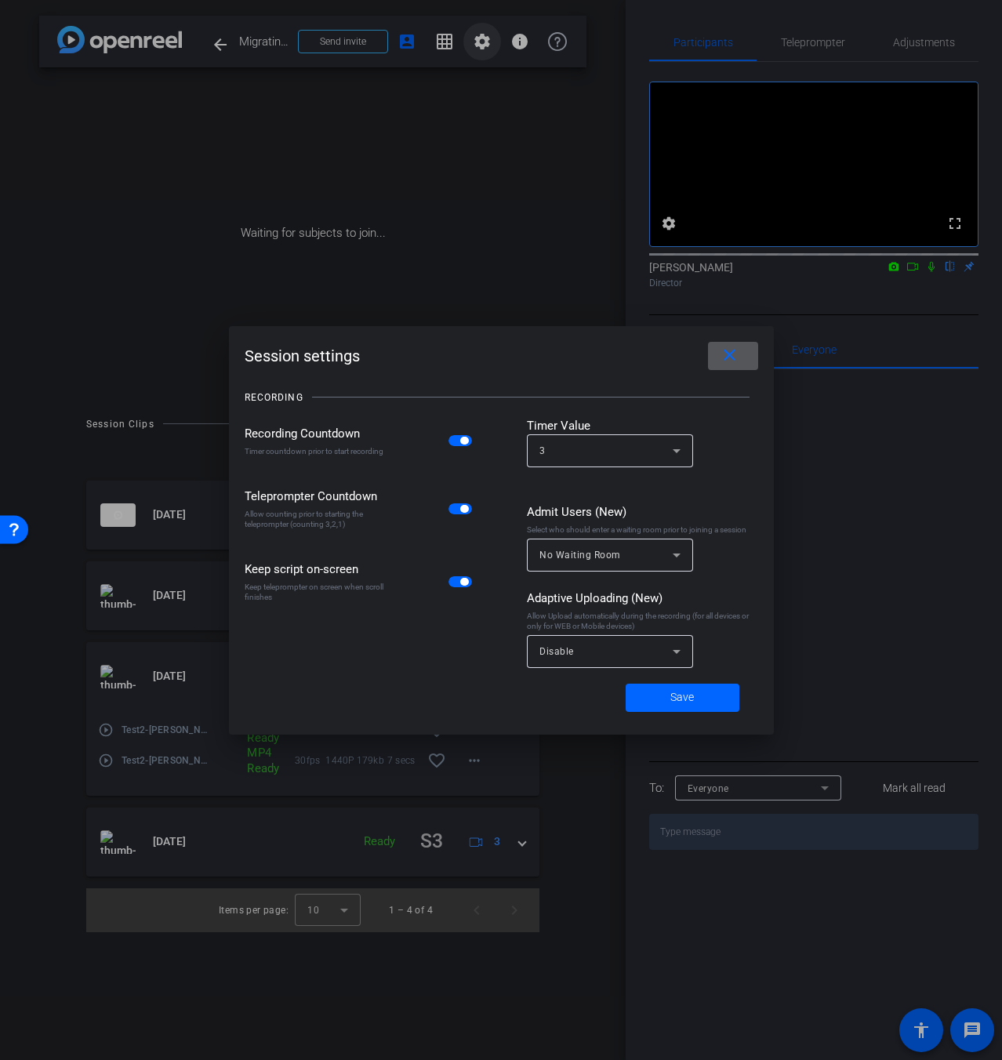
click at [484, 42] on div at bounding box center [501, 530] width 1002 height 1060
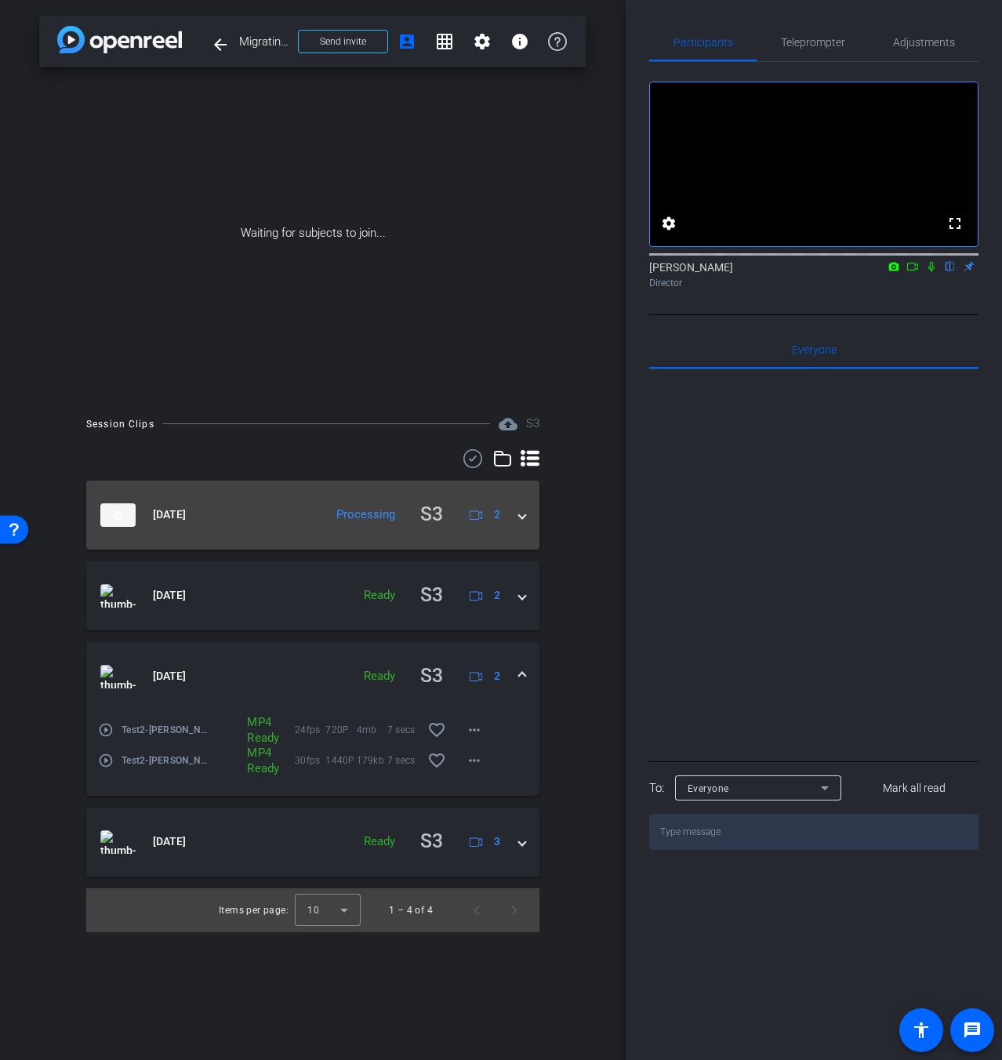
click at [525, 517] on span at bounding box center [522, 515] width 6 height 16
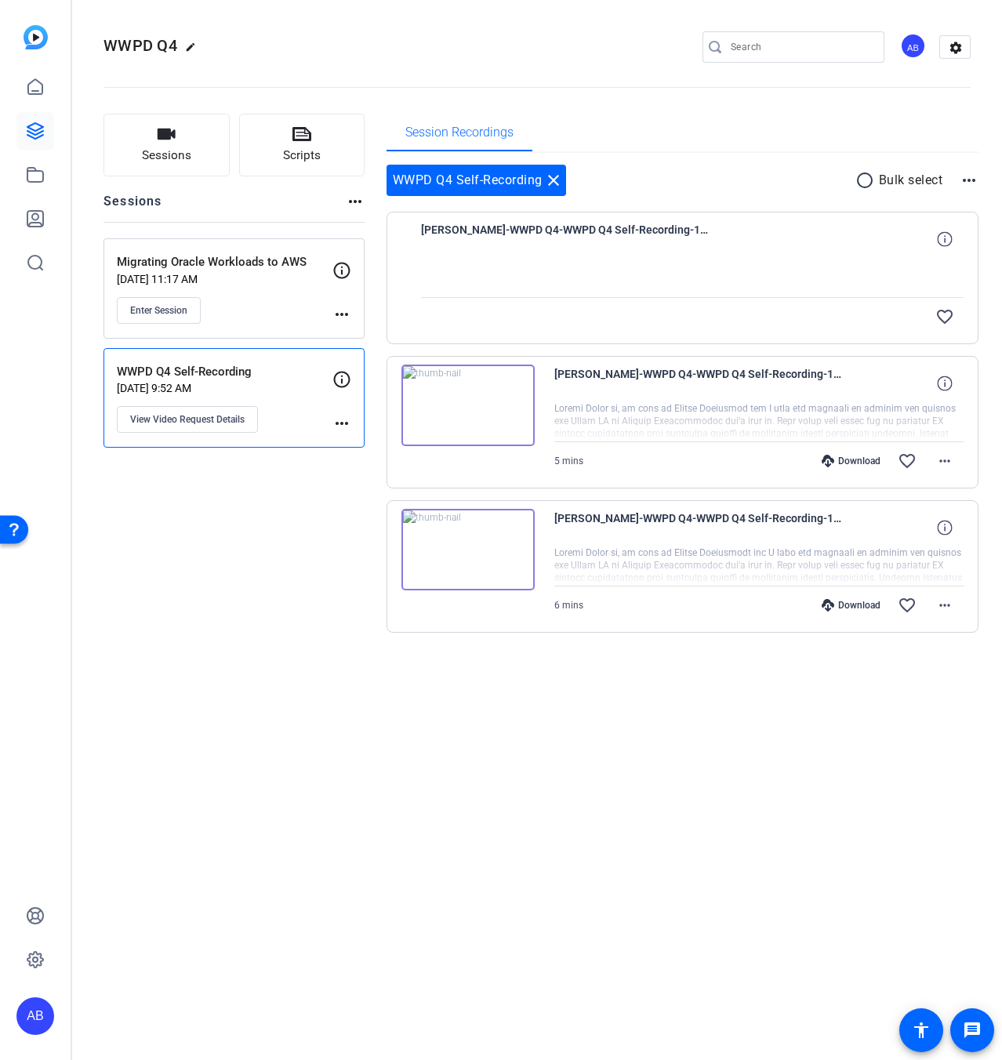
click at [239, 294] on div "Migrating Oracle Workloads to AWS [DATE] 11:17 AM Enter Session" at bounding box center [225, 288] width 216 height 71
